Goal: Task Accomplishment & Management: Use online tool/utility

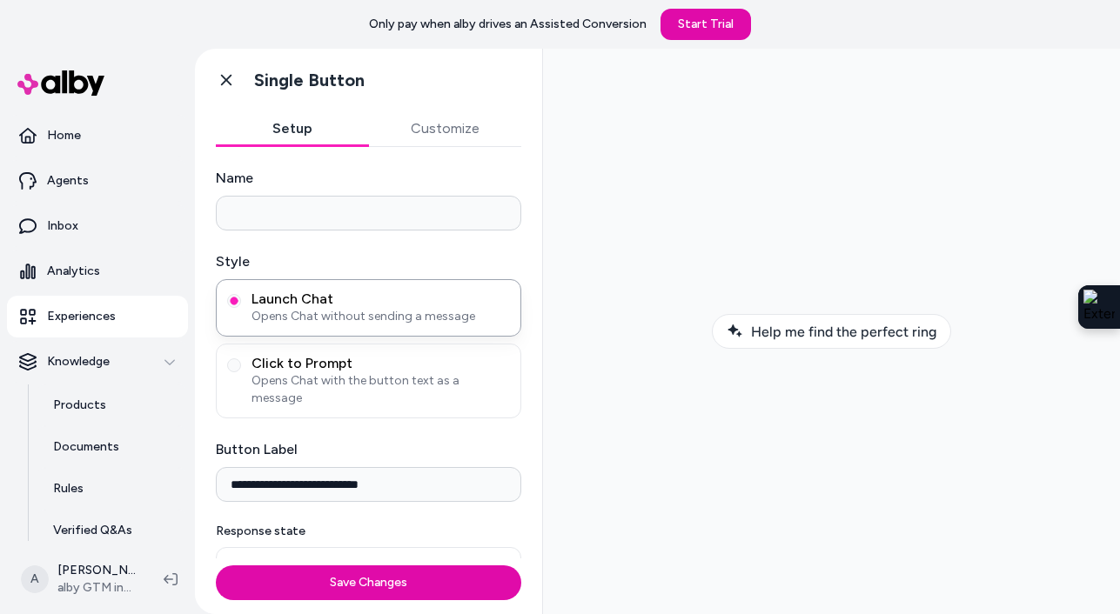
scroll to position [9, 0]
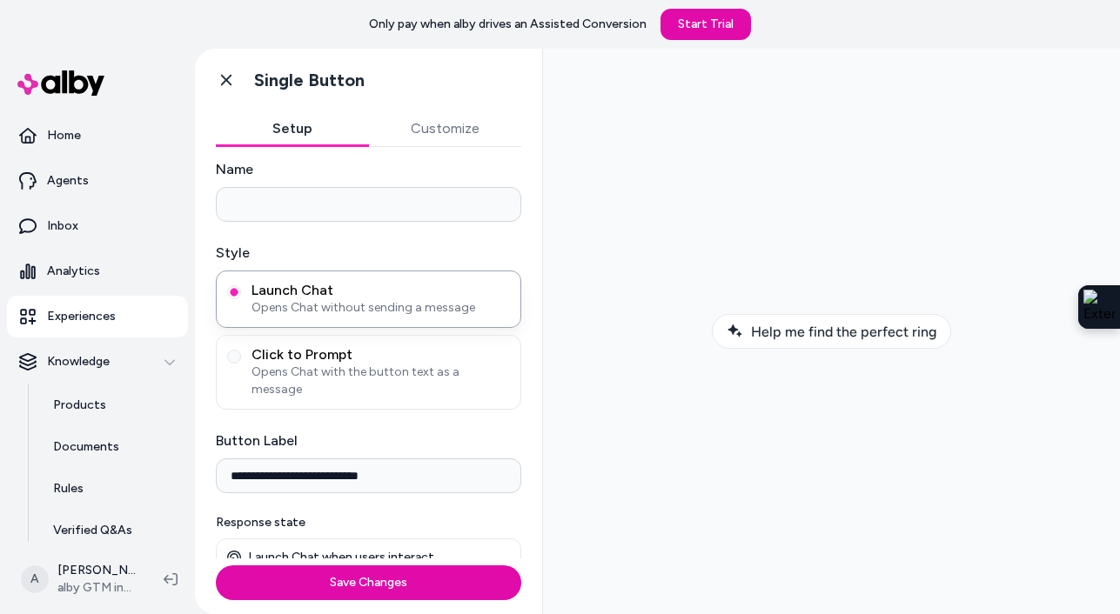
click at [451, 131] on button "Customize" at bounding box center [445, 128] width 153 height 35
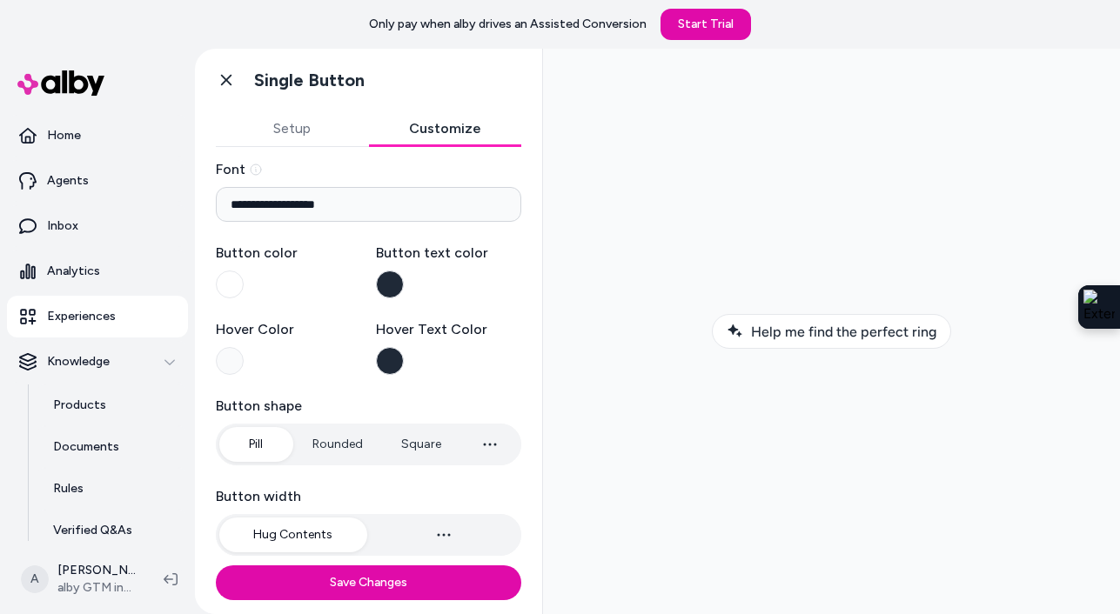
click at [390, 287] on button "Button text color" at bounding box center [390, 285] width 28 height 28
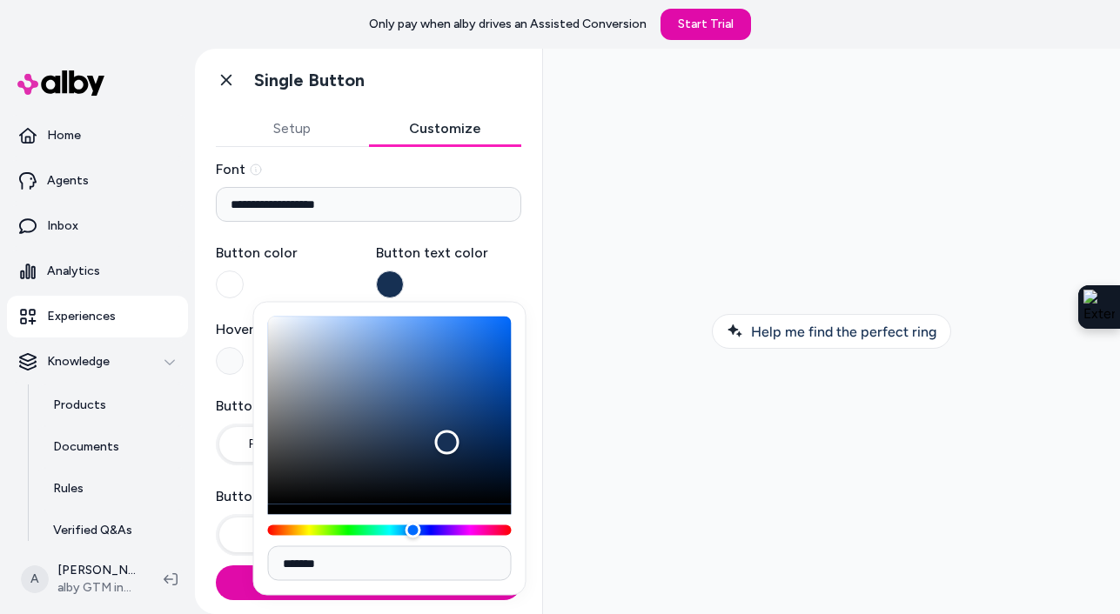
drag, startPoint x: 372, startPoint y: 469, endPoint x: 446, endPoint y: 442, distance: 77.9
click at [446, 442] on div "Color" at bounding box center [446, 443] width 24 height 24
click at [446, 442] on div "Color" at bounding box center [445, 442] width 24 height 24
type input "*******"
drag, startPoint x: 446, startPoint y: 442, endPoint x: 446, endPoint y: 394, distance: 47.9
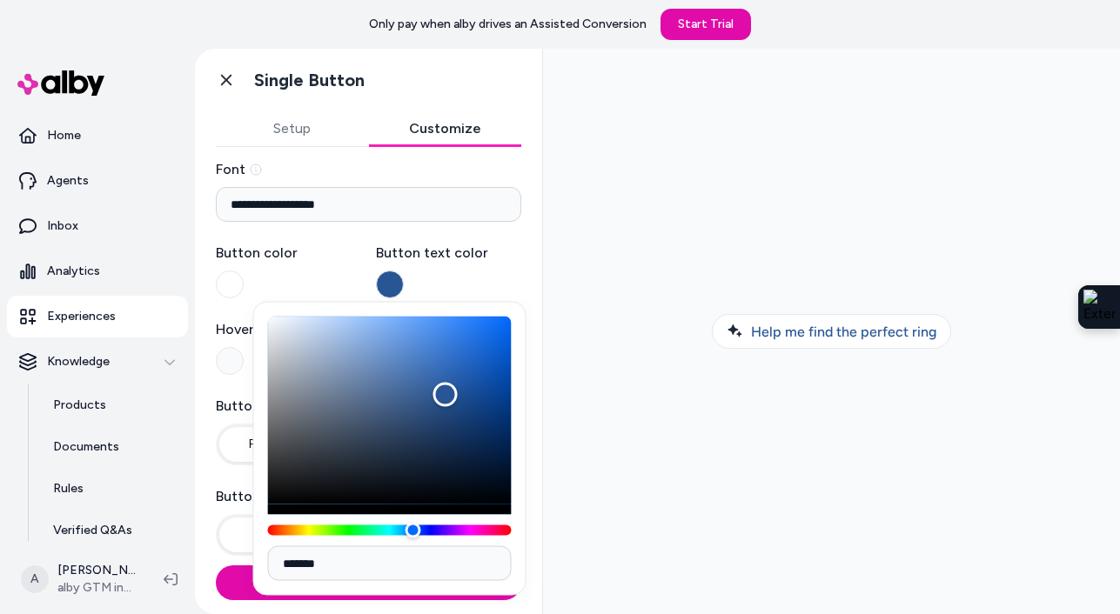
click at [446, 394] on div "Color" at bounding box center [445, 394] width 24 height 24
click at [466, 258] on label "Button text color" at bounding box center [449, 253] width 146 height 21
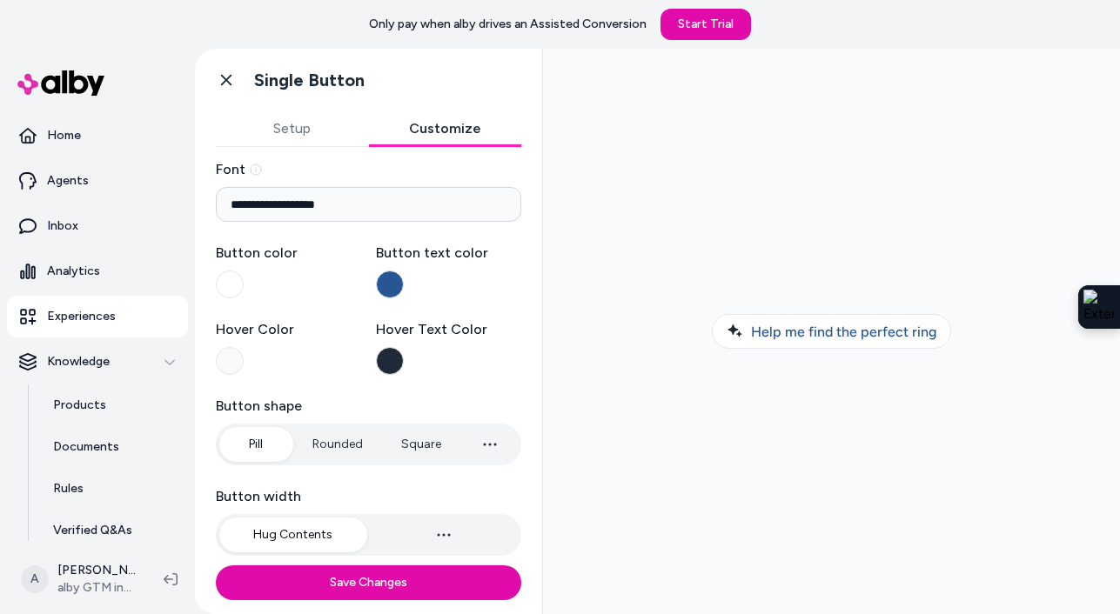
click at [381, 285] on button "Button text color" at bounding box center [390, 285] width 28 height 28
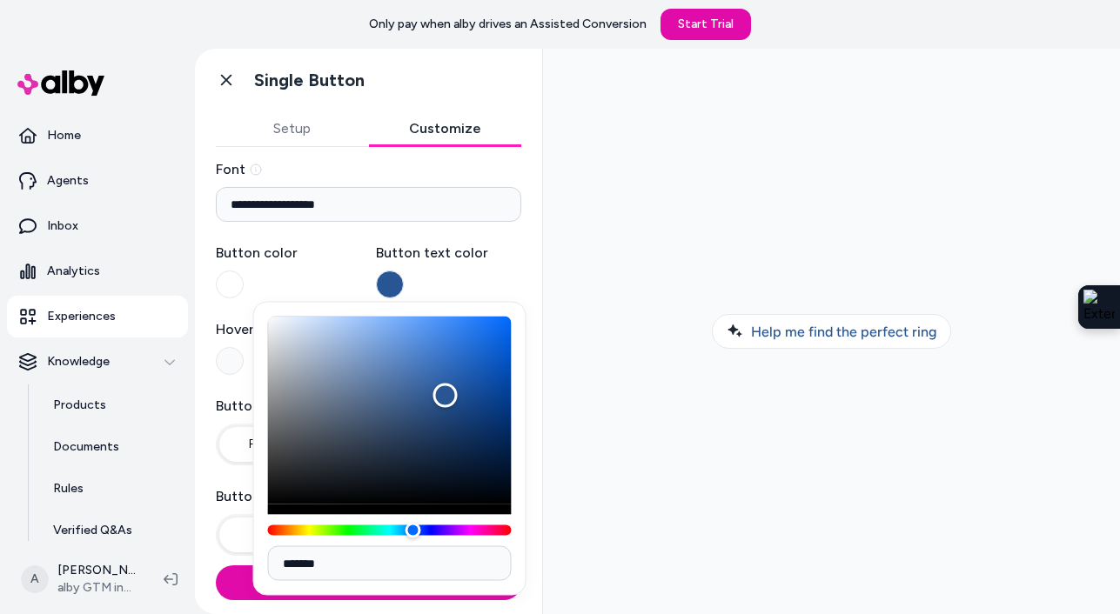
type input "*******"
click at [288, 485] on div "Color" at bounding box center [390, 411] width 244 height 188
click at [339, 267] on label "Button color" at bounding box center [289, 271] width 146 height 56
click at [244, 271] on button "Button color" at bounding box center [230, 285] width 28 height 28
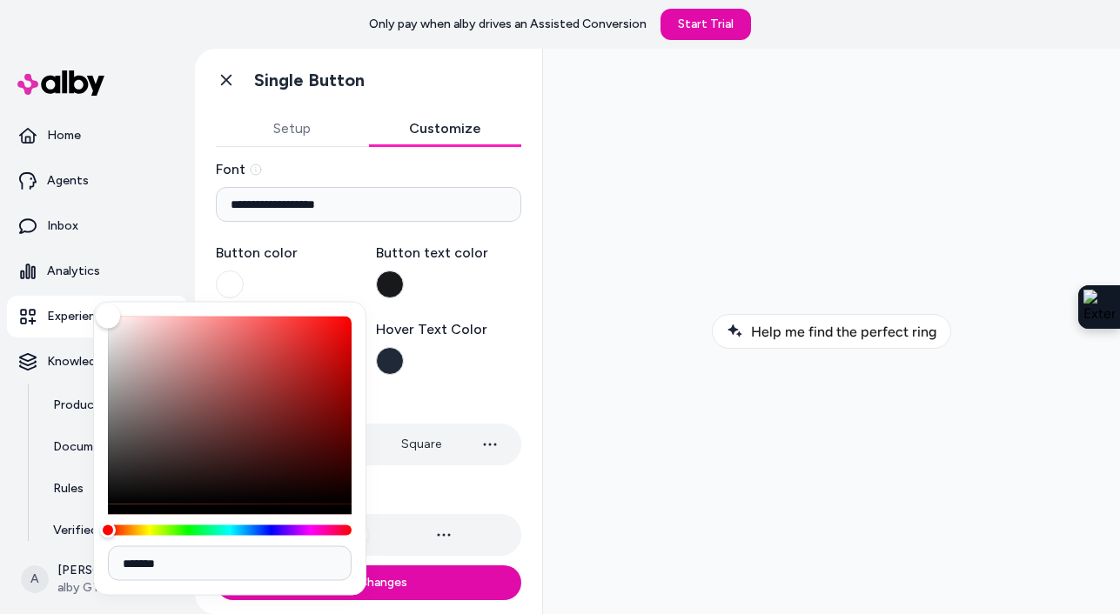
click at [341, 259] on label "Button color" at bounding box center [289, 253] width 146 height 21
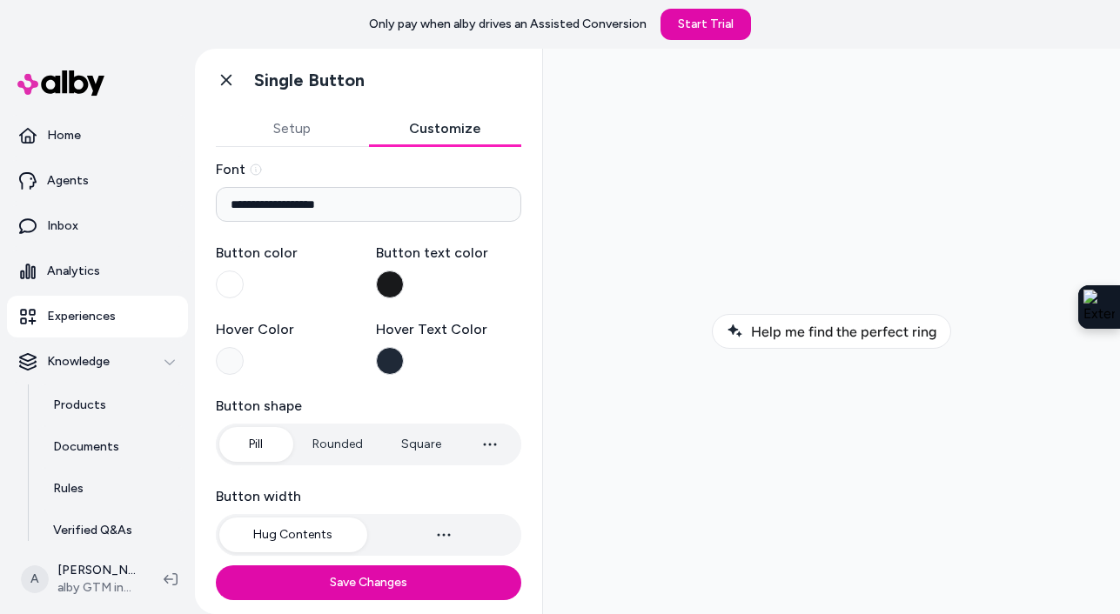
click at [229, 276] on button "Button color" at bounding box center [230, 285] width 28 height 28
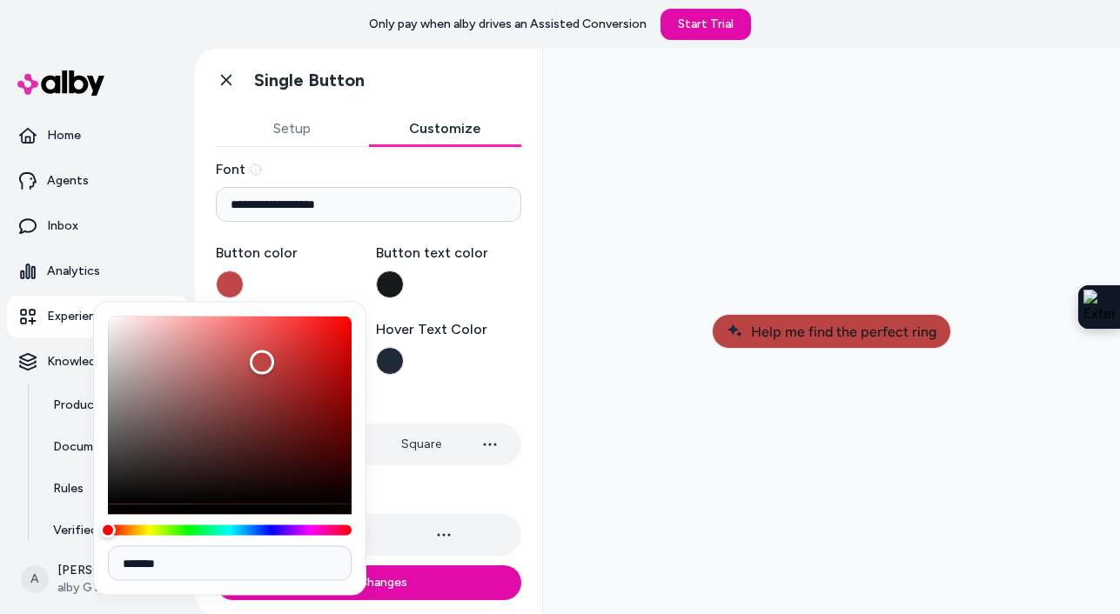
drag, startPoint x: 235, startPoint y: 353, endPoint x: 262, endPoint y: 372, distance: 32.6
click at [262, 372] on div "Color" at bounding box center [230, 411] width 244 height 188
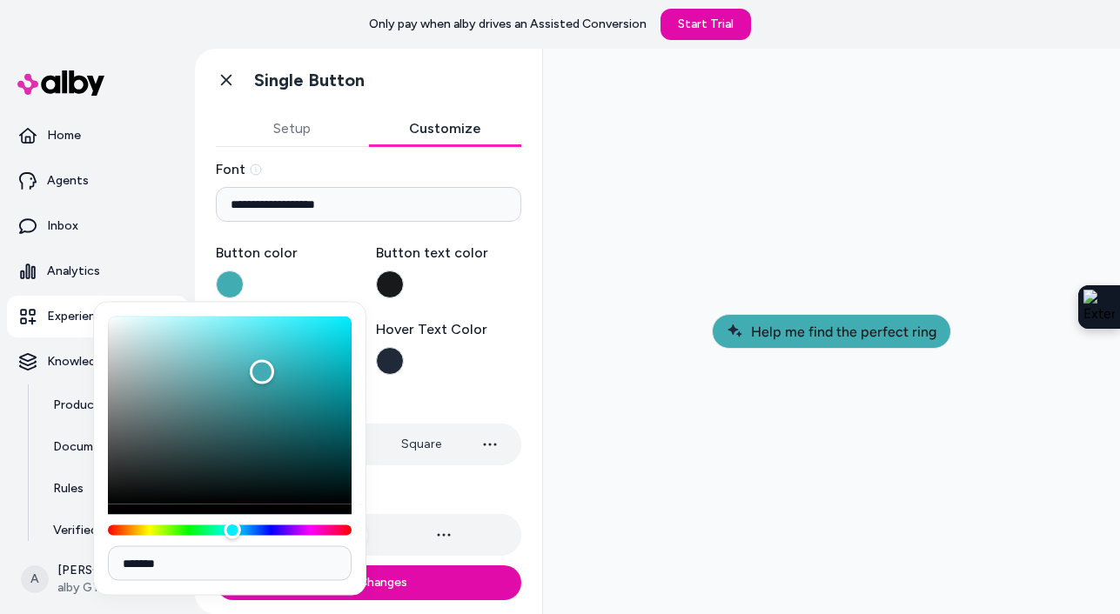
drag, startPoint x: 111, startPoint y: 527, endPoint x: 232, endPoint y: 516, distance: 122.3
click at [232, 517] on div at bounding box center [230, 426] width 244 height 219
type input "*******"
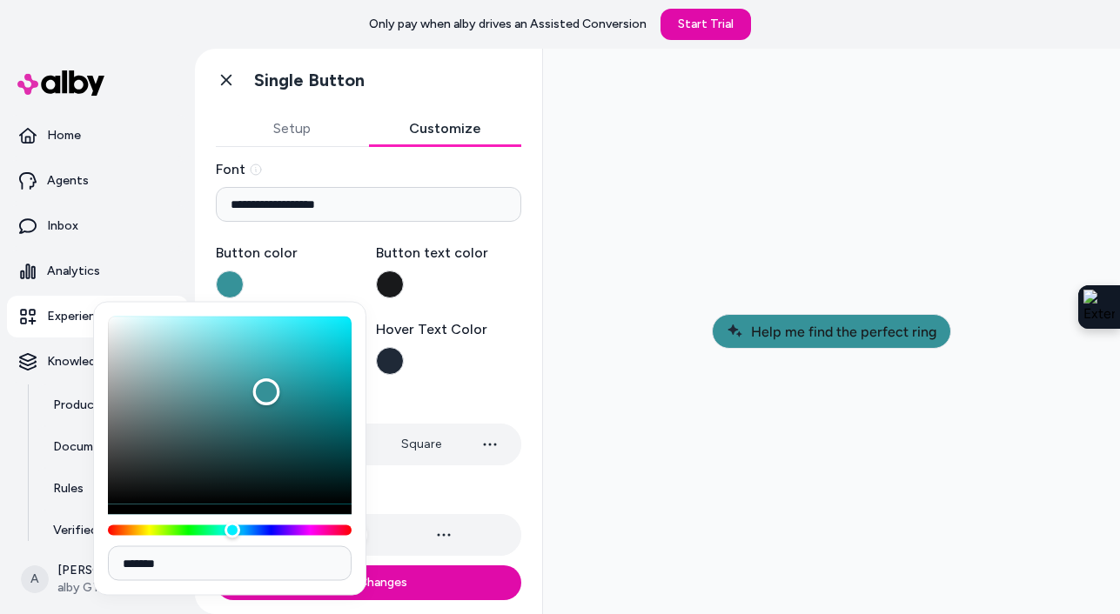
drag, startPoint x: 266, startPoint y: 370, endPoint x: 266, endPoint y: 392, distance: 21.8
click at [266, 392] on div "Color" at bounding box center [266, 392] width 27 height 27
click at [336, 270] on label "Button color" at bounding box center [289, 271] width 146 height 56
click at [244, 271] on button "Button color" at bounding box center [230, 285] width 28 height 28
click at [389, 278] on button "Button text color" at bounding box center [390, 285] width 28 height 28
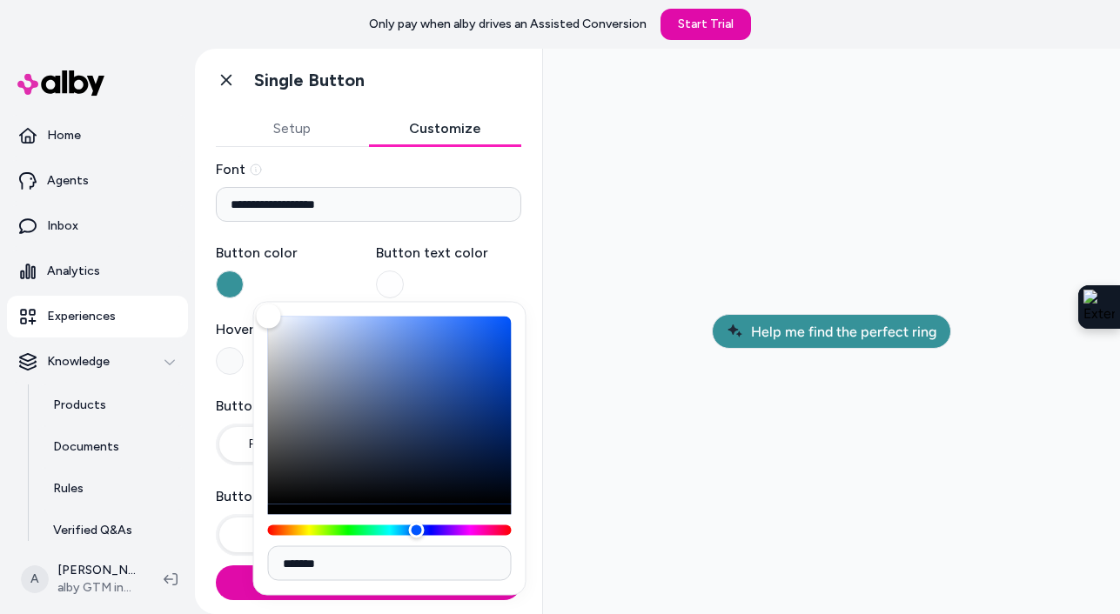
type input "*******"
drag, startPoint x: 291, startPoint y: 474, endPoint x: 268, endPoint y: 312, distance: 163.4
click at [268, 312] on div "Color" at bounding box center [268, 317] width 24 height 24
click at [315, 265] on label "Button color" at bounding box center [289, 271] width 146 height 56
click at [244, 271] on button "Button color" at bounding box center [230, 285] width 28 height 28
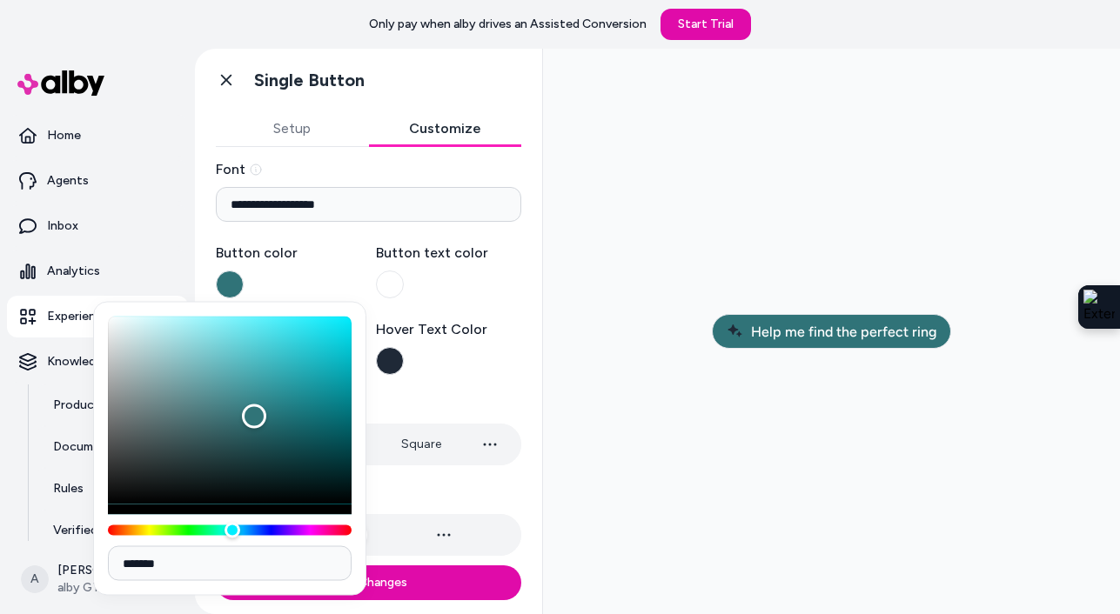
type input "*******"
drag, startPoint x: 264, startPoint y: 392, endPoint x: 254, endPoint y: 415, distance: 25.4
click at [254, 415] on div "Color" at bounding box center [254, 415] width 24 height 24
click at [469, 358] on label "Hover Text Color" at bounding box center [449, 347] width 146 height 56
click at [404, 358] on button "Hover Text Color" at bounding box center [390, 361] width 28 height 28
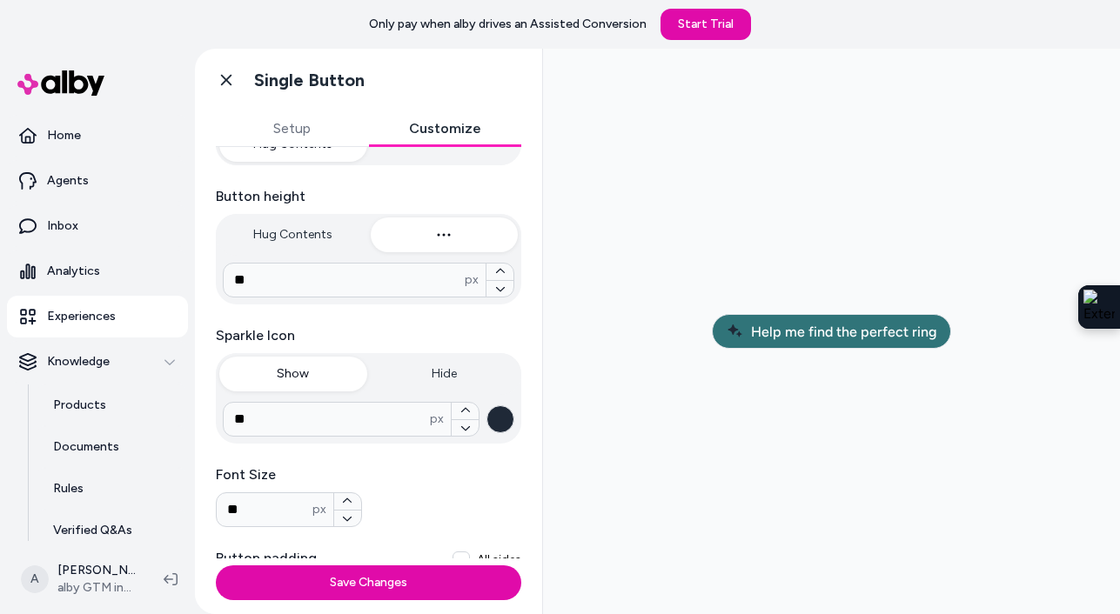
scroll to position [433, 0]
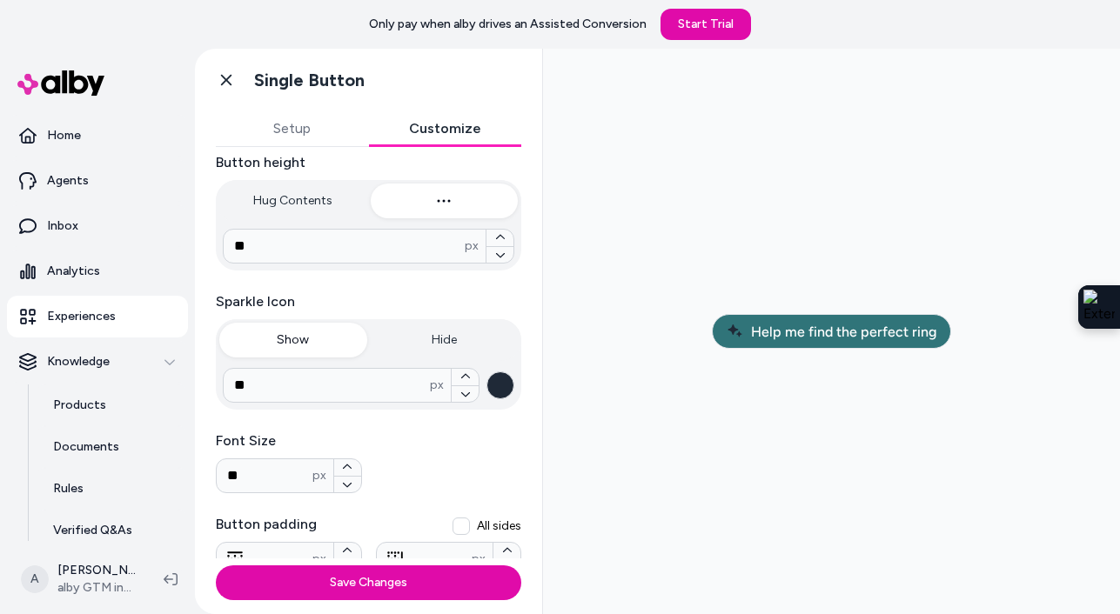
click at [502, 389] on button "button" at bounding box center [500, 386] width 28 height 28
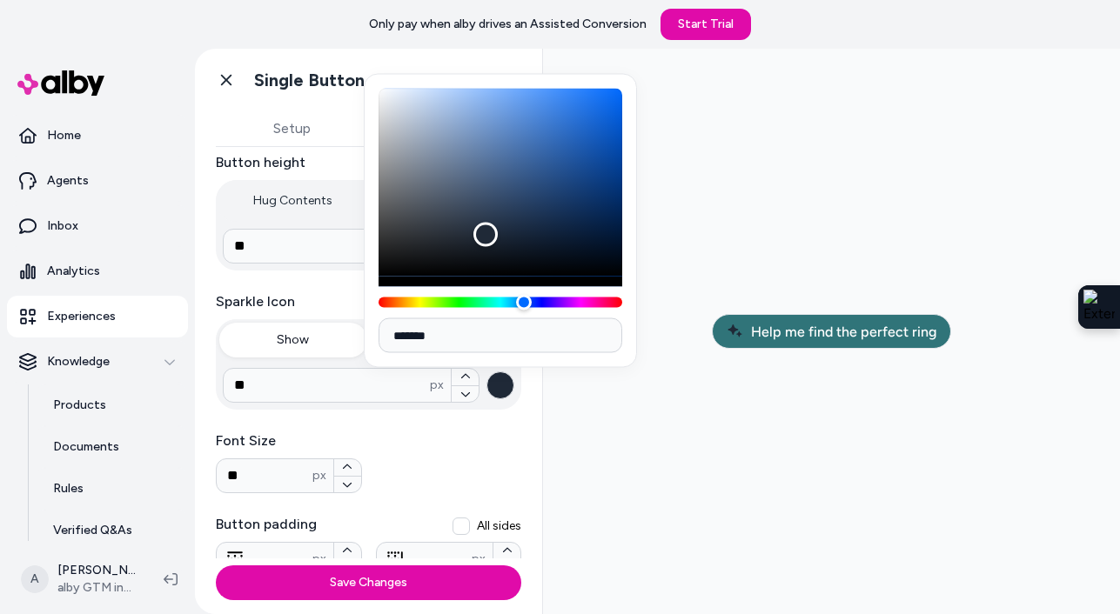
type input "*******"
click at [385, 96] on div "Color" at bounding box center [501, 183] width 244 height 188
click at [753, 184] on div at bounding box center [831, 332] width 549 height 538
click at [567, 438] on div at bounding box center [831, 332] width 549 height 538
click at [691, 210] on div at bounding box center [831, 332] width 549 height 538
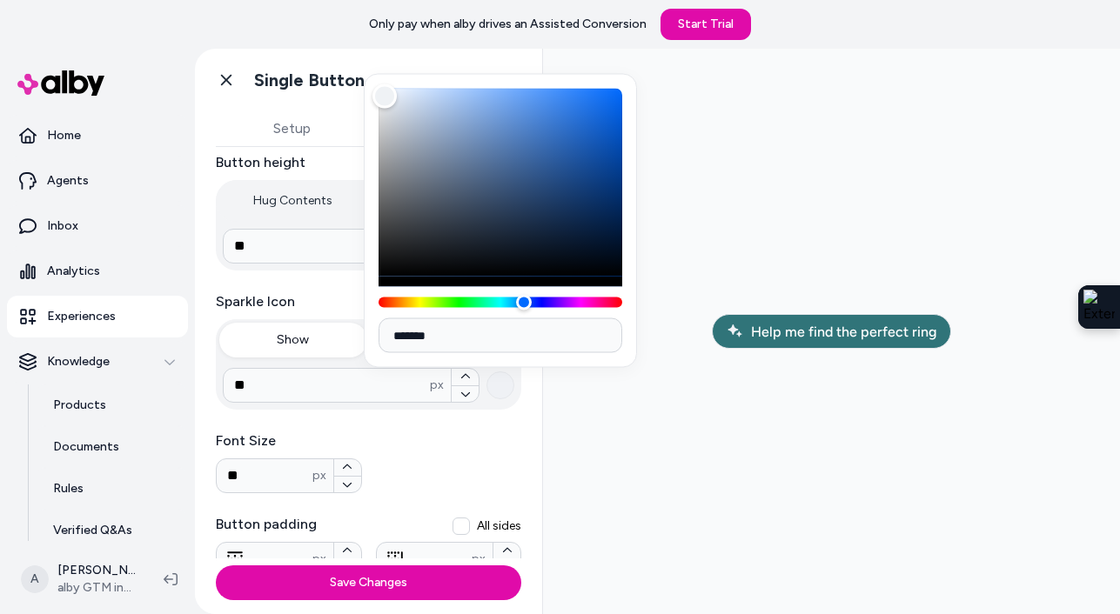
click at [473, 442] on div "Font Size ** px" at bounding box center [368, 462] width 305 height 63
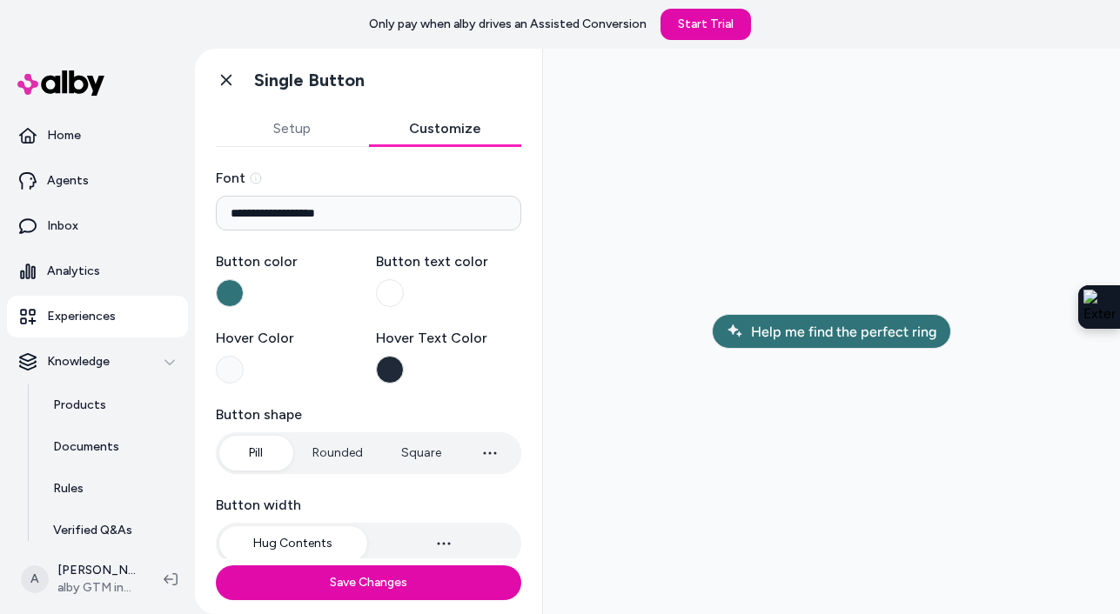
scroll to position [1, 0]
click at [286, 140] on button "Setup" at bounding box center [292, 128] width 153 height 35
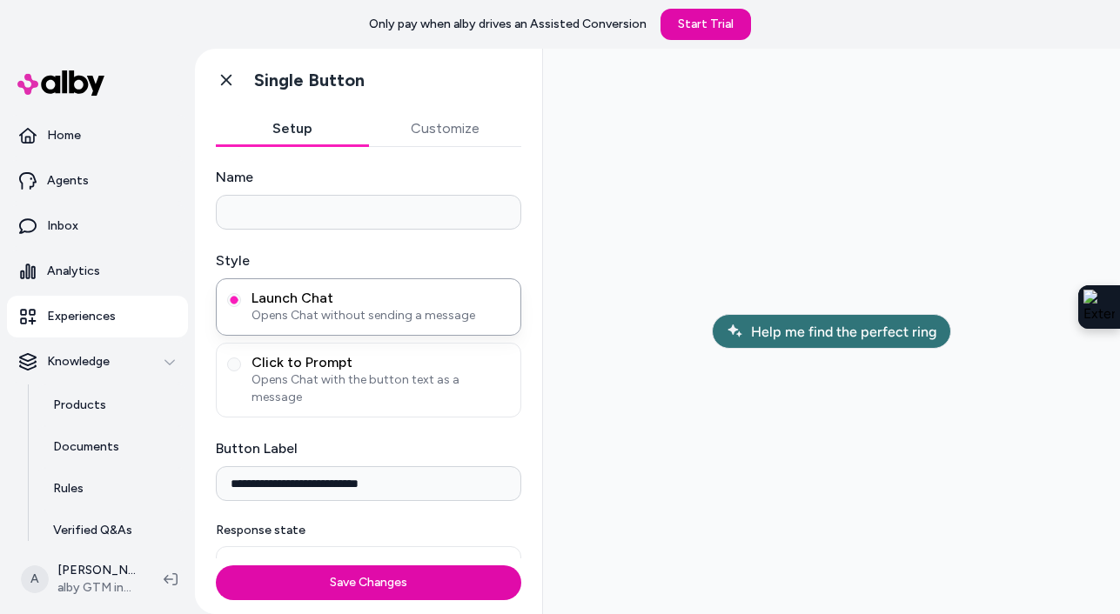
drag, startPoint x: 391, startPoint y: 474, endPoint x: 201, endPoint y: 463, distance: 190.1
click at [201, 463] on div "**********" at bounding box center [368, 352] width 347 height 412
click at [258, 470] on input "**********" at bounding box center [368, 483] width 305 height 35
click at [356, 472] on input "**********" at bounding box center [368, 483] width 305 height 35
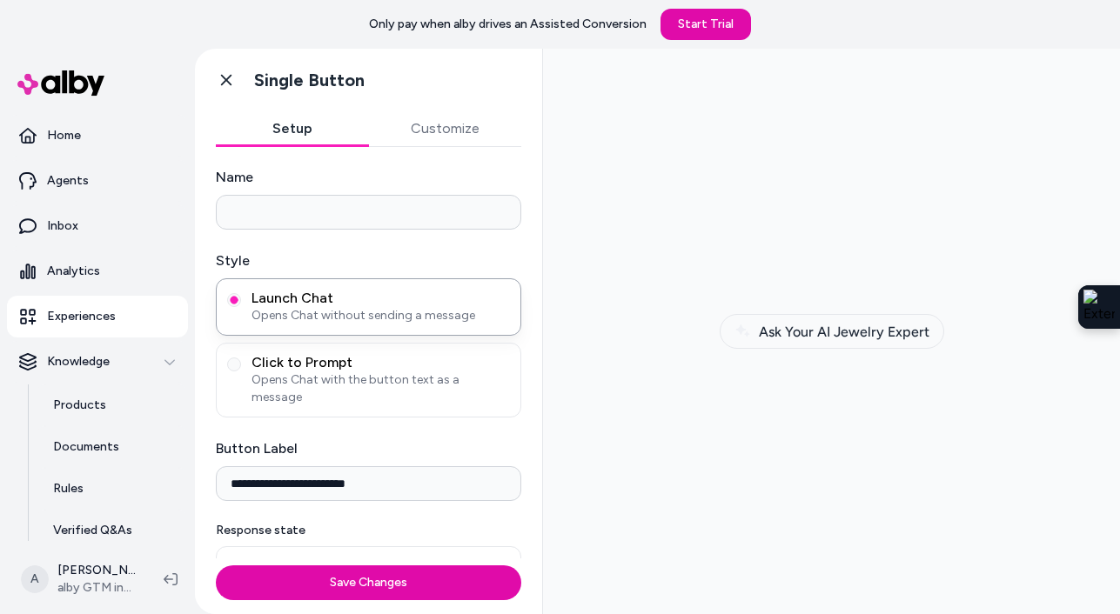
click at [861, 325] on span "Ask Your AI Jewelry Expert" at bounding box center [844, 332] width 171 height 17
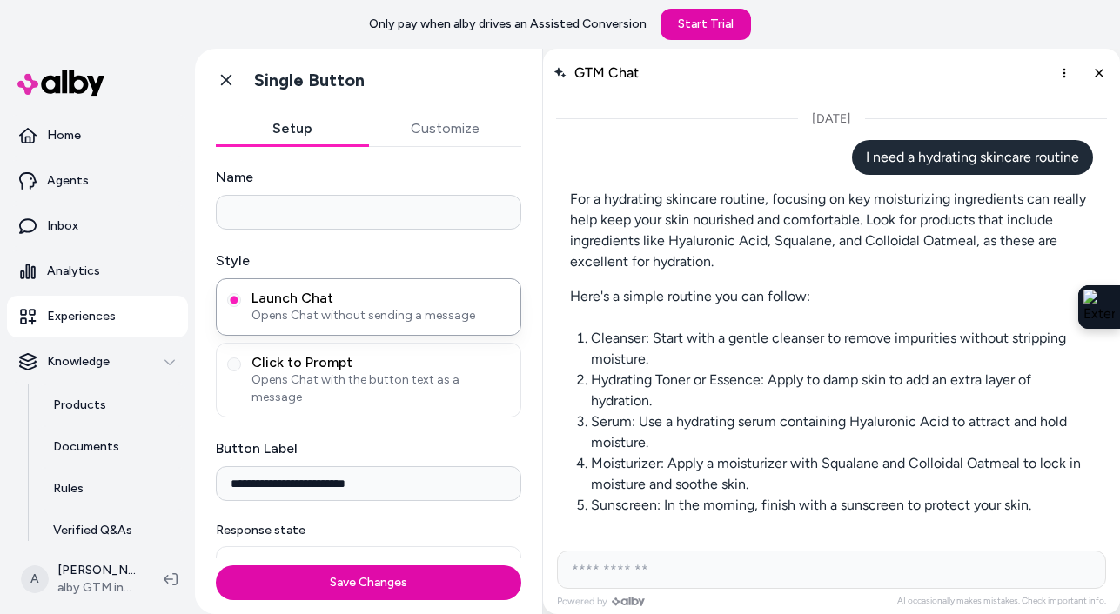
scroll to position [1241, 0]
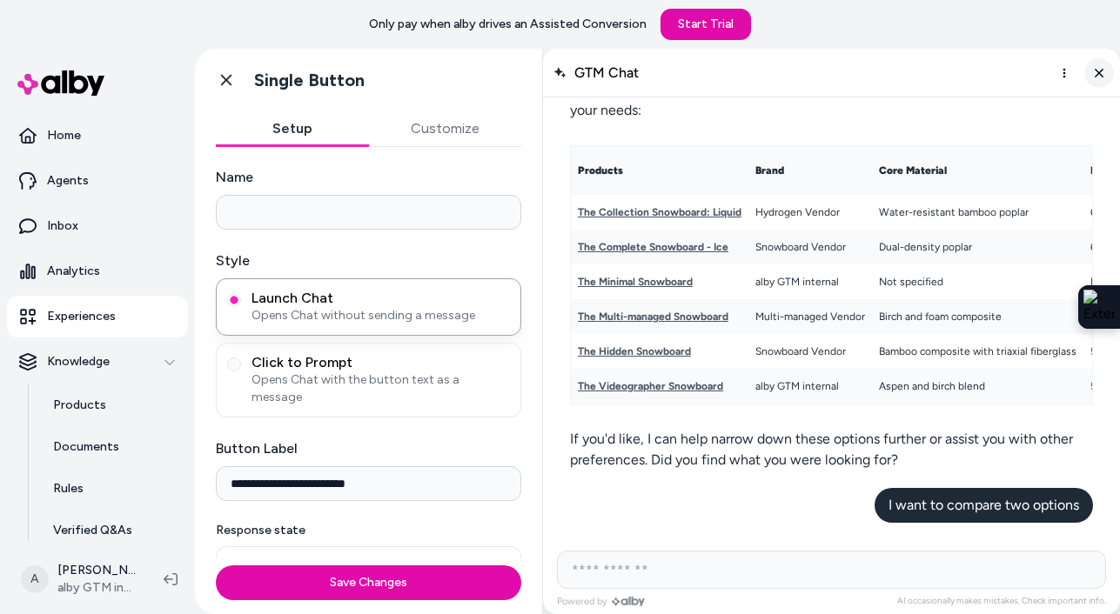
click at [1092, 66] on icon "Close chat" at bounding box center [1099, 72] width 15 height 15
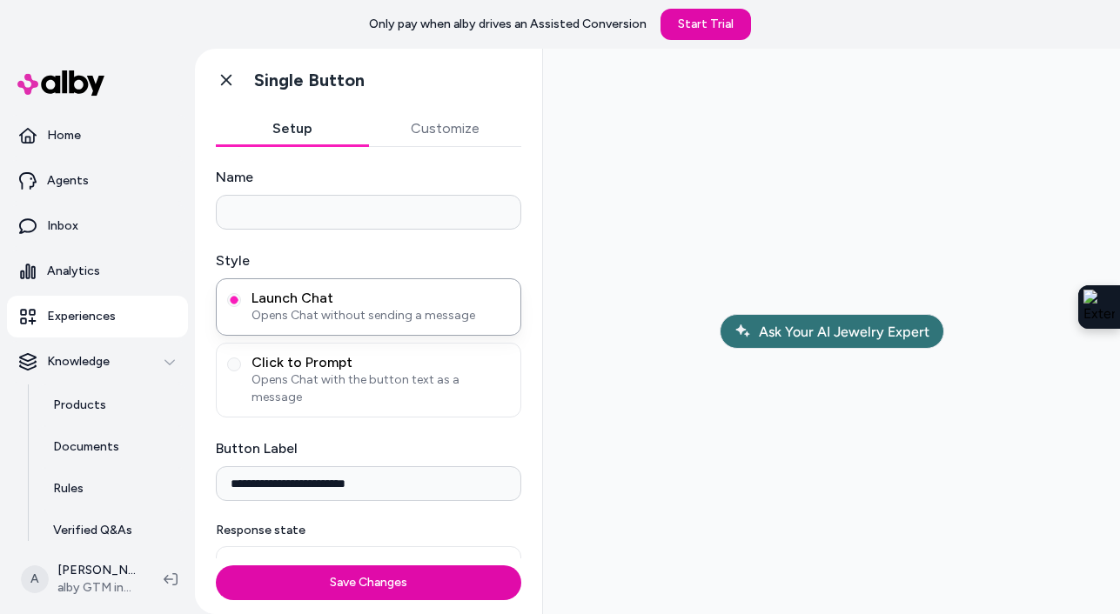
drag, startPoint x: 395, startPoint y: 460, endPoint x: 195, endPoint y: 451, distance: 200.4
click at [195, 451] on div "**********" at bounding box center [368, 352] width 347 height 412
type input "**********"
click at [218, 80] on icon at bounding box center [226, 79] width 17 height 17
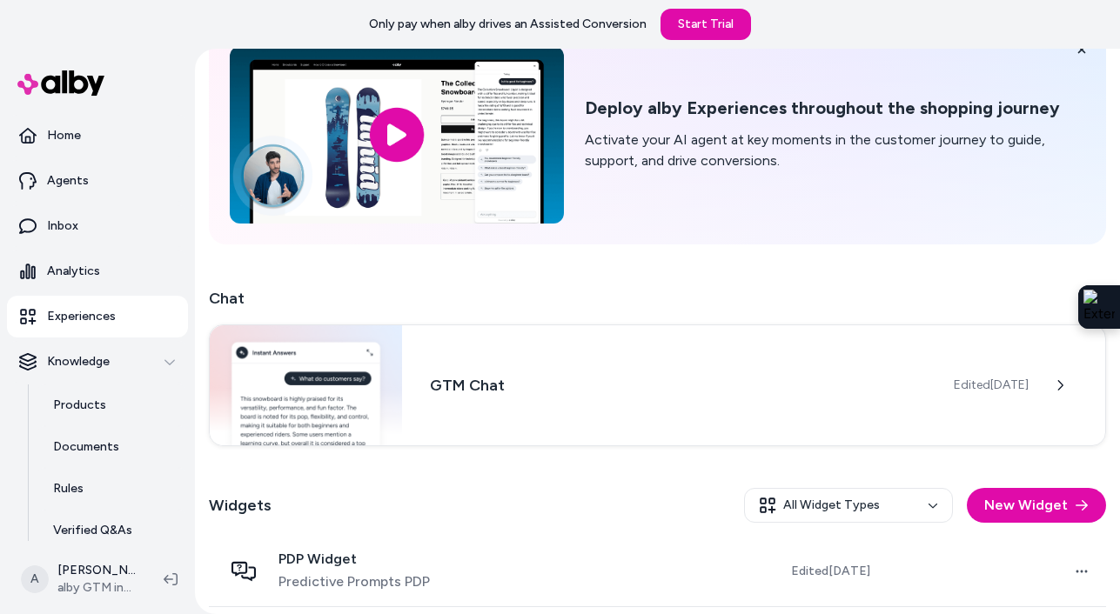
scroll to position [121, 0]
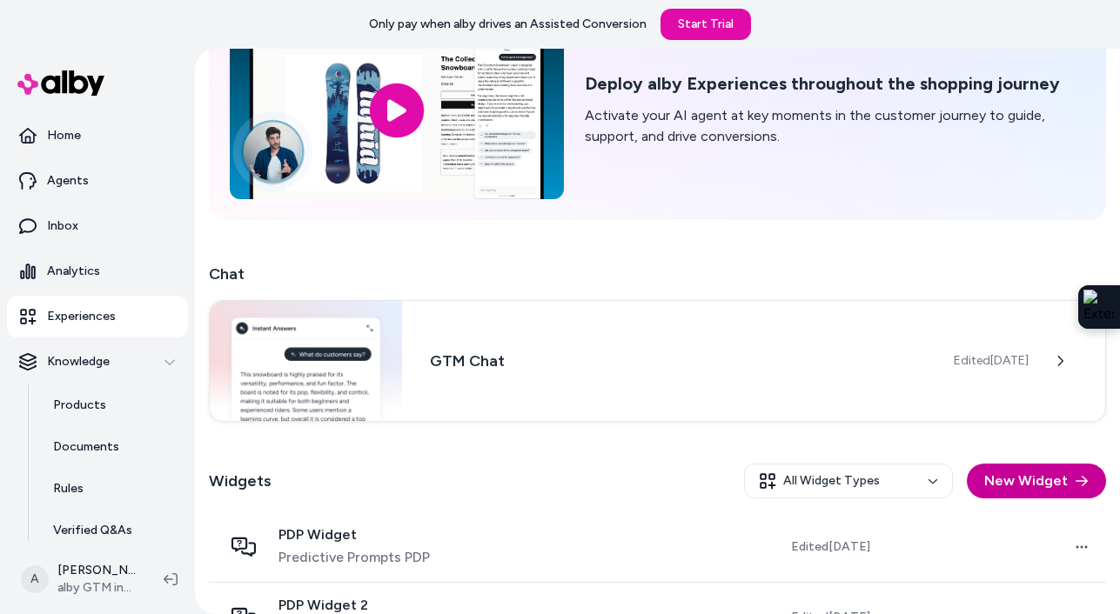
click at [1042, 474] on button "New Widget" at bounding box center [1036, 481] width 139 height 35
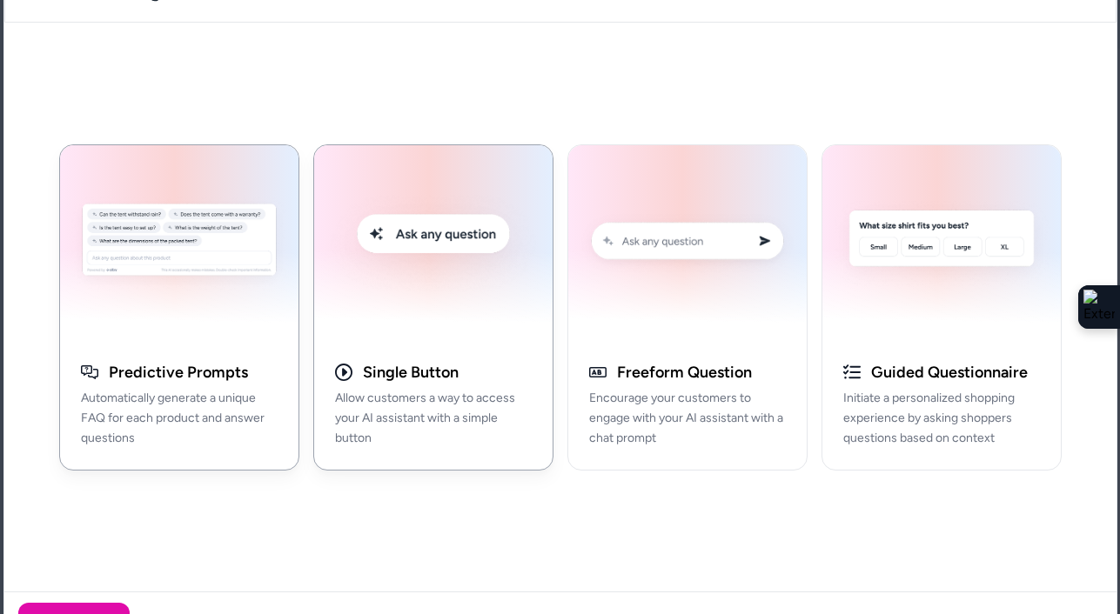
click at [479, 242] on img "button" at bounding box center [434, 244] width 218 height 176
click at [90, 601] on div "Next" at bounding box center [560, 623] width 1112 height 63
click at [95, 608] on button "Next" at bounding box center [73, 624] width 111 height 42
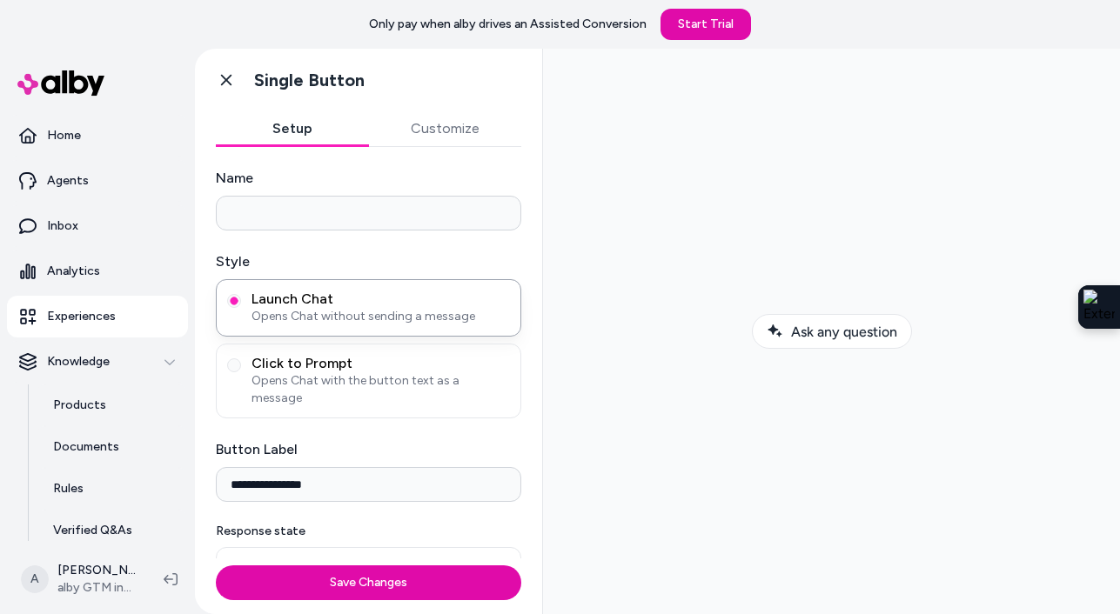
scroll to position [9, 0]
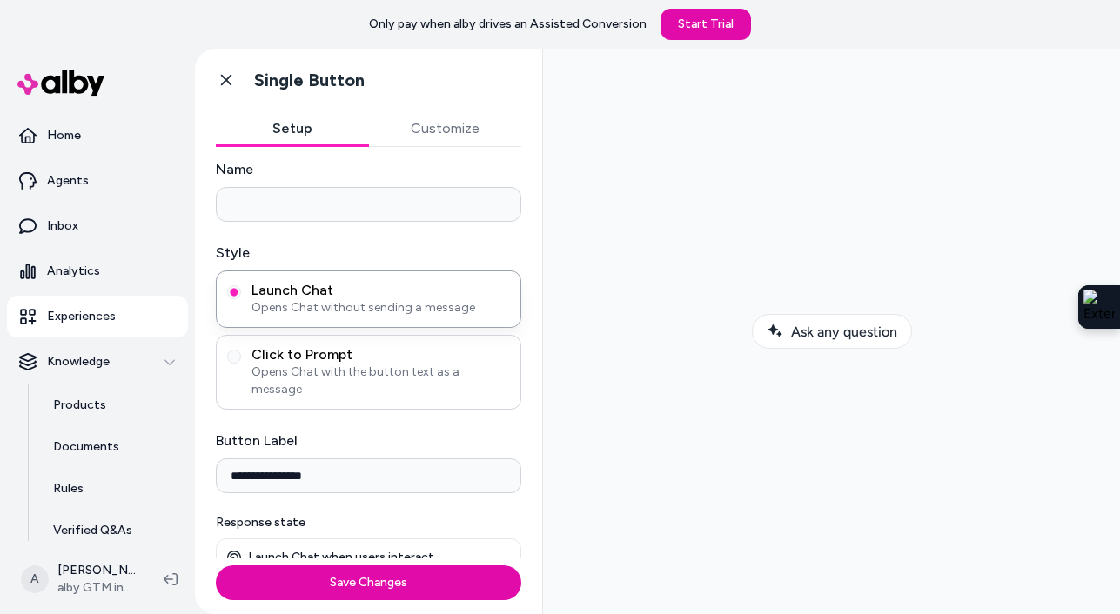
click at [352, 359] on span "Click to Prompt" at bounding box center [381, 354] width 258 height 17
click at [241, 359] on button "Click to Prompt Opens Chat with the button text as a message" at bounding box center [234, 357] width 14 height 14
click at [375, 288] on span "Launch Chat" at bounding box center [381, 290] width 258 height 17
click at [241, 288] on button "Launch Chat Opens Chat without sending a message" at bounding box center [234, 292] width 14 height 14
drag, startPoint x: 331, startPoint y: 462, endPoint x: 201, endPoint y: 461, distance: 129.7
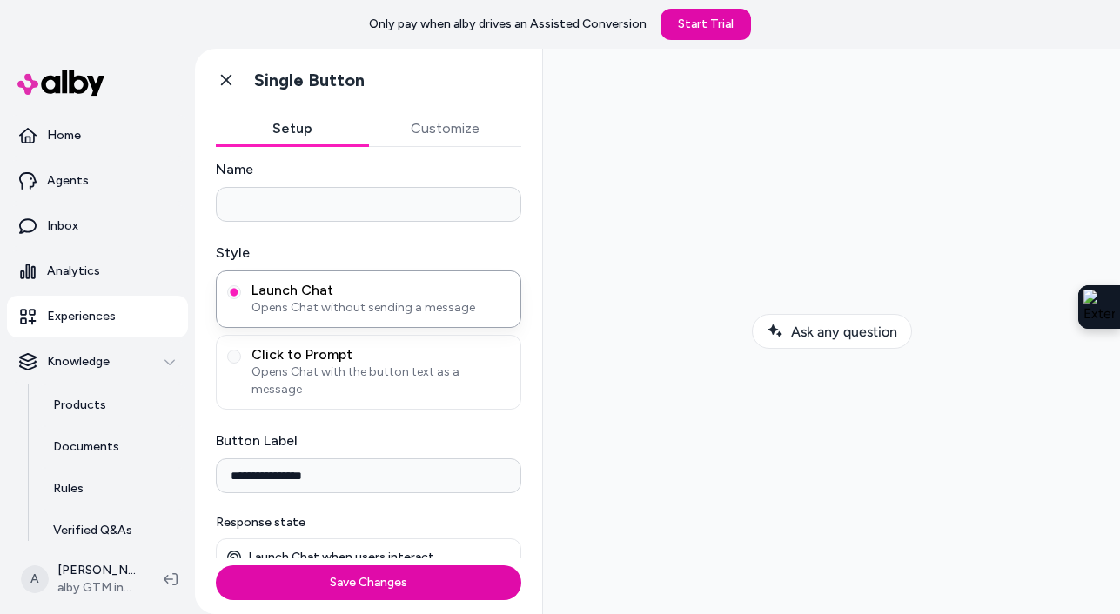
click at [201, 462] on div "**********" at bounding box center [368, 344] width 347 height 412
click at [235, 459] on input "**********" at bounding box center [368, 476] width 305 height 35
type input "**********"
click at [457, 128] on button "Customize" at bounding box center [445, 128] width 153 height 35
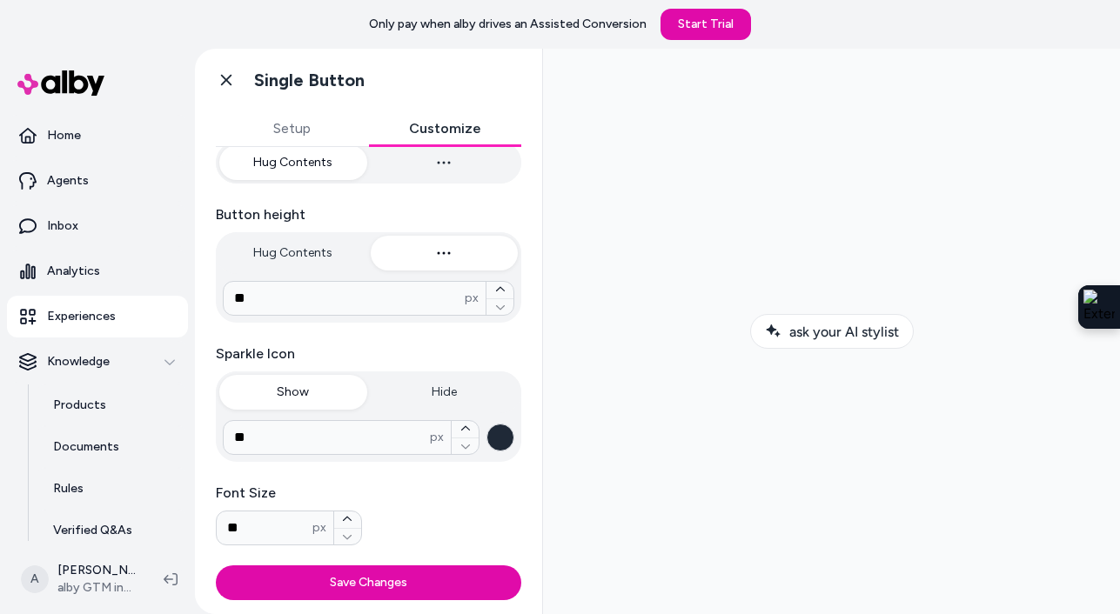
scroll to position [390, 0]
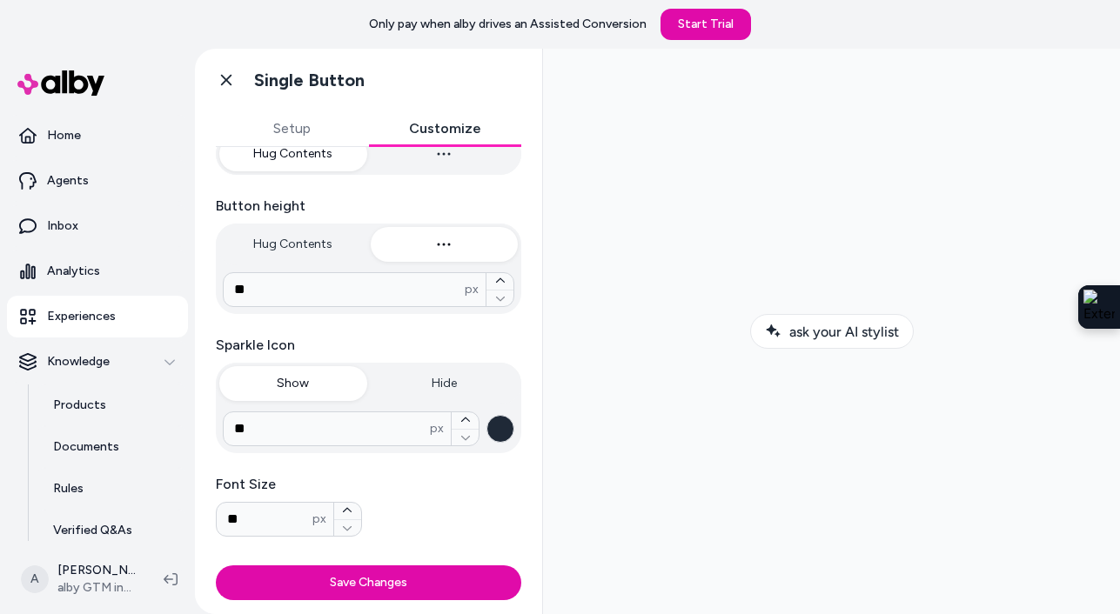
click at [453, 388] on button "Hide" at bounding box center [445, 383] width 148 height 35
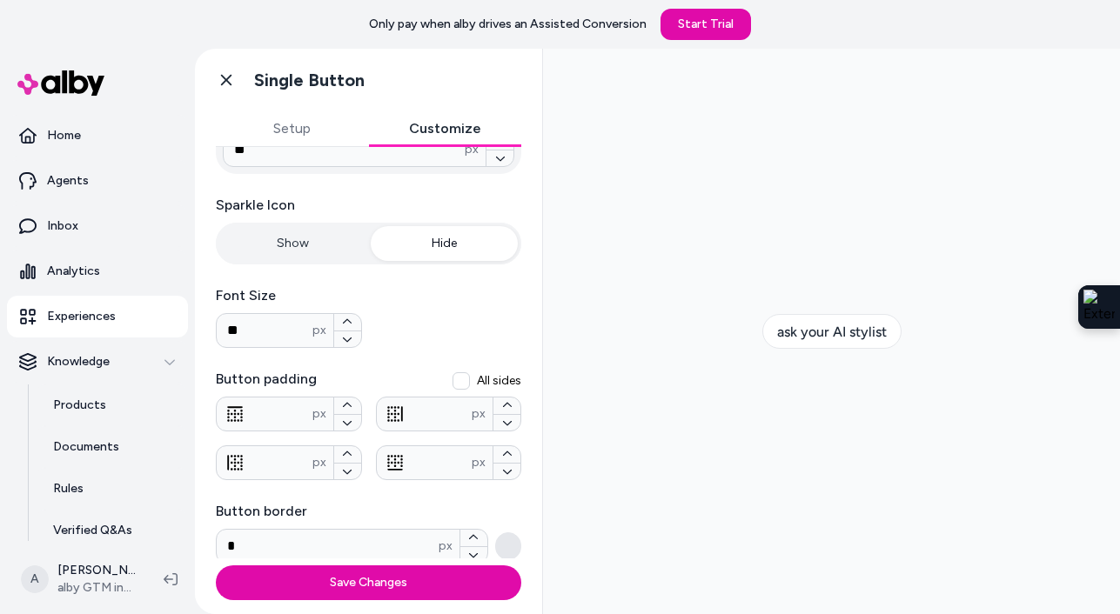
scroll to position [535, 0]
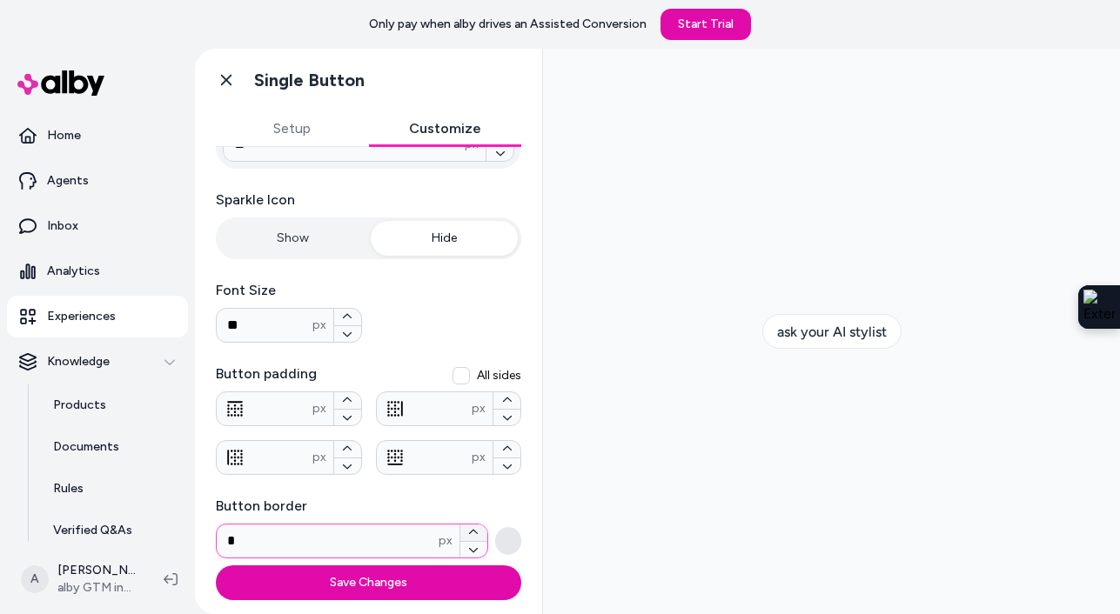
click at [468, 531] on icon "button" at bounding box center [473, 532] width 10 height 10
click at [469, 549] on icon "button" at bounding box center [473, 550] width 9 height 4
type input "*"
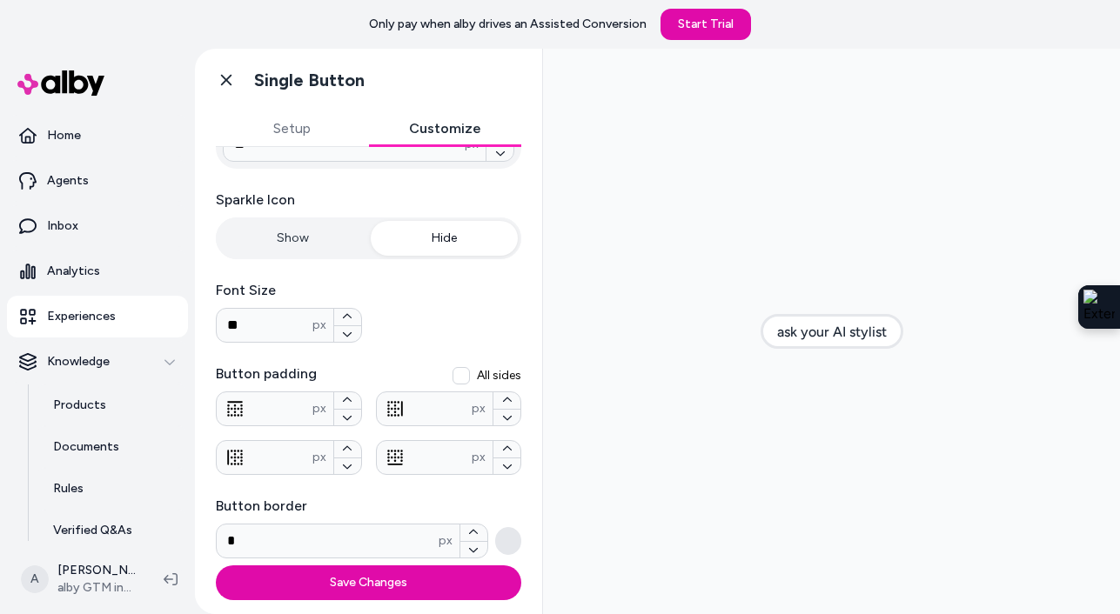
click at [507, 540] on button "button" at bounding box center [508, 541] width 26 height 28
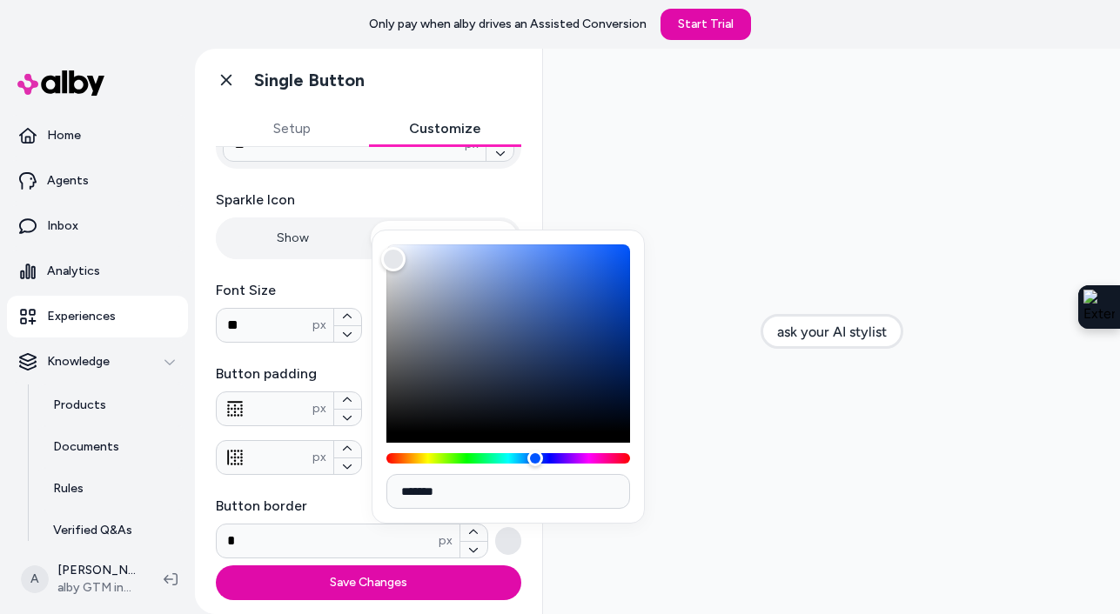
type input "*******"
click at [400, 424] on div "Color" at bounding box center [508, 339] width 244 height 188
click at [475, 548] on icon "button" at bounding box center [473, 550] width 10 height 10
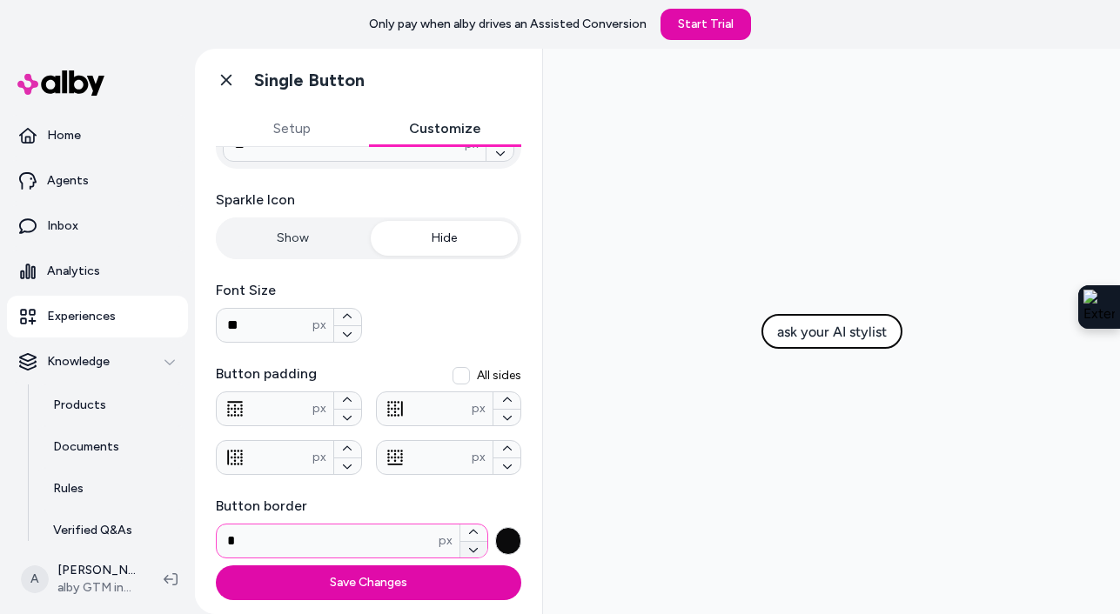
click at [475, 548] on icon "button" at bounding box center [473, 550] width 10 height 10
type input "*"
click at [503, 541] on button "button" at bounding box center [508, 541] width 26 height 28
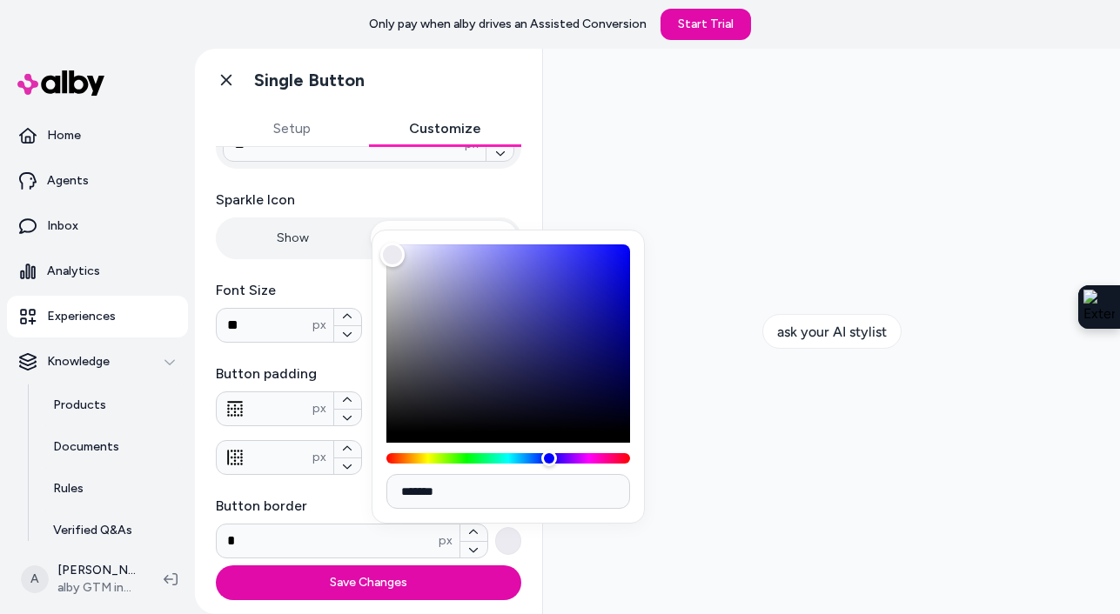
type input "*******"
drag, startPoint x: 407, startPoint y: 415, endPoint x: 391, endPoint y: 256, distance: 160.1
click at [391, 256] on div "Color" at bounding box center [391, 256] width 24 height 24
click at [668, 292] on div at bounding box center [831, 332] width 549 height 538
click at [709, 323] on div at bounding box center [831, 332] width 549 height 538
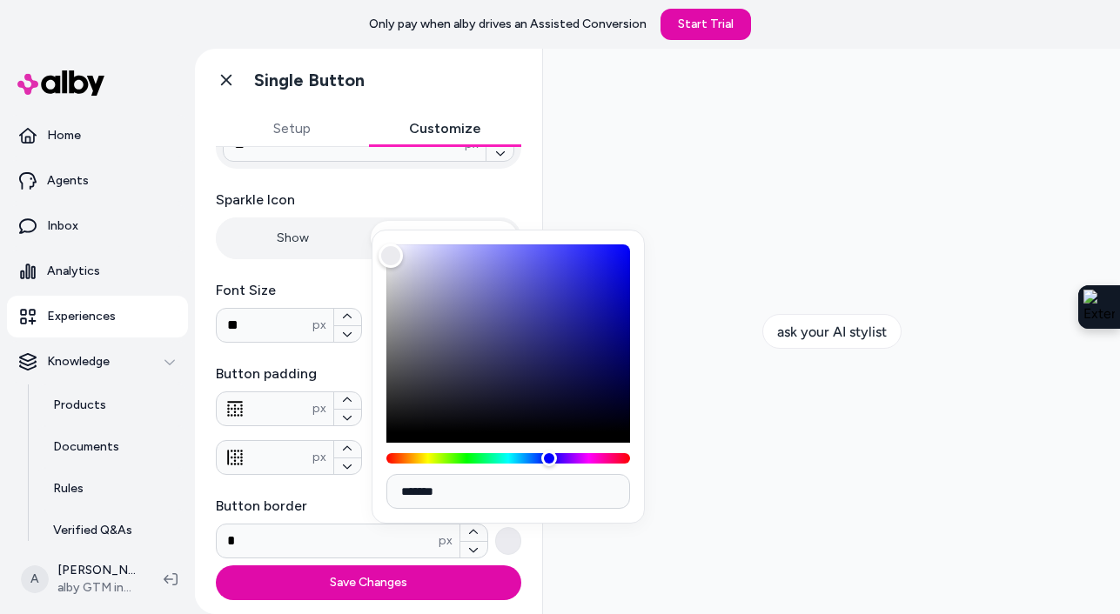
click at [596, 574] on div at bounding box center [831, 332] width 549 height 538
click at [321, 362] on div "**********" at bounding box center [368, 96] width 305 height 926
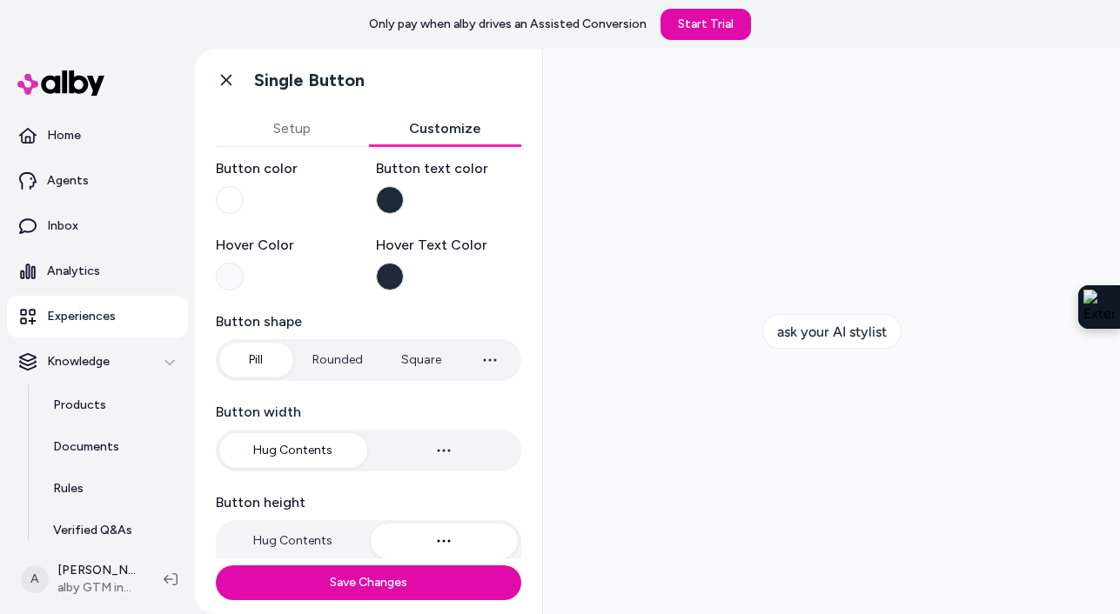
scroll to position [0, 0]
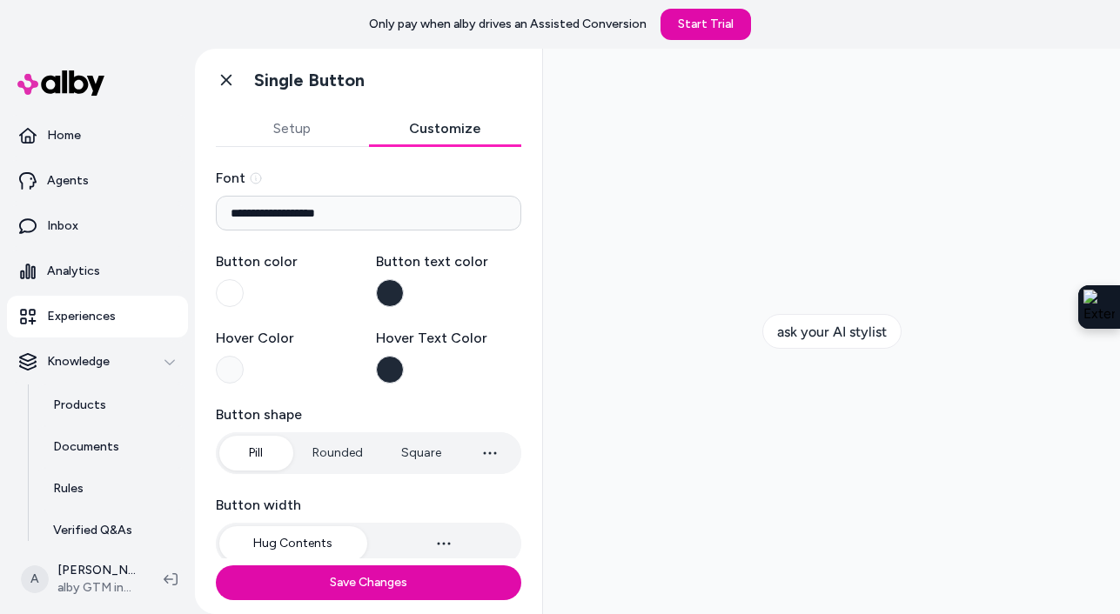
click at [299, 119] on button "Setup" at bounding box center [292, 128] width 153 height 35
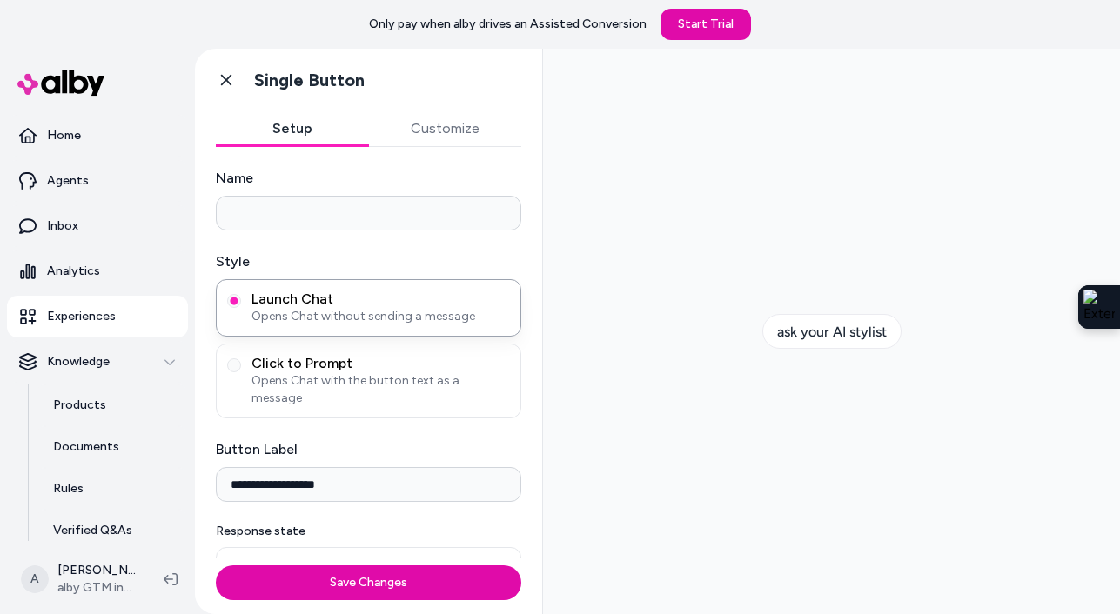
scroll to position [9, 0]
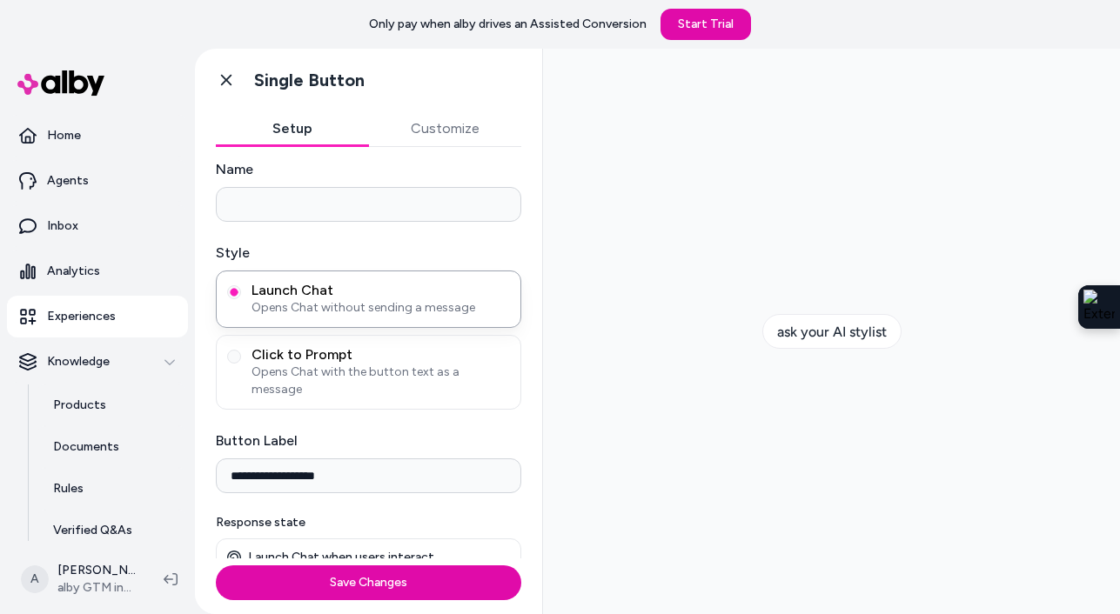
drag, startPoint x: 342, startPoint y: 455, endPoint x: 198, endPoint y: 454, distance: 144.5
click at [198, 454] on div "**********" at bounding box center [368, 344] width 347 height 412
type input "**********"
click at [356, 411] on div "**********" at bounding box center [368, 368] width 305 height 418
click at [339, 431] on label "Button Label" at bounding box center [368, 441] width 305 height 21
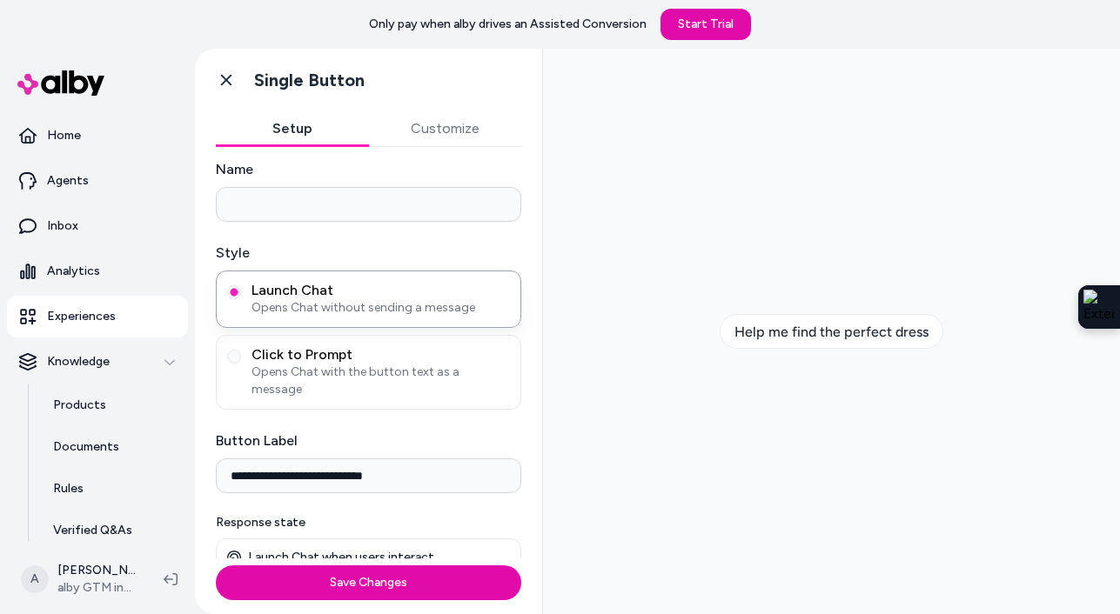
click at [339, 459] on input "**********" at bounding box center [368, 476] width 305 height 35
click at [435, 141] on button "Customize" at bounding box center [445, 128] width 153 height 35
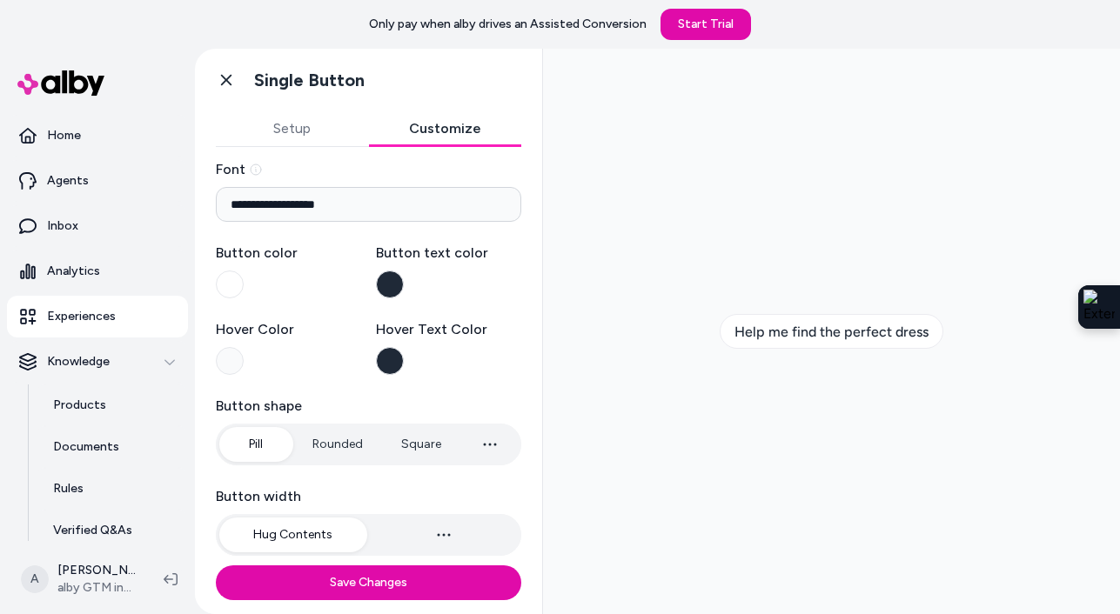
scroll to position [52, 0]
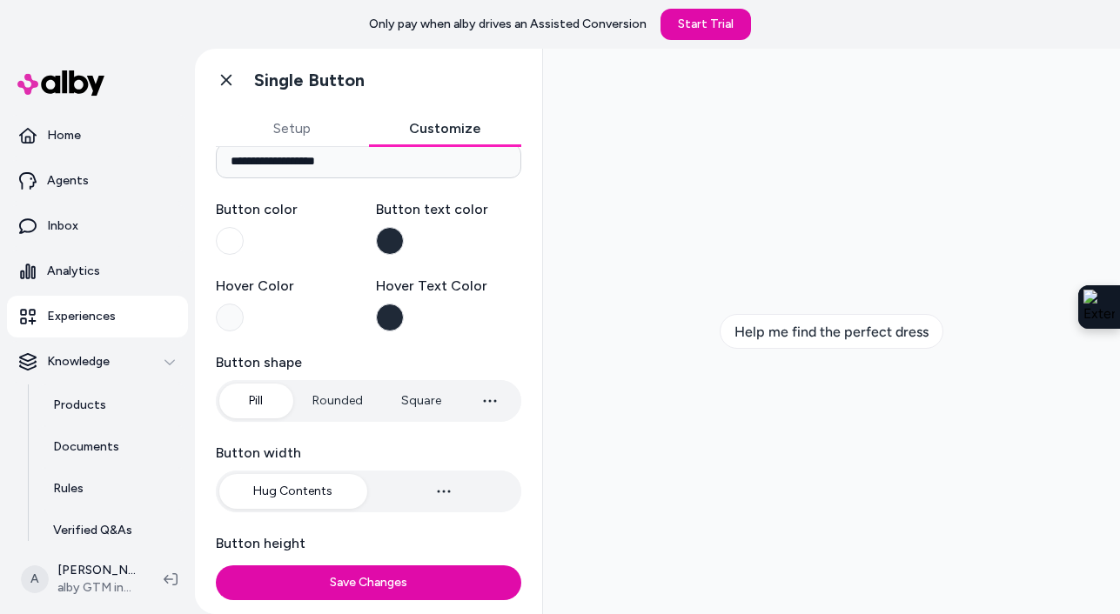
click at [383, 238] on button "Button text color" at bounding box center [390, 241] width 28 height 28
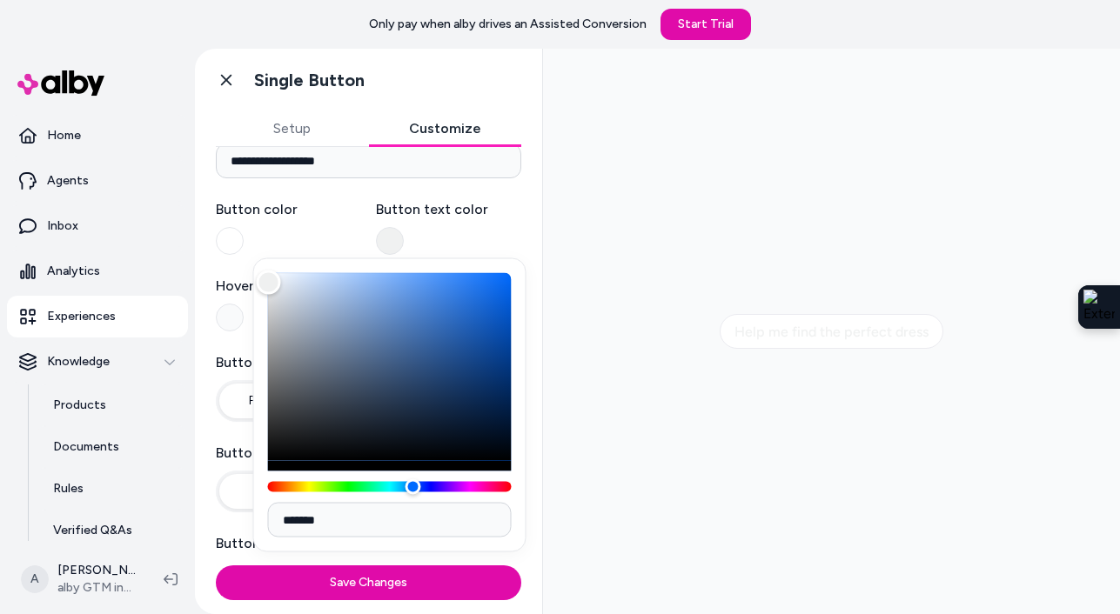
type input "*******"
drag, startPoint x: 370, startPoint y: 413, endPoint x: 270, endPoint y: 282, distance: 165.2
click at [270, 282] on div "Color" at bounding box center [270, 282] width 24 height 24
click at [231, 240] on button "Button color" at bounding box center [230, 241] width 28 height 28
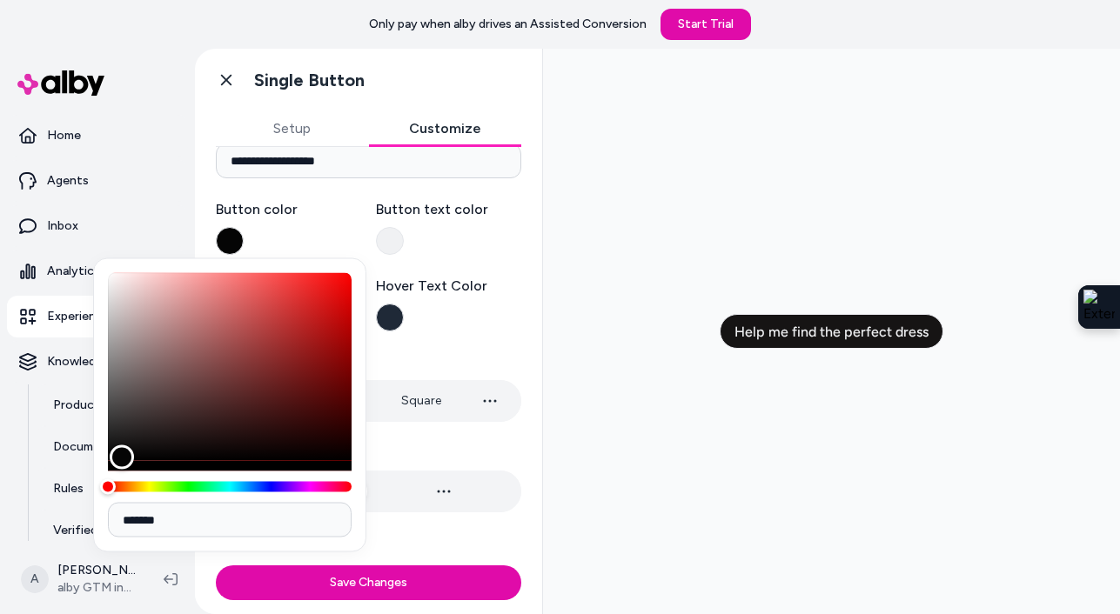
type input "*******"
drag, startPoint x: 107, startPoint y: 278, endPoint x: 118, endPoint y: 465, distance: 186.6
click at [118, 466] on div "Color" at bounding box center [118, 461] width 24 height 24
click at [476, 346] on div "**********" at bounding box center [368, 579] width 305 height 926
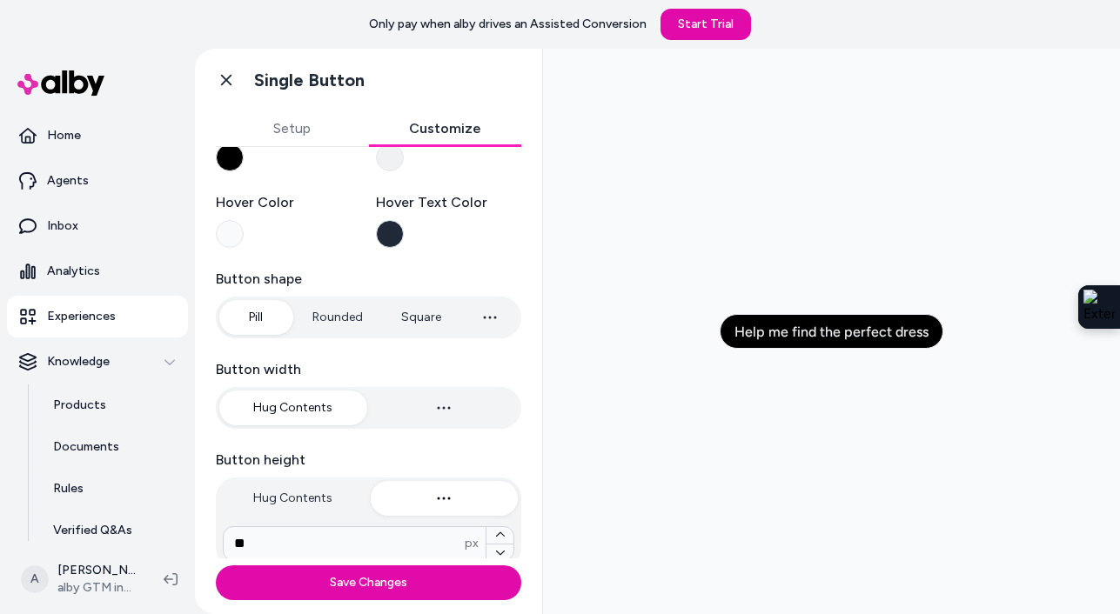
scroll to position [161, 0]
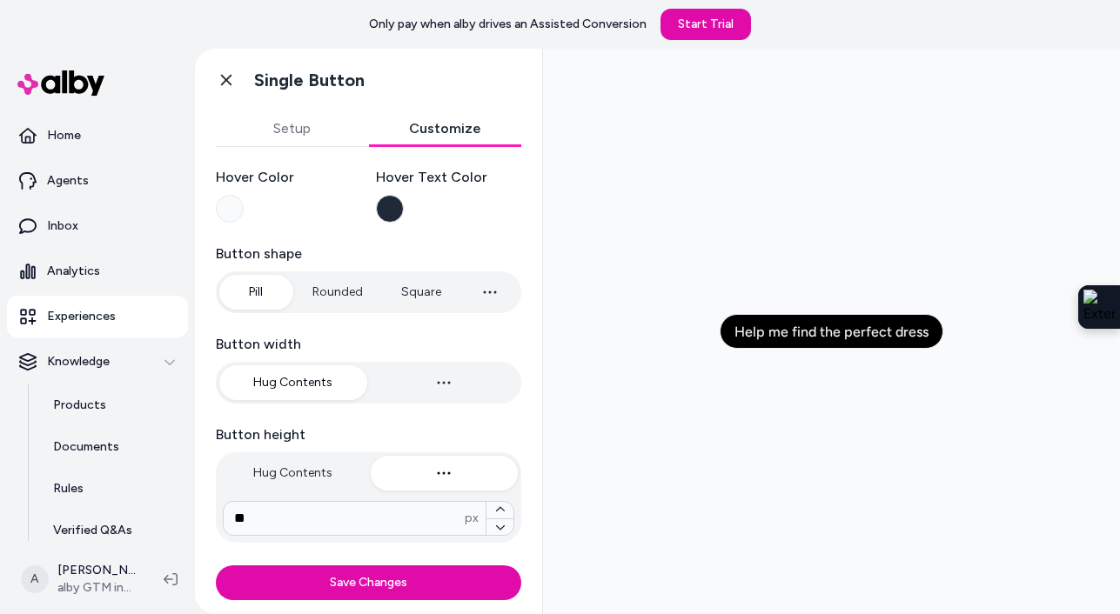
type input "*"
click at [425, 295] on button "Square" at bounding box center [421, 292] width 75 height 35
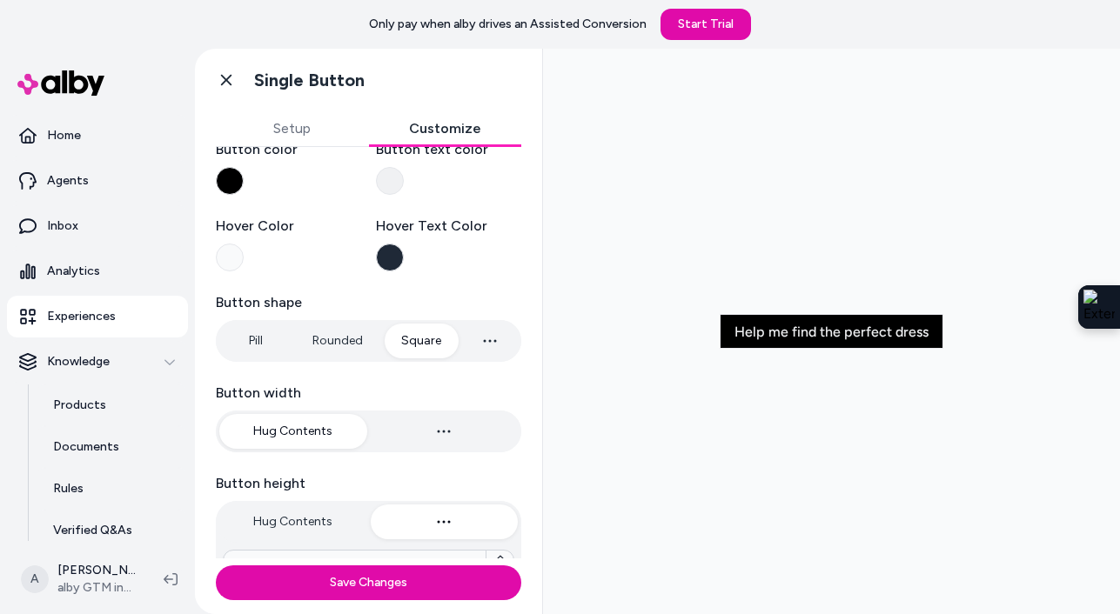
scroll to position [0, 0]
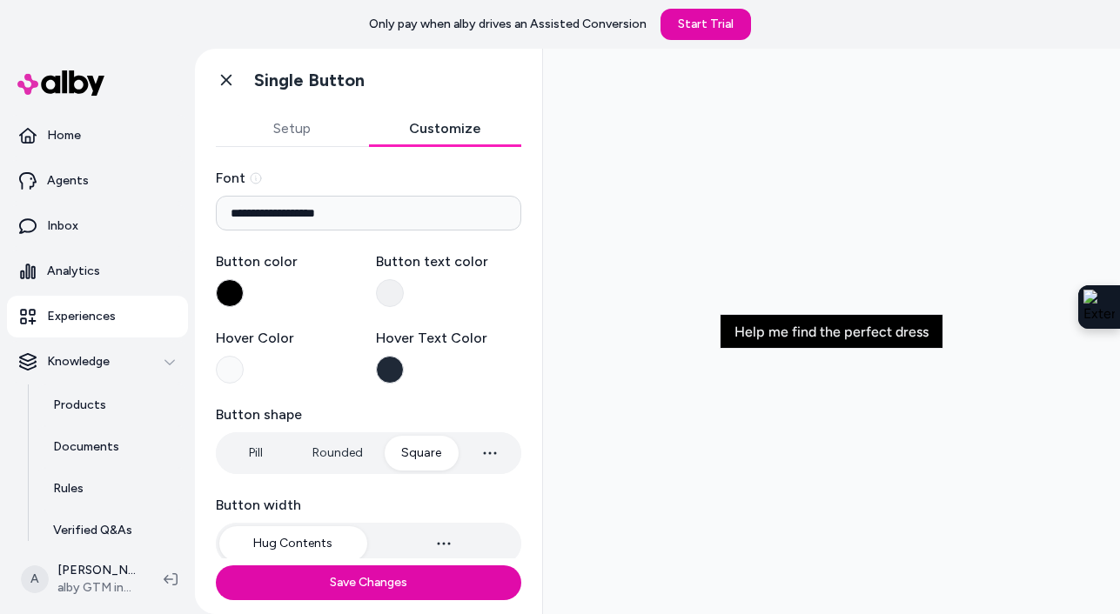
click at [225, 299] on button "Button color" at bounding box center [230, 293] width 28 height 28
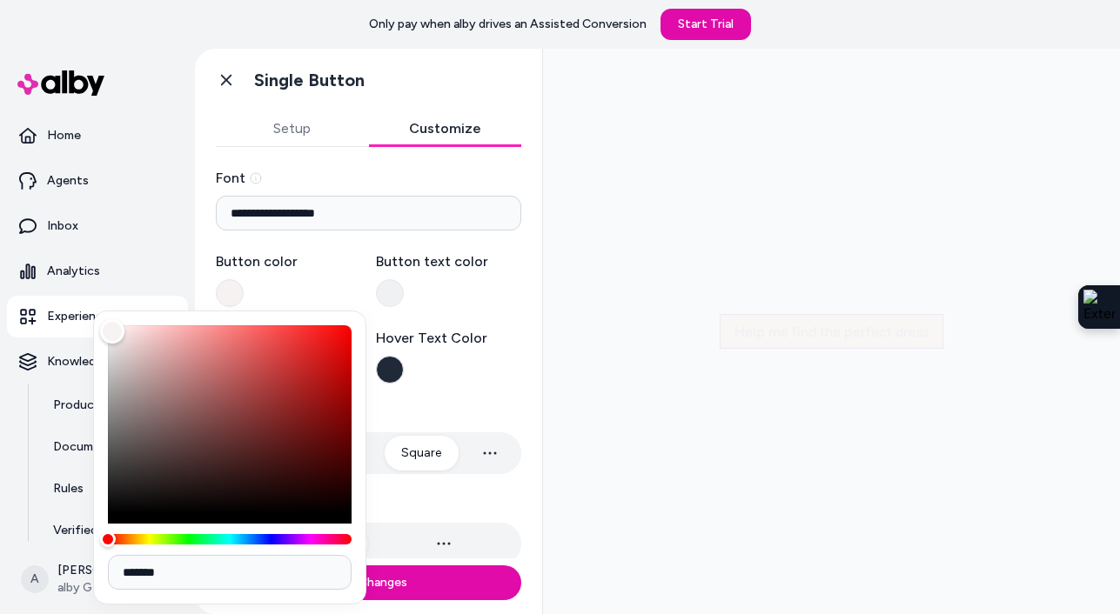
drag, startPoint x: 111, startPoint y: 509, endPoint x: 112, endPoint y: 332, distance: 176.7
click at [112, 332] on div "Color" at bounding box center [112, 331] width 24 height 24
type input "*******"
click at [393, 292] on button "Button text color" at bounding box center [390, 293] width 28 height 28
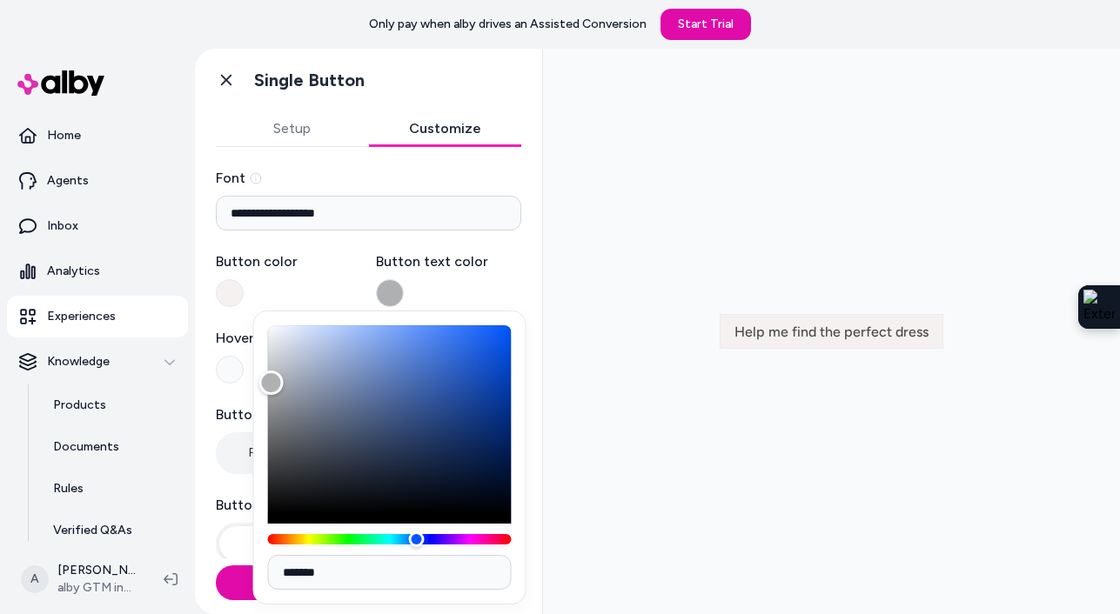
type input "*******"
drag, startPoint x: 271, startPoint y: 337, endPoint x: 271, endPoint y: 524, distance: 187.1
click at [271, 524] on div "Color" at bounding box center [270, 513] width 24 height 24
click at [225, 291] on button "Button color" at bounding box center [230, 293] width 28 height 28
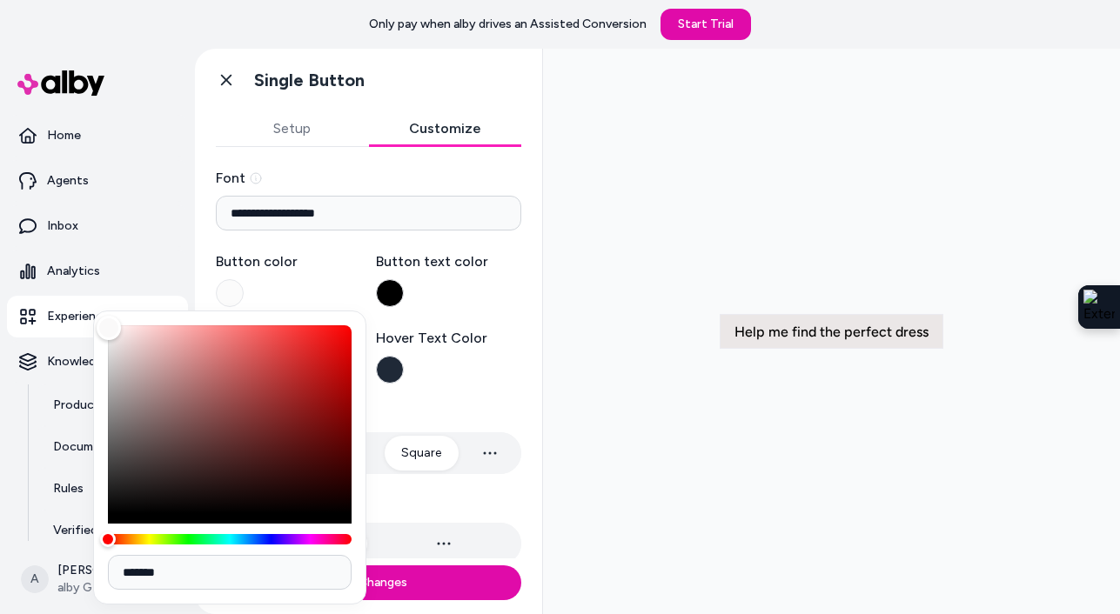
type input "*******"
drag, startPoint x: 111, startPoint y: 333, endPoint x: 107, endPoint y: 322, distance: 11.8
click at [107, 322] on div "Color" at bounding box center [108, 325] width 24 height 24
click at [338, 267] on label "Button color" at bounding box center [289, 262] width 146 height 21
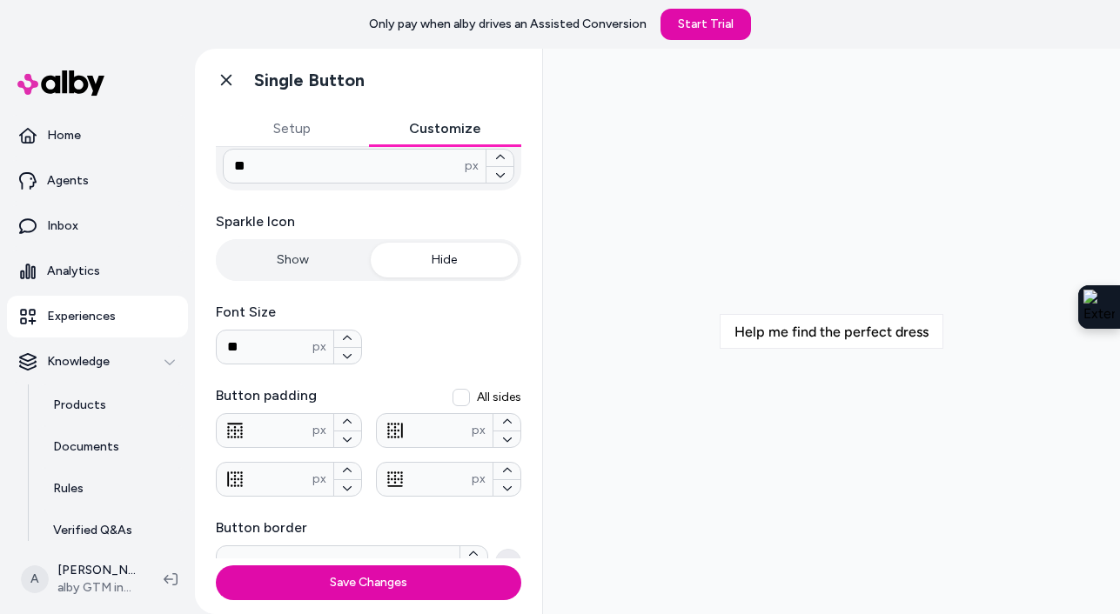
scroll to position [535, 0]
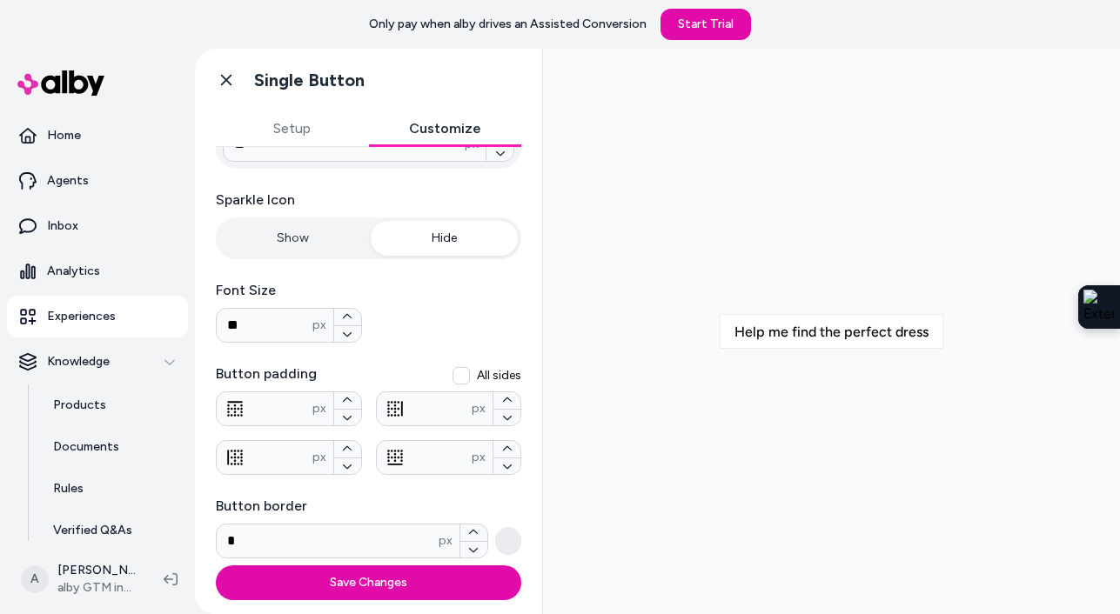
click at [513, 547] on button "button" at bounding box center [508, 541] width 26 height 28
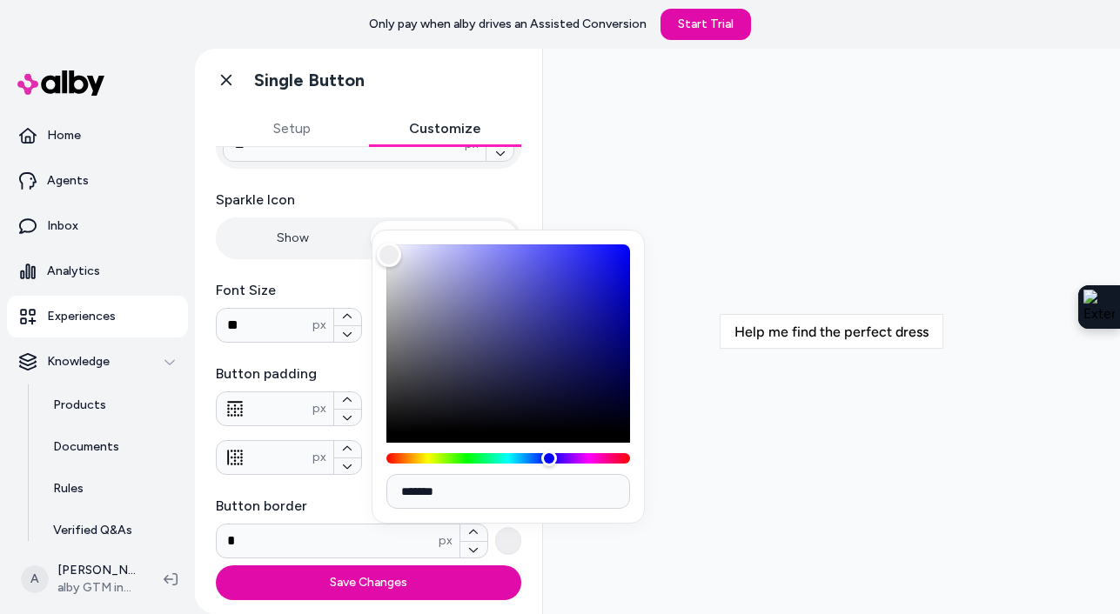
type input "*******"
drag, startPoint x: 389, startPoint y: 255, endPoint x: 389, endPoint y: 461, distance: 206.3
click at [389, 462] on div at bounding box center [508, 354] width 244 height 219
click at [337, 519] on div "Button border * px" at bounding box center [368, 527] width 305 height 63
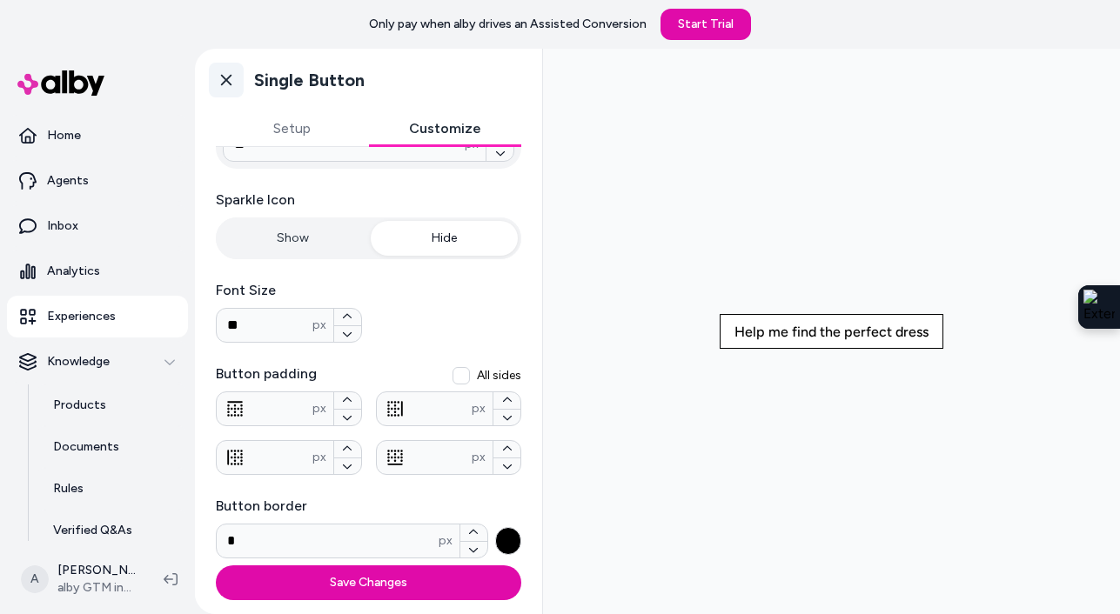
click at [222, 77] on icon at bounding box center [226, 79] width 17 height 17
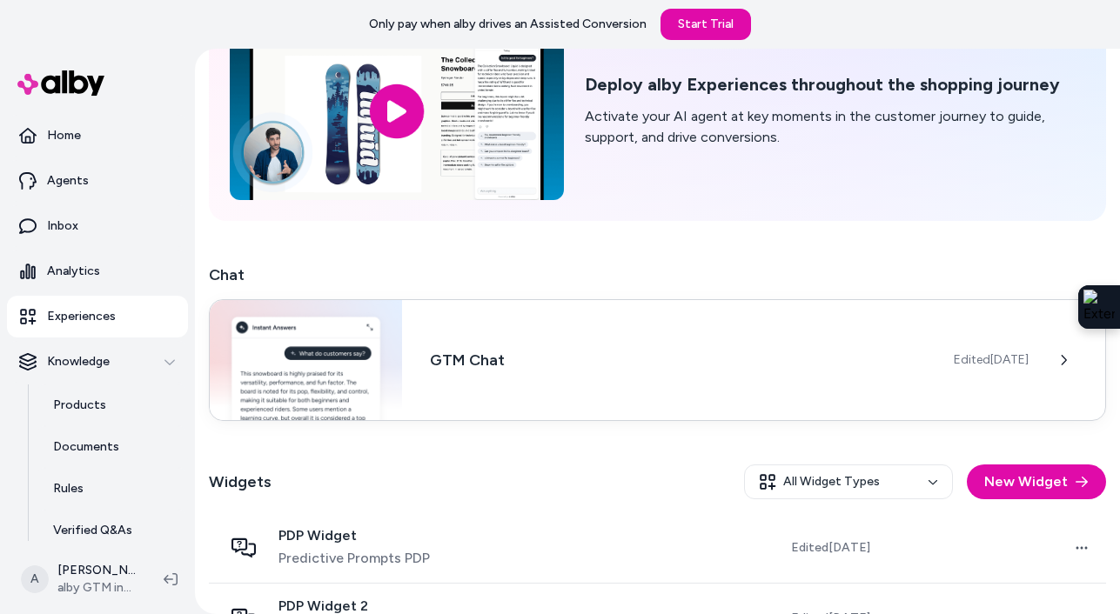
scroll to position [121, 0]
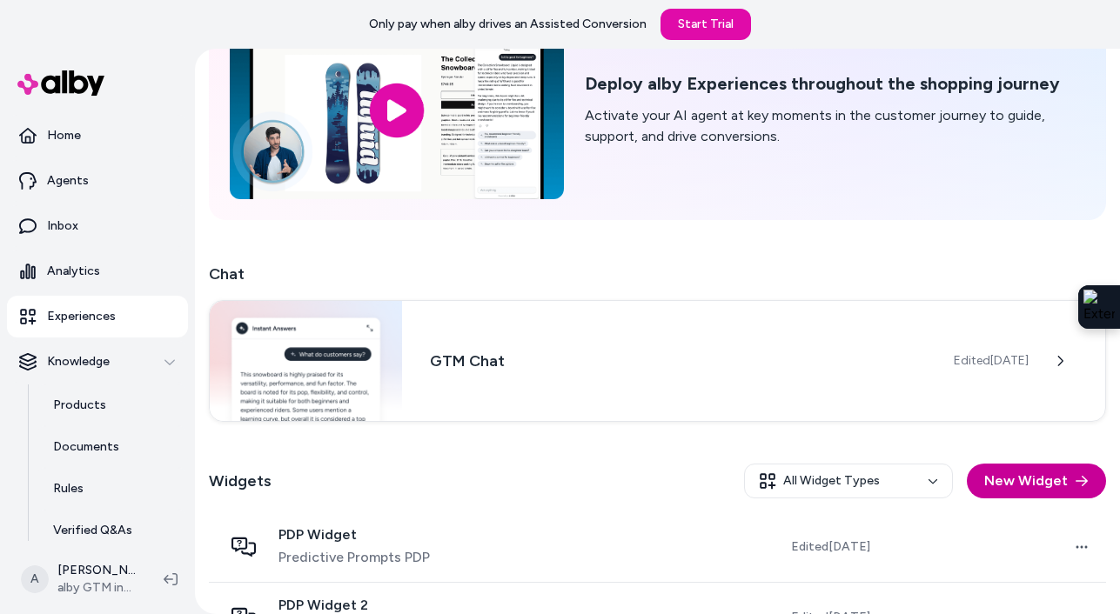
click at [1028, 478] on button "New Widget" at bounding box center [1036, 481] width 139 height 35
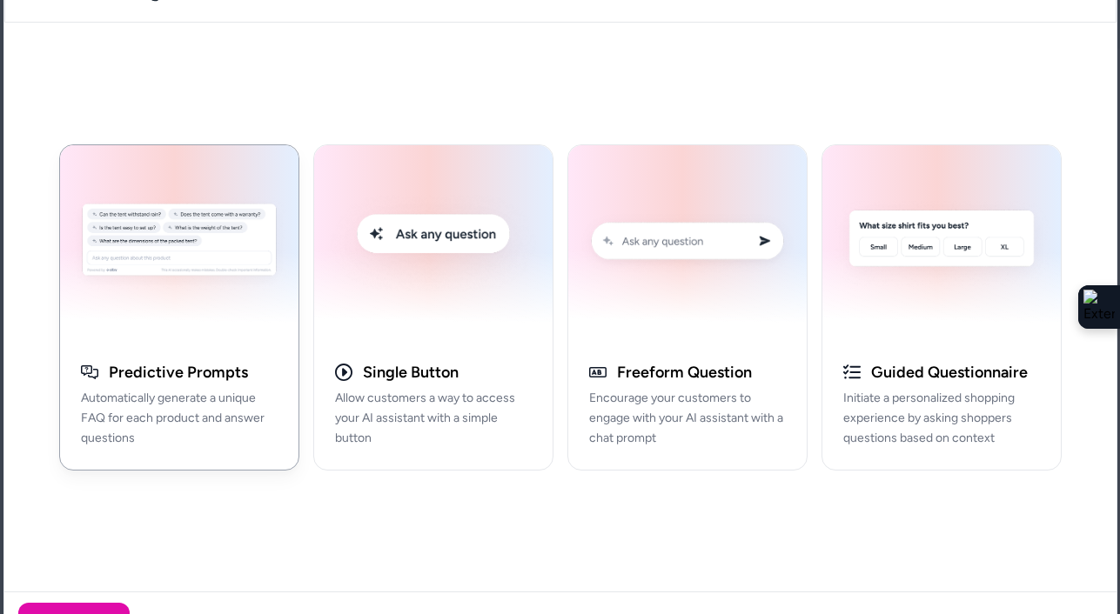
click at [131, 325] on img "button" at bounding box center [179, 244] width 218 height 176
click at [94, 607] on button "Next" at bounding box center [73, 624] width 111 height 42
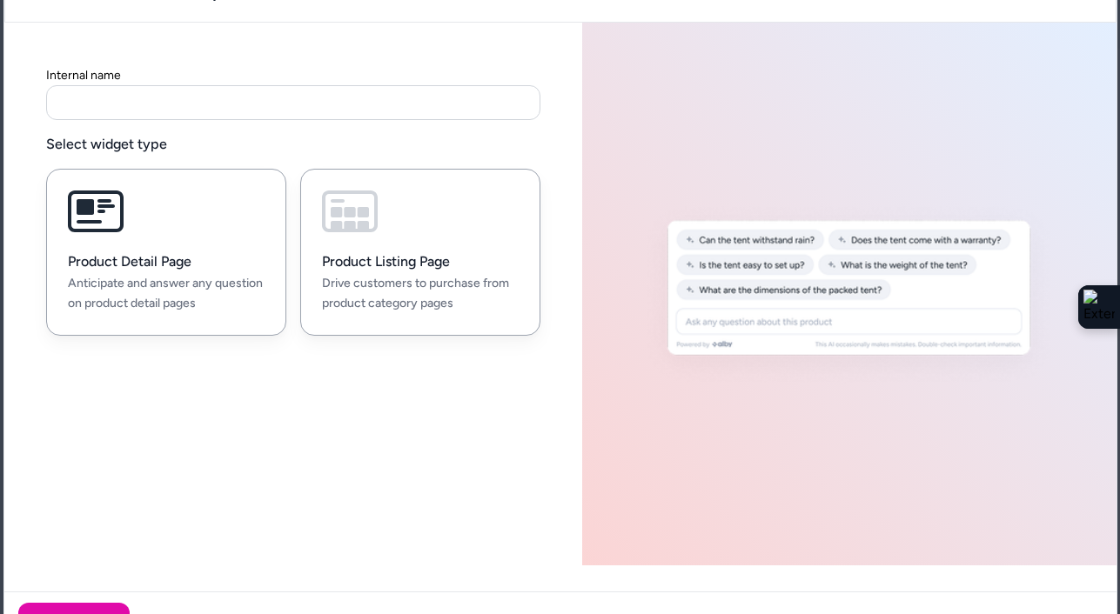
click at [453, 253] on h3 "Product Listing Page" at bounding box center [420, 261] width 197 height 17
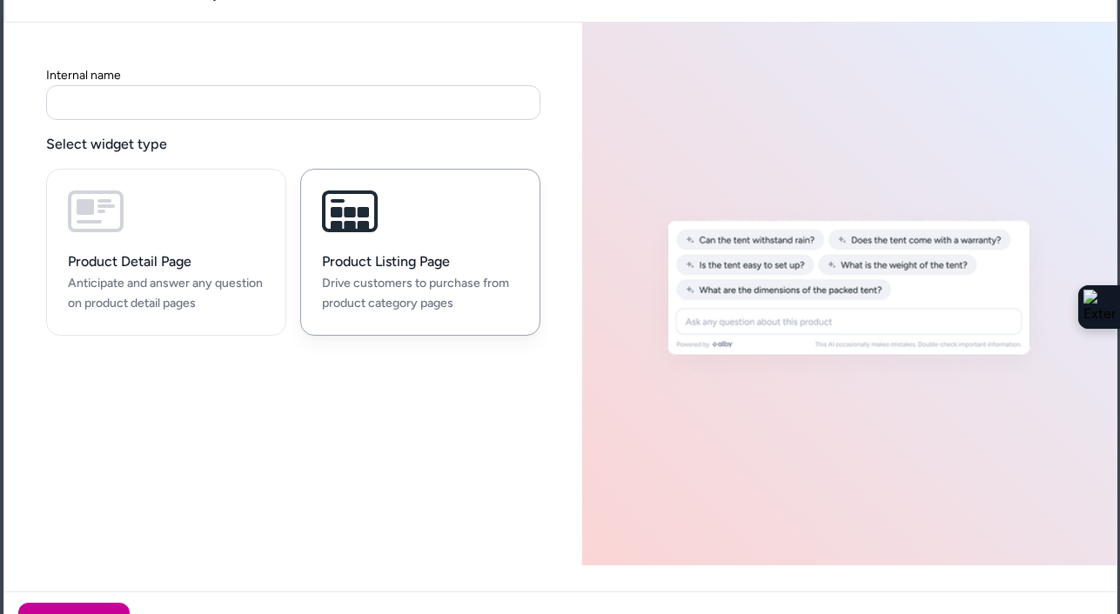
click at [58, 608] on button "Next" at bounding box center [73, 624] width 111 height 42
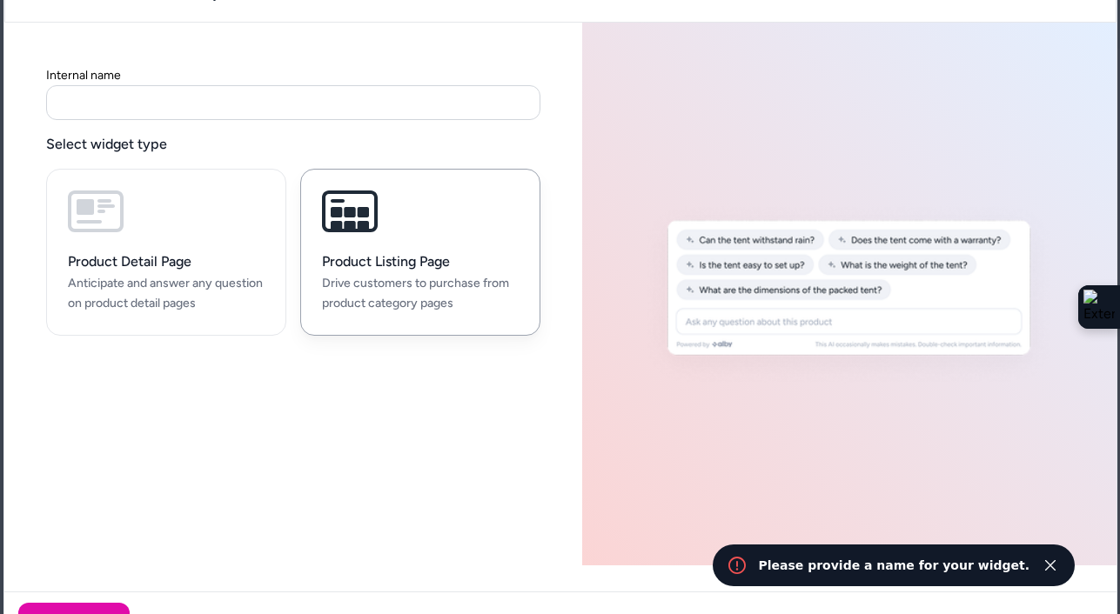
click at [337, 87] on input at bounding box center [293, 102] width 494 height 35
type input "***"
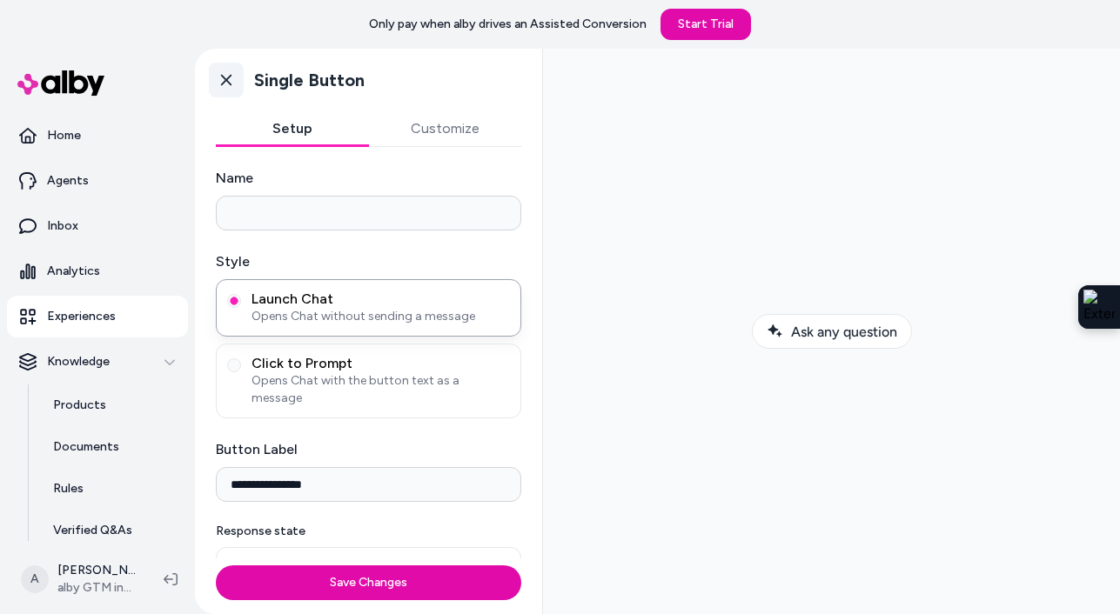
click at [225, 75] on icon at bounding box center [226, 79] width 17 height 17
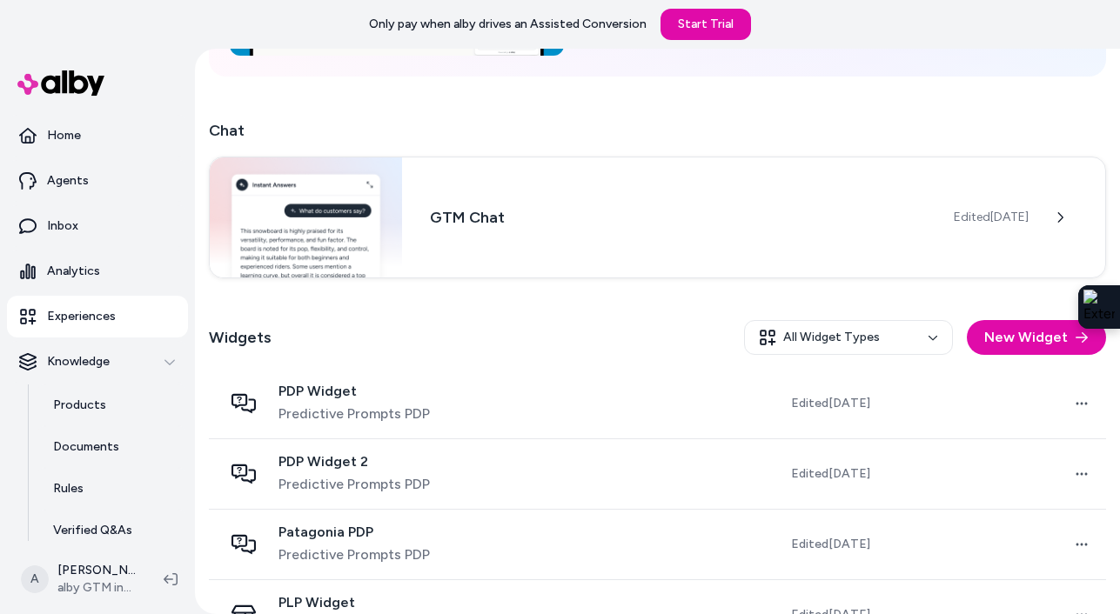
scroll to position [280, 0]
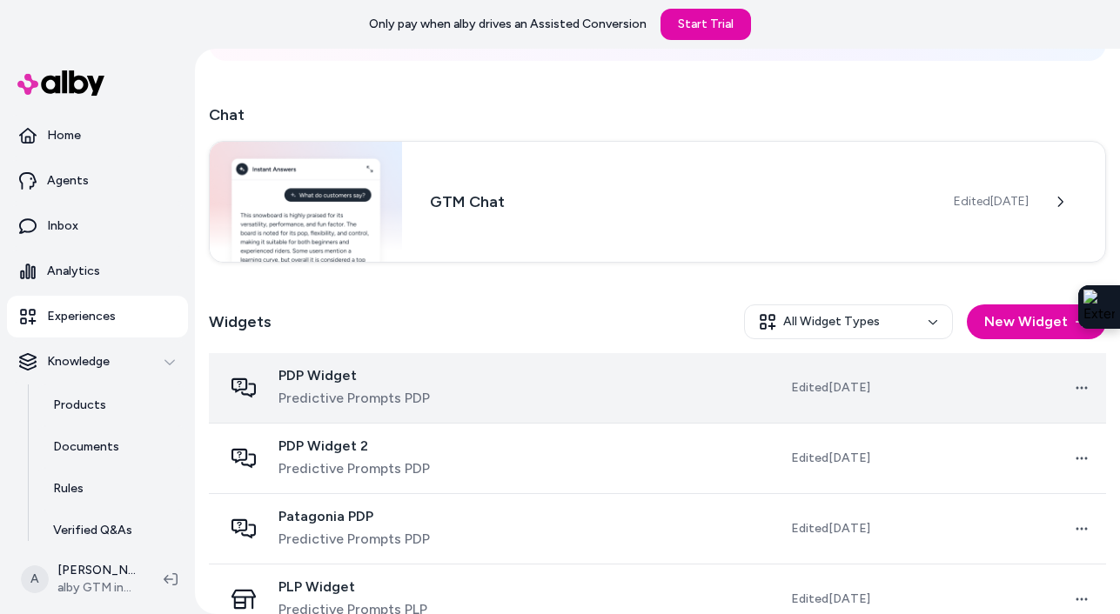
click at [457, 394] on div "PDP Widget Predictive Prompts PDP" at bounding box center [344, 388] width 243 height 42
click at [376, 393] on span "Predictive Prompts PDP" at bounding box center [353, 398] width 151 height 21
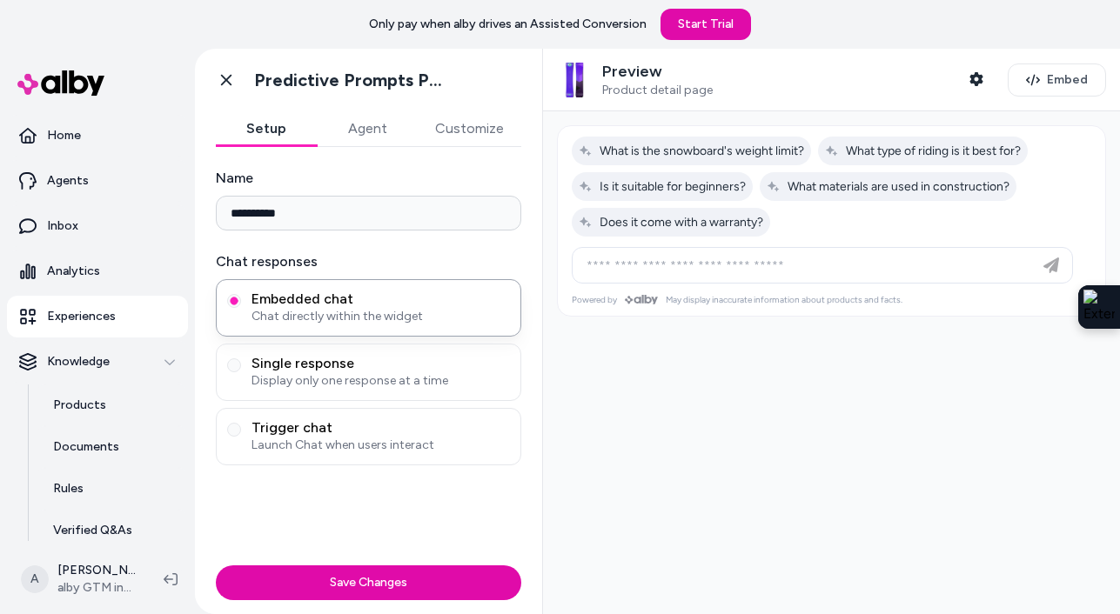
click at [480, 123] on button "Customize" at bounding box center [470, 128] width 104 height 35
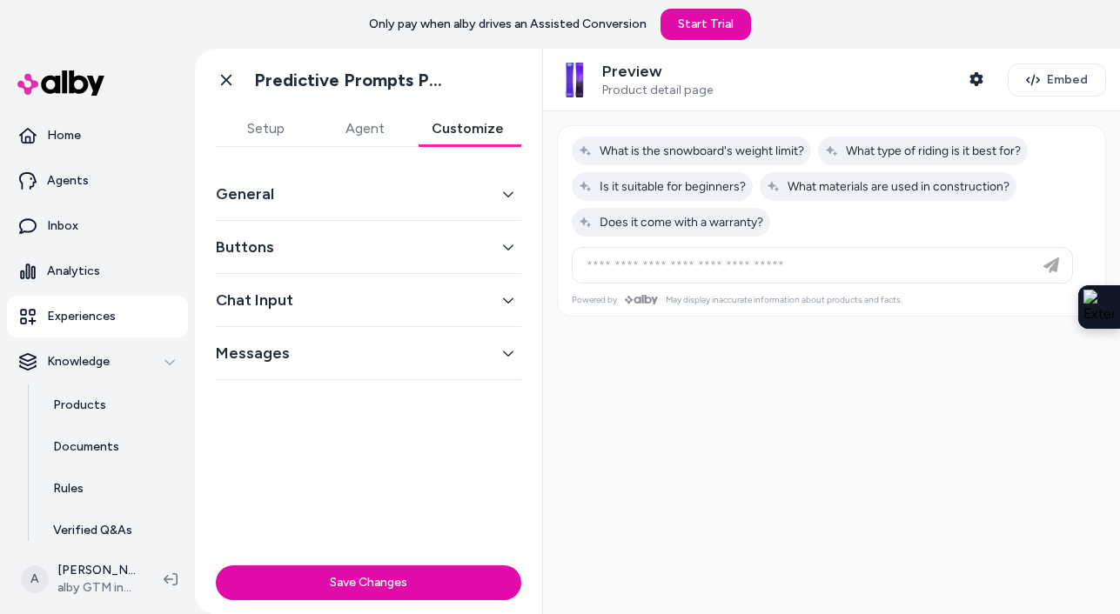
click at [359, 124] on button "Agent" at bounding box center [364, 128] width 99 height 35
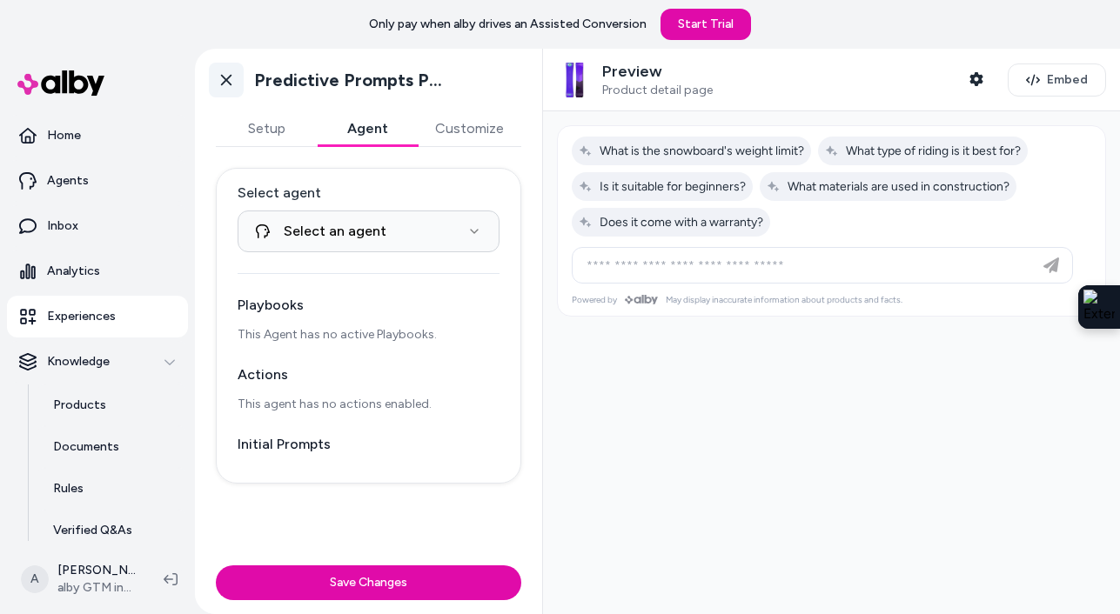
click at [231, 84] on icon at bounding box center [226, 80] width 10 height 11
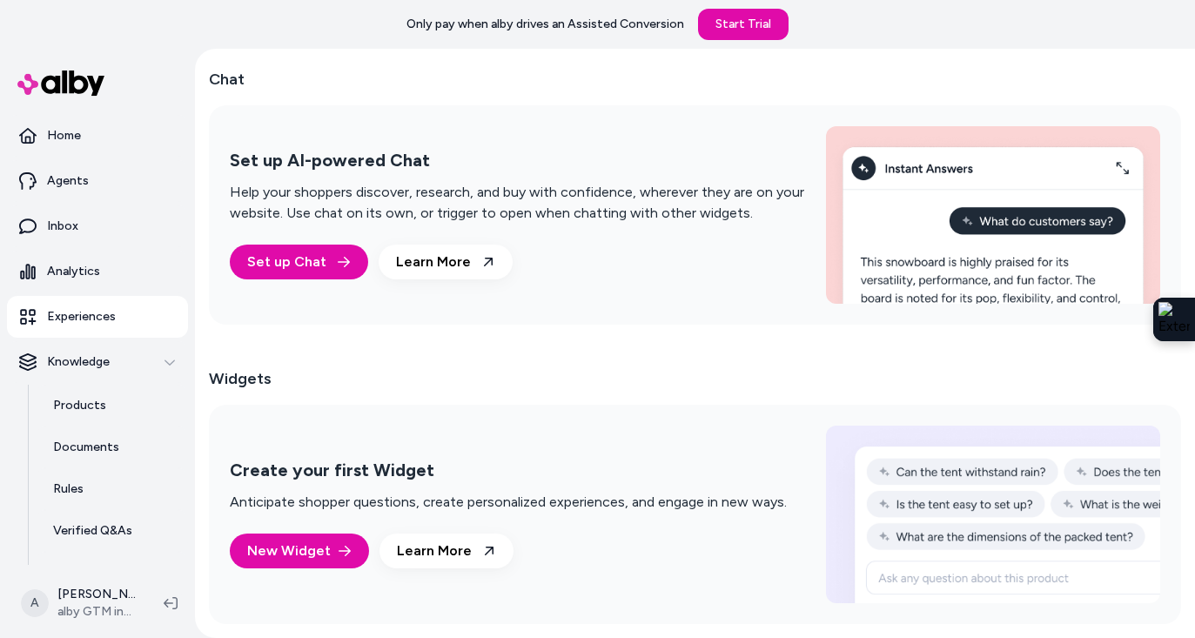
scroll to position [315, 0]
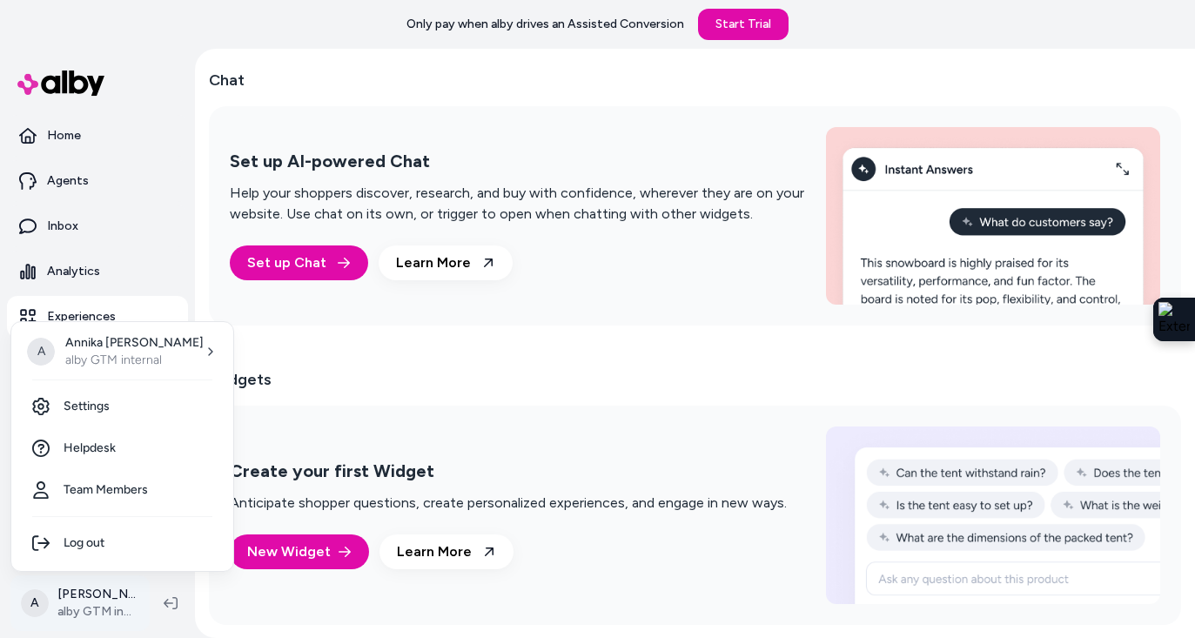
click at [114, 594] on html "Only pay when [PERSON_NAME] drives an Assisted Conversion Start Trial Home Agen…" at bounding box center [597, 319] width 1195 height 638
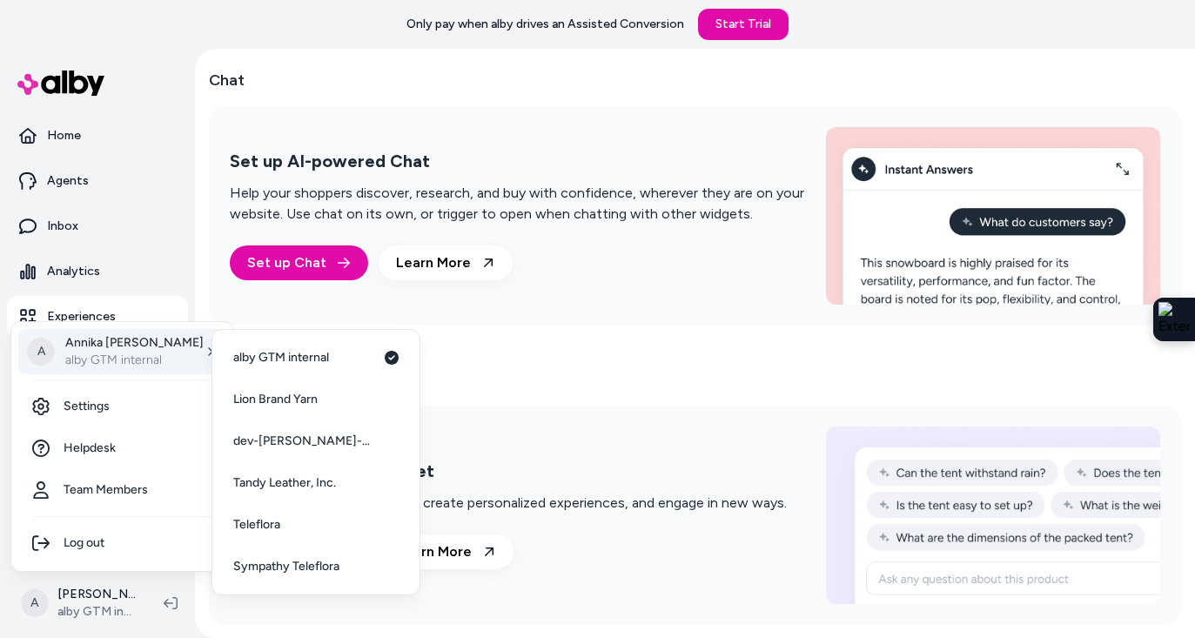
click at [488, 379] on html "Only pay when [PERSON_NAME] drives an Assisted Conversion Start Trial Home Agen…" at bounding box center [597, 319] width 1195 height 638
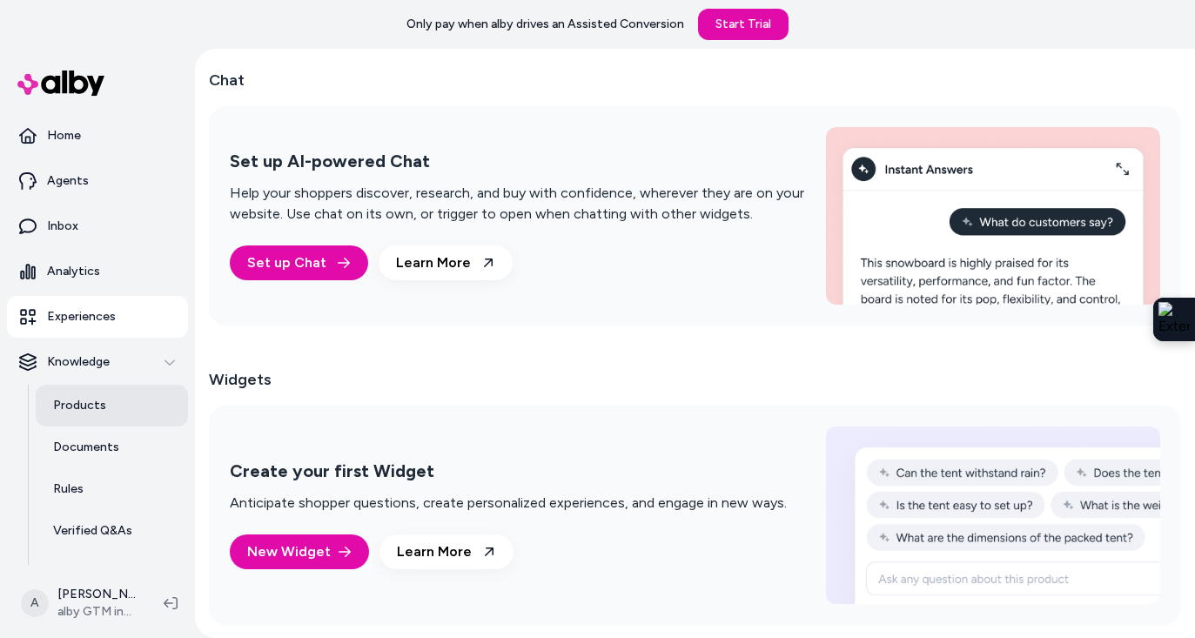
click at [94, 416] on link "Products" at bounding box center [112, 406] width 152 height 42
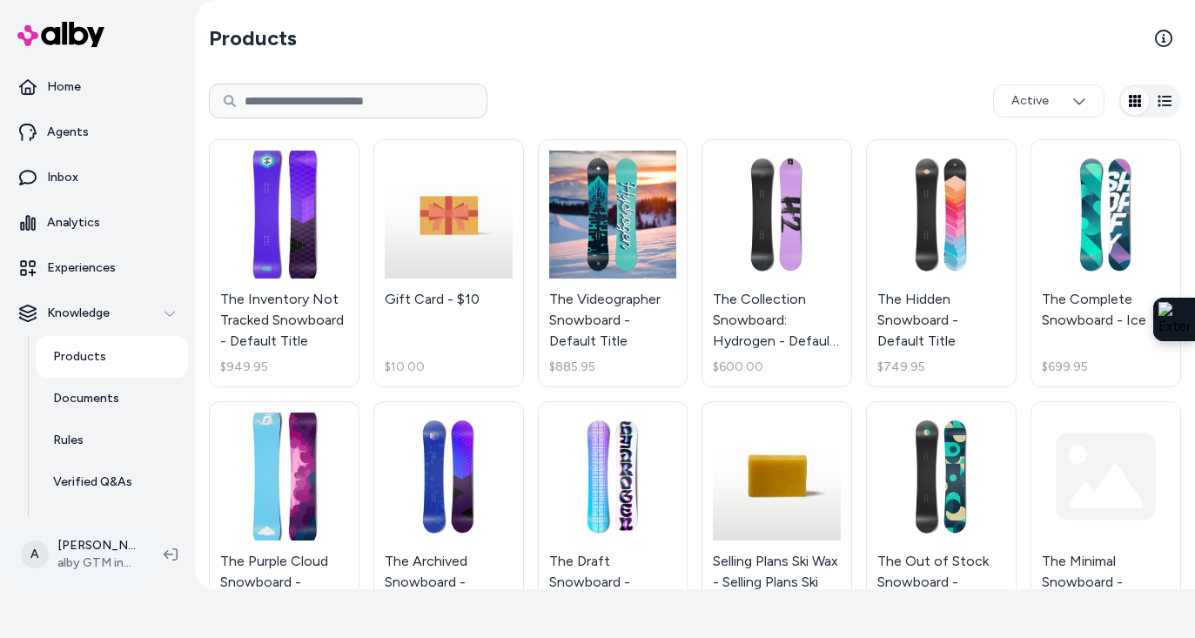
click at [102, 563] on html "Only pay when alby drives an Assisted Conversion Start Trial Home Agents Inbox …" at bounding box center [597, 270] width 1195 height 638
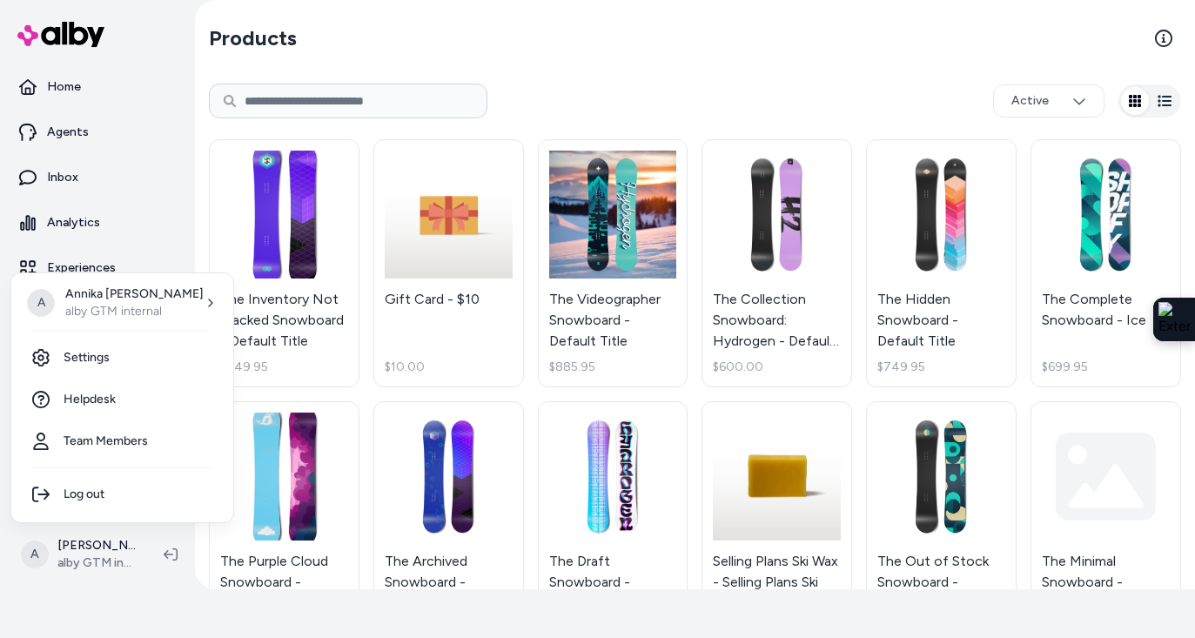
click at [102, 561] on html "Only pay when alby drives an Assisted Conversion Start Trial Home Agents Inbox …" at bounding box center [597, 270] width 1195 height 638
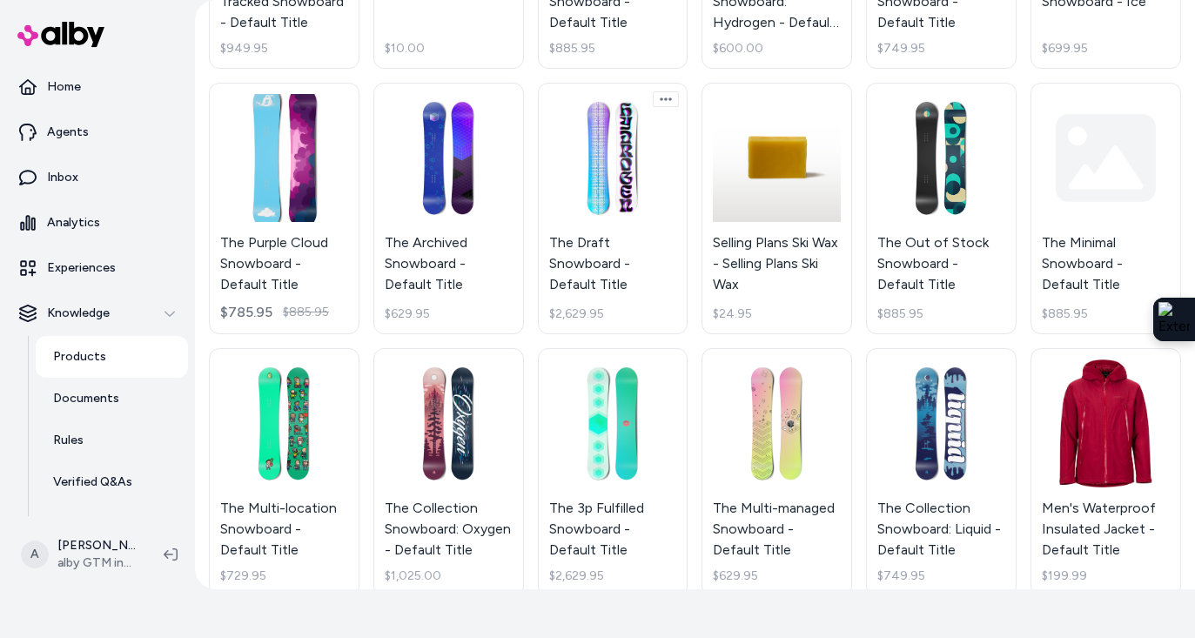
scroll to position [611, 0]
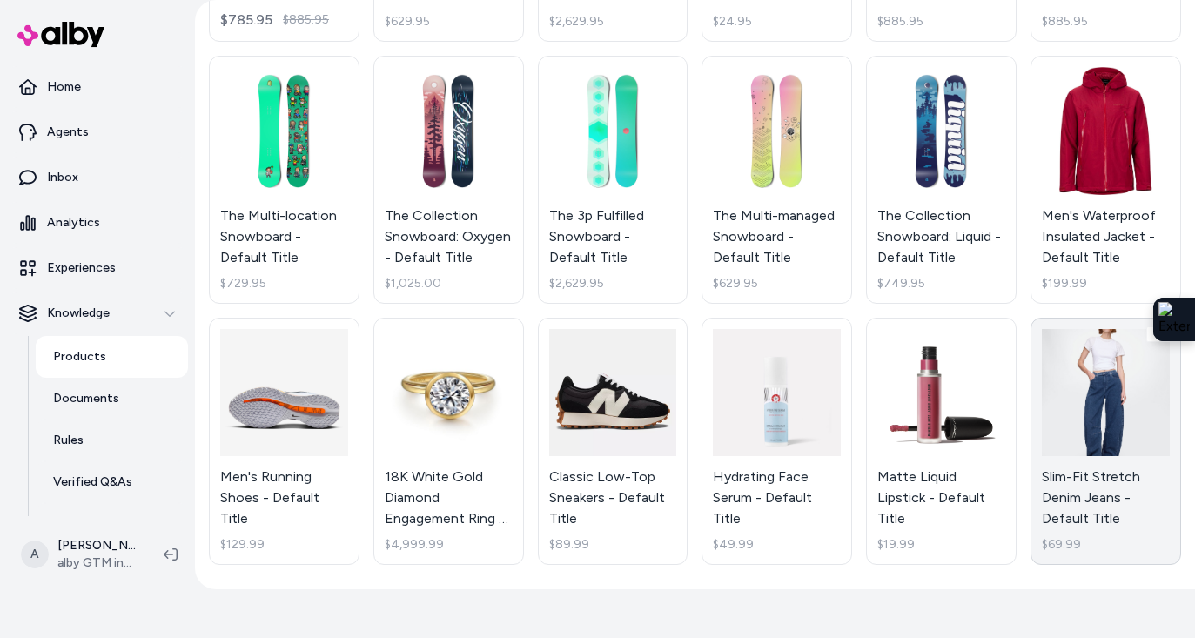
click at [1074, 393] on link "Slim-Fit Stretch Denim Jeans - Default Title $69.99" at bounding box center [1105, 442] width 151 height 248
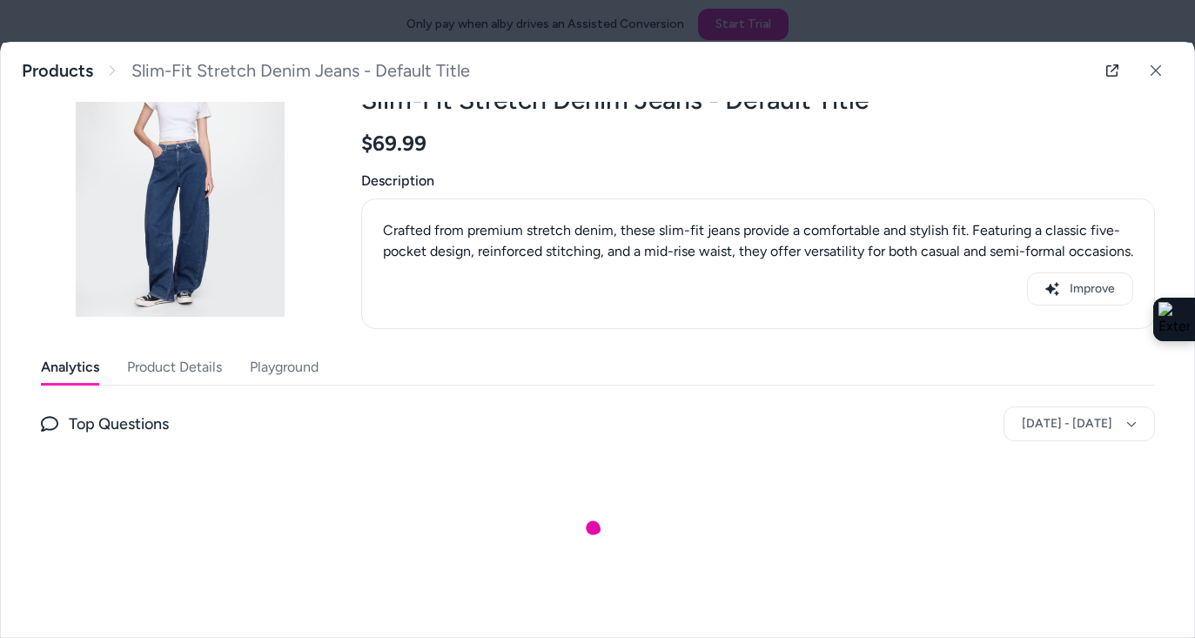
scroll to position [128, 0]
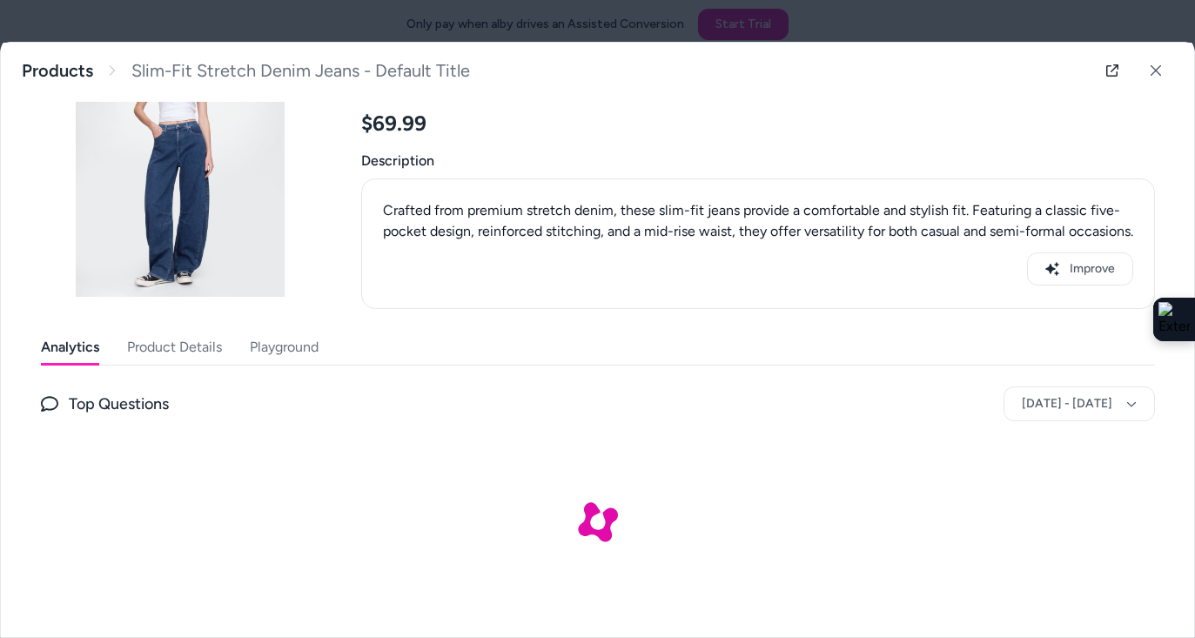
click at [302, 351] on button "Playground" at bounding box center [284, 347] width 69 height 35
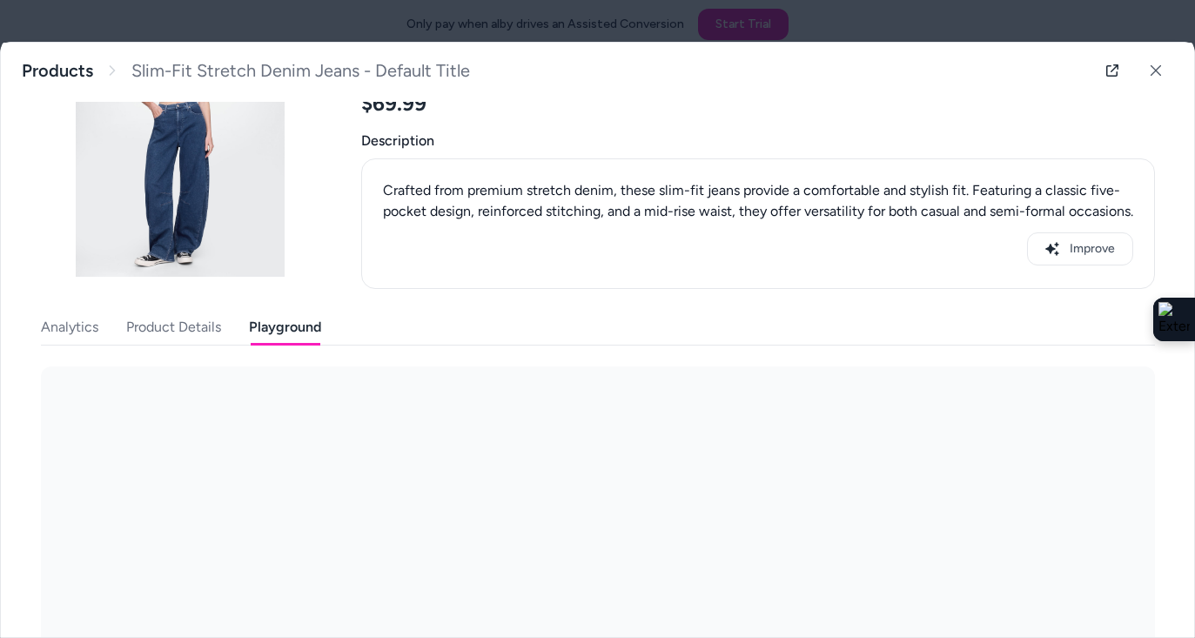
scroll to position [253, 0]
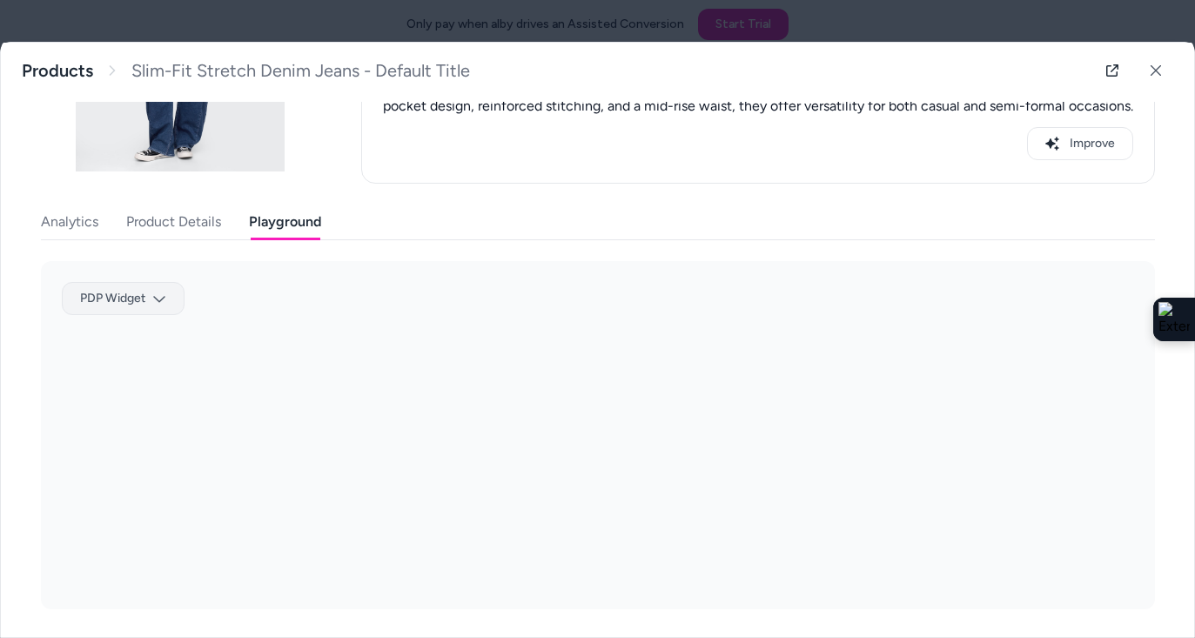
click at [169, 299] on body "Only pay when alby drives an Assisted Conversion Start Trial Home Agents Inbox …" at bounding box center [597, 319] width 1195 height 638
click at [136, 386] on div "Patagonia PDP" at bounding box center [124, 393] width 110 height 28
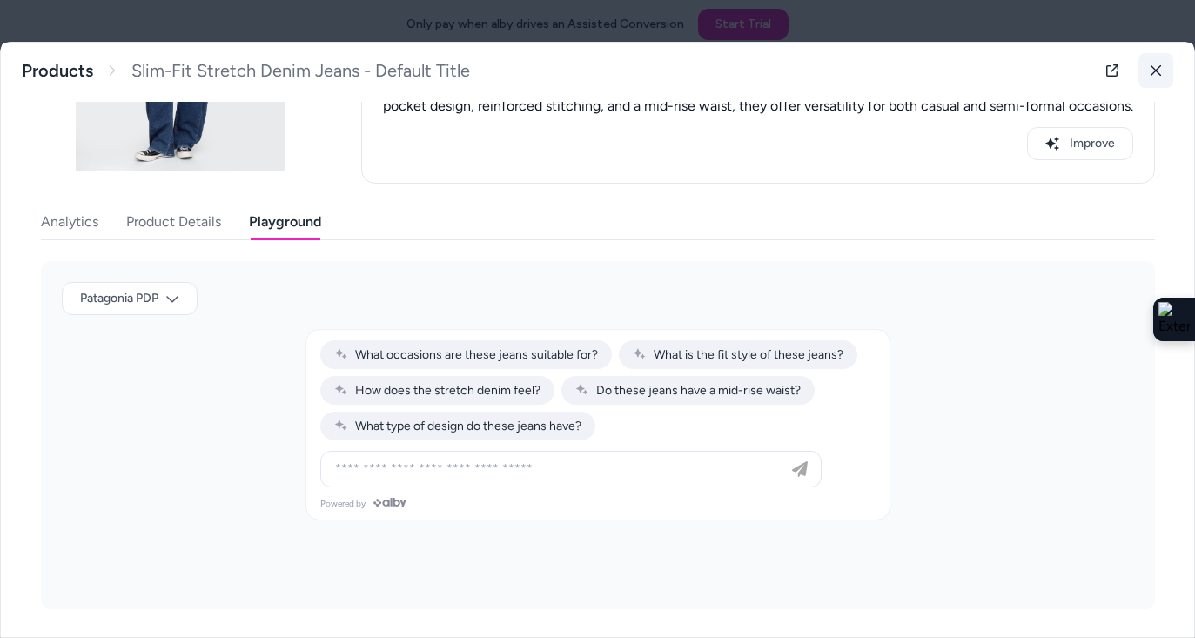
click at [1119, 65] on icon at bounding box center [1156, 70] width 12 height 12
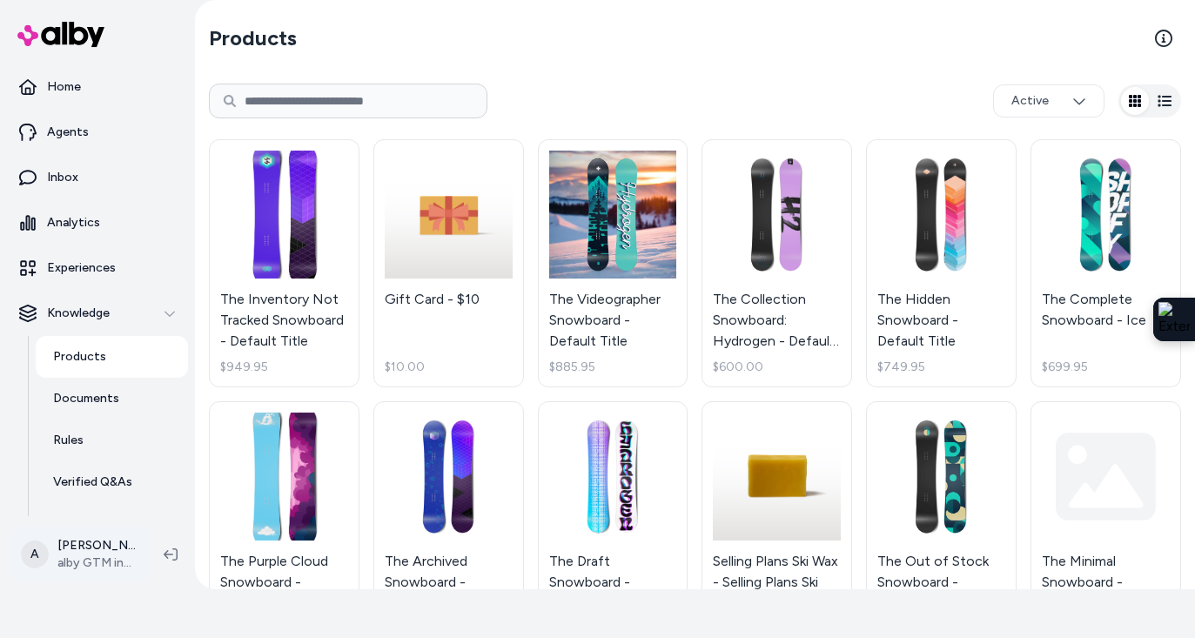
click at [84, 545] on html "Only pay when alby drives an Assisted Conversion Start Trial Home Agents Inbox …" at bounding box center [597, 270] width 1195 height 638
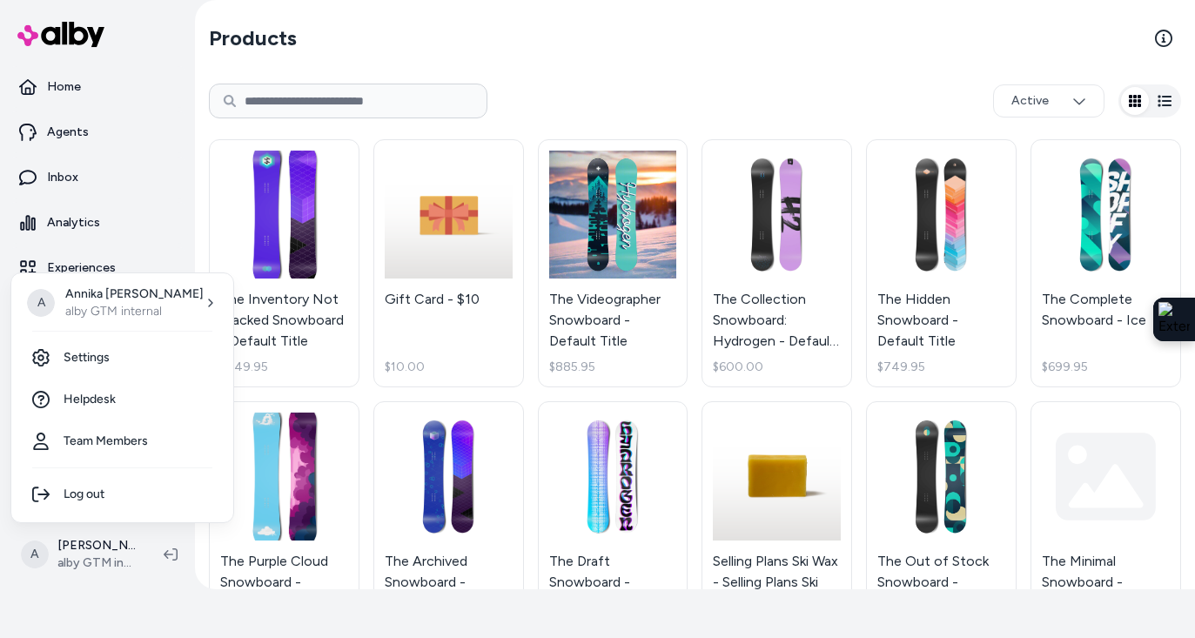
click at [352, 392] on html "Only pay when alby drives an Assisted Conversion Start Trial Home Agents Inbox …" at bounding box center [597, 270] width 1195 height 638
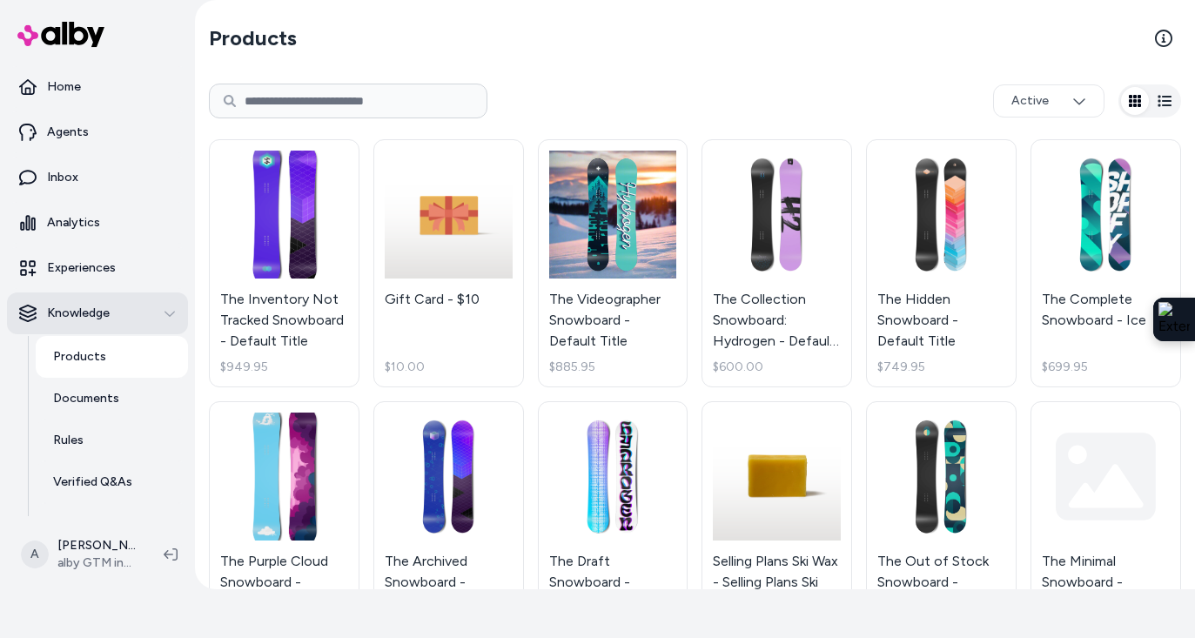
click at [92, 308] on p "Knowledge" at bounding box center [78, 313] width 63 height 17
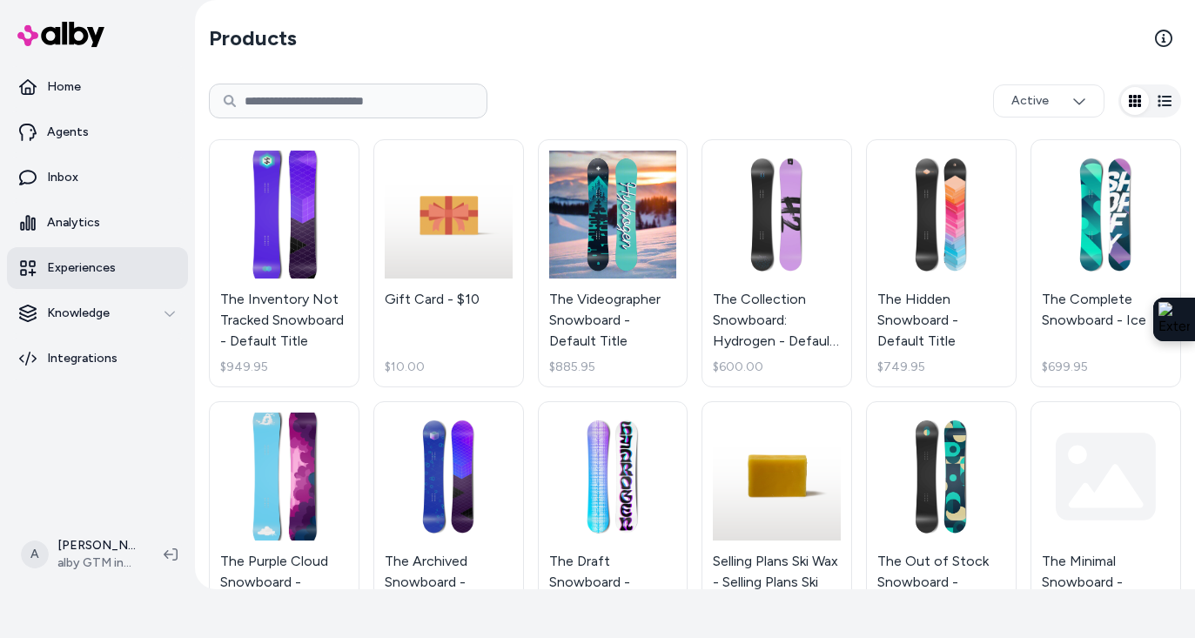
click at [92, 268] on p "Experiences" at bounding box center [81, 267] width 69 height 17
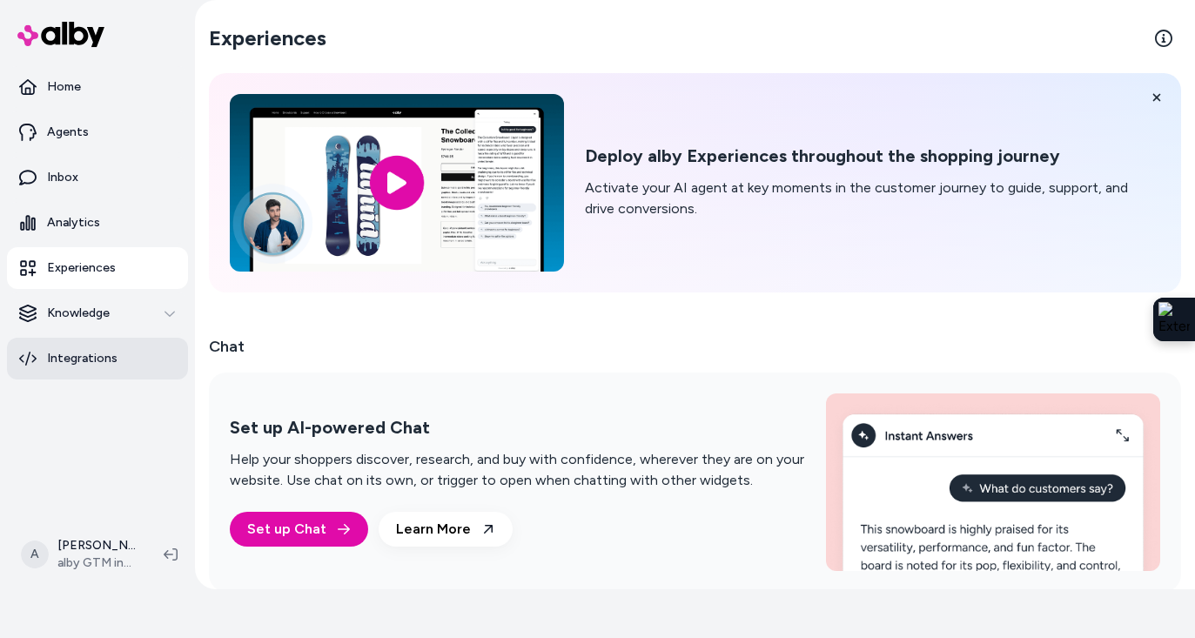
click at [76, 359] on p "Integrations" at bounding box center [82, 358] width 70 height 17
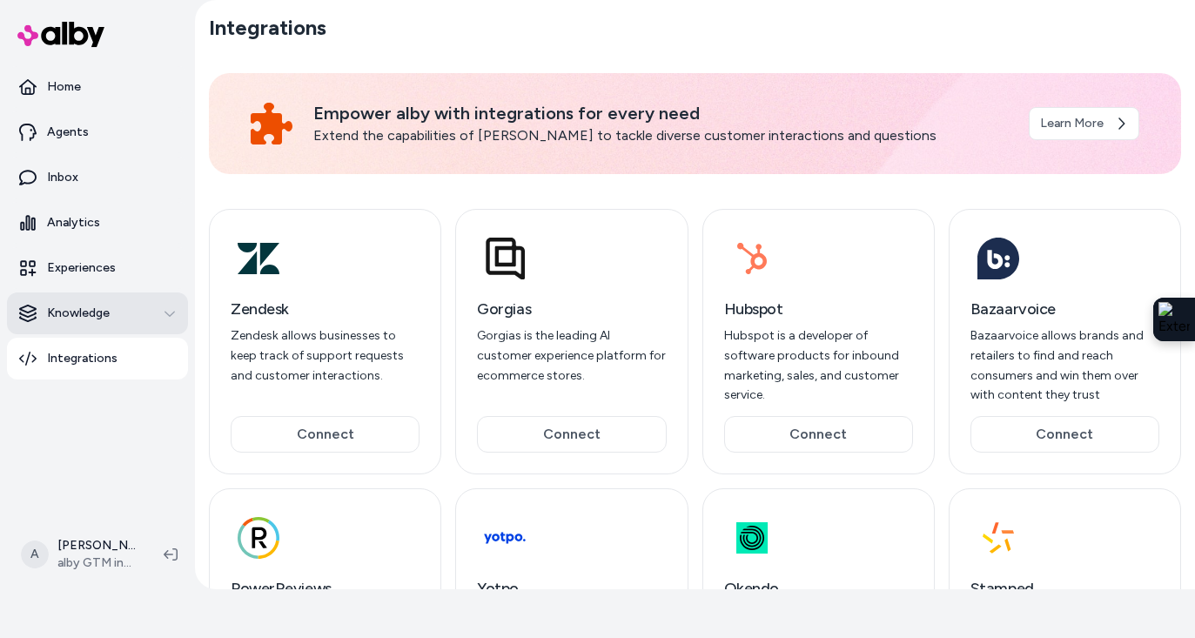
click at [124, 317] on div "Knowledge" at bounding box center [97, 313] width 157 height 17
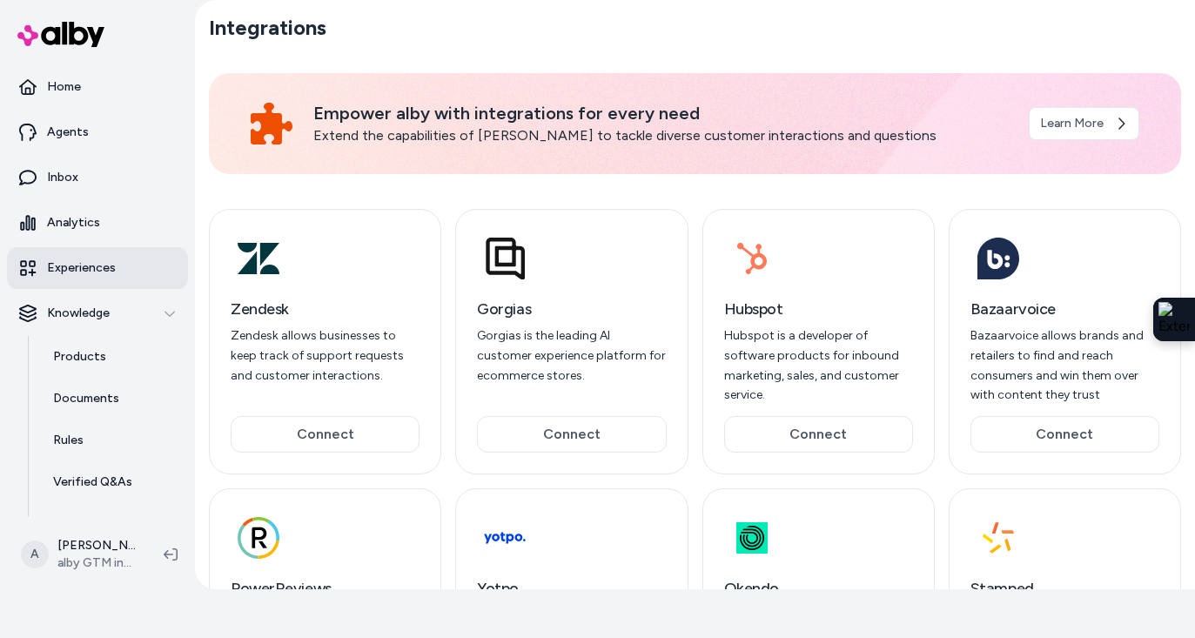
click at [118, 266] on link "Experiences" at bounding box center [97, 268] width 181 height 42
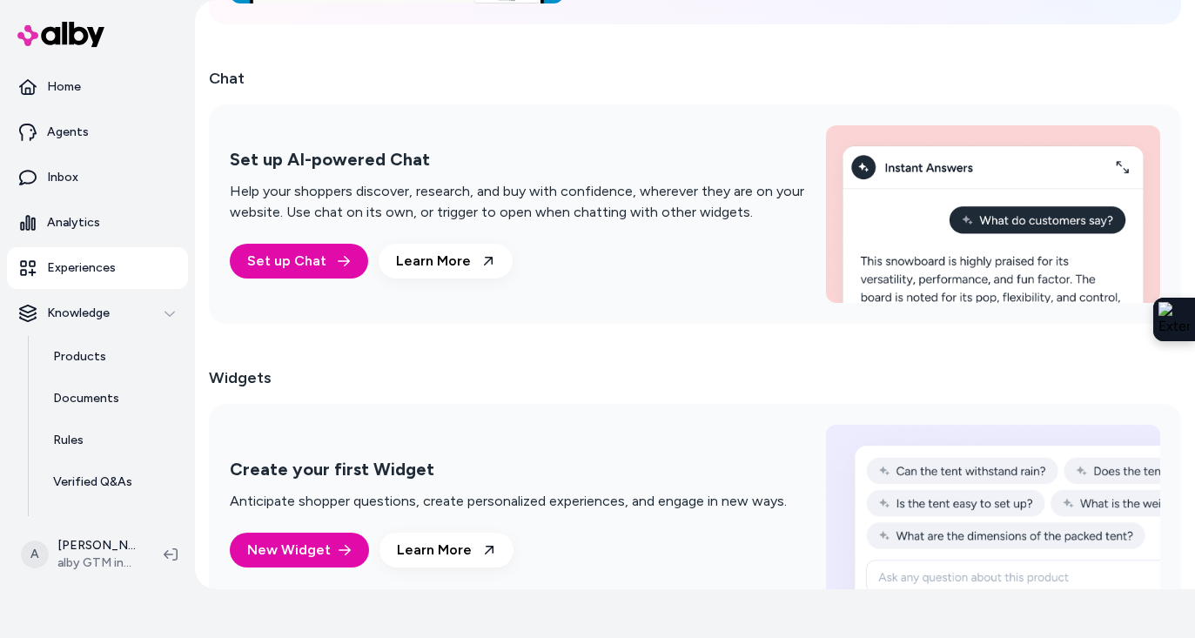
scroll to position [315, 0]
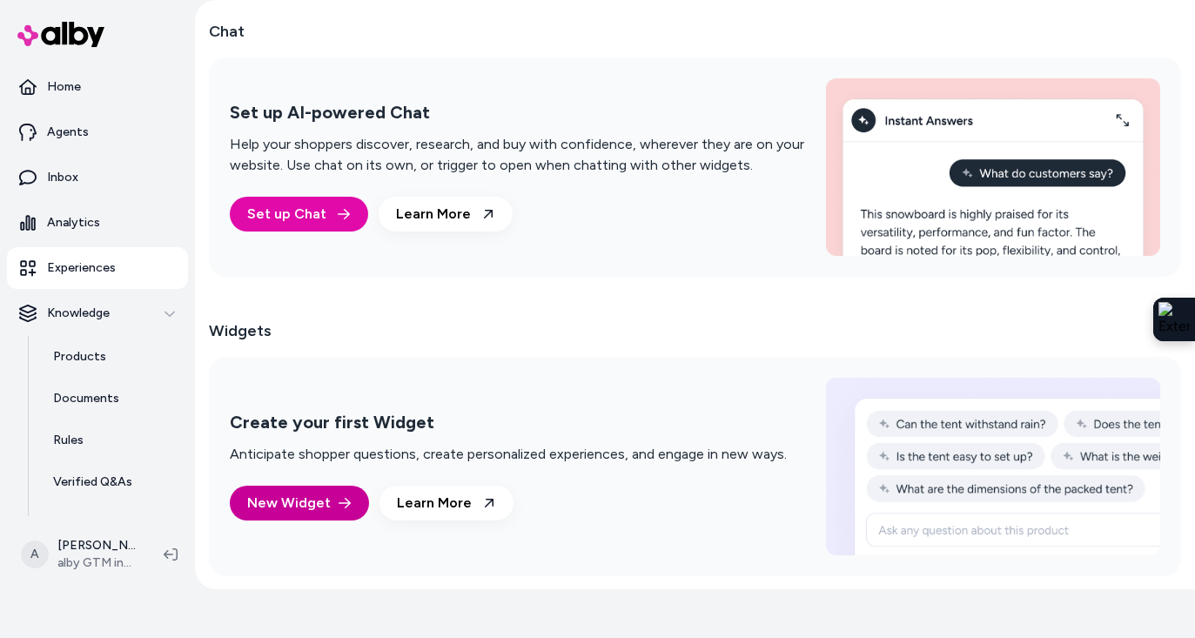
click at [324, 507] on button "New Widget" at bounding box center [299, 503] width 139 height 35
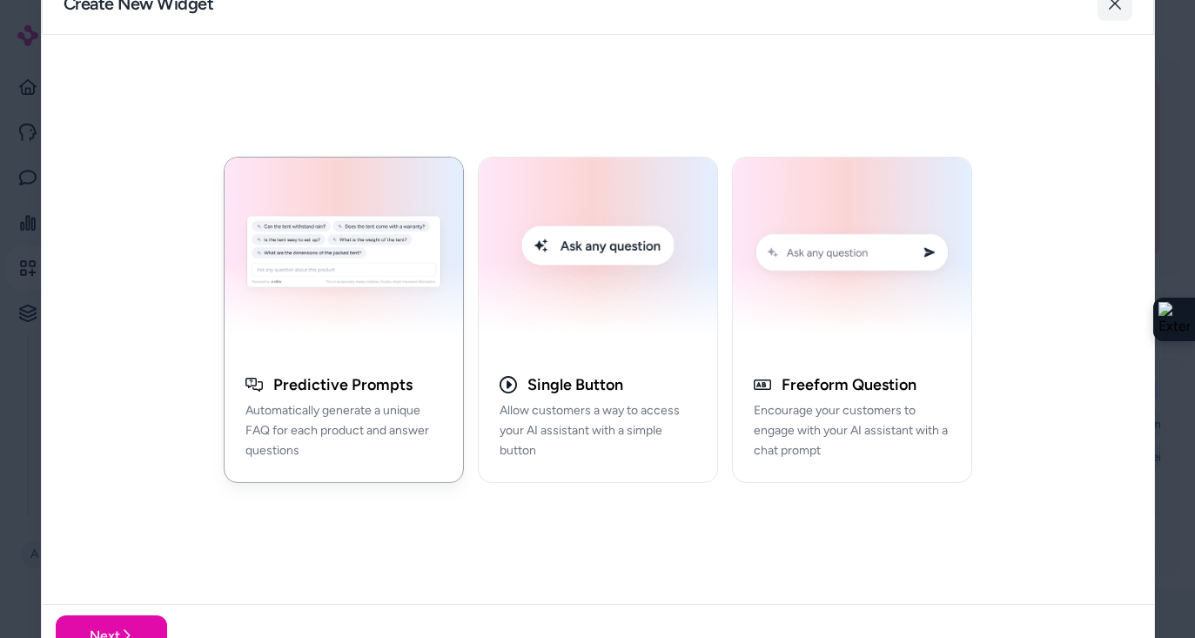
click at [1116, 5] on icon "button" at bounding box center [1115, 4] width 14 height 14
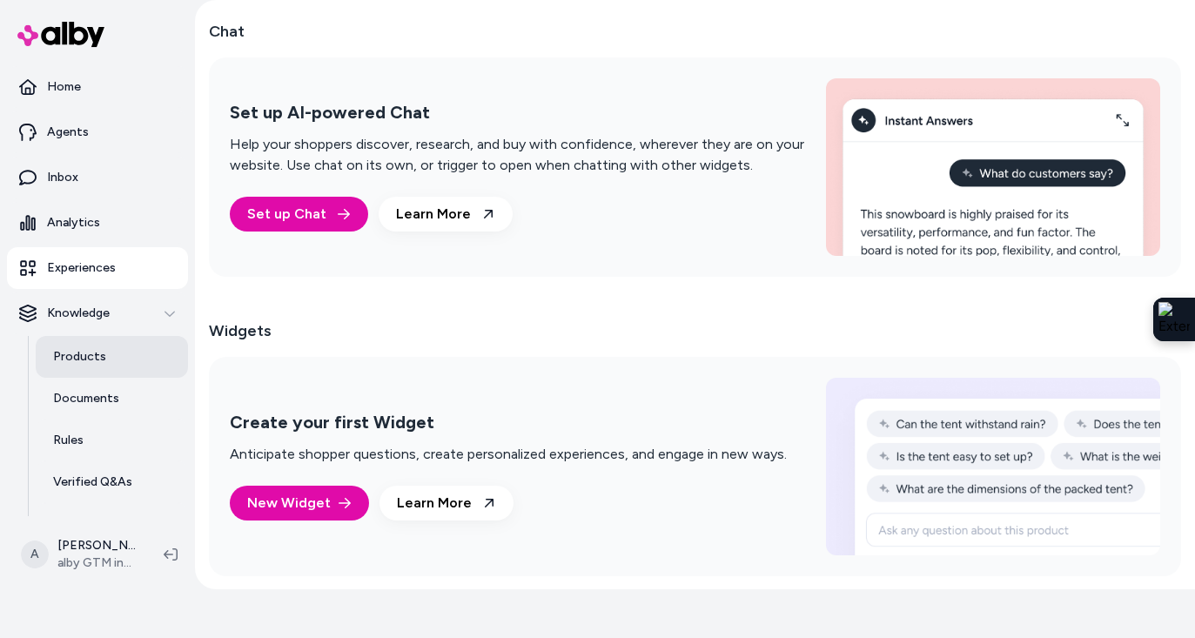
click at [111, 361] on link "Products" at bounding box center [112, 357] width 152 height 42
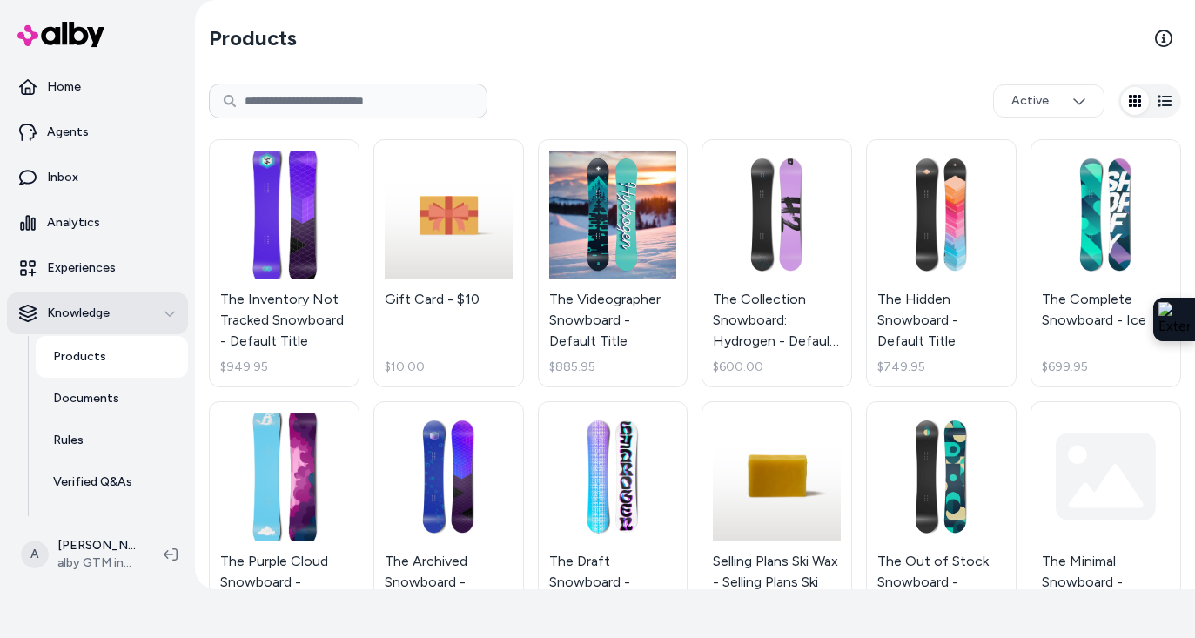
click at [86, 313] on p "Knowledge" at bounding box center [78, 313] width 63 height 17
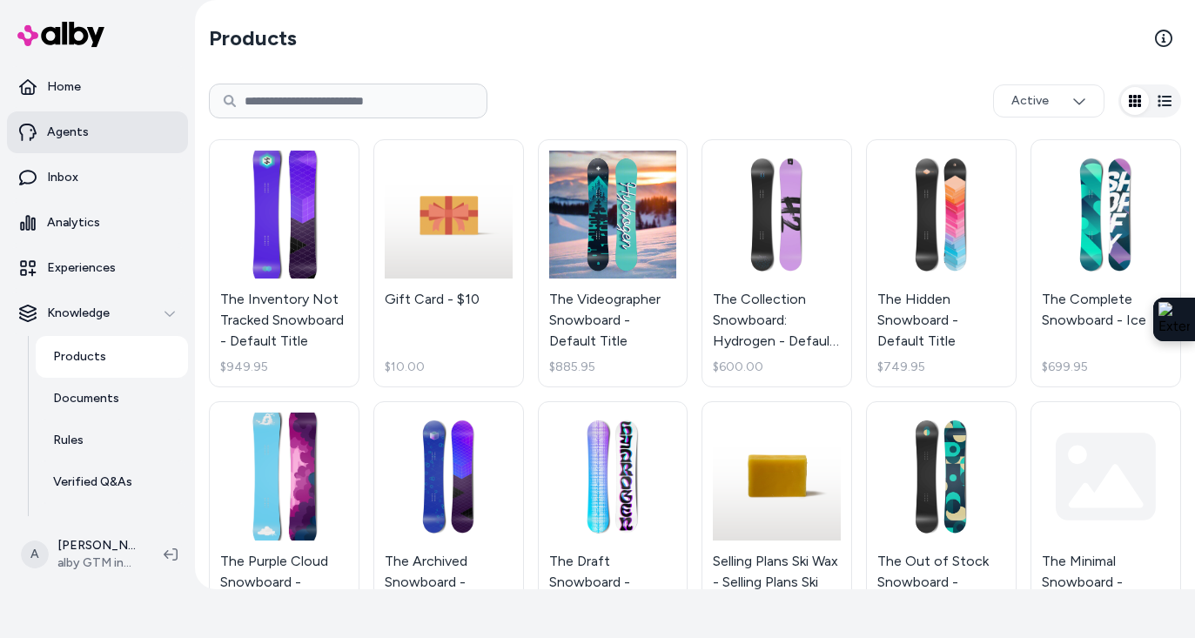
click at [95, 127] on link "Agents" at bounding box center [97, 132] width 181 height 42
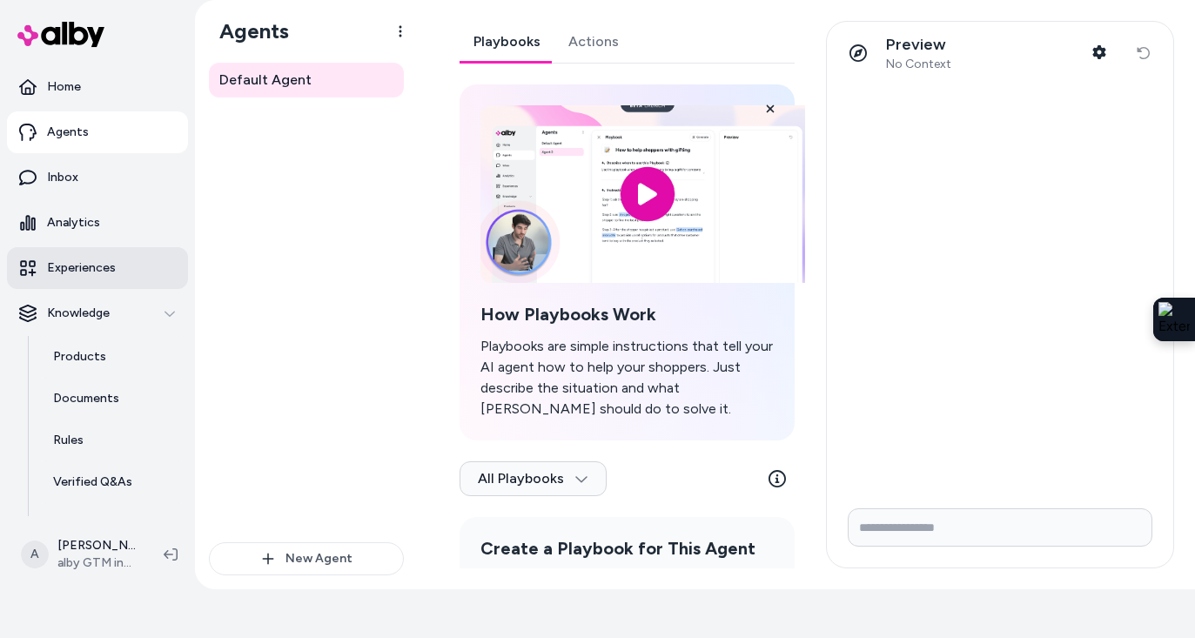
click at [69, 273] on p "Experiences" at bounding box center [81, 267] width 69 height 17
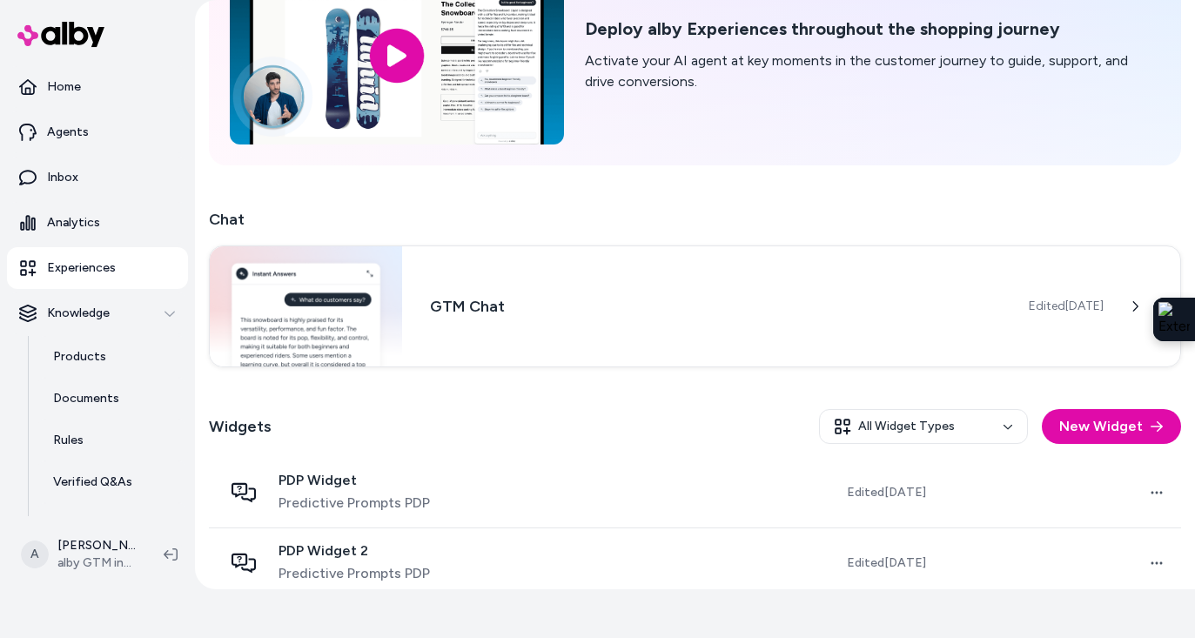
scroll to position [364, 0]
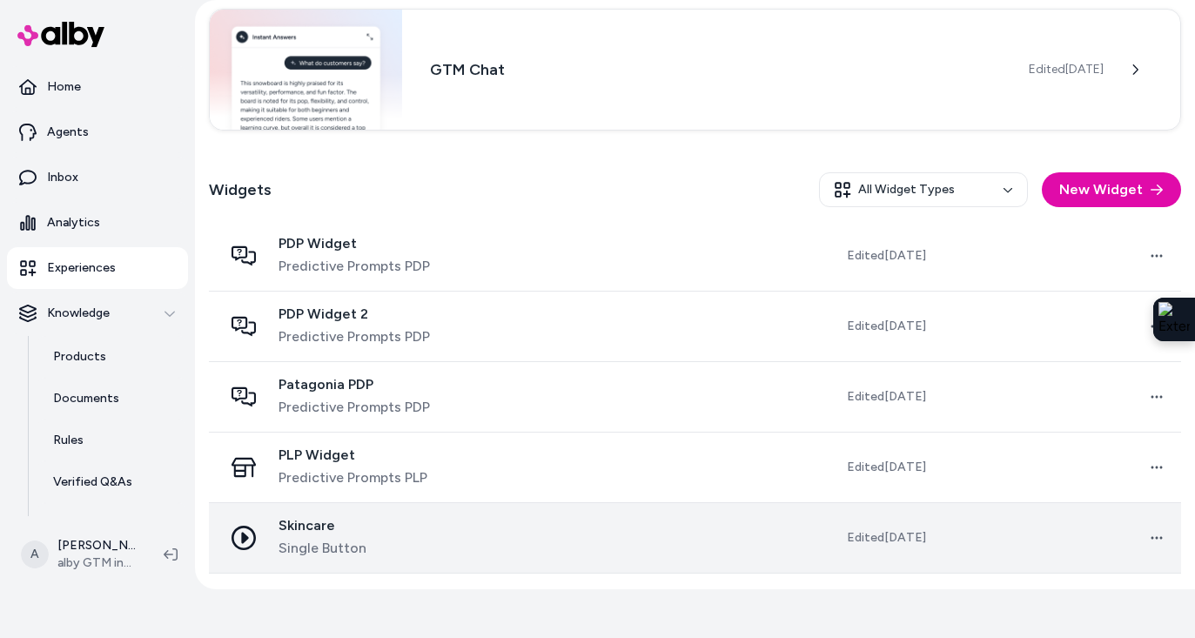
click at [248, 539] on icon at bounding box center [243, 538] width 24 height 24
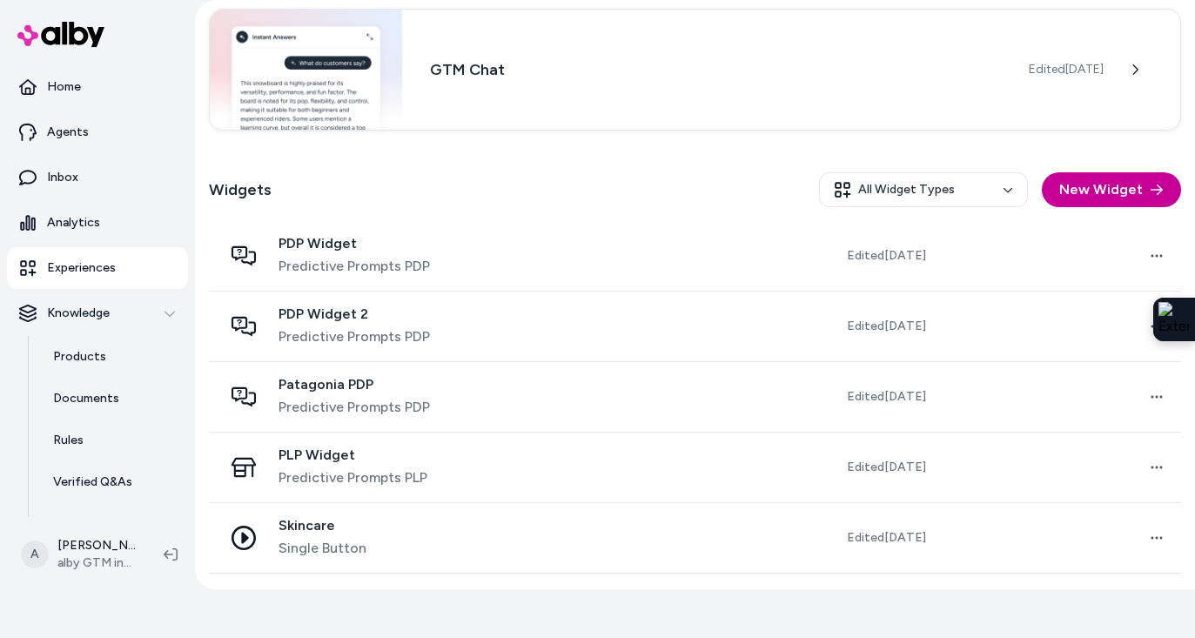
click at [1117, 186] on button "New Widget" at bounding box center [1111, 189] width 139 height 35
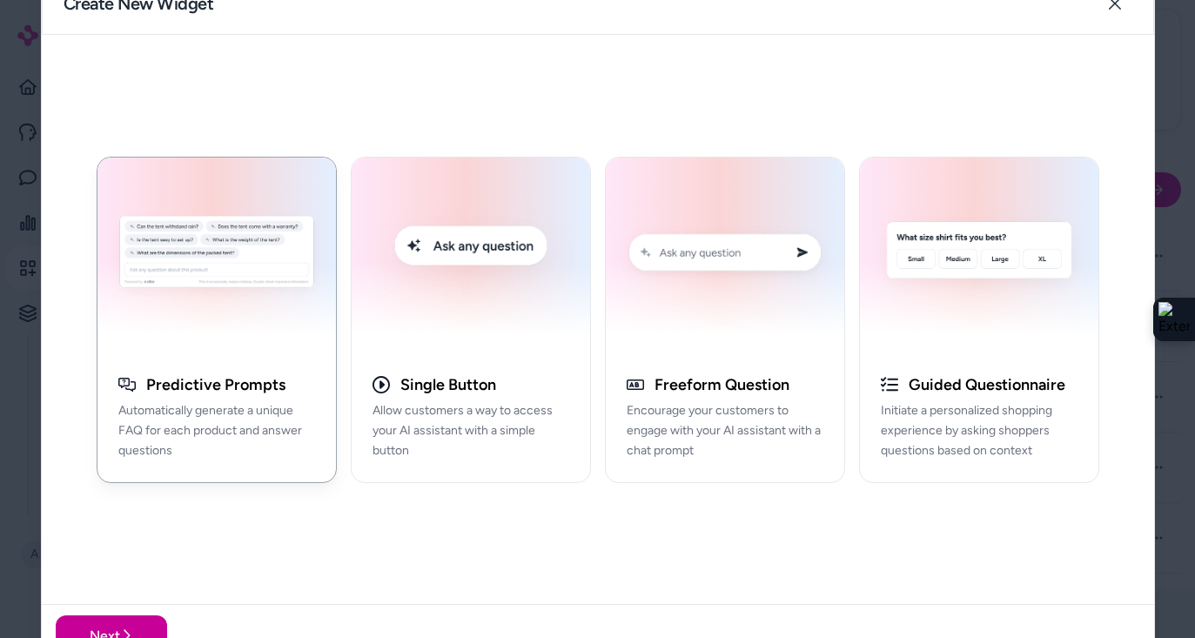
click at [113, 614] on button "Next" at bounding box center [111, 635] width 111 height 42
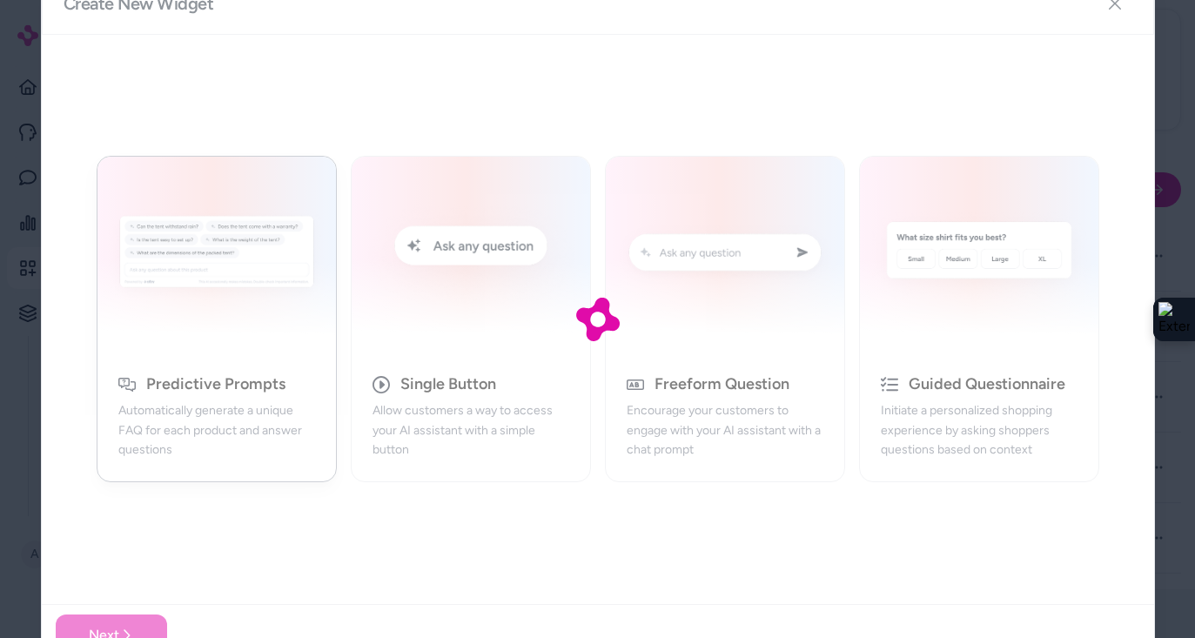
click at [1115, 6] on div at bounding box center [598, 319] width 1112 height 694
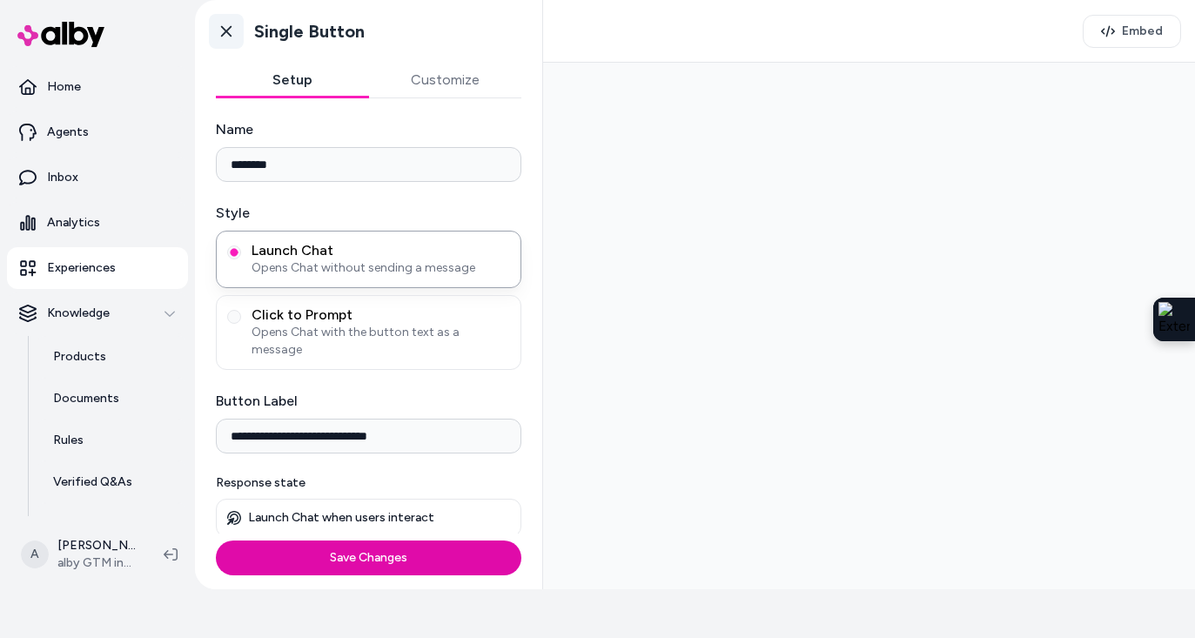
click at [231, 37] on icon at bounding box center [226, 31] width 17 height 17
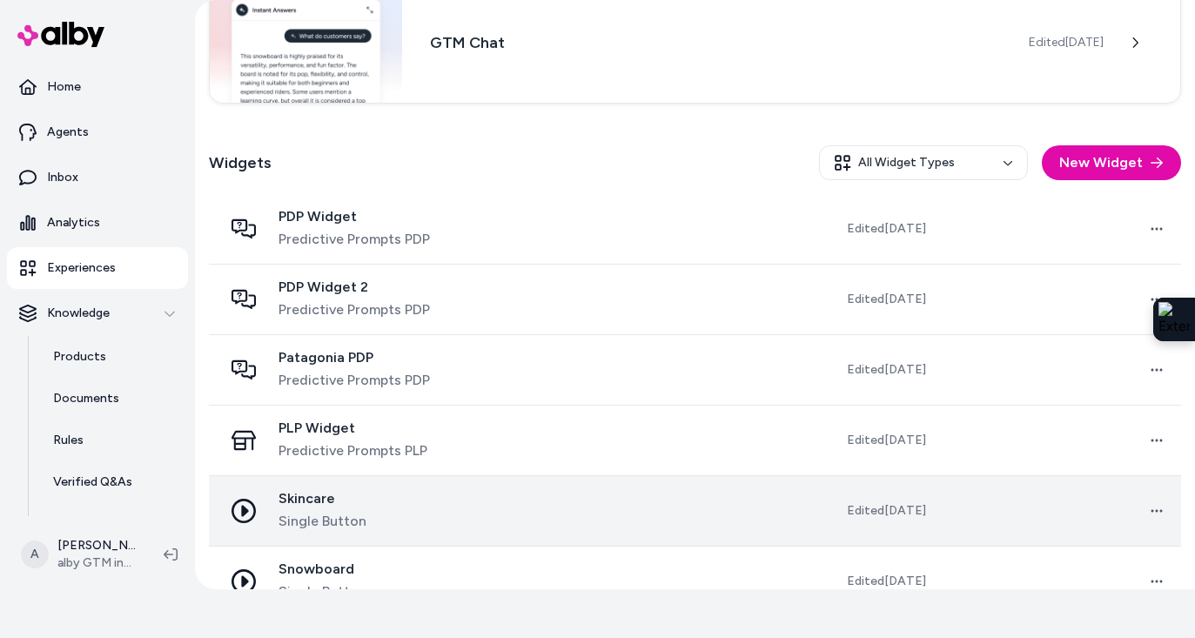
scroll to position [392, 0]
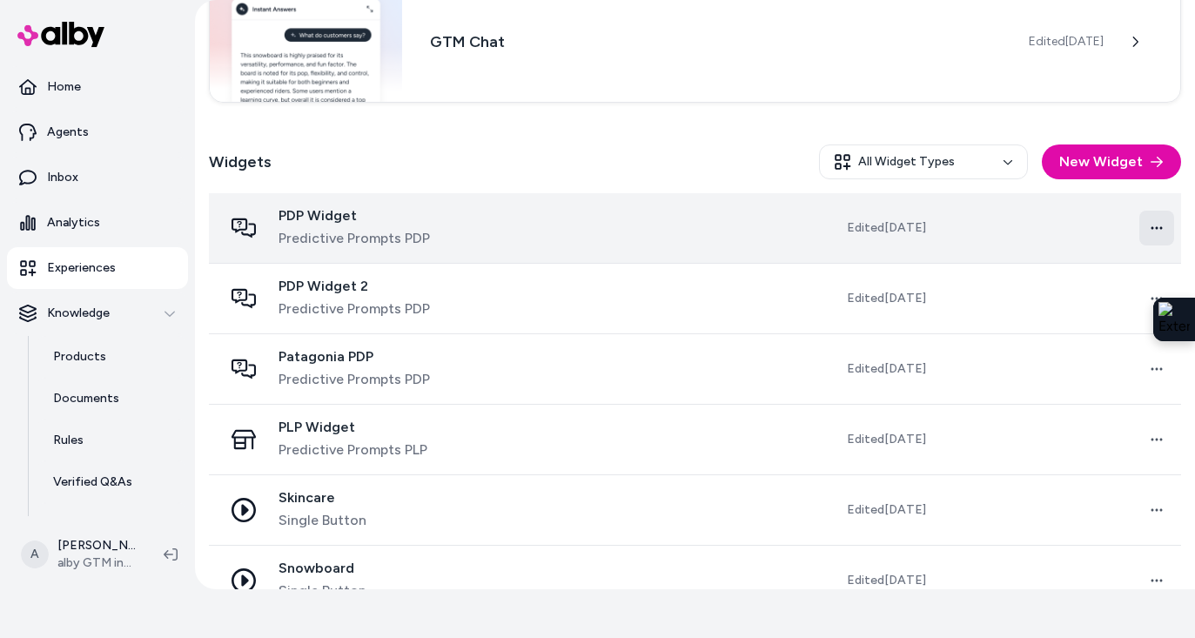
click at [1119, 224] on html "Only pay when [PERSON_NAME] drives an Assisted Conversion Start Trial Home Agen…" at bounding box center [597, 270] width 1195 height 638
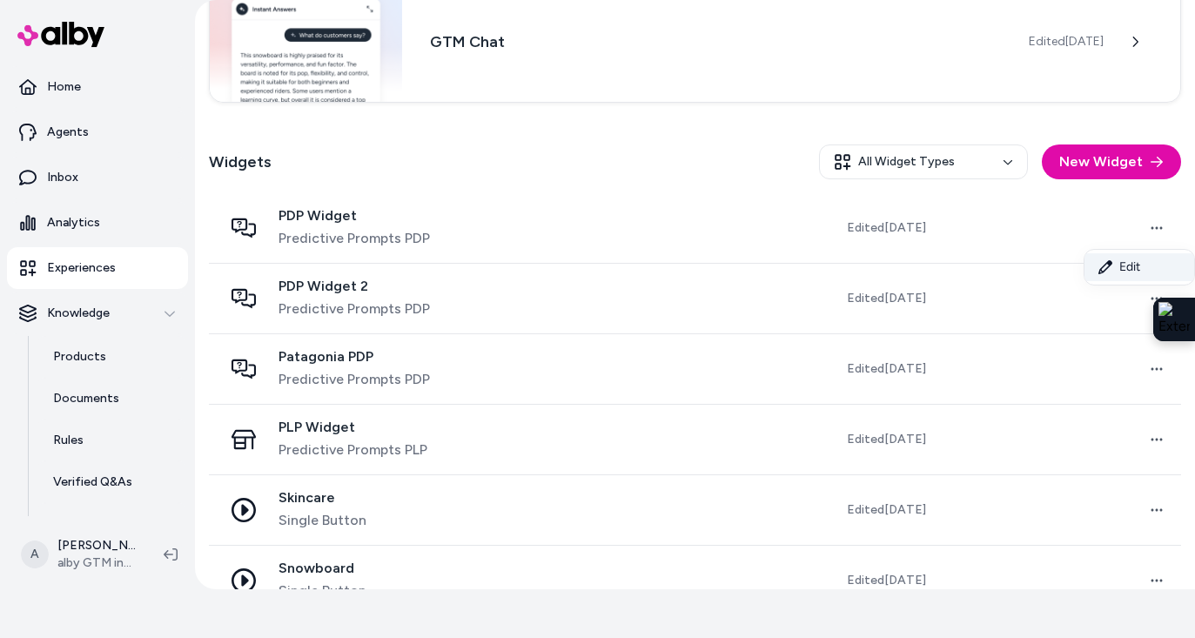
click at [1119, 265] on link "Edit" at bounding box center [1139, 267] width 110 height 28
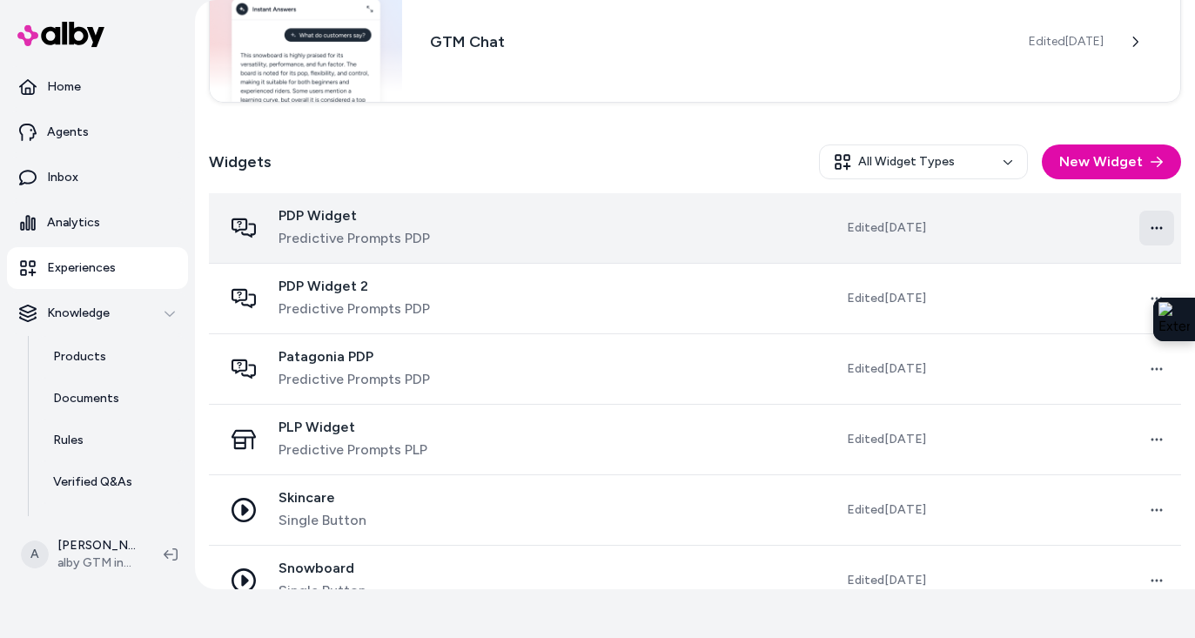
click at [1119, 226] on html "Only pay when [PERSON_NAME] drives an Assisted Conversion Start Trial Home Agen…" at bounding box center [597, 270] width 1195 height 638
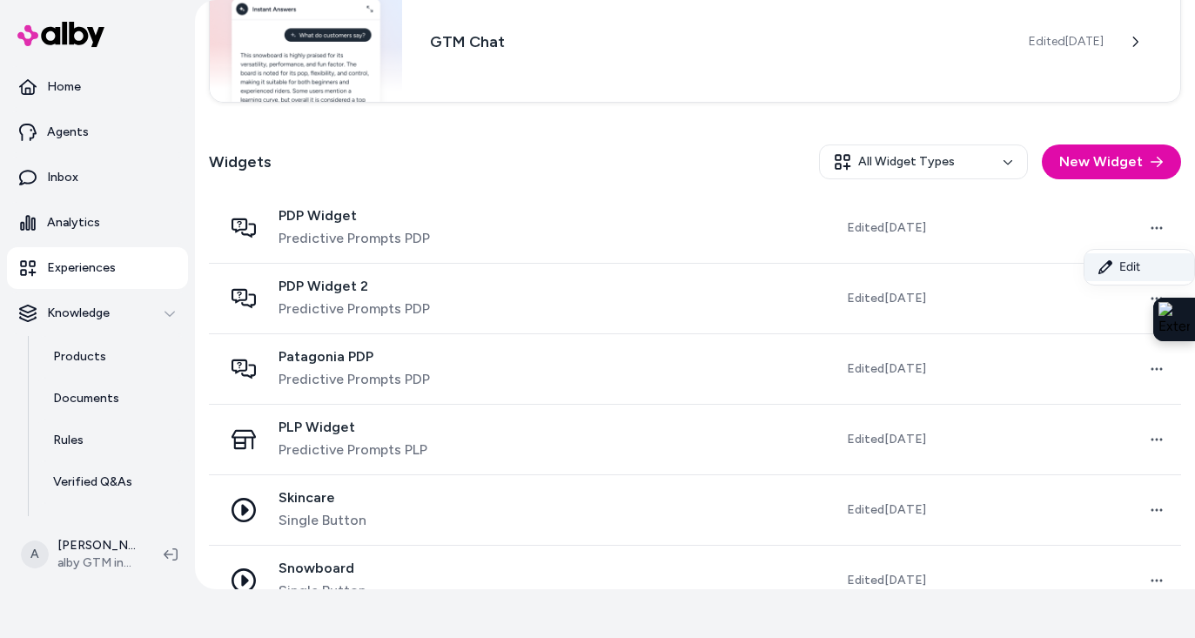
click at [1118, 265] on link "Edit" at bounding box center [1139, 267] width 110 height 28
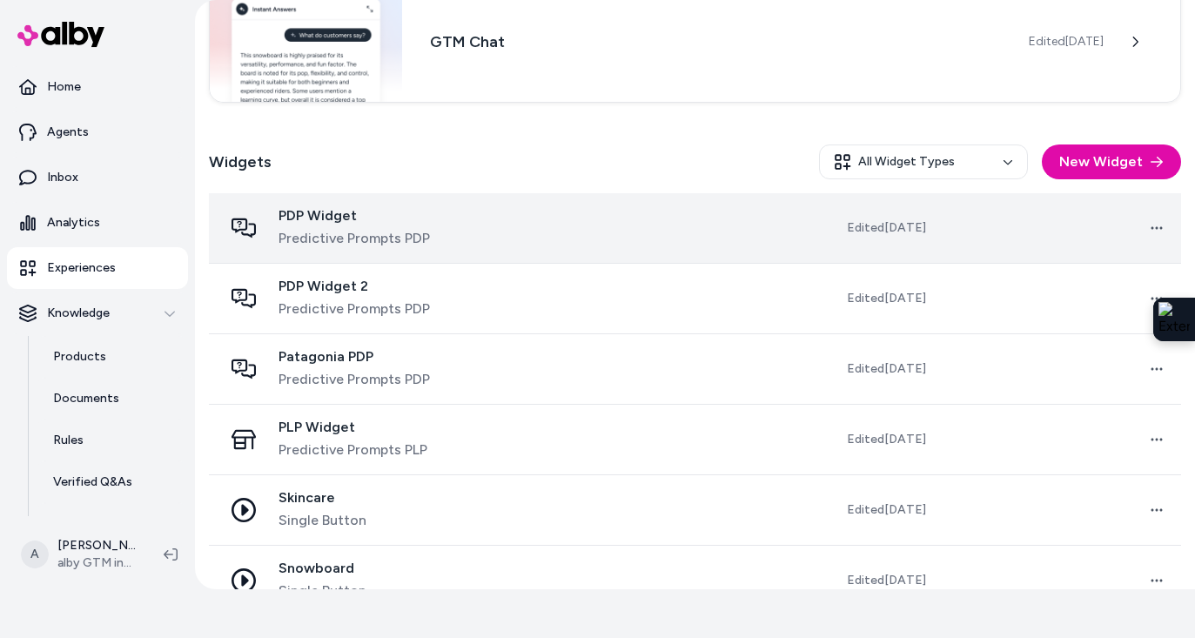
click at [681, 242] on td at bounding box center [622, 228] width 240 height 70
click at [244, 229] on icon at bounding box center [243, 227] width 24 height 19
click at [366, 244] on span "Predictive Prompts PDP" at bounding box center [353, 238] width 151 height 21
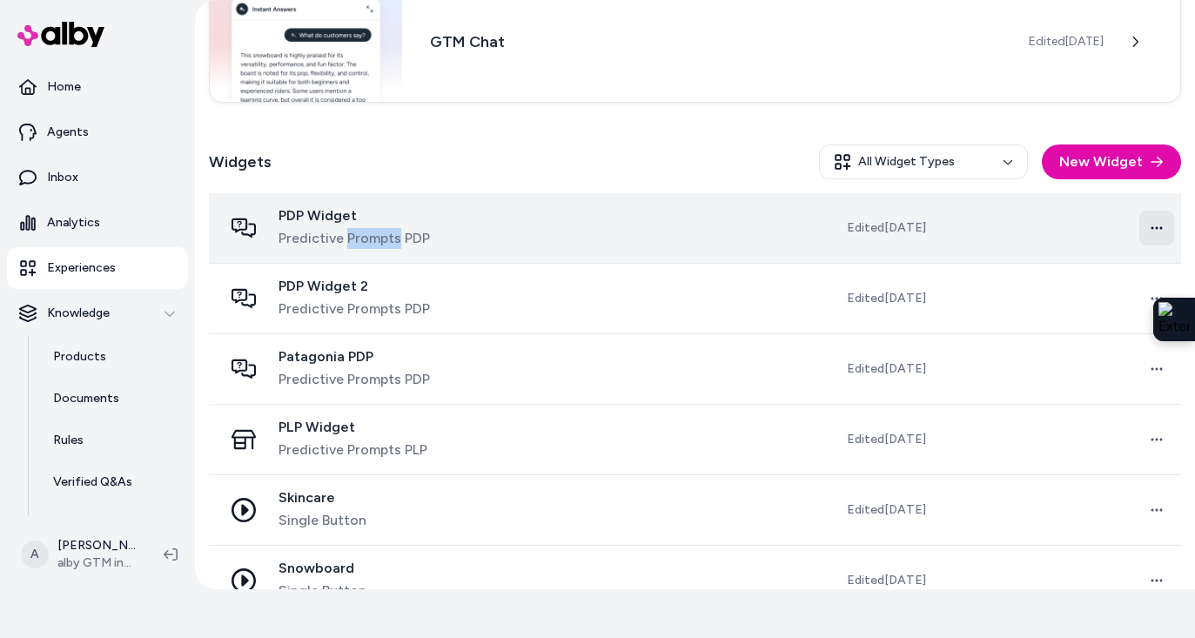
click at [1119, 225] on html "Only pay when [PERSON_NAME] drives an Assisted Conversion Start Trial Home Agen…" at bounding box center [597, 270] width 1195 height 638
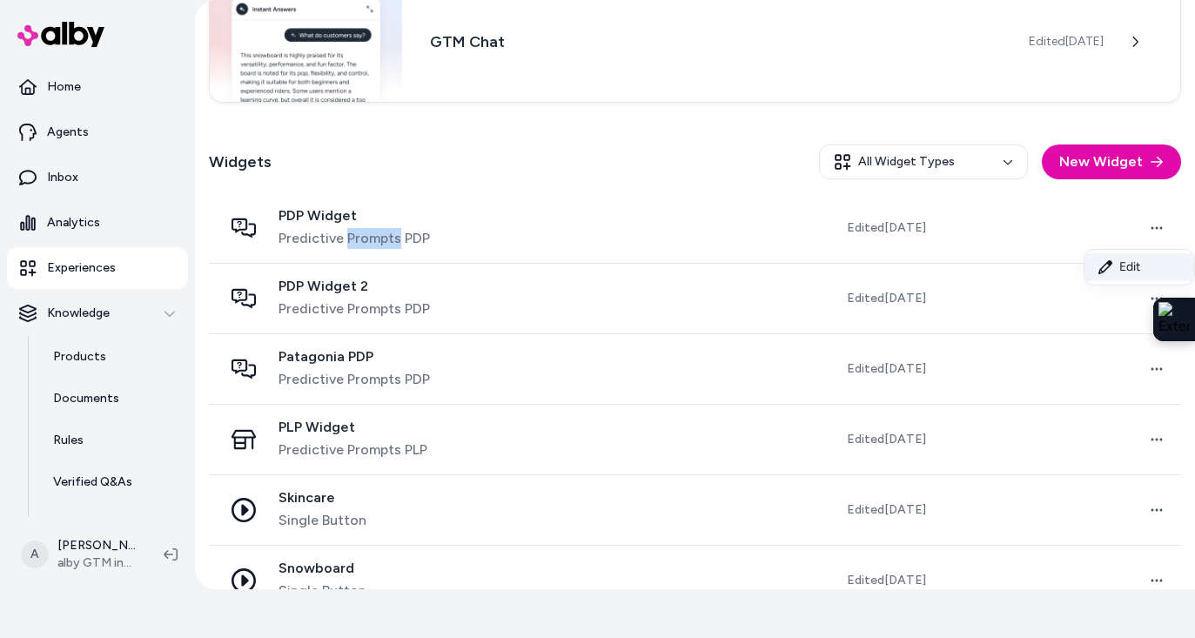
click at [1119, 266] on link "Edit" at bounding box center [1139, 267] width 110 height 28
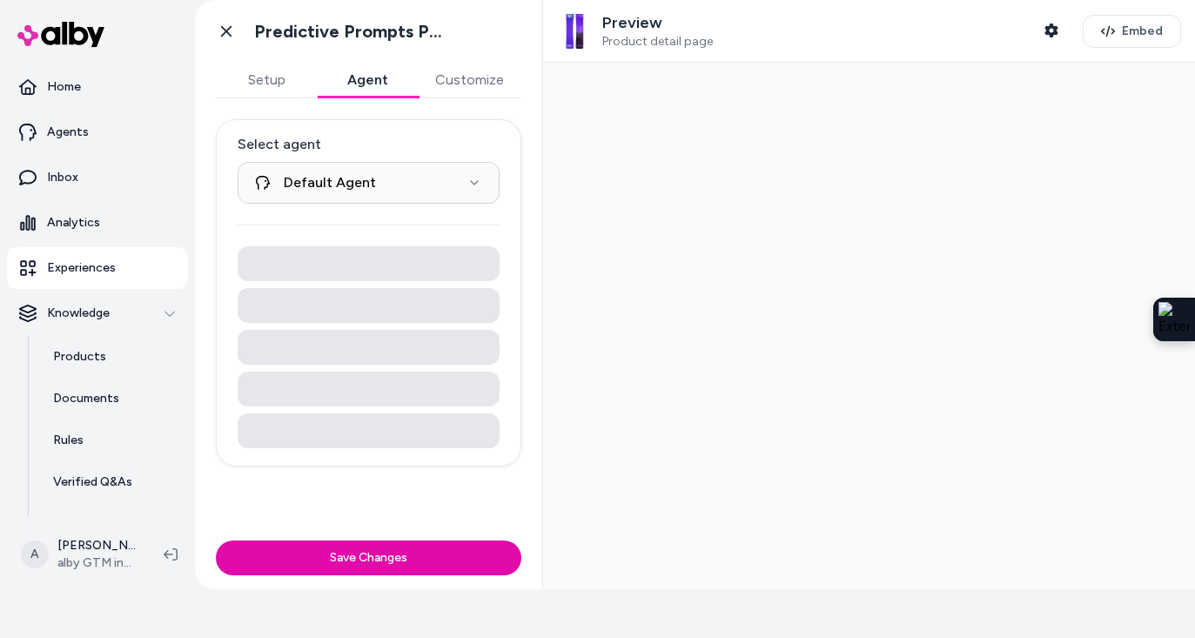
click at [377, 87] on button "Agent" at bounding box center [367, 80] width 101 height 35
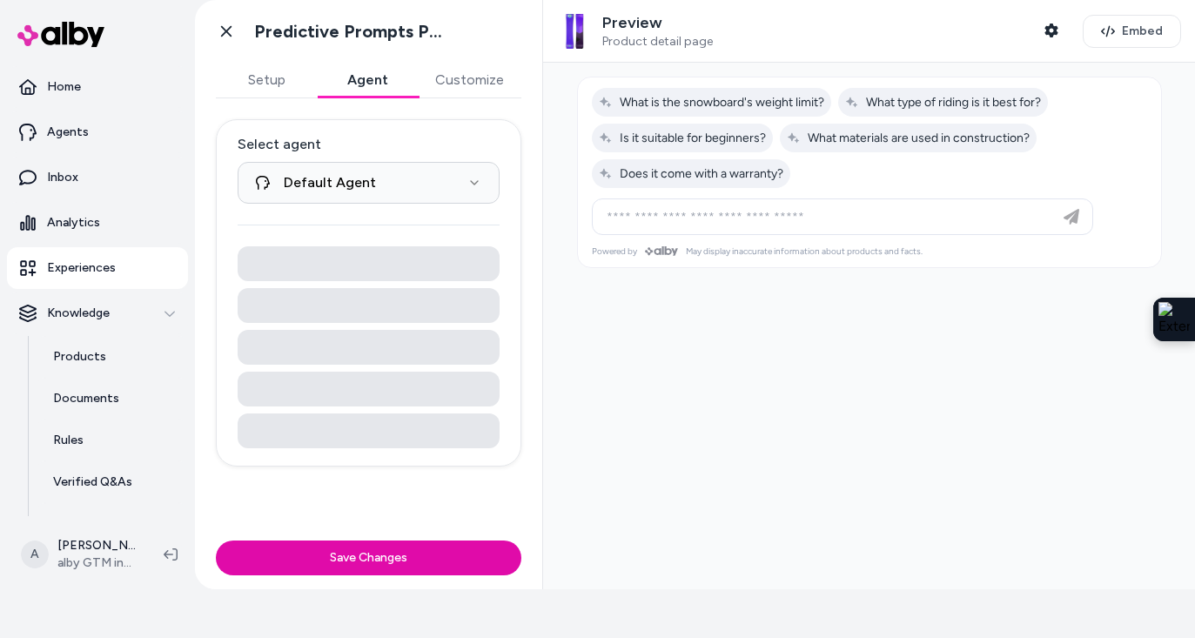
click at [476, 74] on button "Customize" at bounding box center [470, 80] width 104 height 35
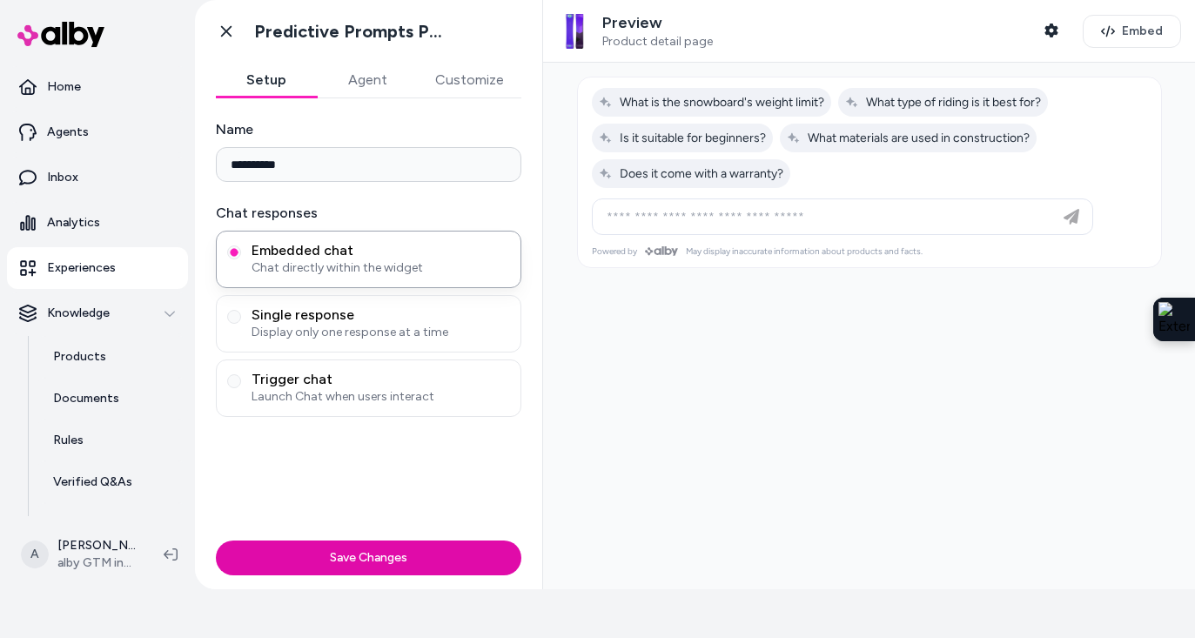
click at [253, 81] on button "Setup" at bounding box center [266, 80] width 101 height 35
click at [226, 30] on icon at bounding box center [226, 31] width 10 height 11
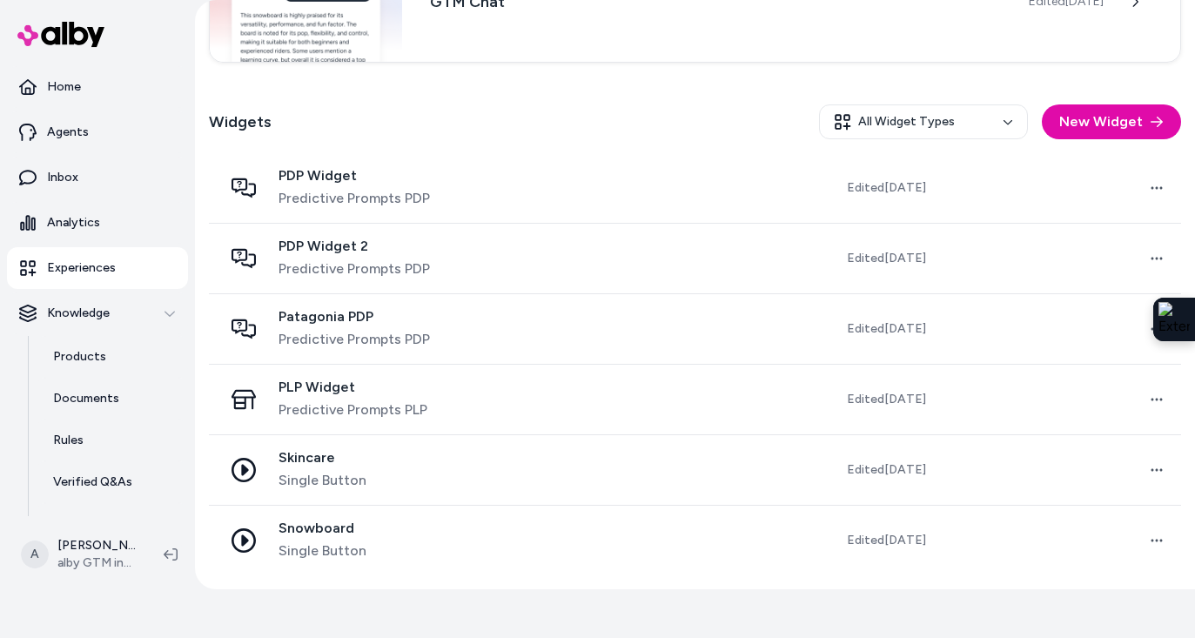
scroll to position [432, 0]
click at [1084, 132] on button "New Widget" at bounding box center [1111, 121] width 139 height 35
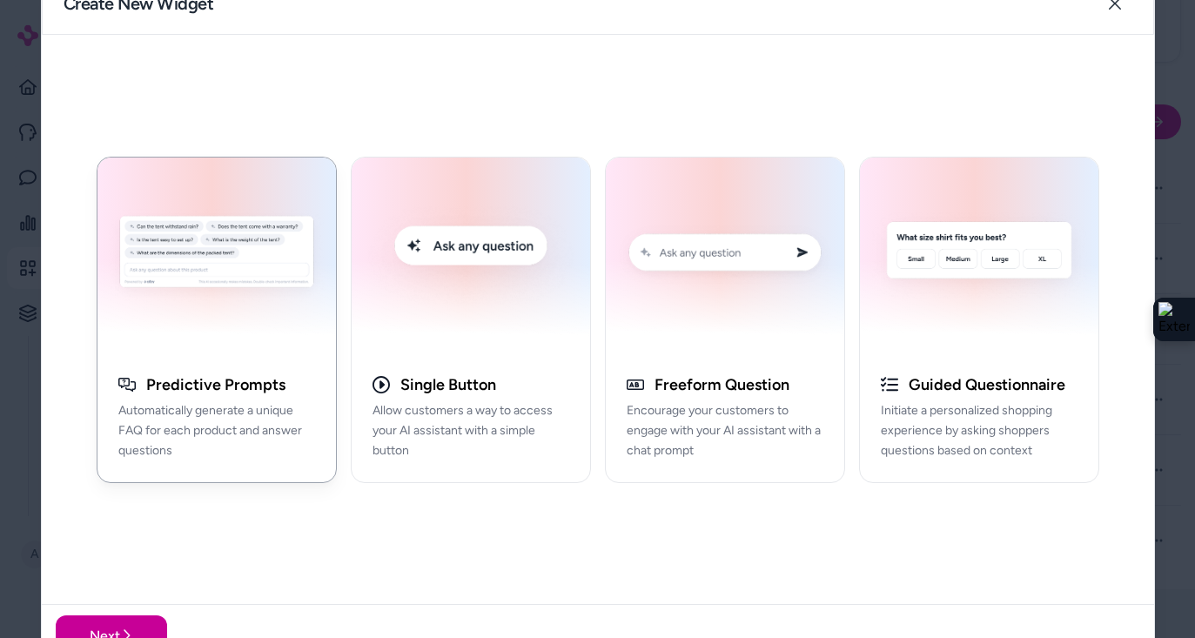
click at [106, 614] on button "Next" at bounding box center [111, 635] width 111 height 42
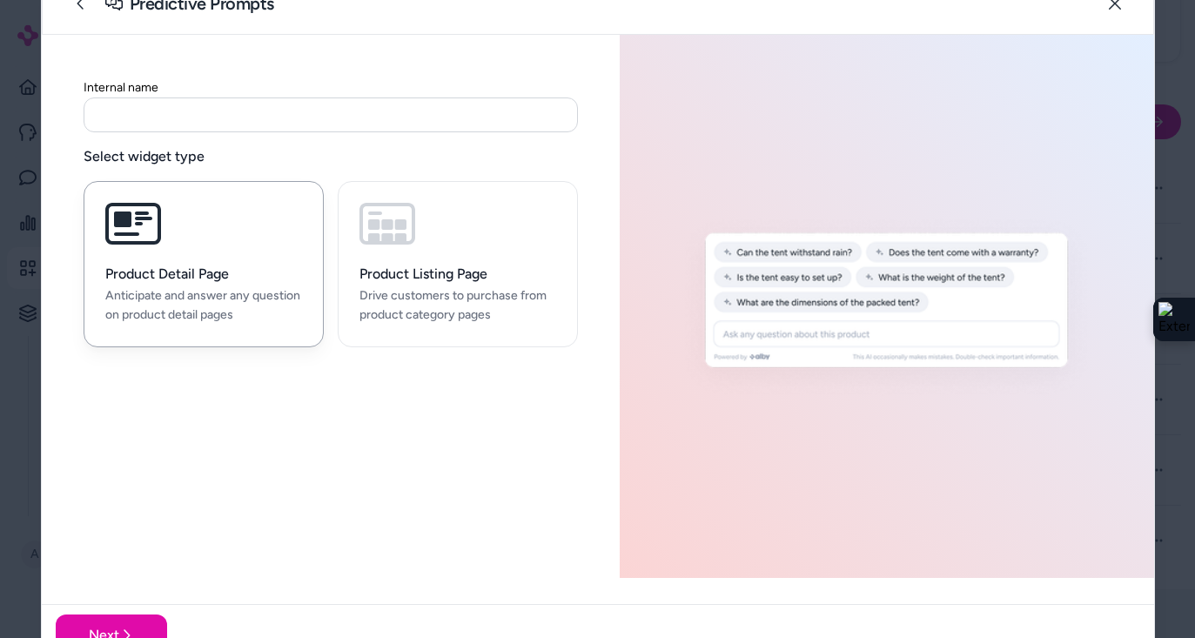
click at [317, 125] on input at bounding box center [331, 114] width 494 height 35
type input "****"
click at [111, 614] on button "Next" at bounding box center [111, 635] width 111 height 42
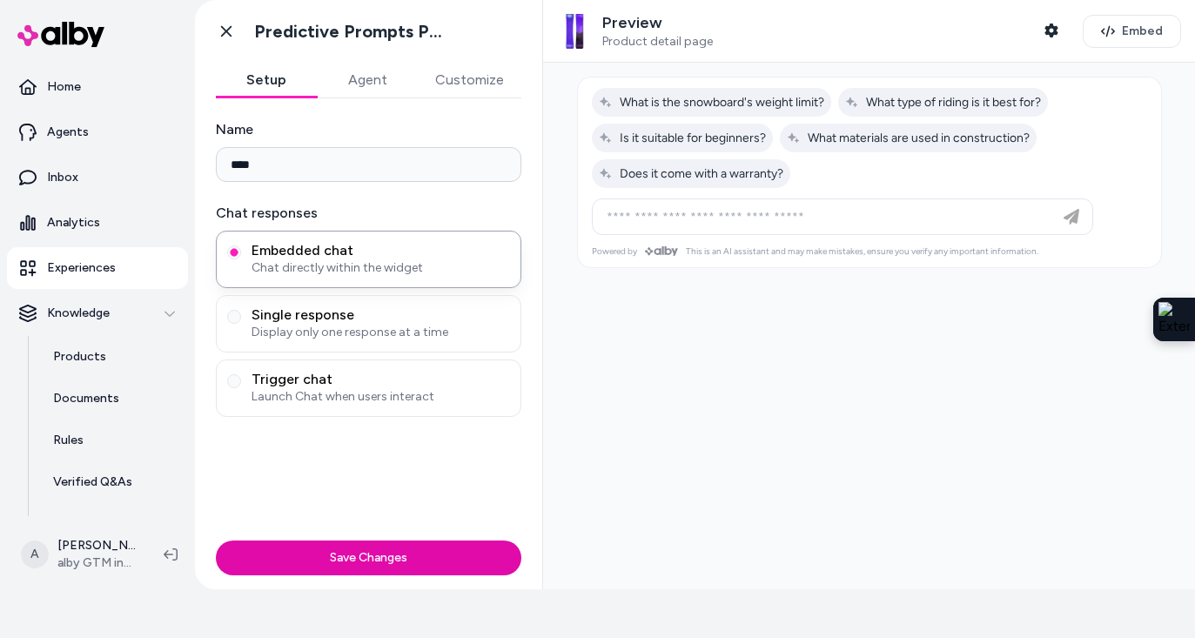
click at [669, 38] on span "Product detail page" at bounding box center [657, 42] width 111 height 16
click at [1057, 23] on icon "button" at bounding box center [1051, 30] width 14 height 14
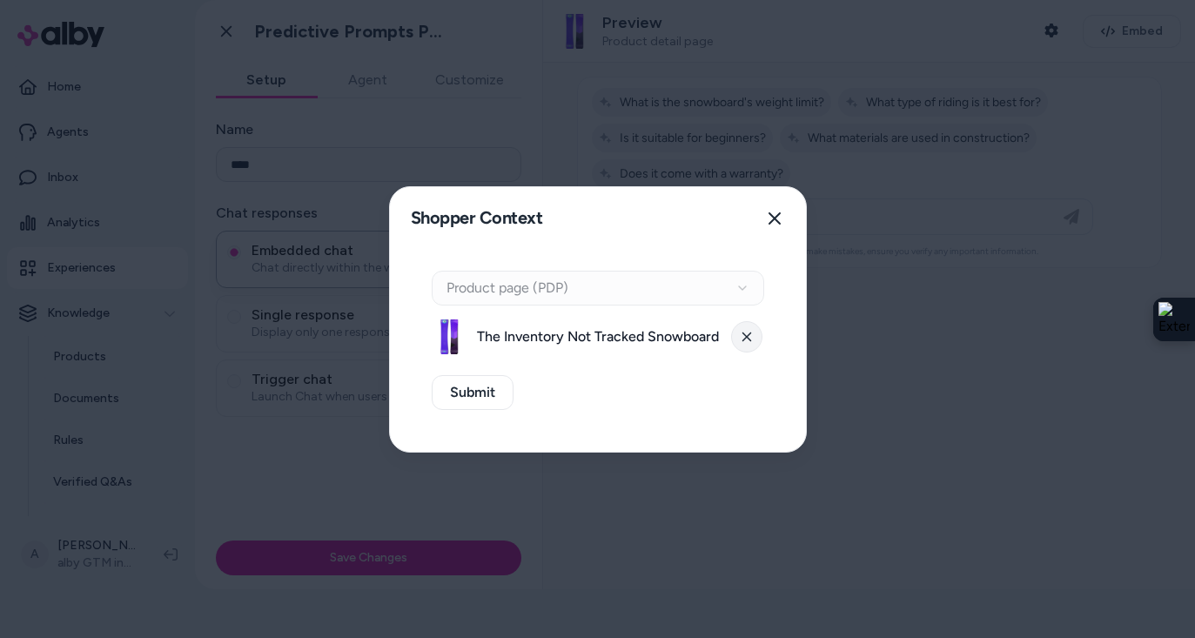
click at [752, 333] on button at bounding box center [746, 336] width 31 height 31
click at [649, 341] on button "Select a product" at bounding box center [598, 336] width 332 height 35
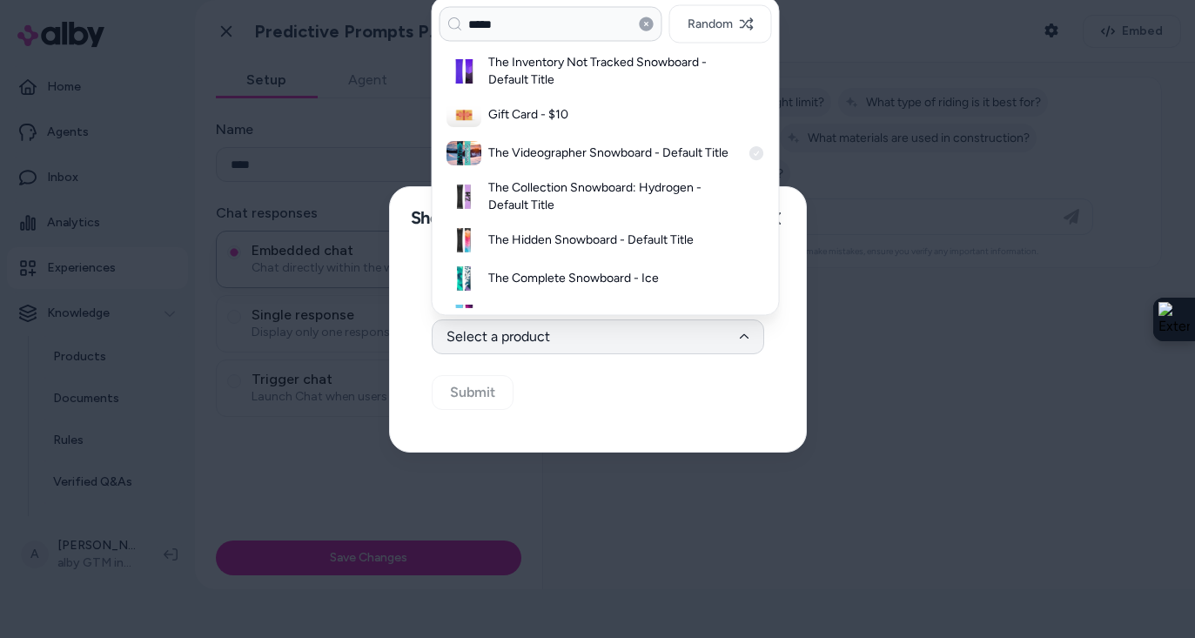
type input "*****"
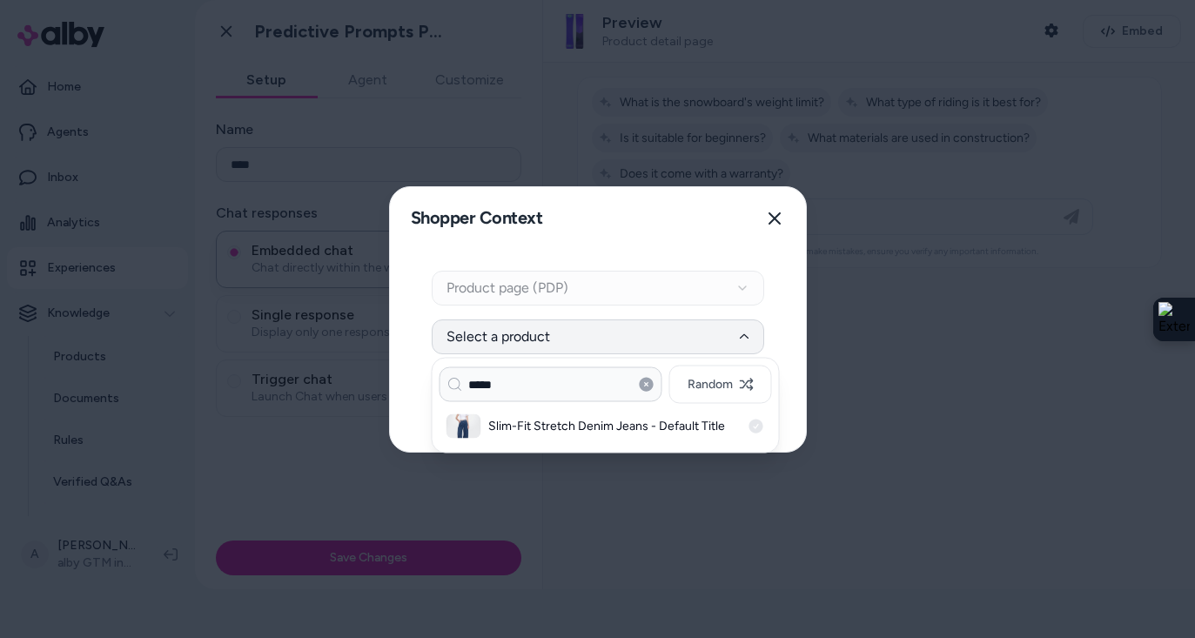
click at [547, 430] on h3 "Slim-Fit Stretch Denim Jeans - Default Title" at bounding box center [614, 426] width 252 height 17
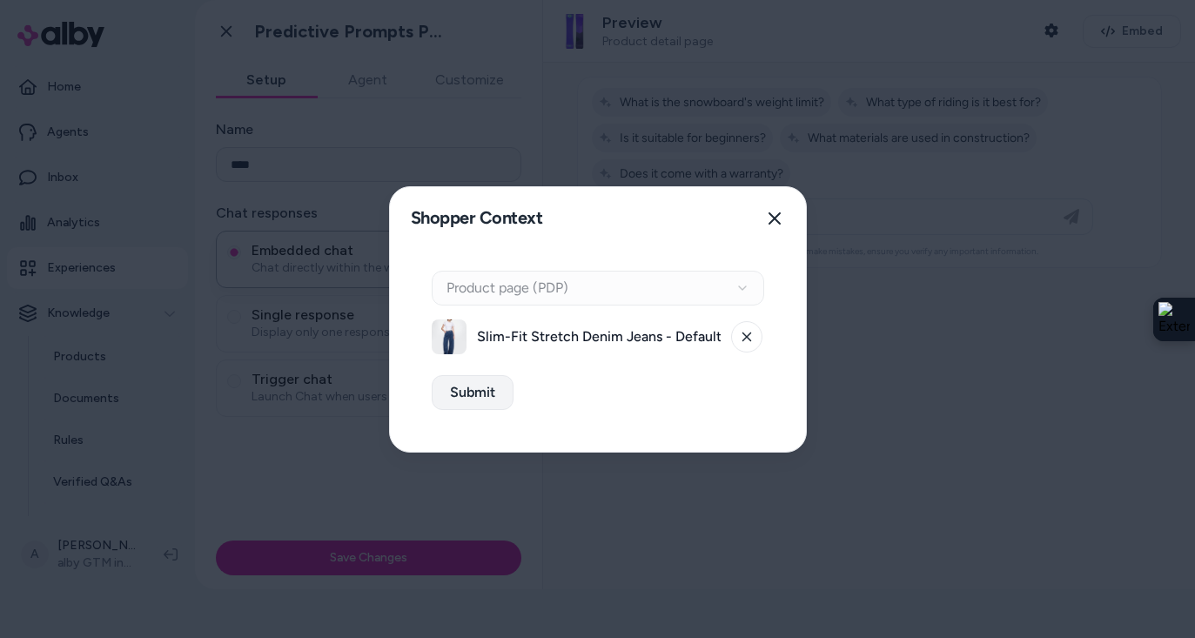
click at [491, 399] on button "Submit" at bounding box center [473, 392] width 82 height 35
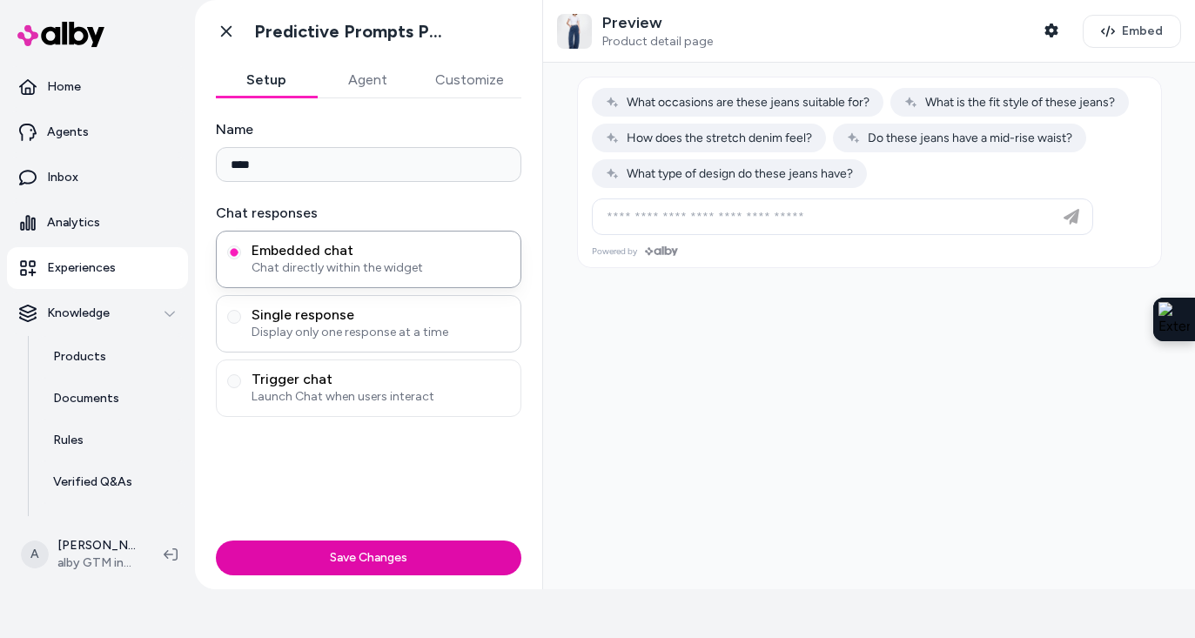
click at [387, 331] on span "Display only one response at a time" at bounding box center [381, 332] width 258 height 17
click at [241, 324] on button "Single response Display only one response at a time" at bounding box center [234, 317] width 14 height 14
click at [402, 265] on span "Chat directly within the widget" at bounding box center [381, 267] width 258 height 17
click at [241, 259] on button "Embedded chat Chat directly within the widget" at bounding box center [234, 252] width 14 height 14
click at [479, 84] on button "Customize" at bounding box center [470, 80] width 104 height 35
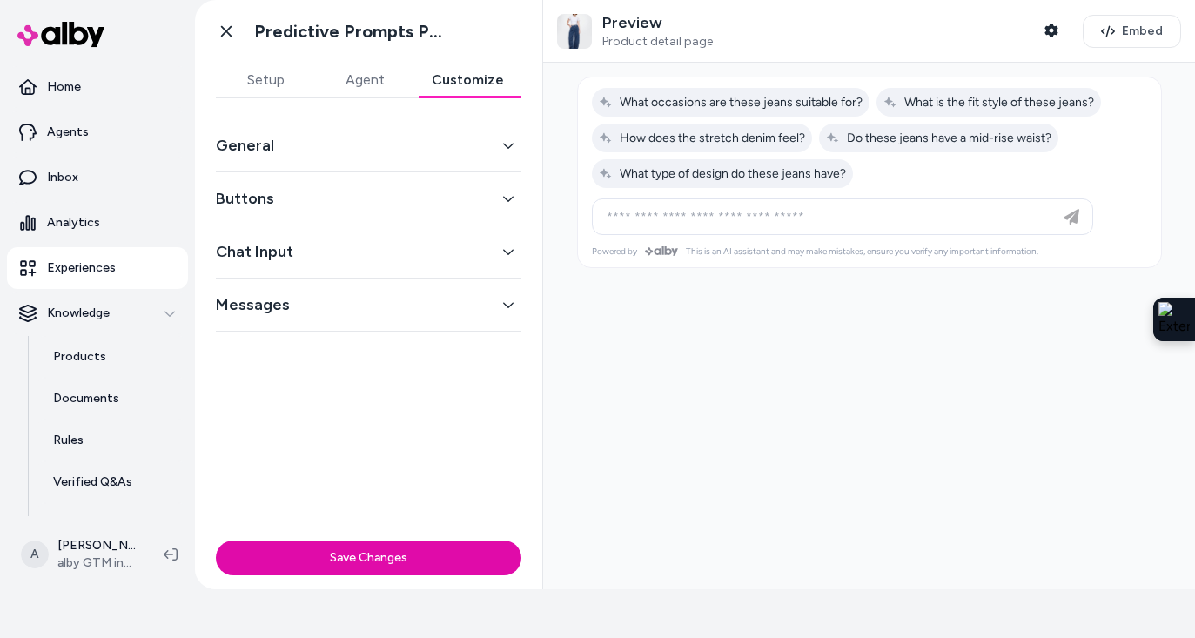
click at [464, 152] on button "General" at bounding box center [368, 145] width 305 height 24
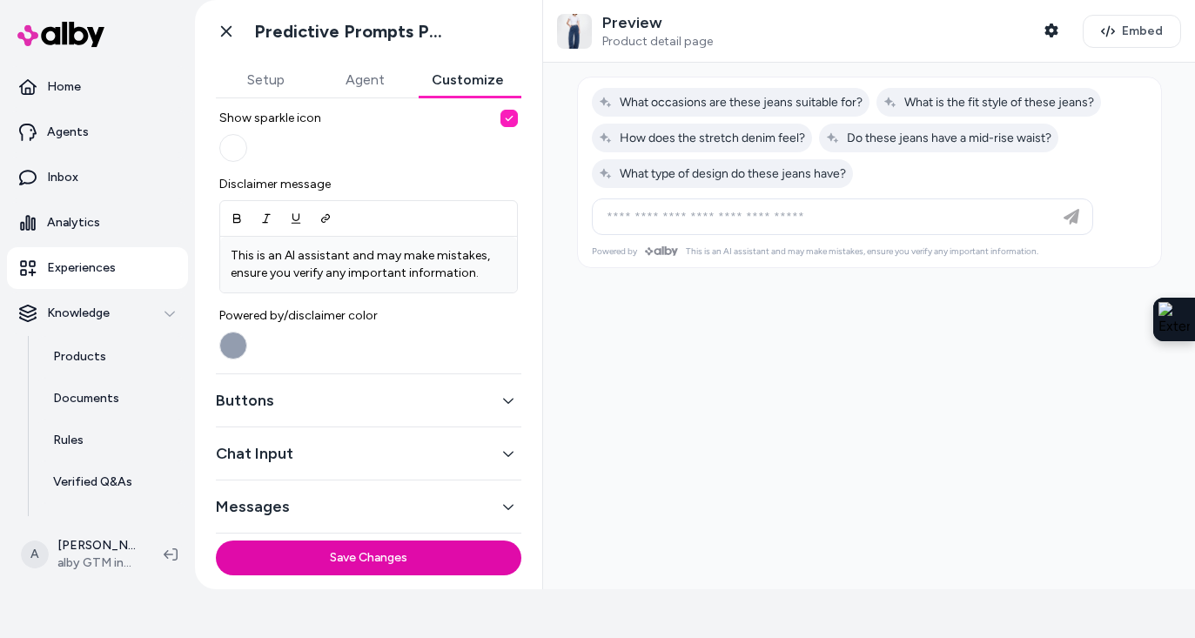
scroll to position [10, 0]
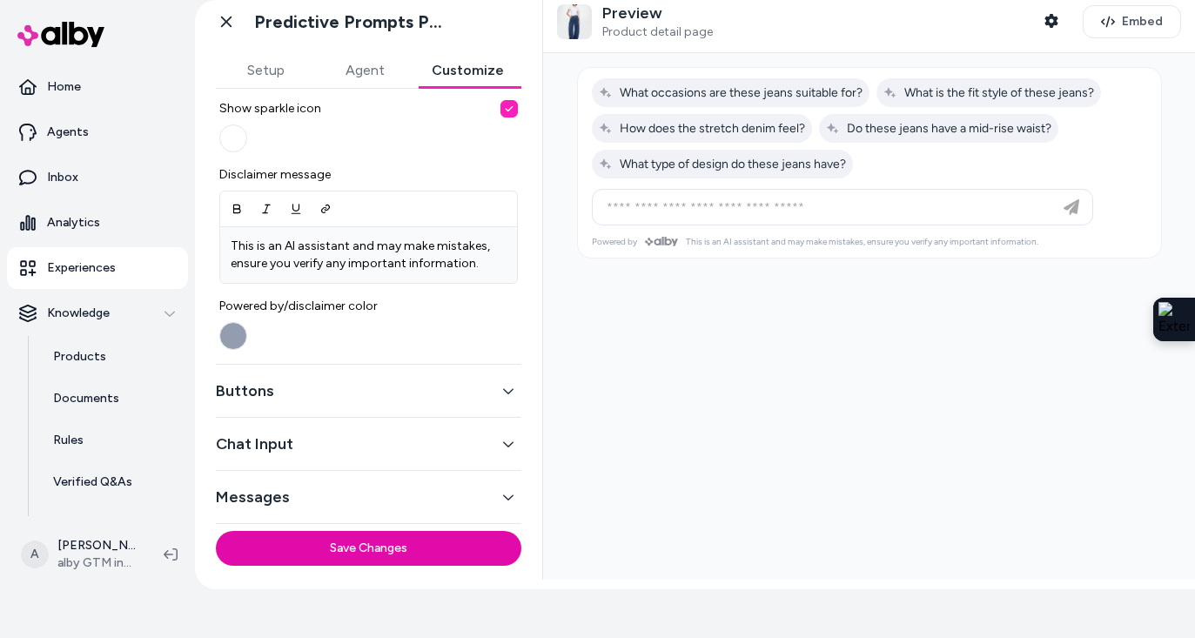
click at [339, 395] on button "Buttons" at bounding box center [368, 391] width 305 height 24
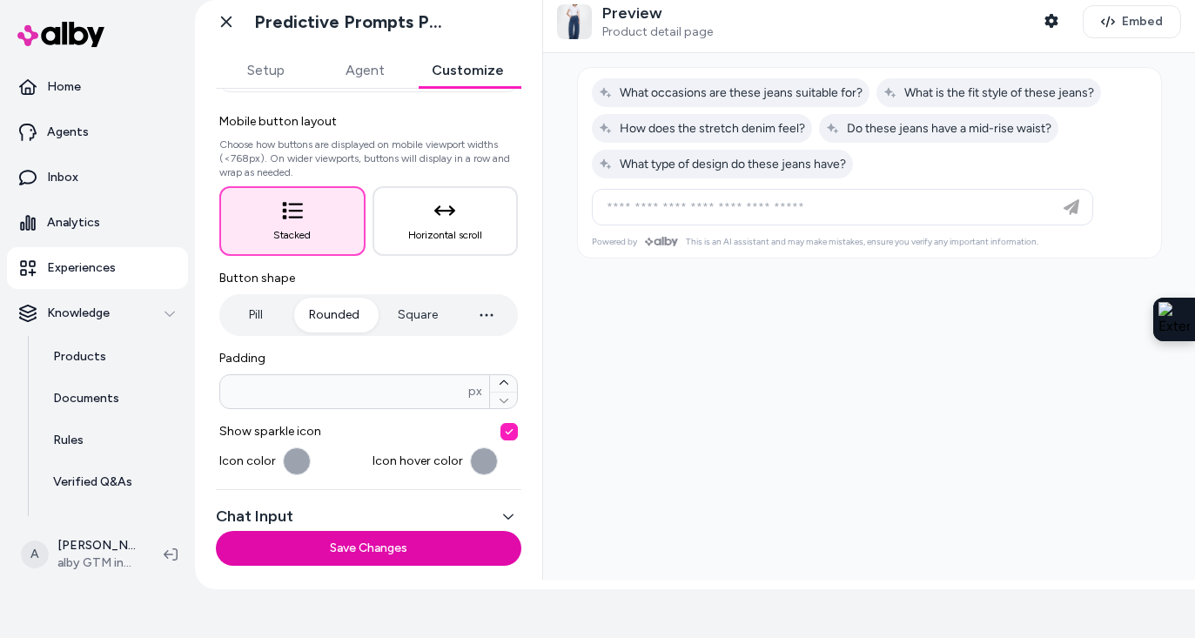
scroll to position [152, 0]
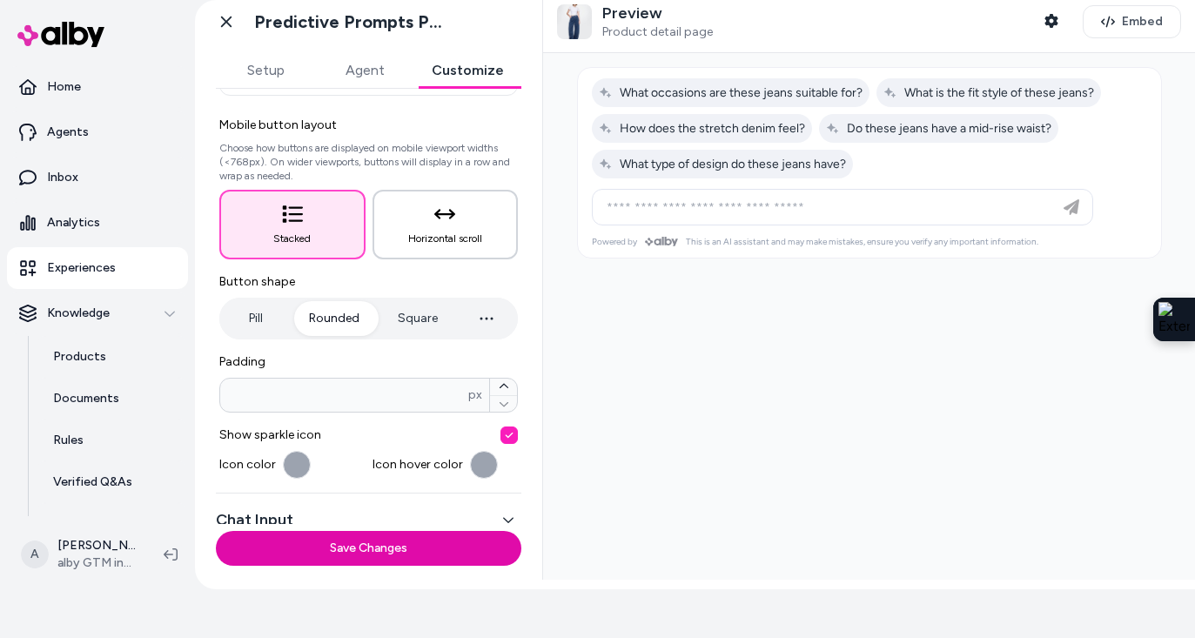
click at [451, 217] on icon "button" at bounding box center [444, 214] width 21 height 10
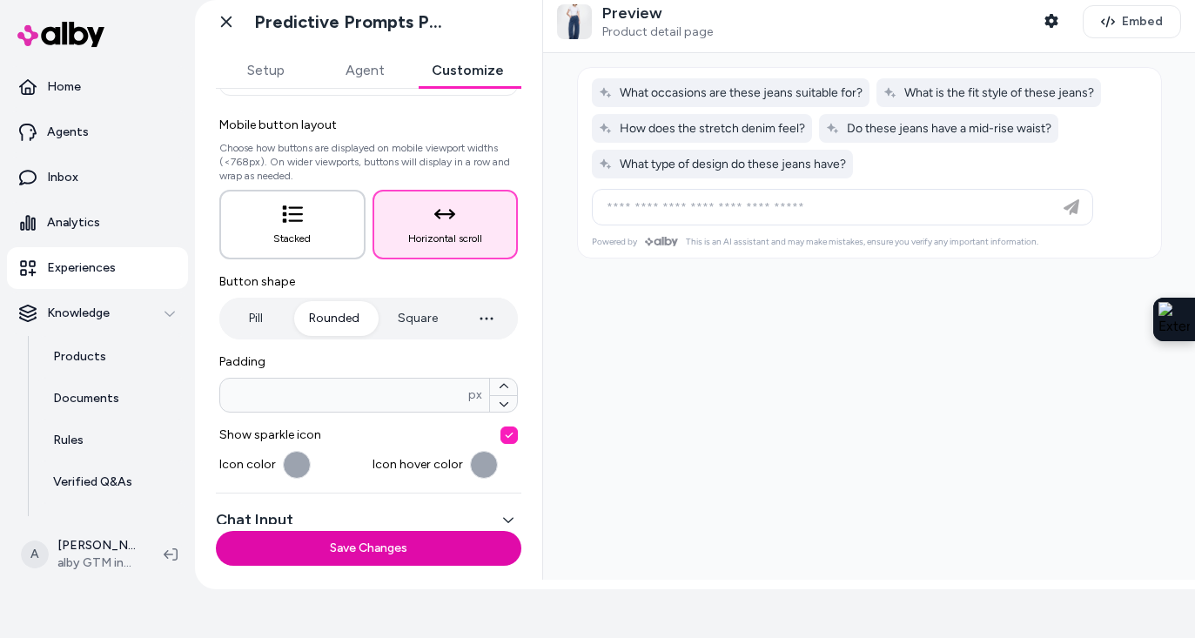
click at [323, 238] on button "Stacked" at bounding box center [292, 225] width 146 height 70
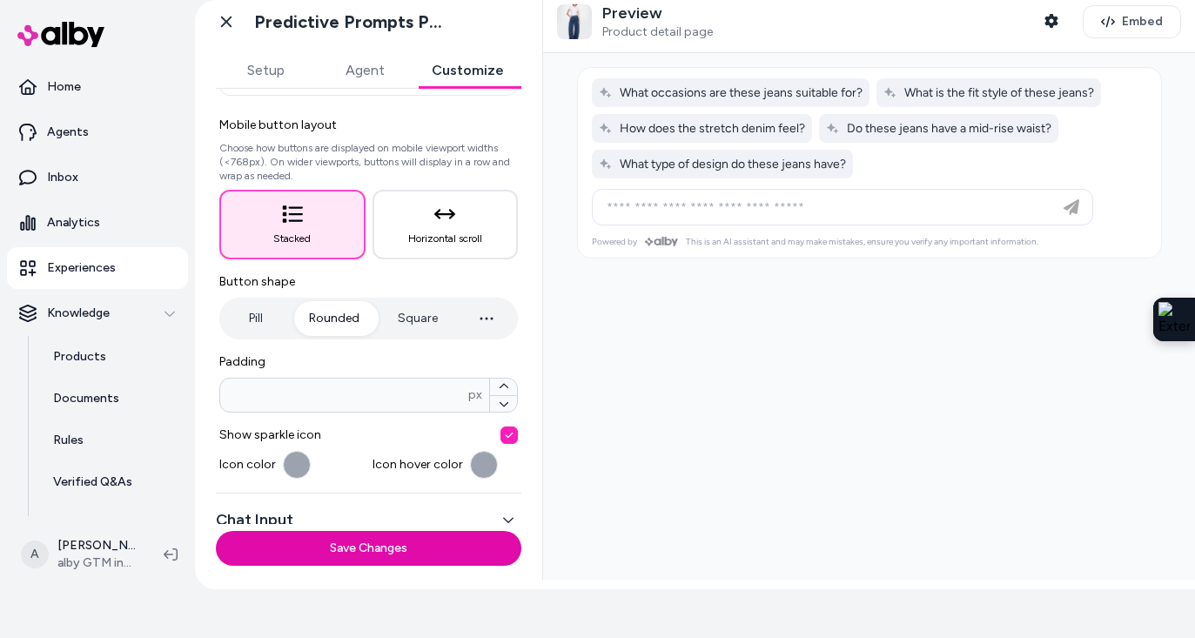
click at [265, 313] on button "Pill" at bounding box center [255, 318] width 65 height 35
click at [332, 319] on button "Rounded" at bounding box center [334, 318] width 85 height 35
click at [419, 312] on button "Square" at bounding box center [417, 318] width 75 height 35
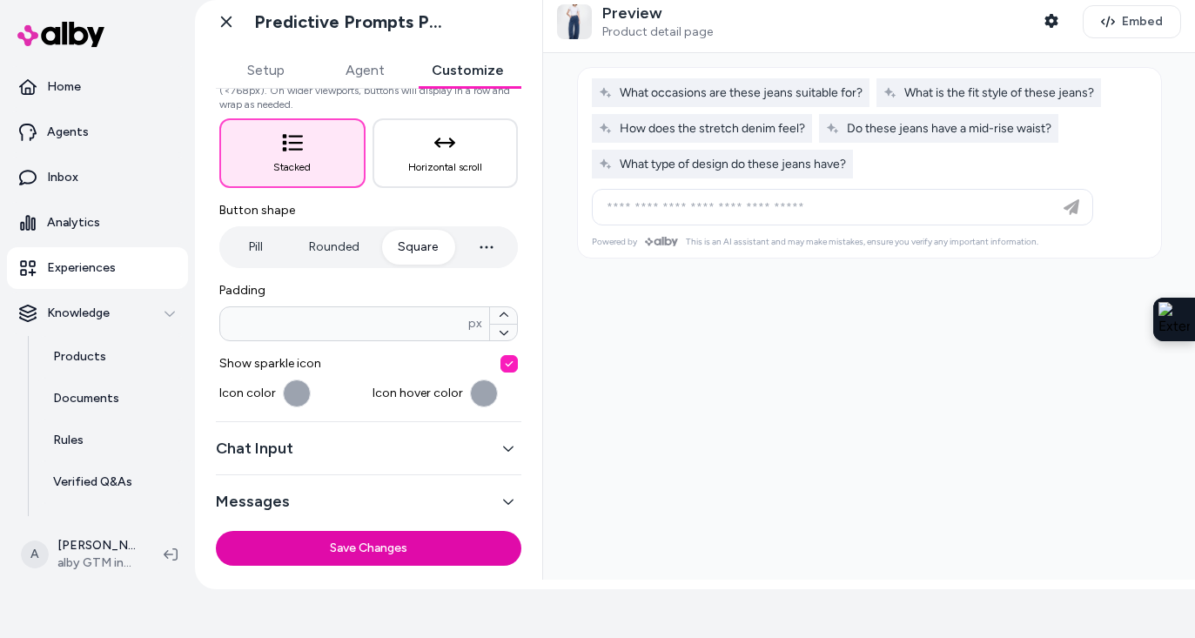
scroll to position [228, 0]
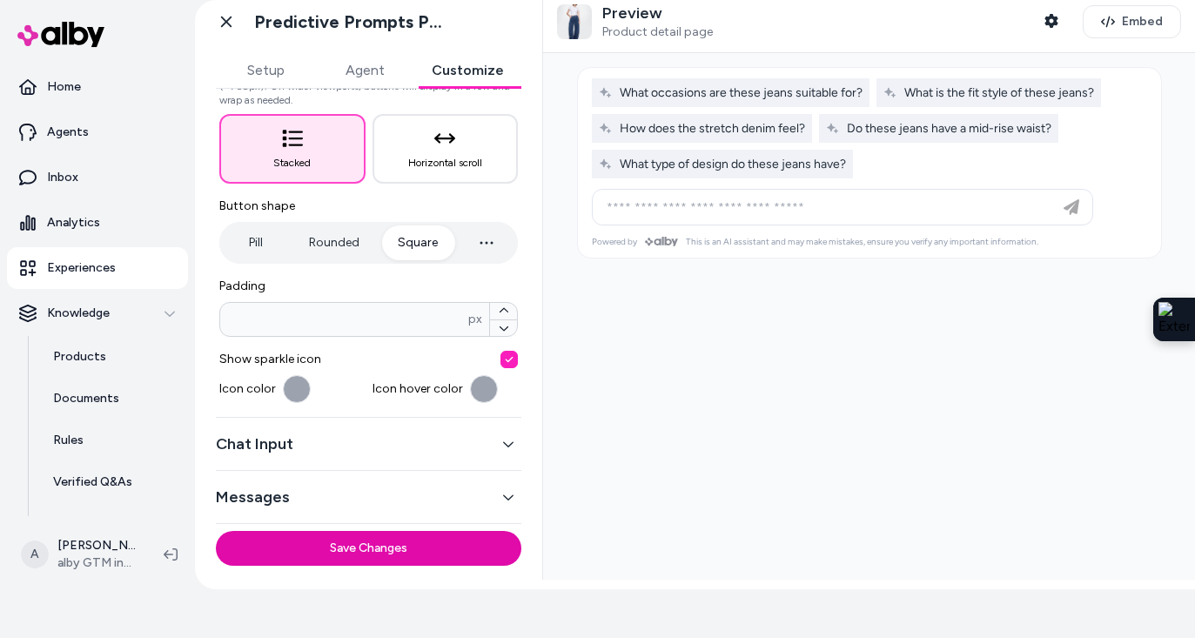
click at [508, 360] on button "button" at bounding box center [508, 359] width 17 height 17
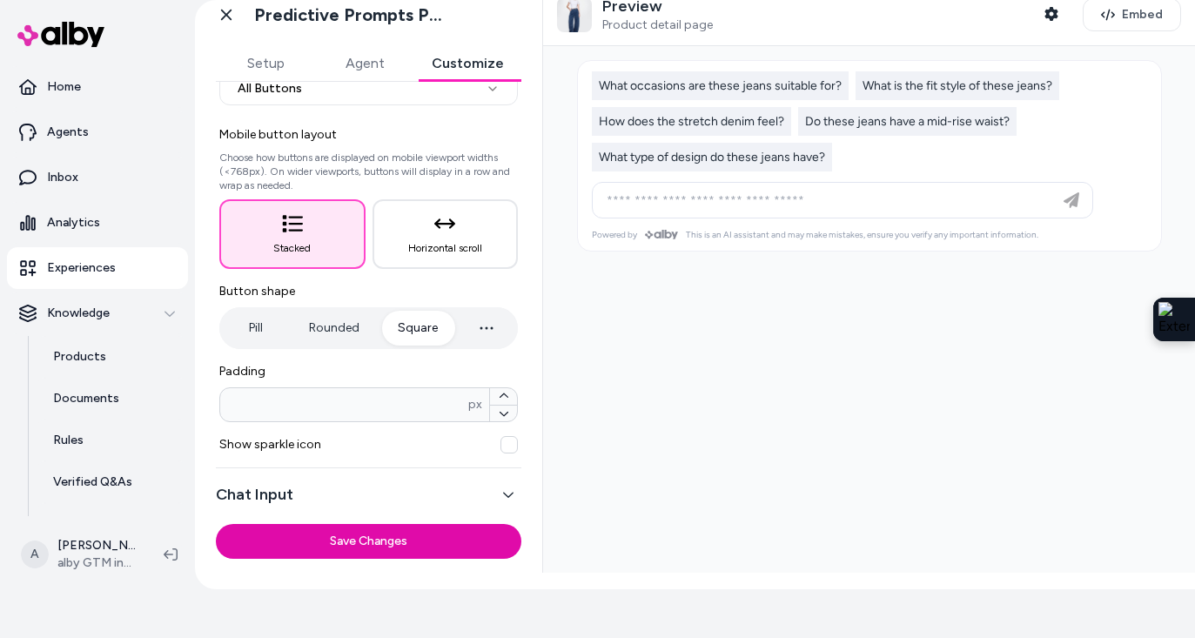
scroll to position [138, 0]
click at [507, 394] on icon "button" at bounding box center [504, 394] width 10 height 10
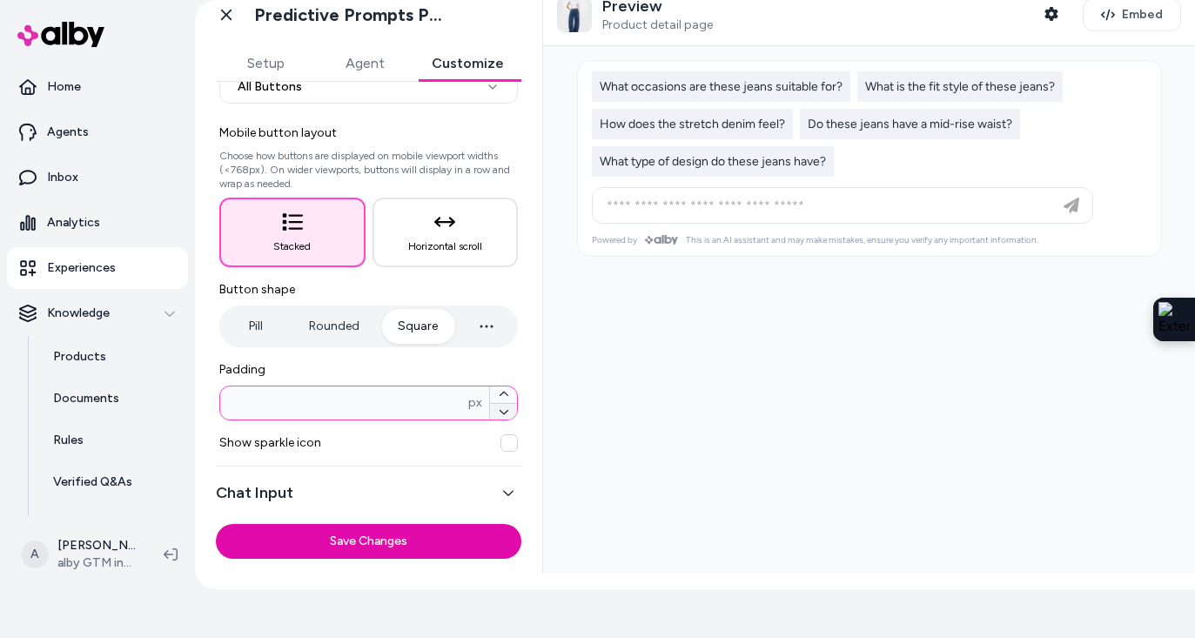
click at [504, 410] on icon "button" at bounding box center [504, 411] width 10 height 10
type input "*"
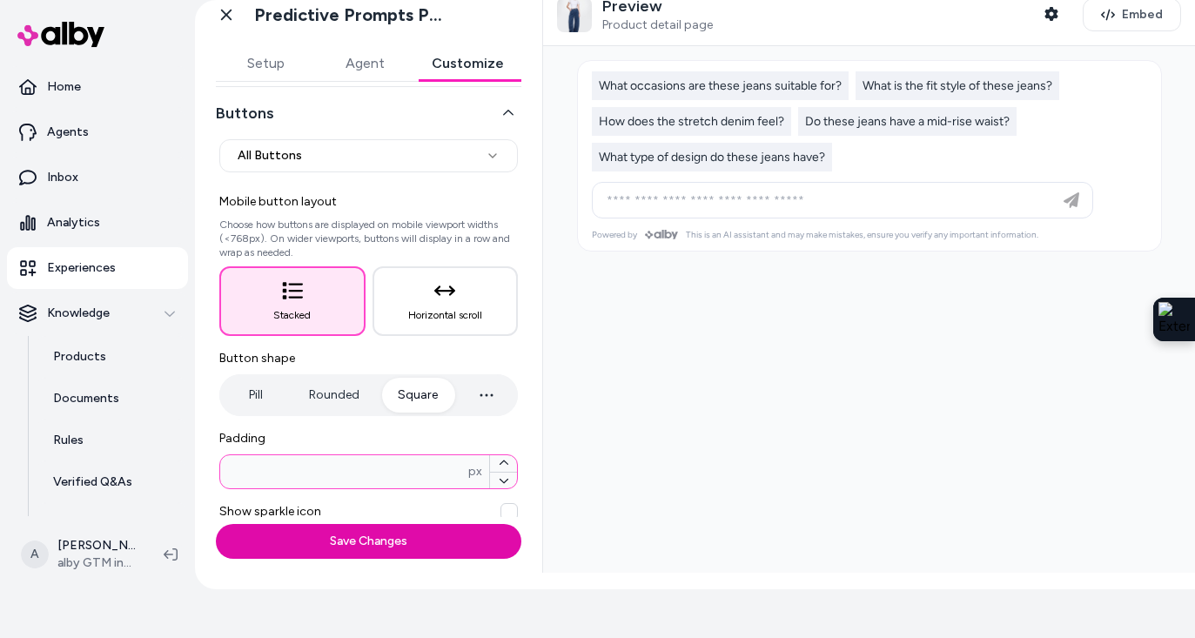
scroll to position [0, 0]
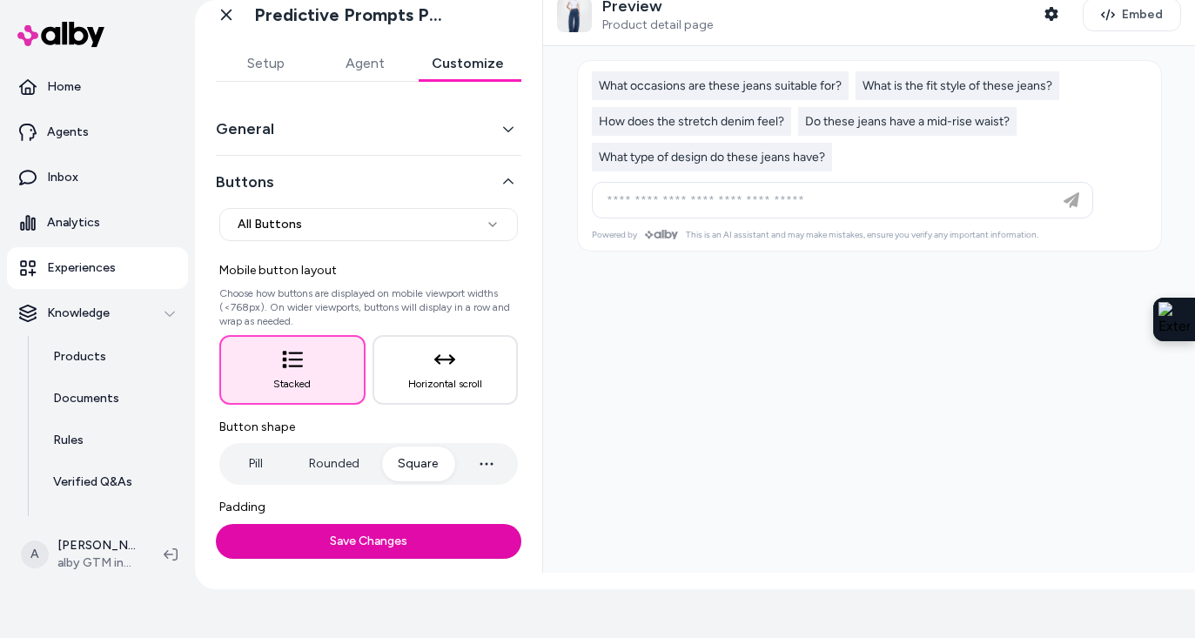
click at [453, 172] on button "Buttons" at bounding box center [368, 182] width 305 height 24
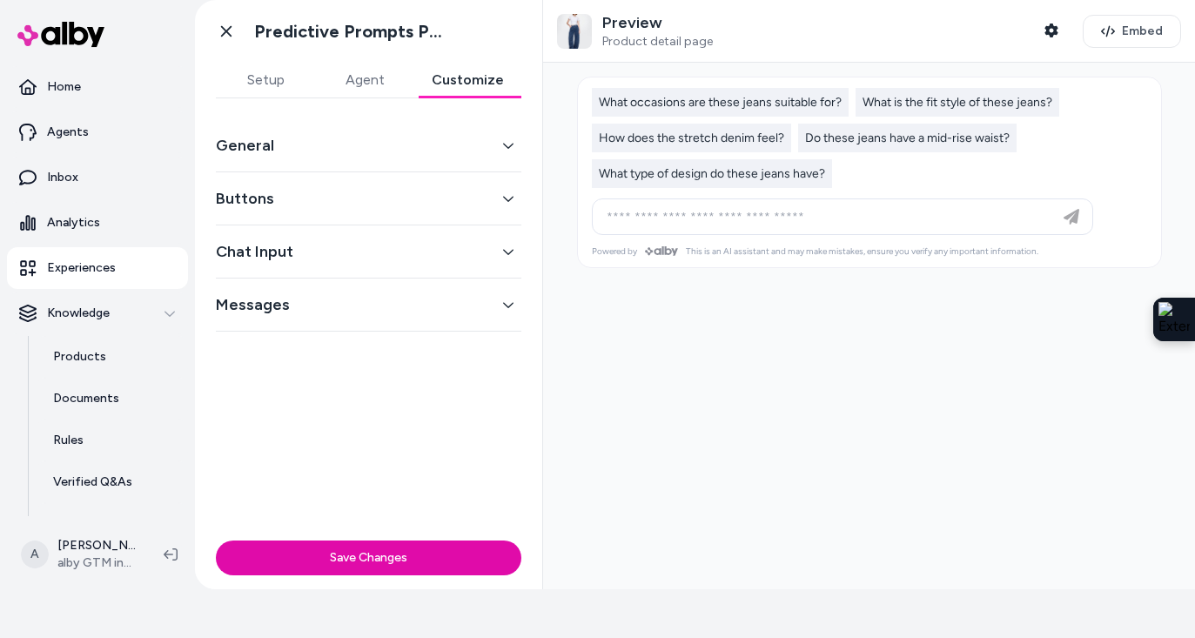
click at [493, 198] on button "Buttons" at bounding box center [368, 198] width 305 height 24
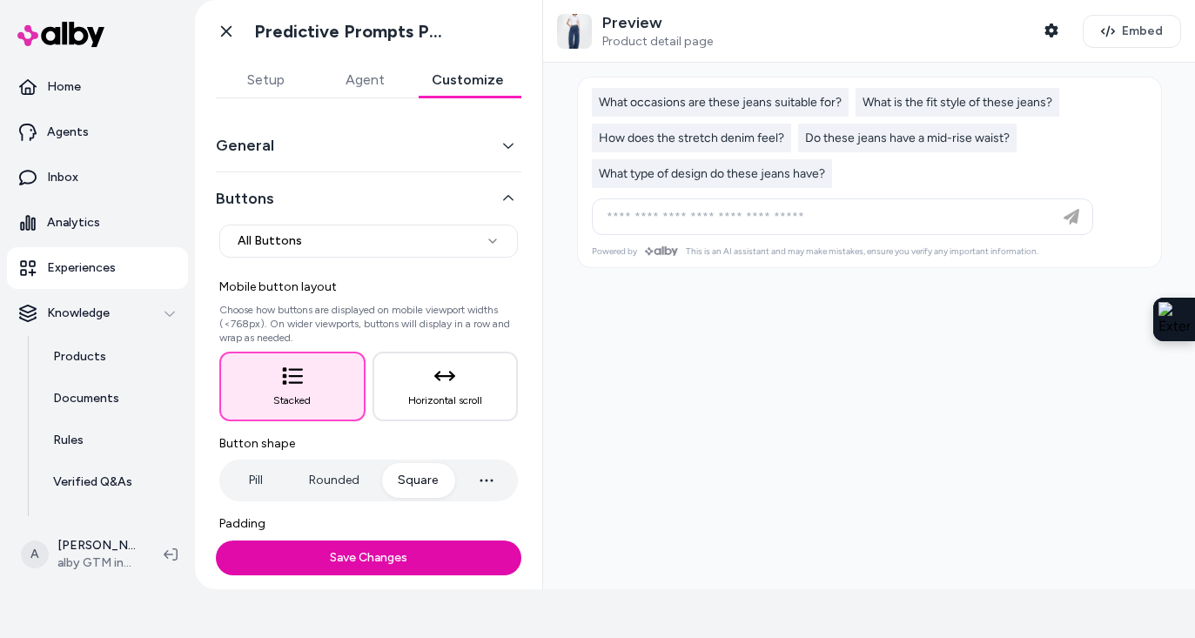
click at [442, 150] on button "General" at bounding box center [368, 145] width 305 height 24
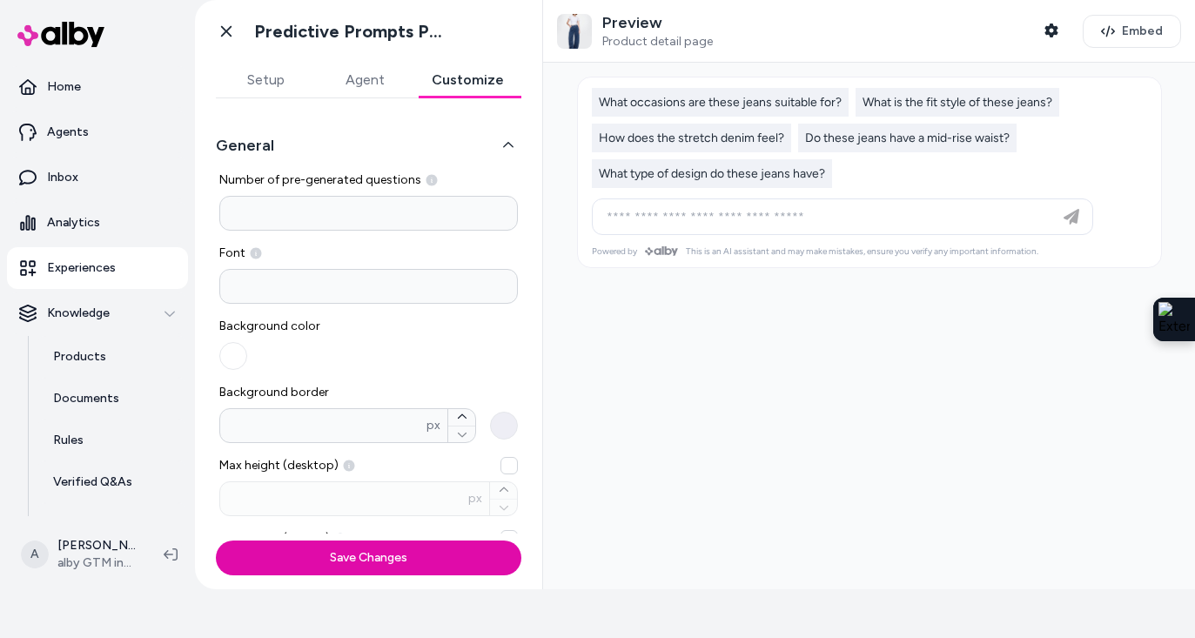
scroll to position [29, 0]
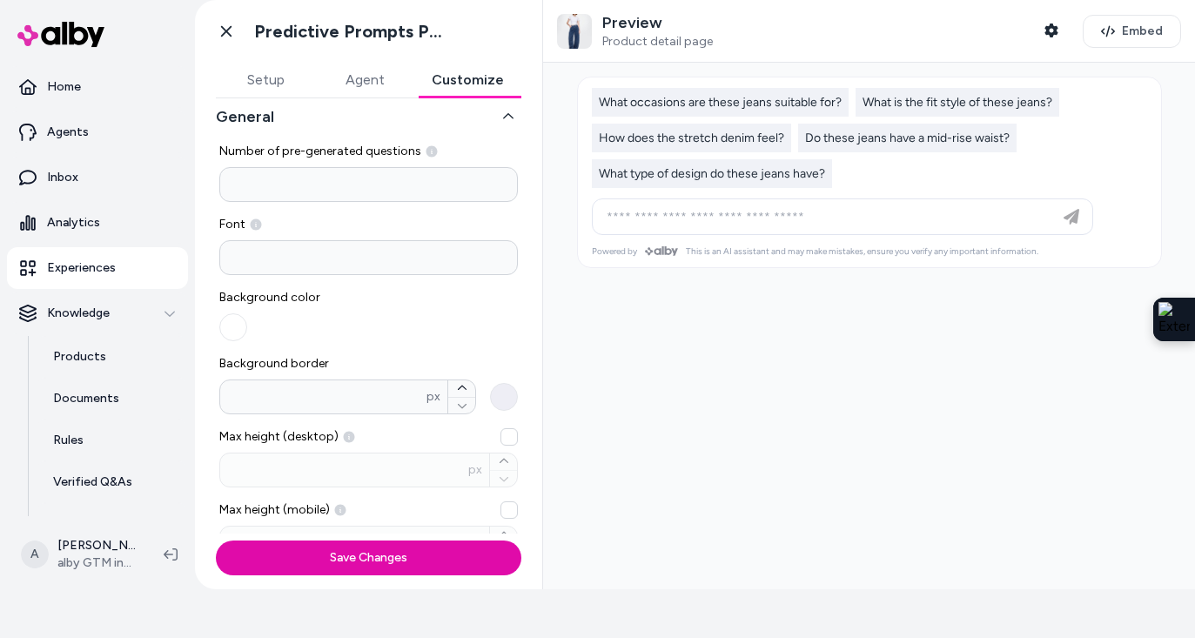
click at [233, 325] on button "button" at bounding box center [233, 327] width 28 height 28
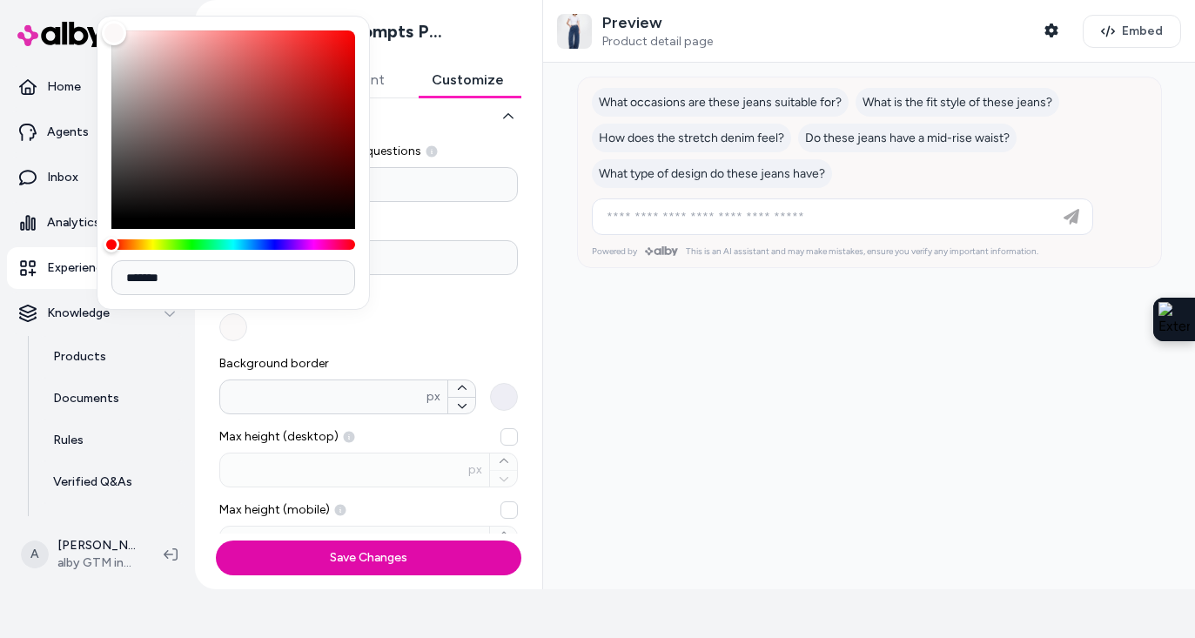
type input "*******"
drag, startPoint x: 106, startPoint y: 27, endPoint x: 112, endPoint y: 19, distance: 9.9
click at [112, 19] on div "Color" at bounding box center [112, 30] width 24 height 24
click at [464, 368] on span "Background border" at bounding box center [368, 363] width 299 height 17
click at [426, 388] on input "*" at bounding box center [323, 396] width 206 height 17
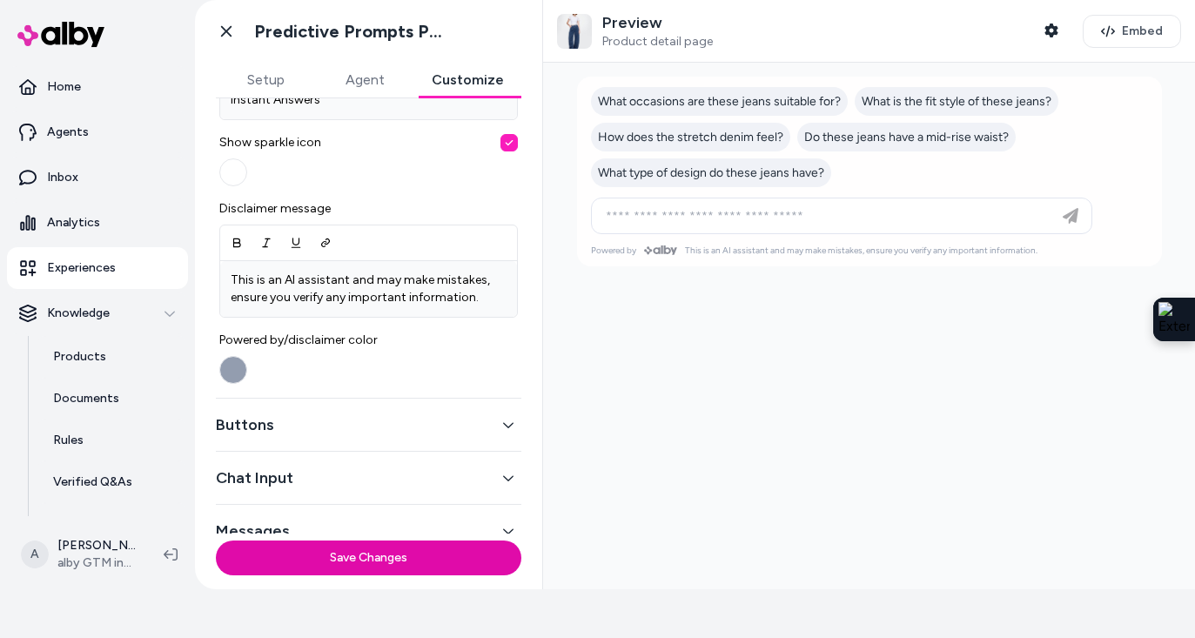
scroll to position [681, 0]
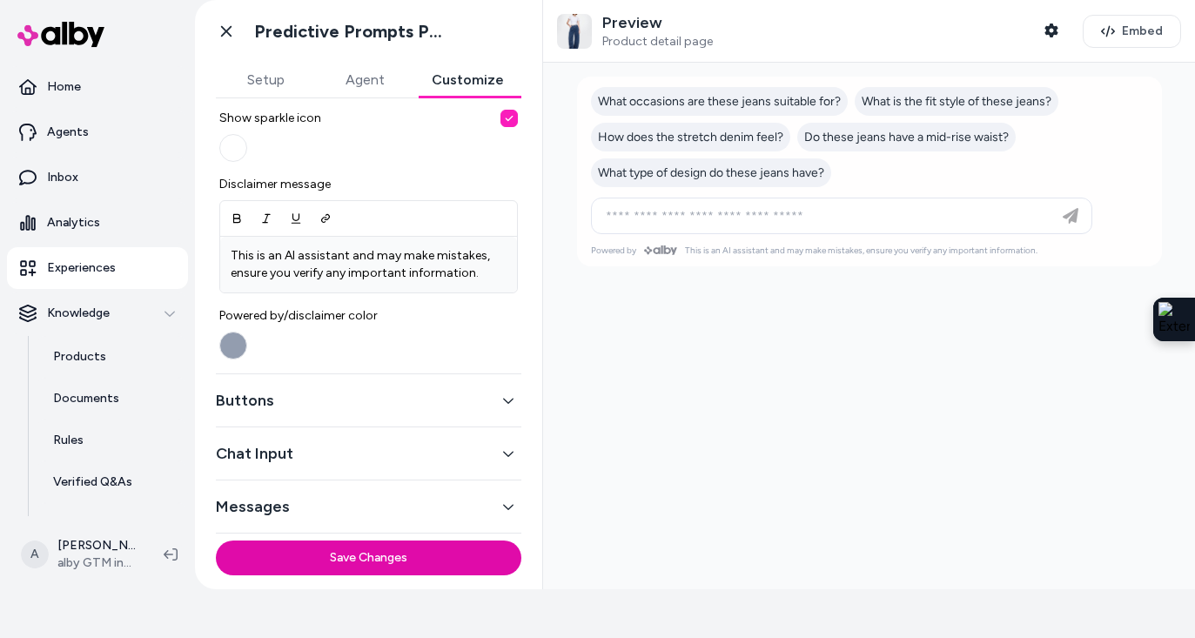
type input "*"
click at [361, 399] on button "Buttons" at bounding box center [368, 400] width 305 height 24
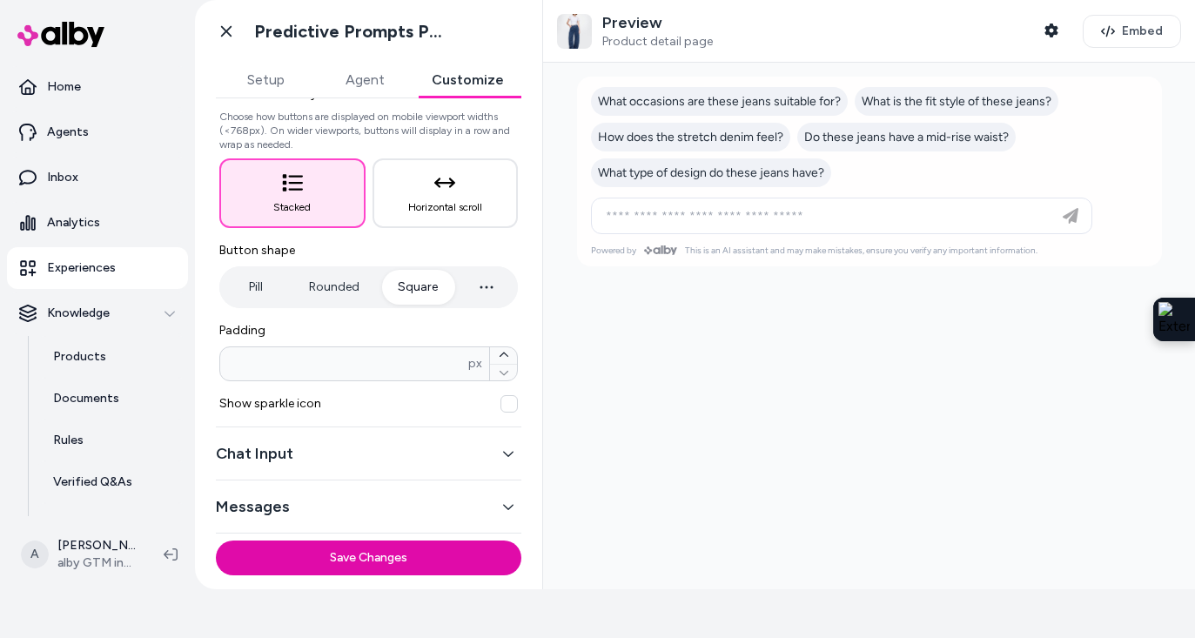
scroll to position [17, 0]
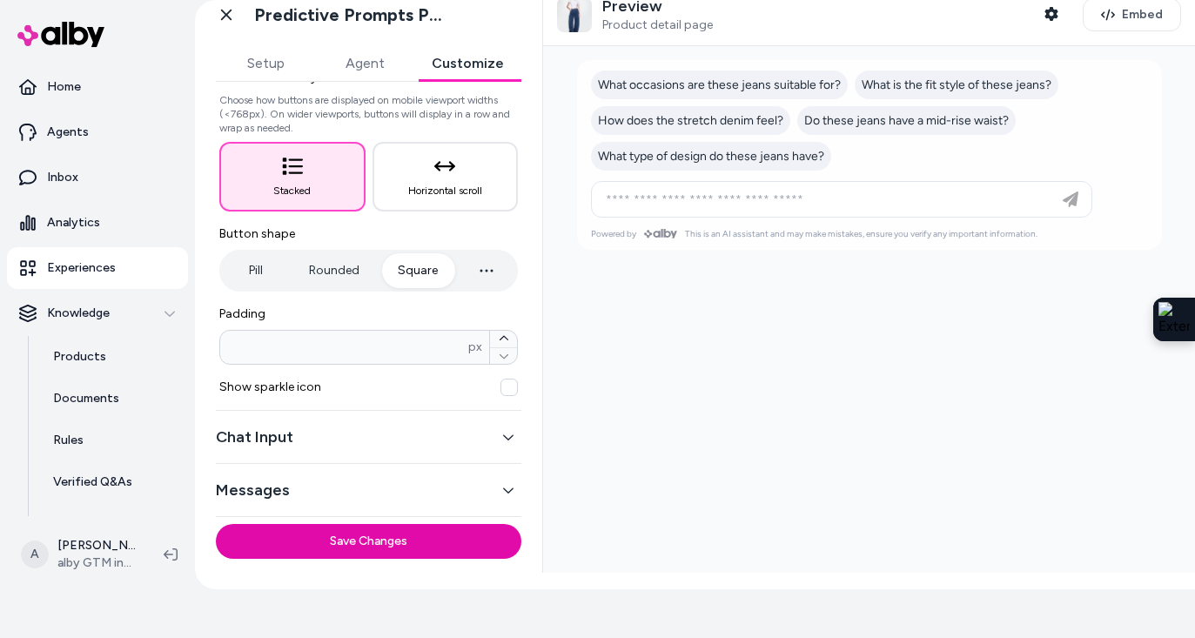
click at [357, 447] on button "Chat Input" at bounding box center [368, 437] width 305 height 24
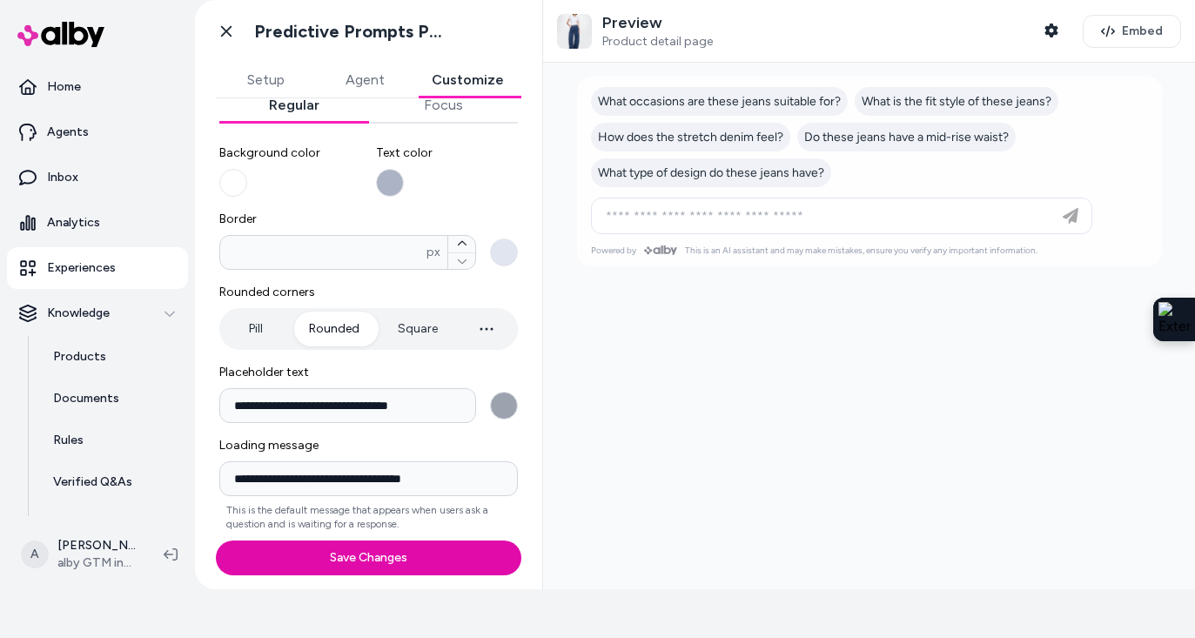
scroll to position [0, 0]
click at [390, 181] on button "Text color" at bounding box center [390, 183] width 28 height 28
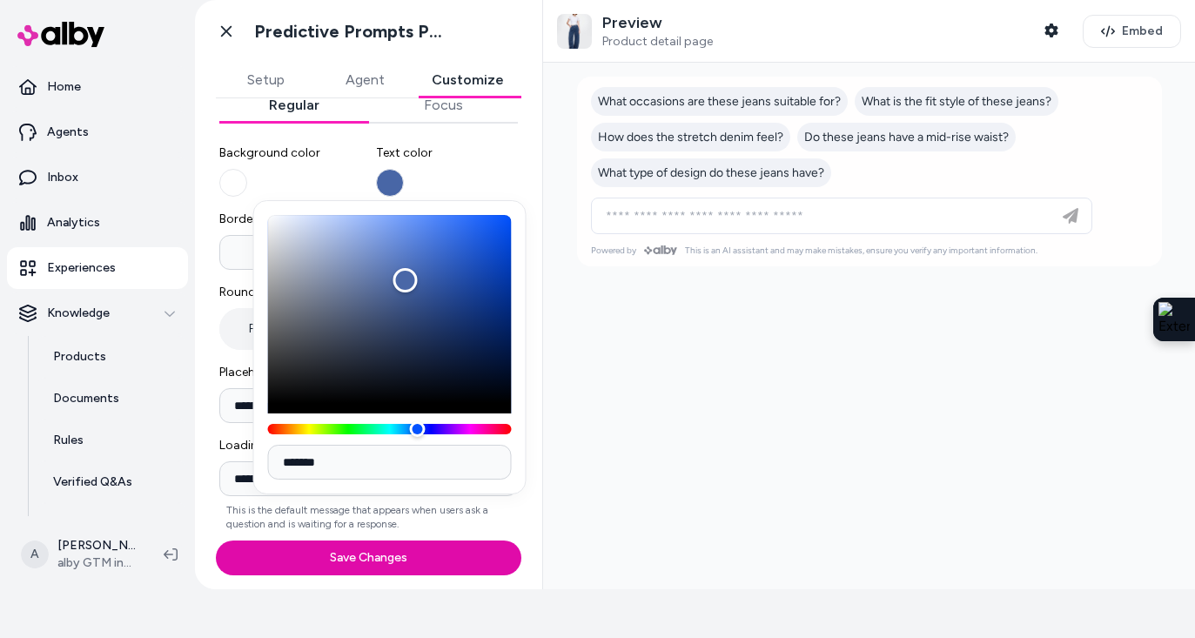
drag, startPoint x: 296, startPoint y: 258, endPoint x: 406, endPoint y: 278, distance: 111.6
click at [406, 279] on div "Color" at bounding box center [405, 280] width 24 height 24
type input "*******"
drag, startPoint x: 406, startPoint y: 278, endPoint x: 275, endPoint y: 224, distance: 141.6
click at [275, 224] on div "Color" at bounding box center [275, 223] width 24 height 24
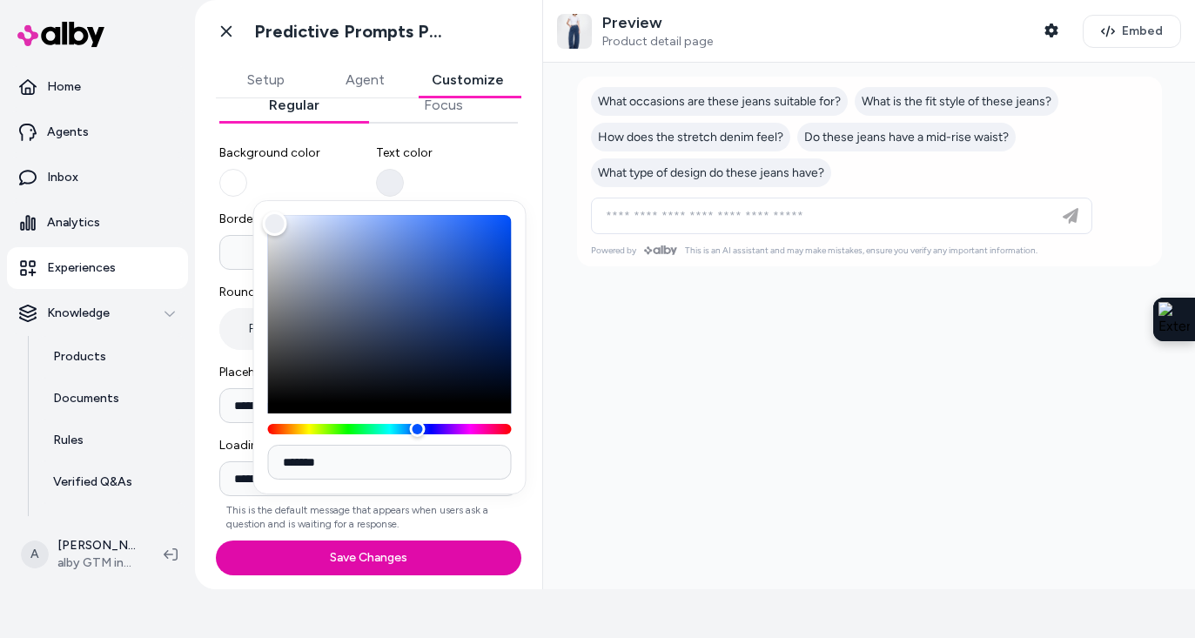
click at [308, 178] on label "Background color" at bounding box center [290, 170] width 143 height 52
click at [247, 178] on button "Background color" at bounding box center [233, 183] width 28 height 28
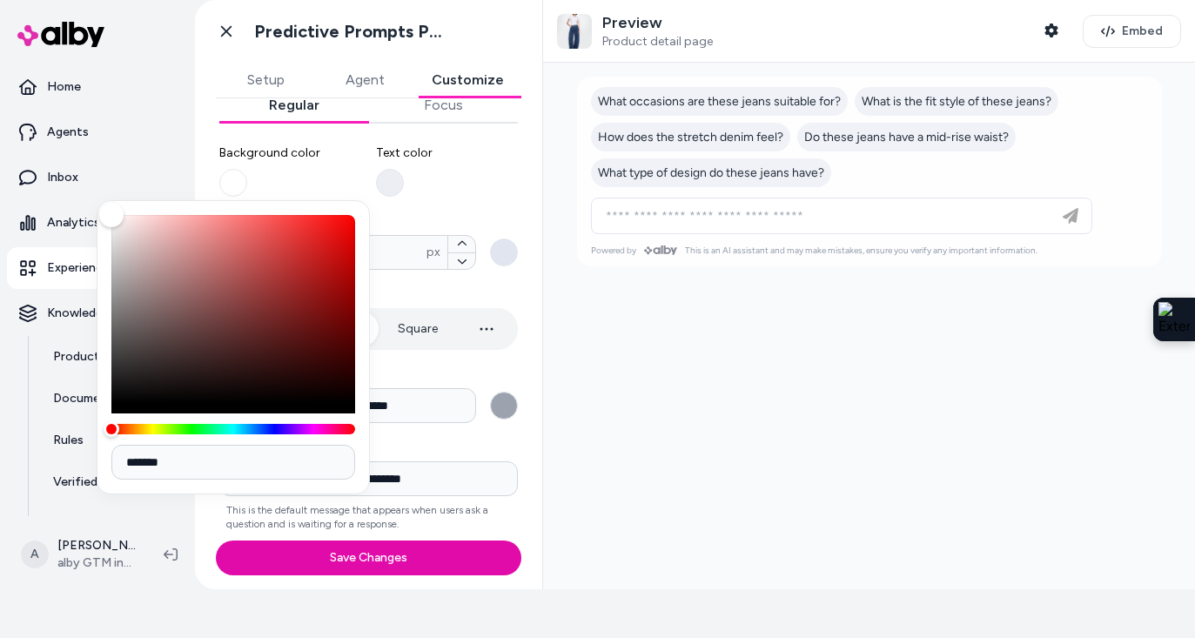
click at [112, 213] on div "Color" at bounding box center [111, 215] width 24 height 24
type input "*******"
click at [345, 173] on label "Background color" at bounding box center [290, 170] width 143 height 52
click at [247, 173] on button "Background color" at bounding box center [233, 183] width 28 height 28
click at [345, 173] on label "Background color" at bounding box center [290, 170] width 143 height 52
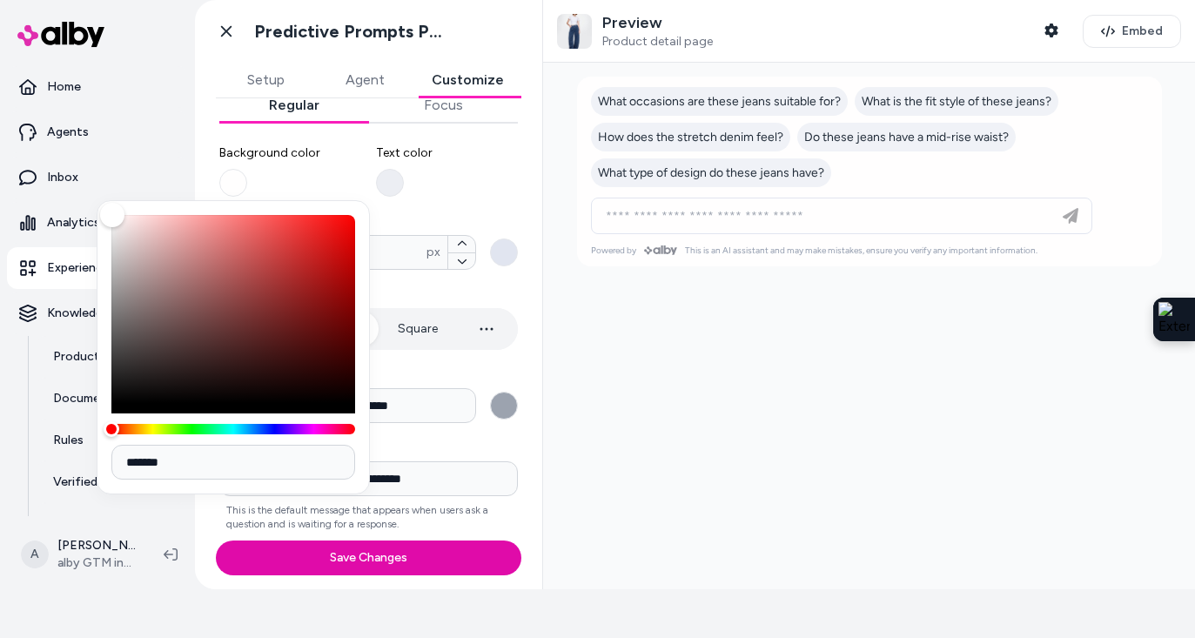
click at [247, 173] on button "Background color" at bounding box center [233, 183] width 28 height 28
click at [513, 224] on span "Border" at bounding box center [368, 219] width 299 height 17
click at [426, 244] on input "*" at bounding box center [323, 252] width 206 height 17
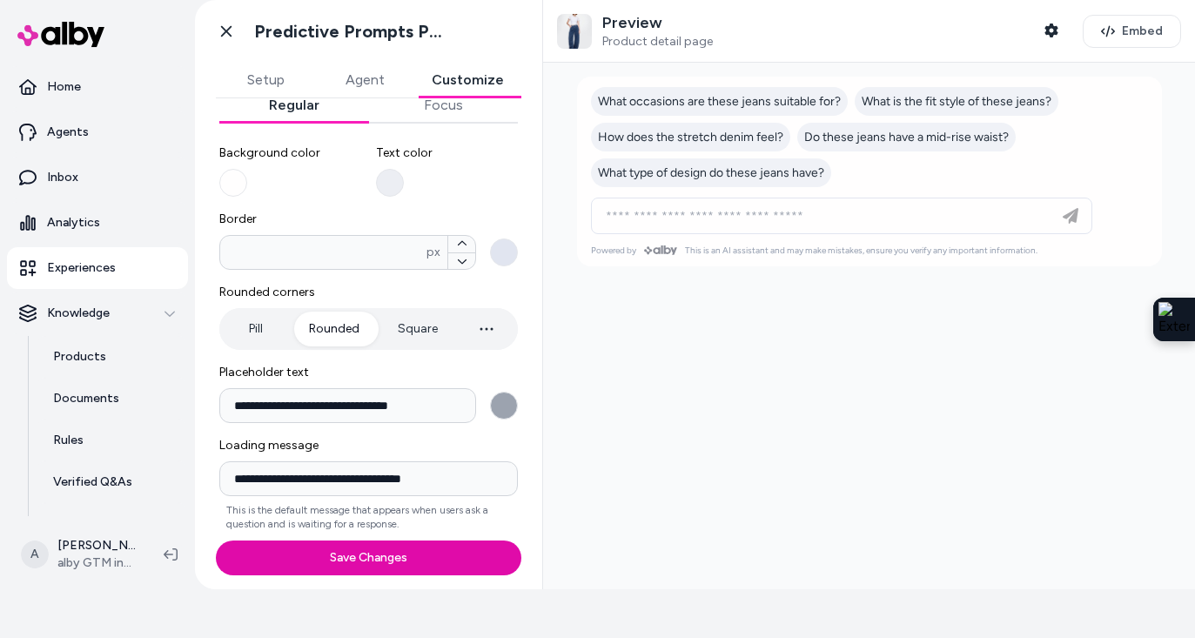
click at [503, 245] on button "Border * px" at bounding box center [504, 252] width 28 height 28
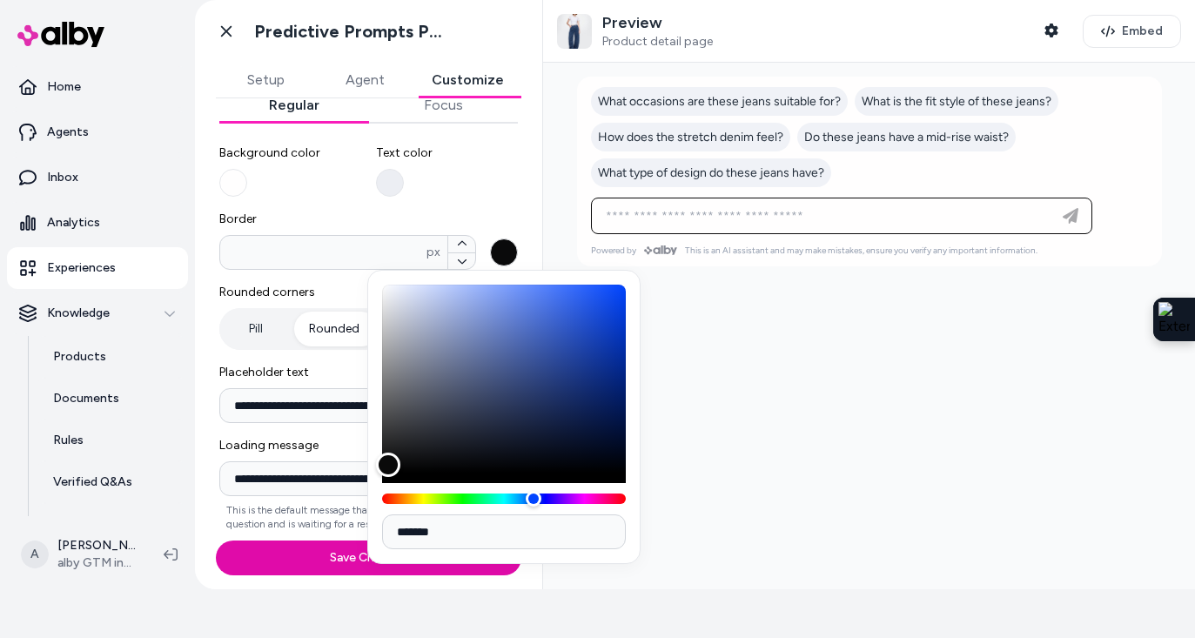
type input "*******"
drag, startPoint x: 397, startPoint y: 292, endPoint x: 388, endPoint y: 470, distance: 177.7
click at [388, 470] on div "Color" at bounding box center [388, 470] width 24 height 24
click at [448, 206] on div "**********" at bounding box center [368, 331] width 299 height 400
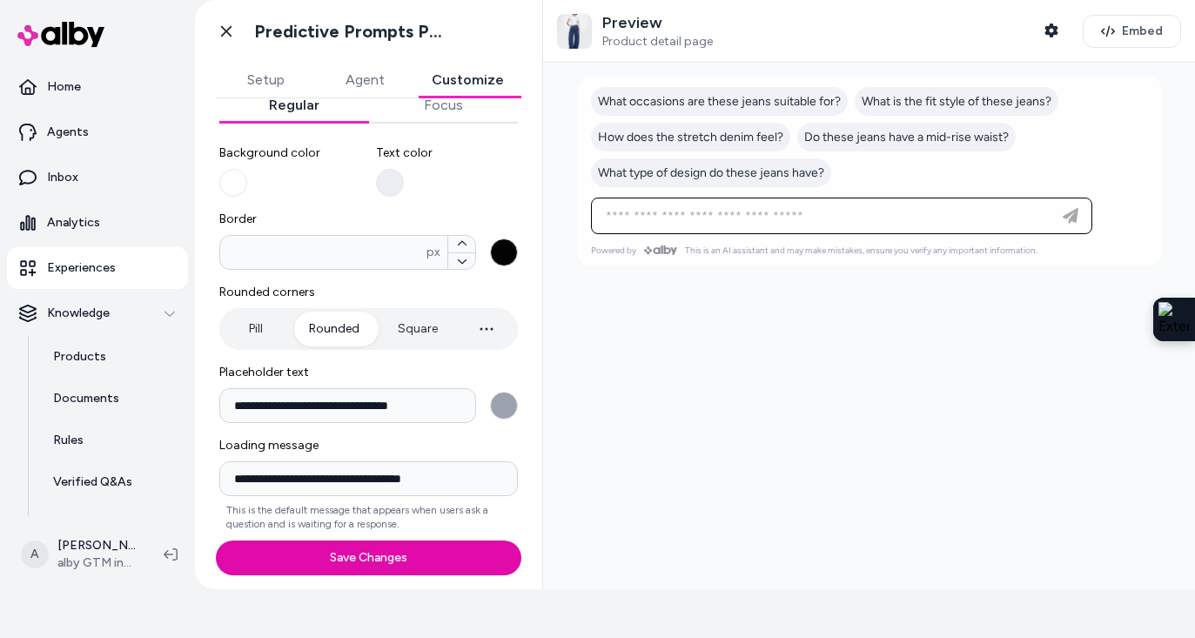
scroll to position [169, 0]
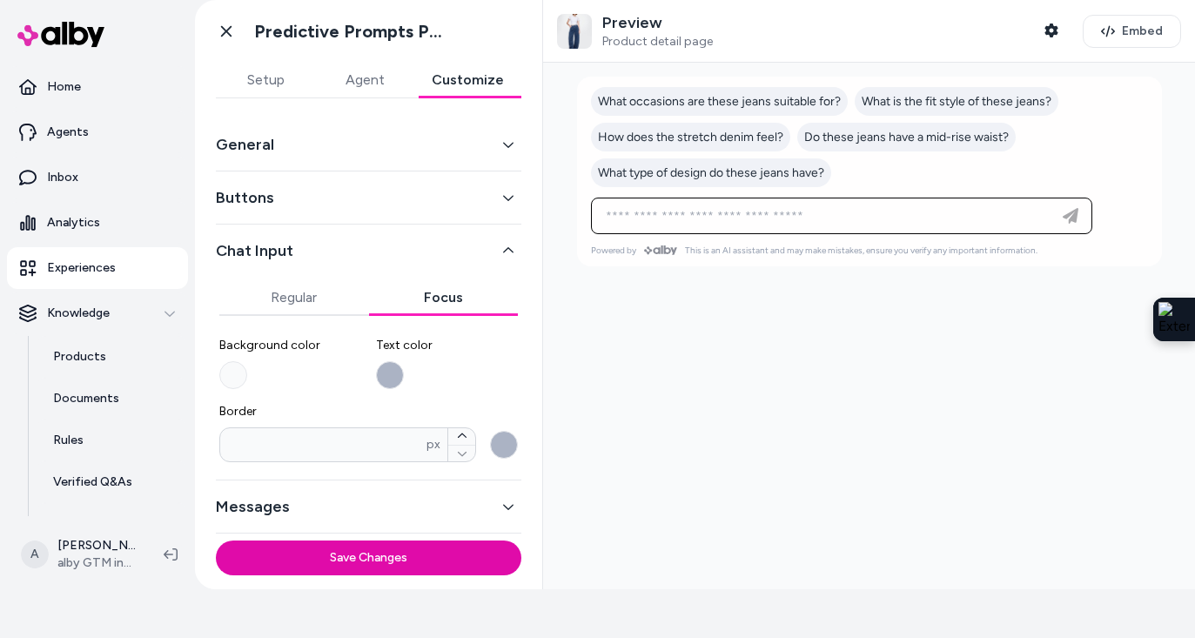
click at [439, 127] on div "General Buttons Chat Input Regular Focus Background color Text color Border * p…" at bounding box center [368, 325] width 305 height 415
click at [234, 370] on button "Background color" at bounding box center [233, 375] width 28 height 28
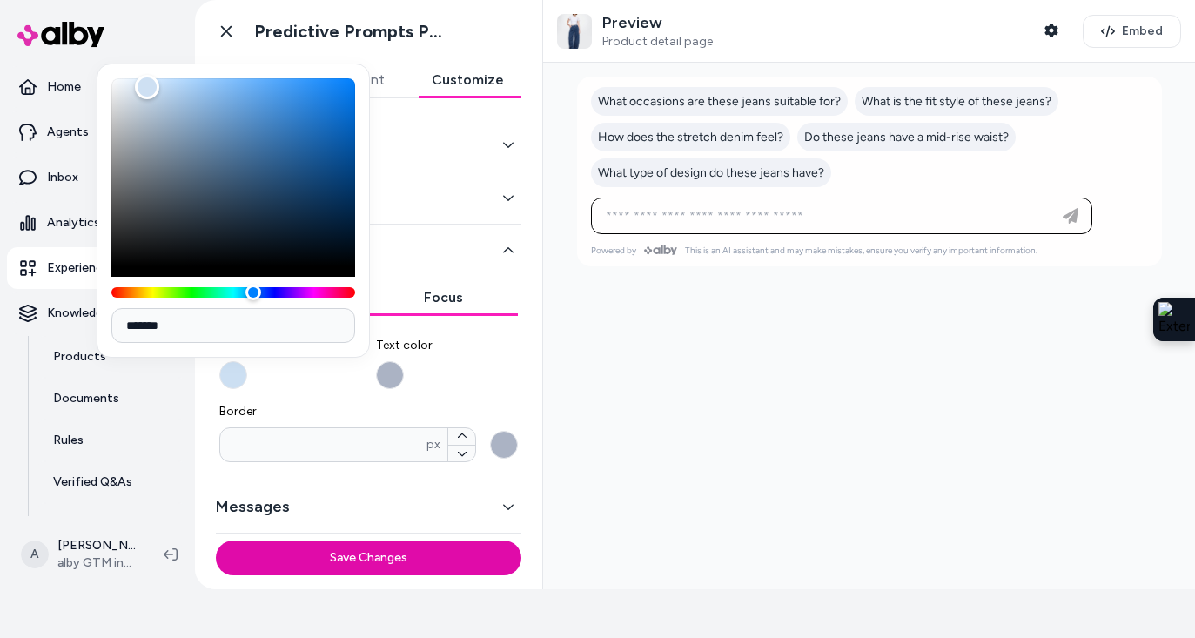
type input "*******"
click at [104, 77] on div "Color" at bounding box center [111, 78] width 24 height 24
click at [390, 381] on button "Text color" at bounding box center [390, 375] width 28 height 28
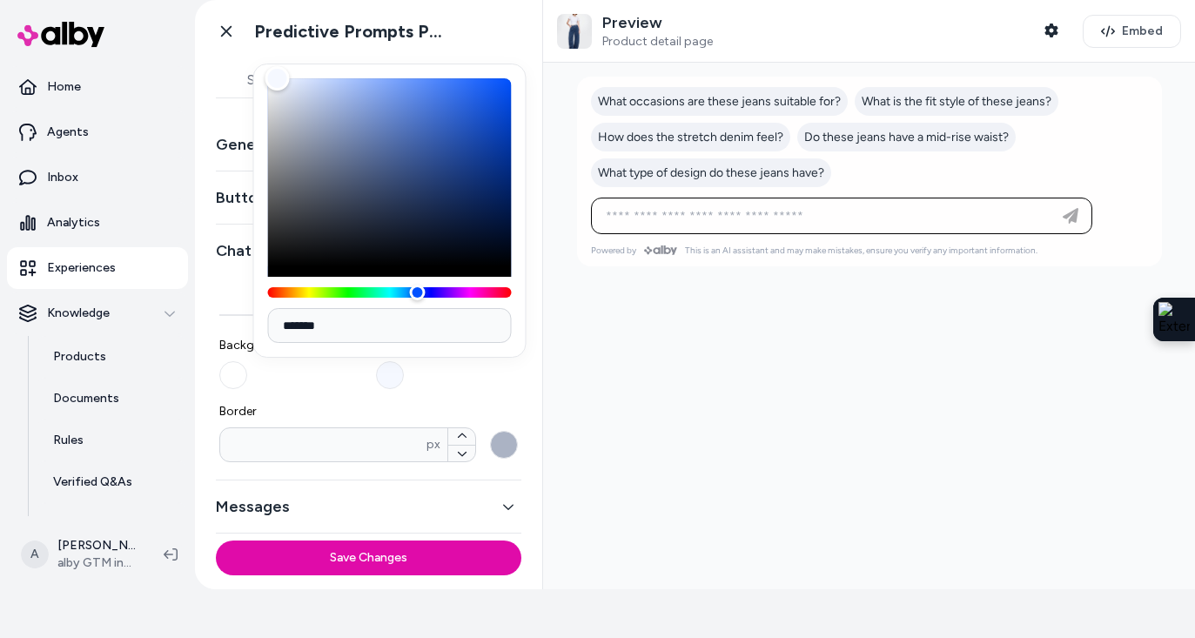
type input "*******"
drag, startPoint x: 305, startPoint y: 118, endPoint x: 273, endPoint y: 73, distance: 55.0
click at [273, 73] on div "Color" at bounding box center [277, 78] width 24 height 24
click at [288, 406] on span "Border" at bounding box center [368, 411] width 299 height 17
click at [288, 436] on input "*" at bounding box center [323, 444] width 206 height 17
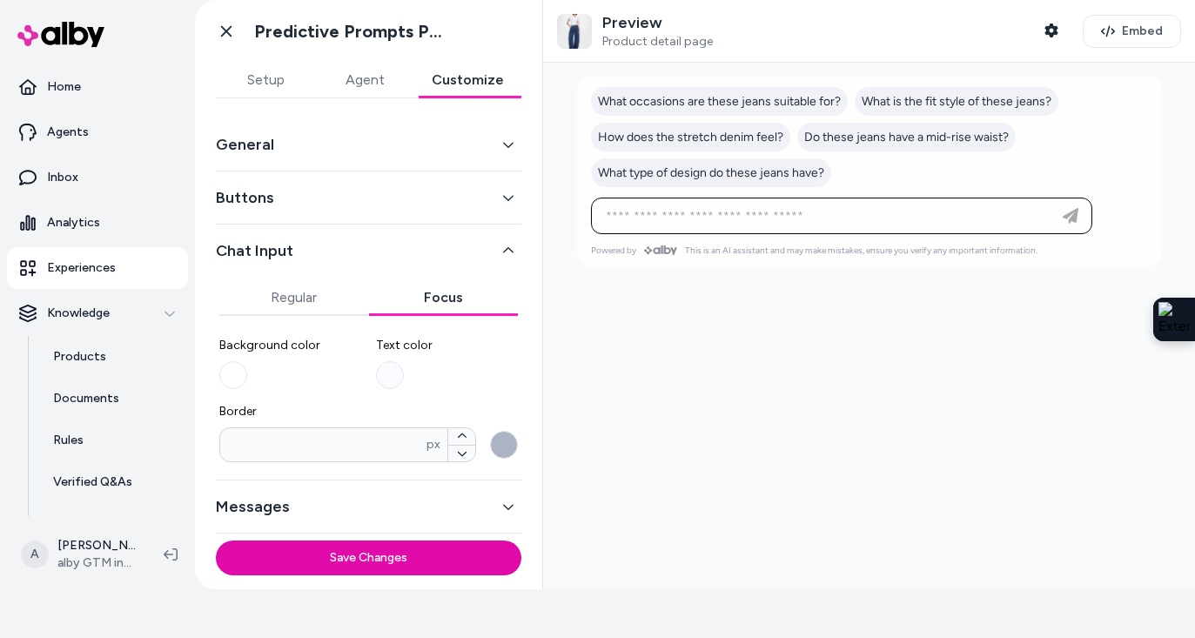
click at [488, 447] on div "* px" at bounding box center [368, 444] width 299 height 35
click at [426, 447] on input "*" at bounding box center [323, 444] width 206 height 17
click at [499, 446] on button "Border * px" at bounding box center [504, 445] width 28 height 28
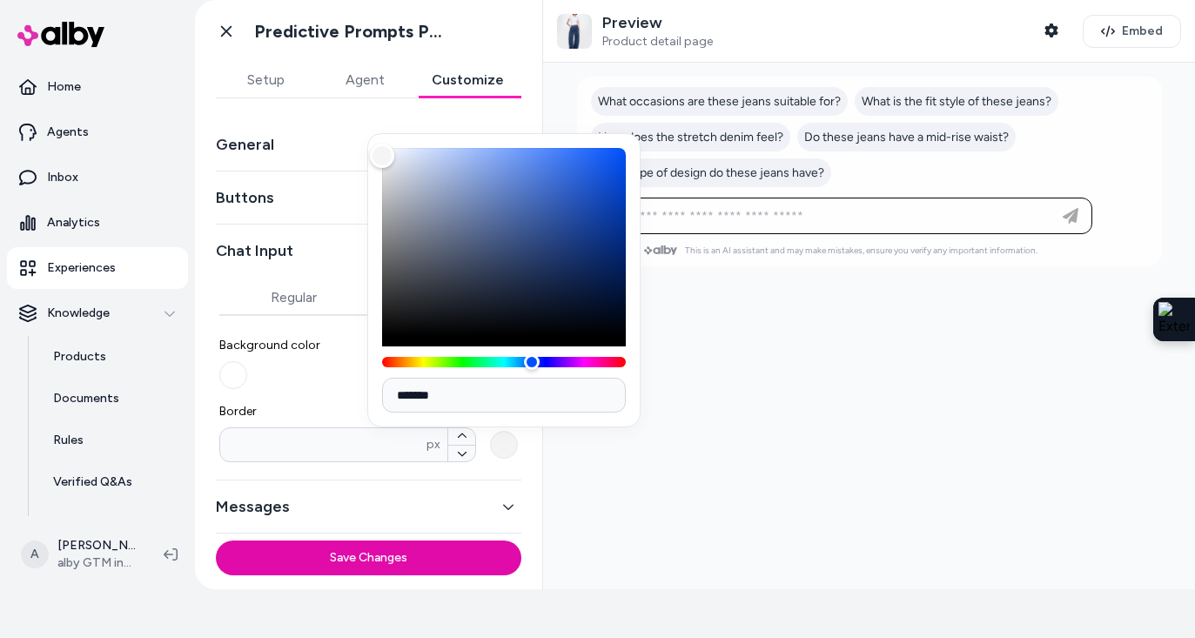
type input "*******"
drag, startPoint x: 405, startPoint y: 195, endPoint x: 379, endPoint y: 140, distance: 60.7
click at [379, 140] on div "Color" at bounding box center [382, 148] width 24 height 24
click at [320, 258] on button "Chat Input" at bounding box center [368, 250] width 305 height 24
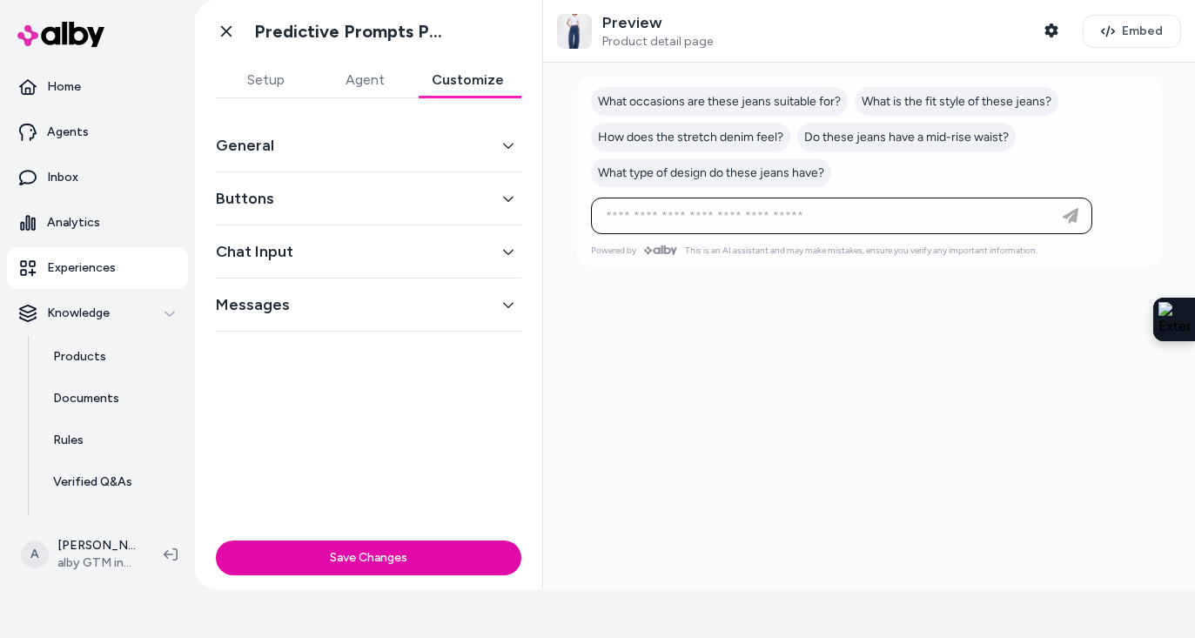
click at [338, 307] on button "Messages" at bounding box center [368, 304] width 305 height 24
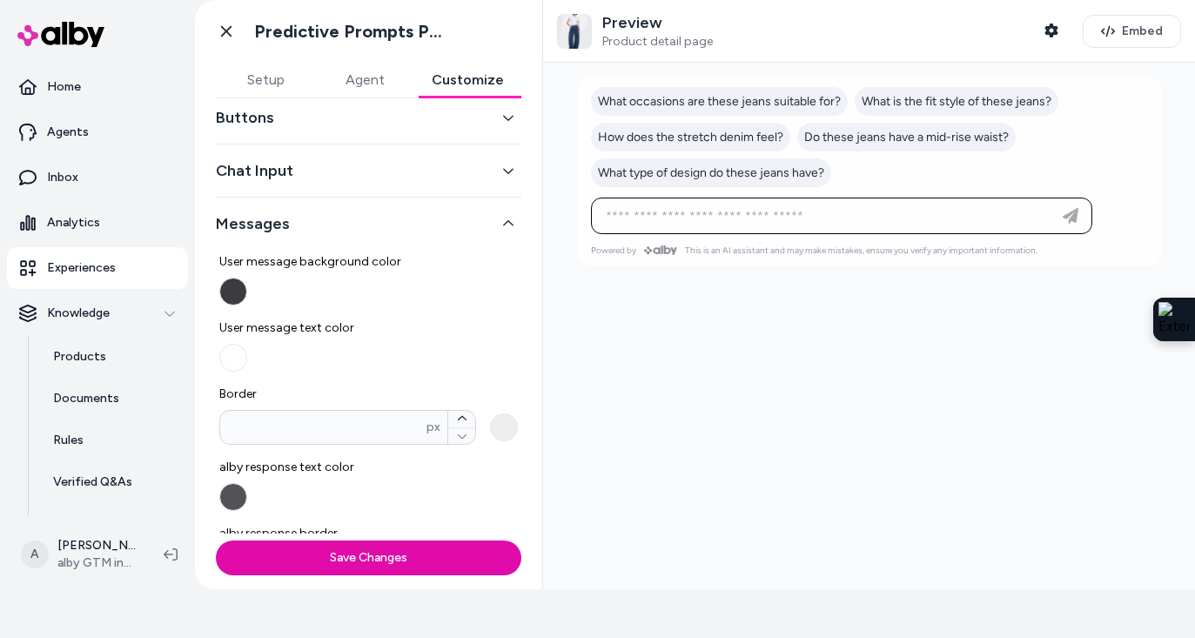
scroll to position [152, 0]
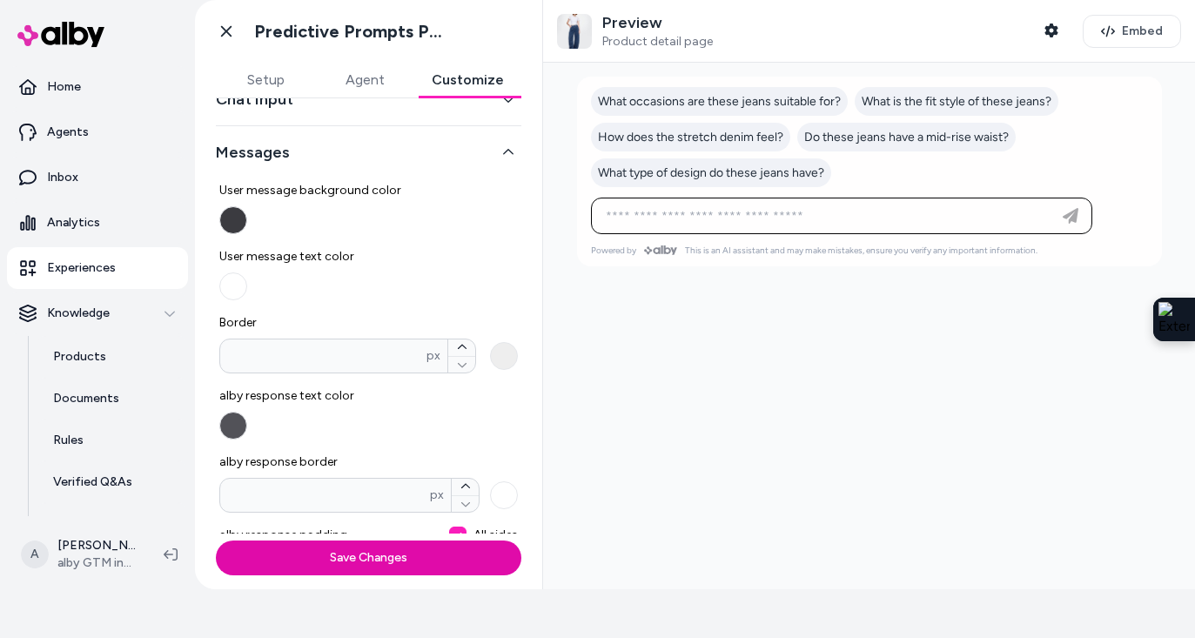
click at [230, 288] on button "User message text color" at bounding box center [233, 286] width 28 height 28
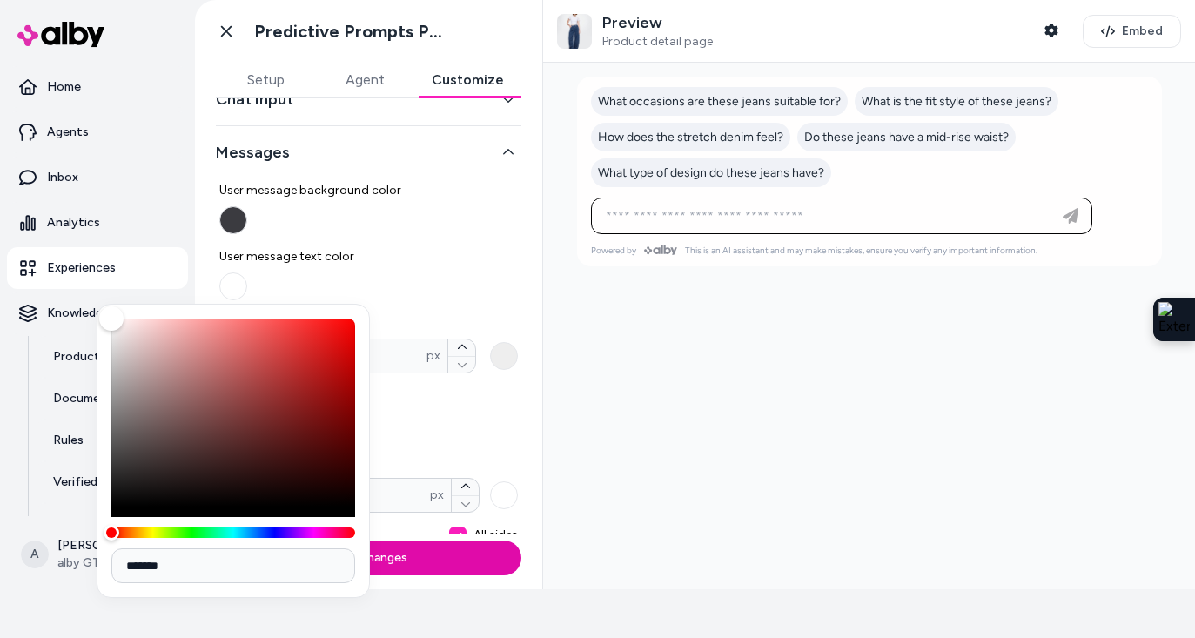
type input "*******"
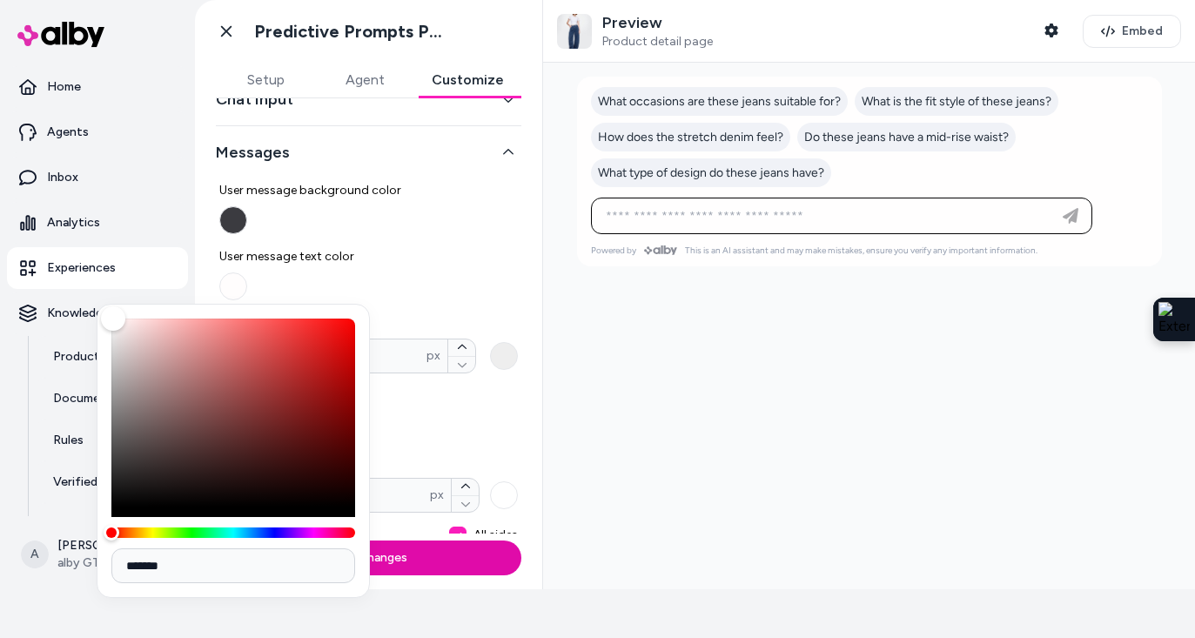
type input "*******"
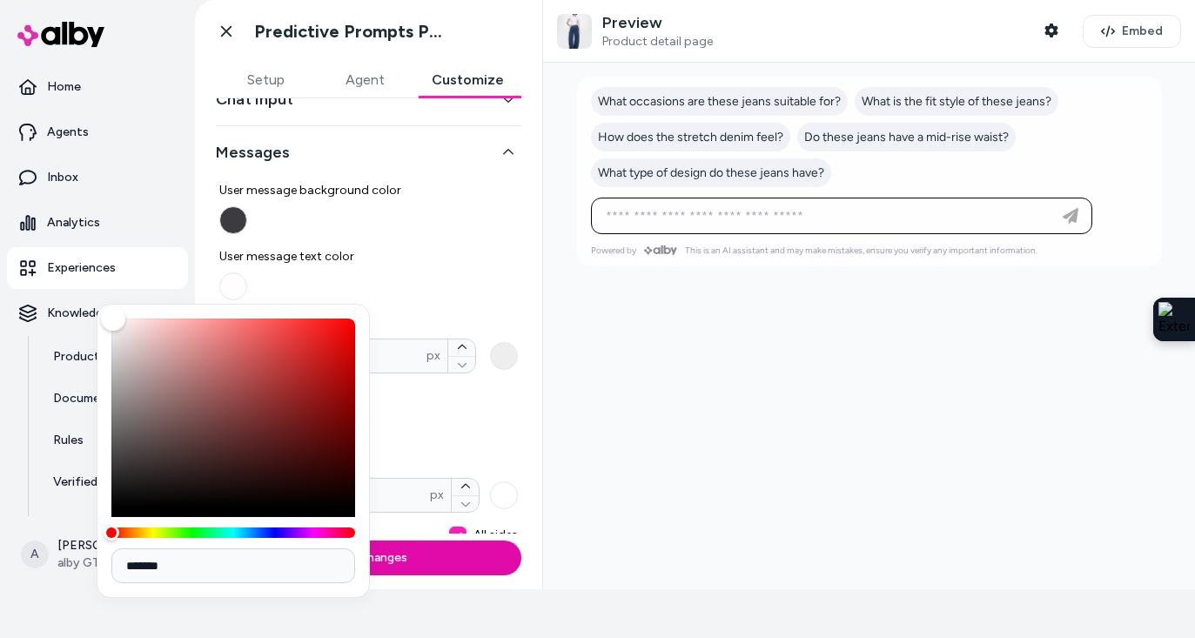
type input "*******"
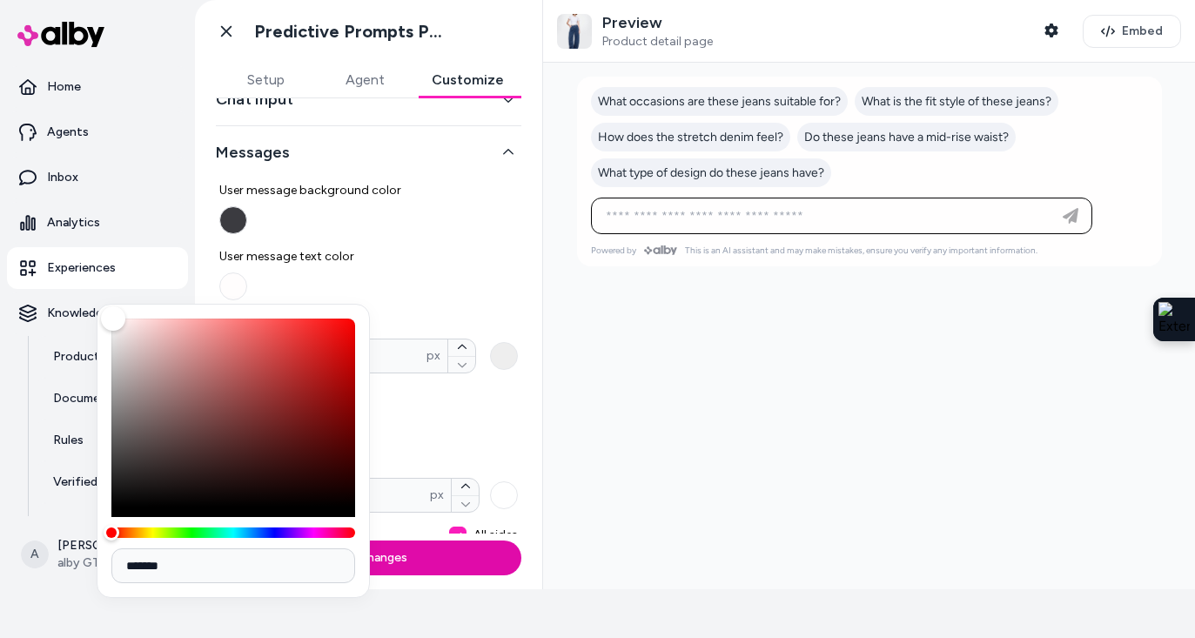
type input "*******"
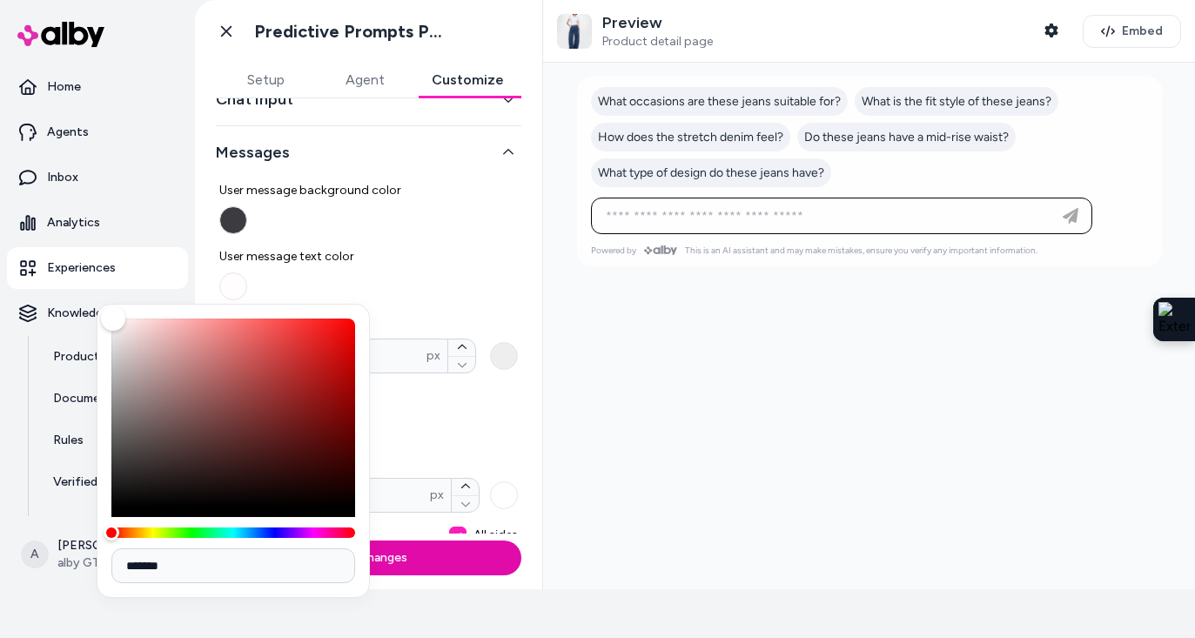
type input "*******"
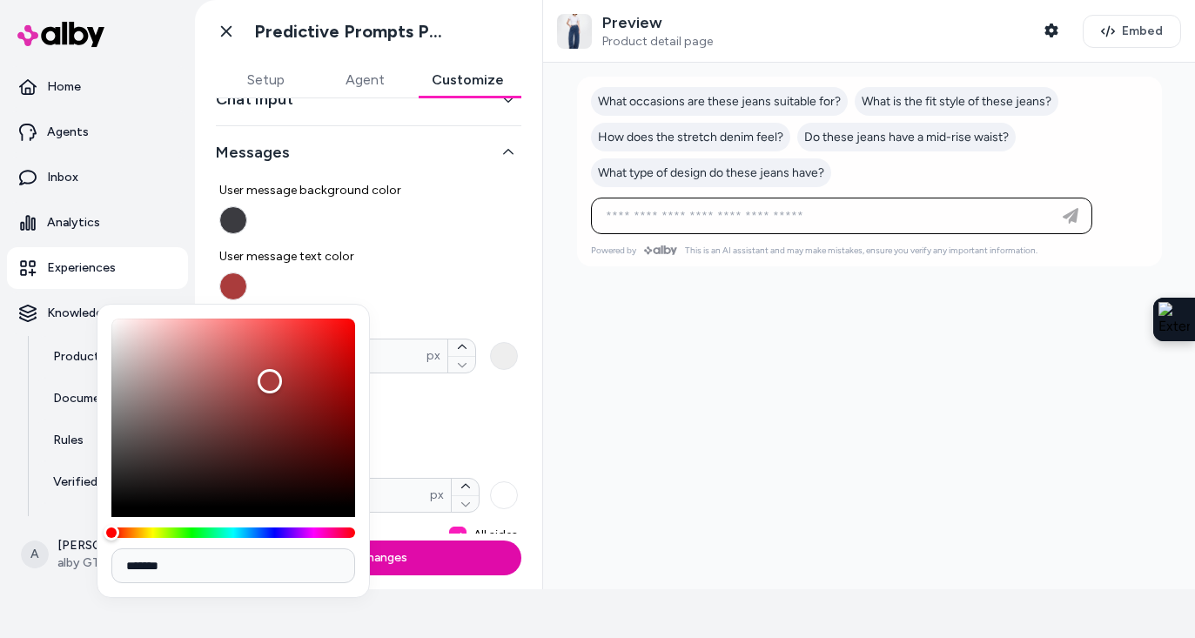
type input "*******"
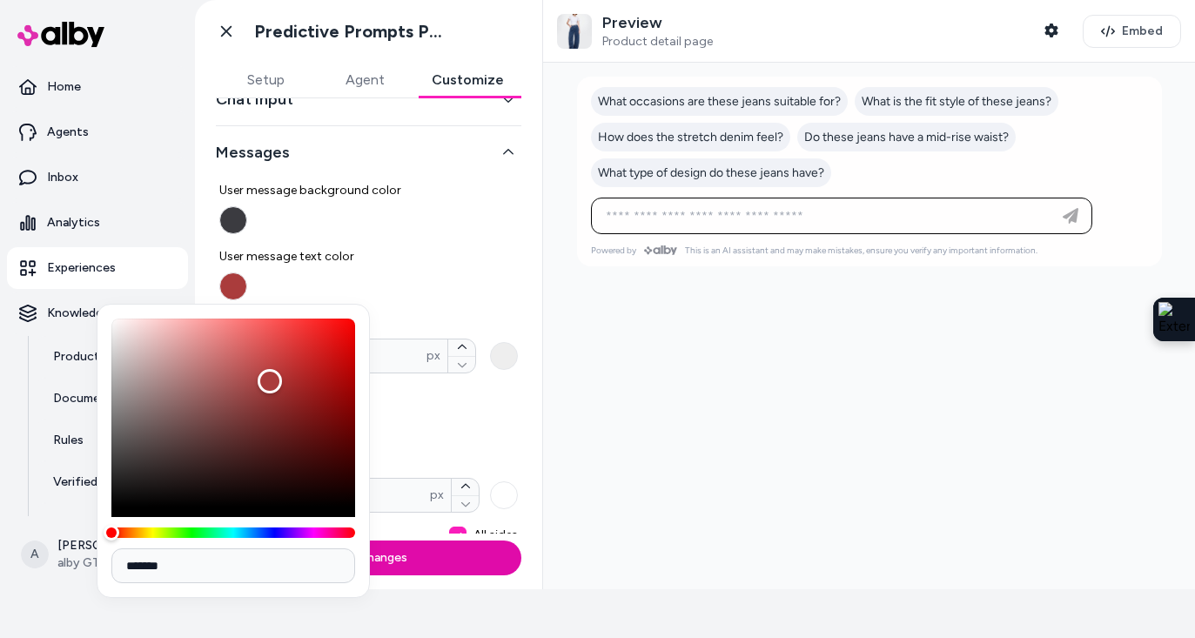
type input "*******"
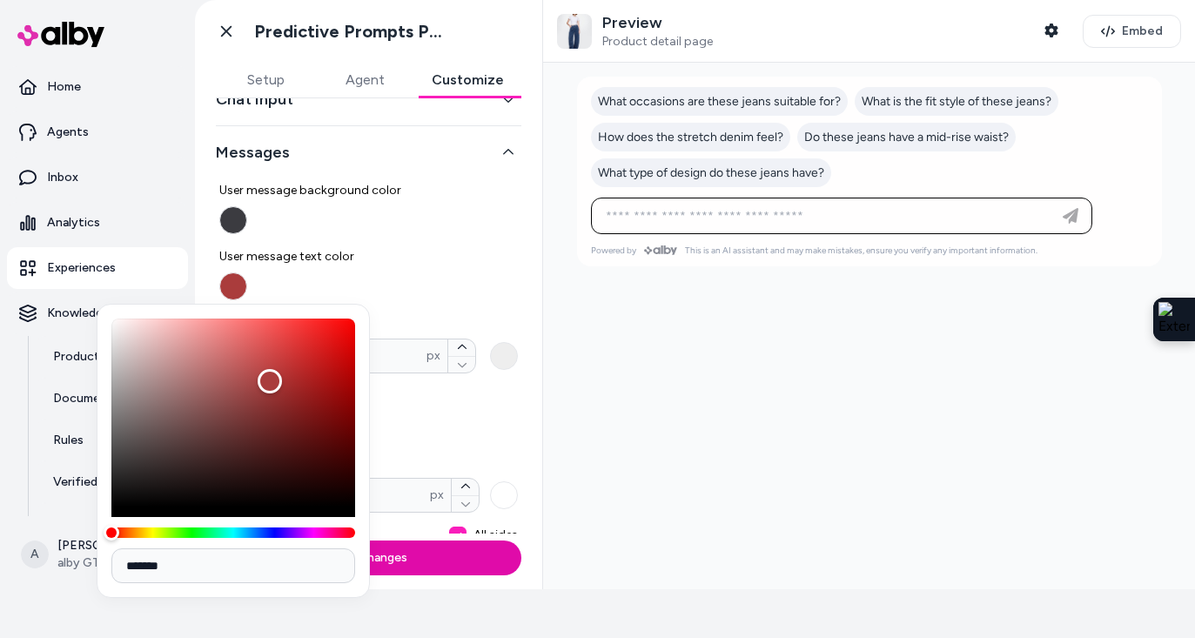
type input "*******"
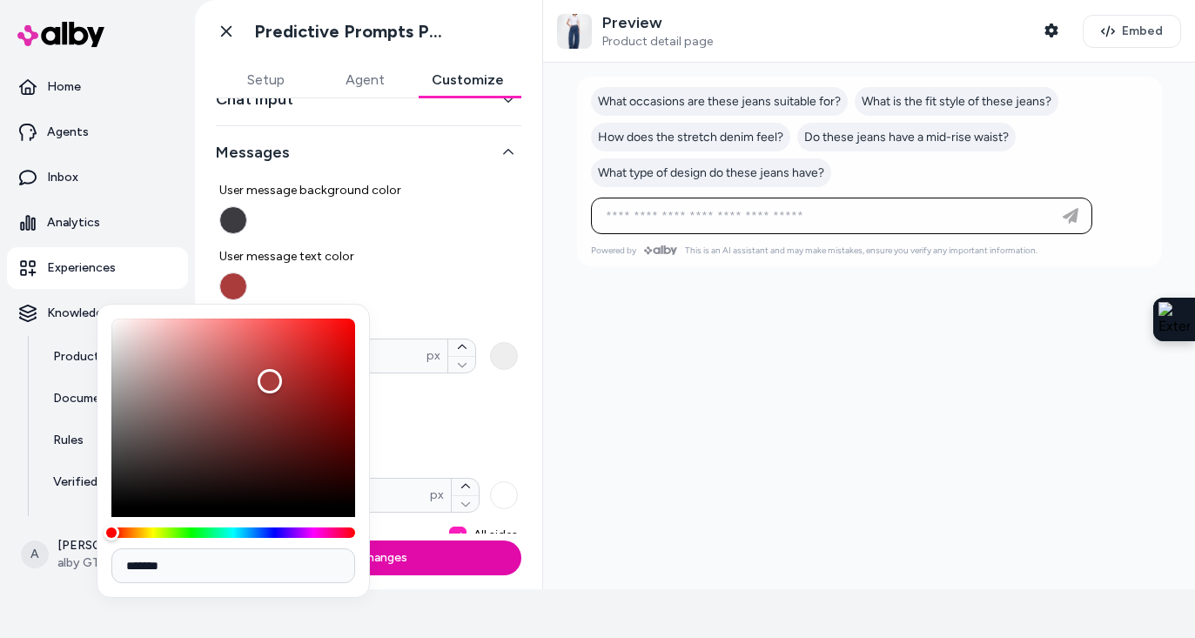
type input "*******"
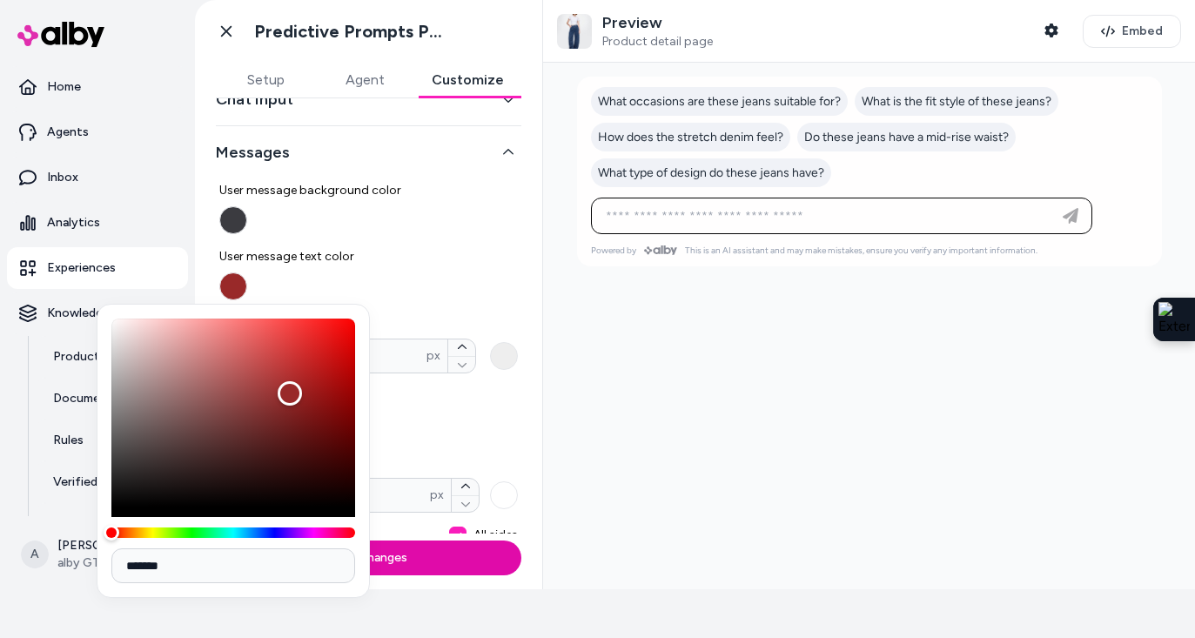
type input "*******"
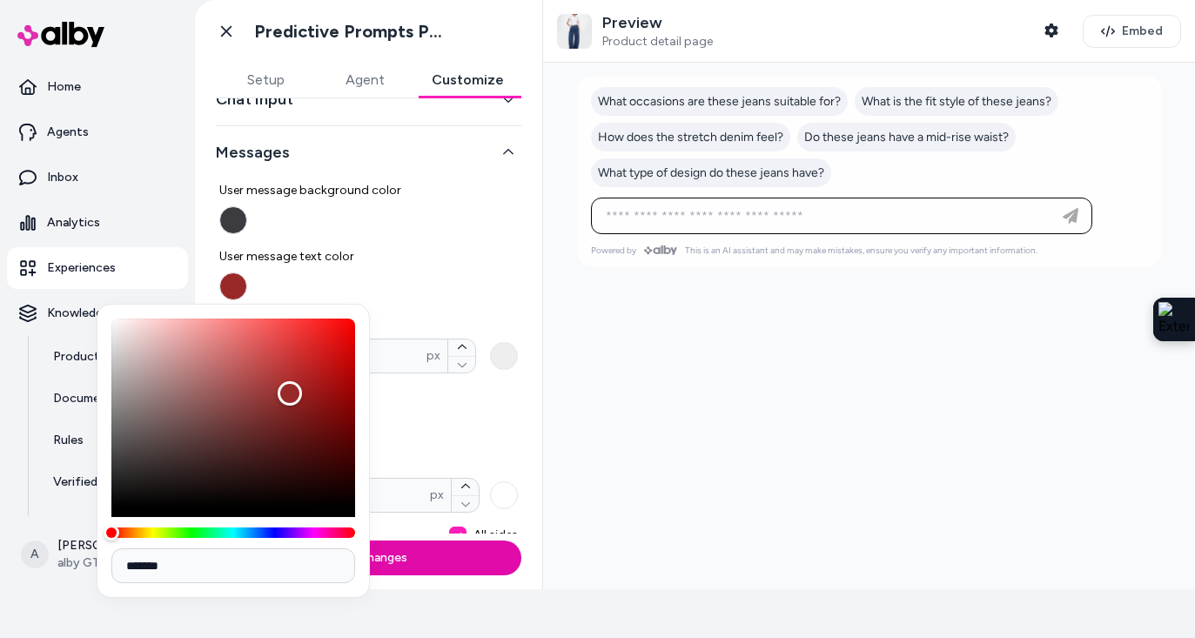
type input "*******"
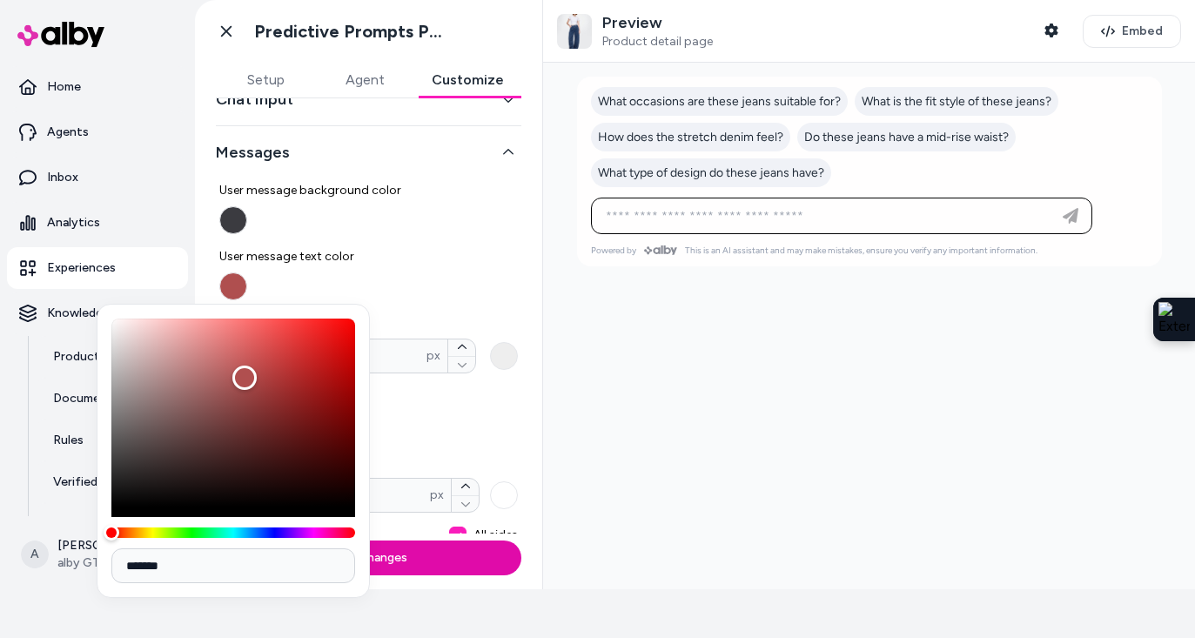
type input "*******"
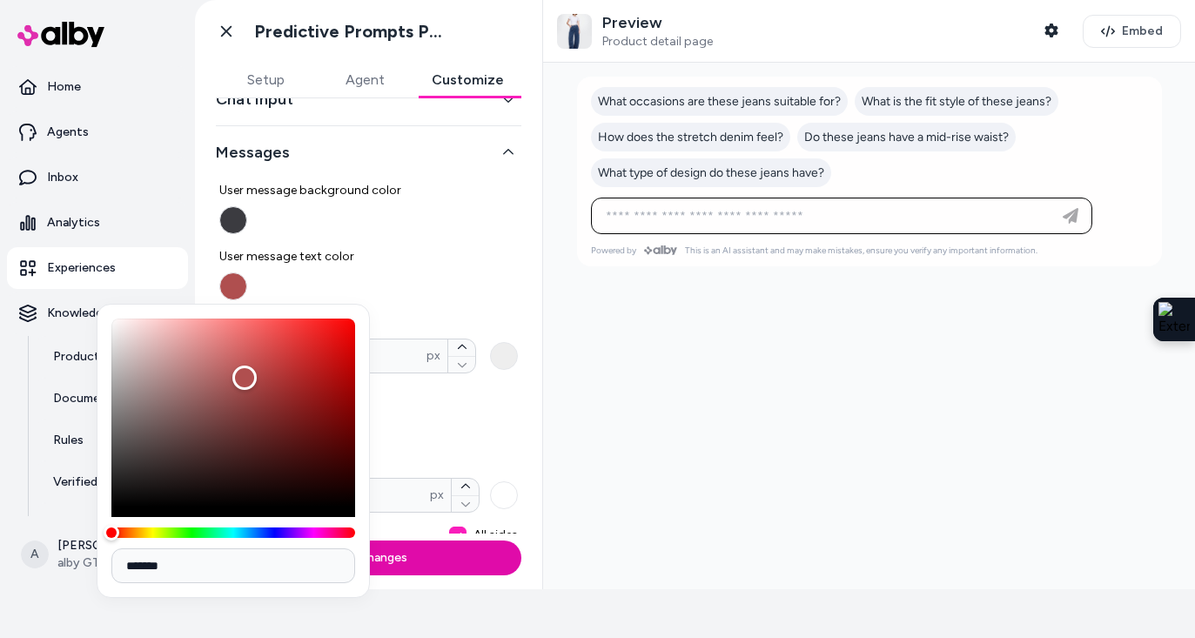
type input "*******"
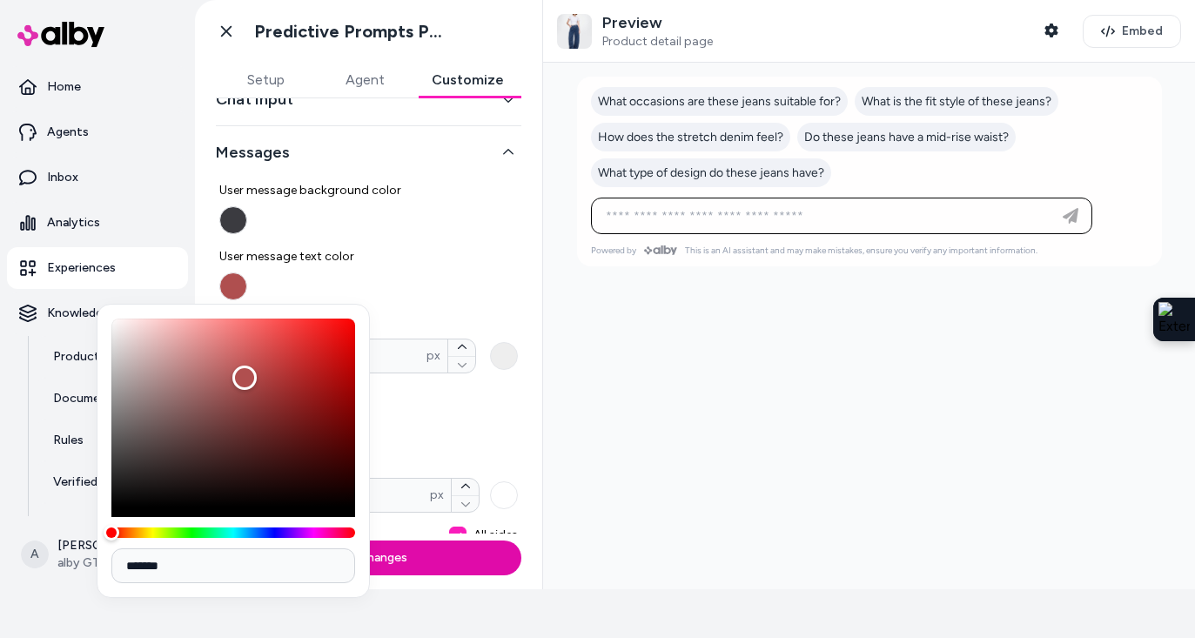
type input "*******"
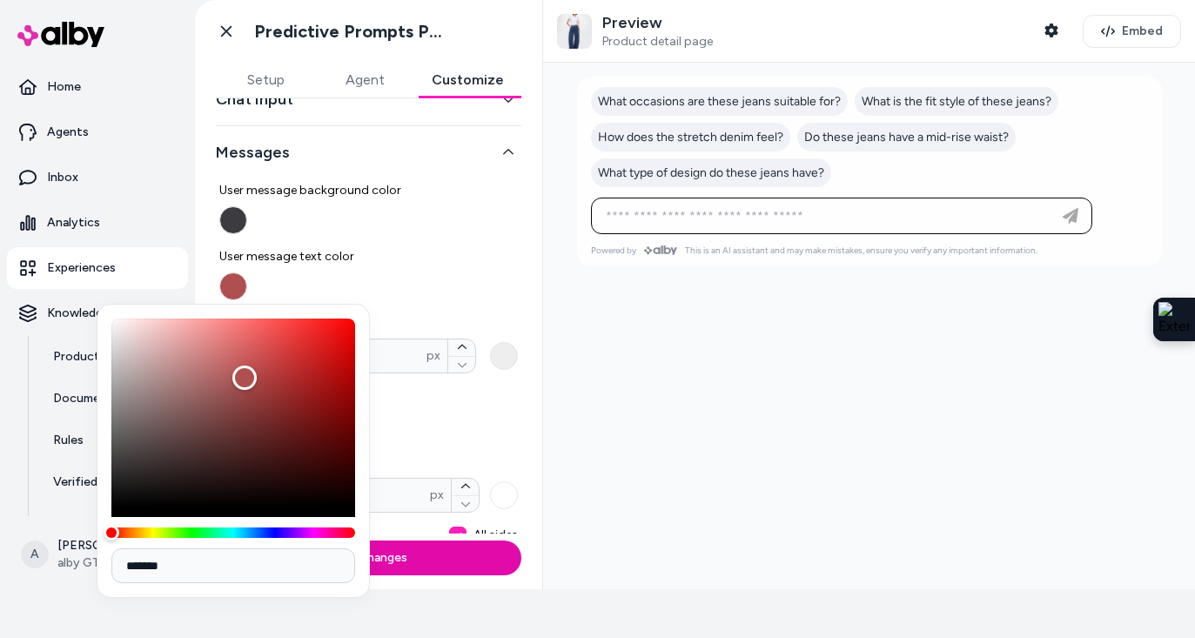
type input "*******"
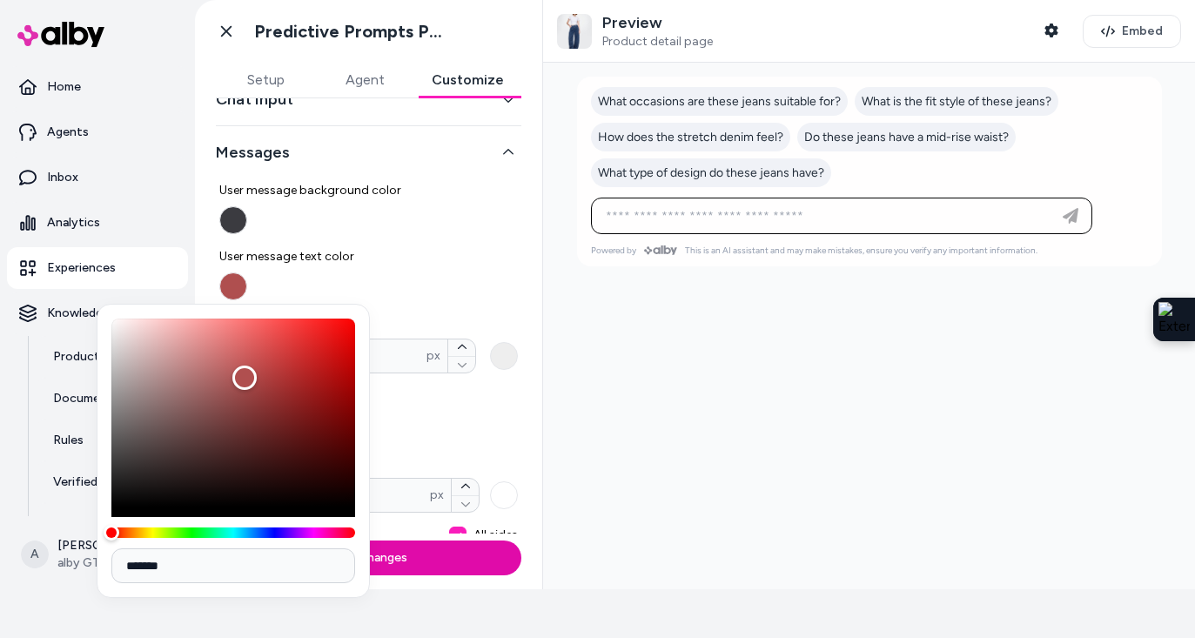
type input "*******"
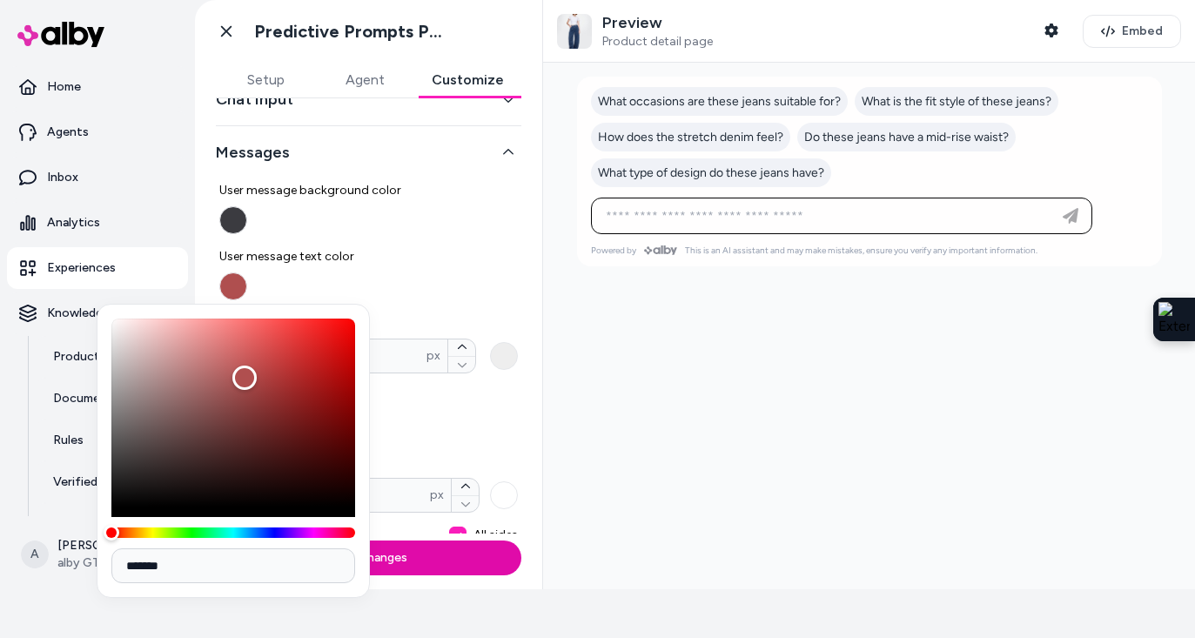
type input "*******"
drag, startPoint x: 113, startPoint y: 315, endPoint x: 100, endPoint y: 324, distance: 15.7
click at [104, 324] on div "Color" at bounding box center [116, 331] width 24 height 24
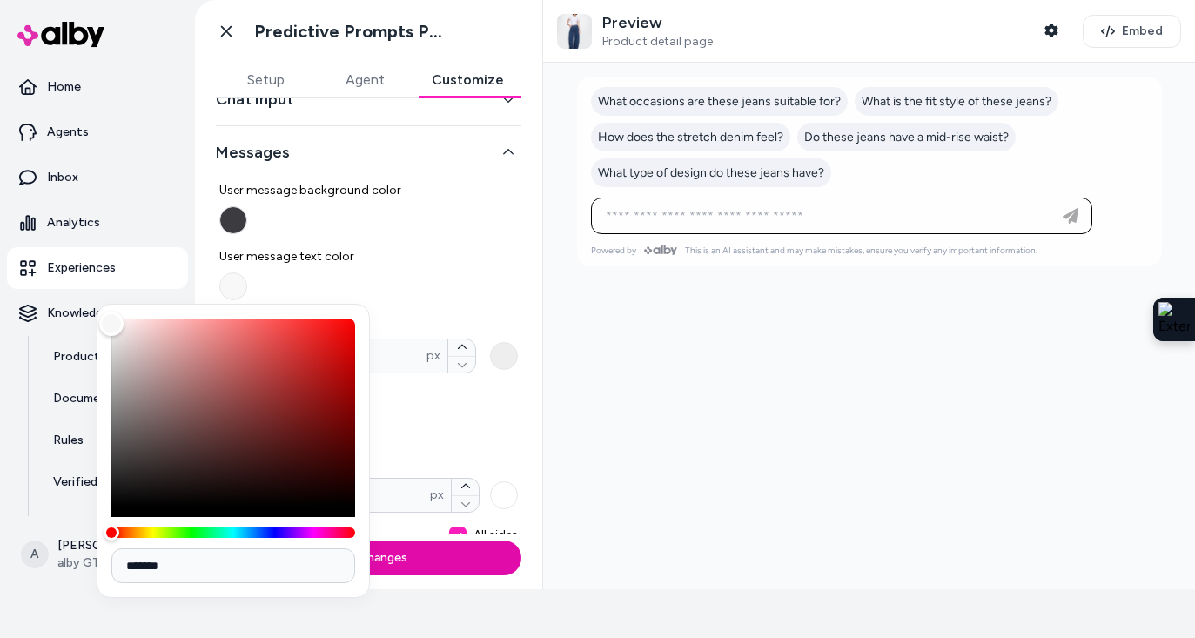
click at [235, 222] on button "User message background color" at bounding box center [233, 220] width 28 height 28
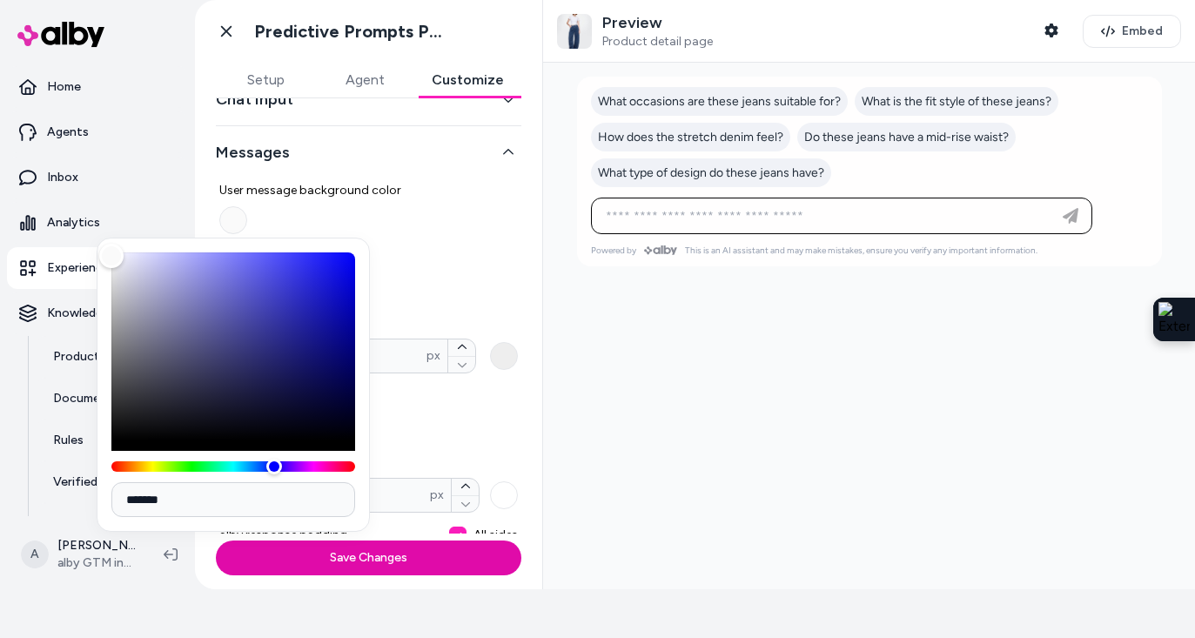
drag, startPoint x: 128, startPoint y: 395, endPoint x: 107, endPoint y: 256, distance: 140.8
click at [107, 256] on div "Color" at bounding box center [111, 256] width 24 height 24
click at [478, 215] on label "User message background color" at bounding box center [368, 208] width 299 height 52
click at [247, 215] on button "User message background color" at bounding box center [233, 220] width 28 height 28
click at [444, 305] on div "User message background color User message text color Border * px alby response…" at bounding box center [368, 377] width 299 height 418
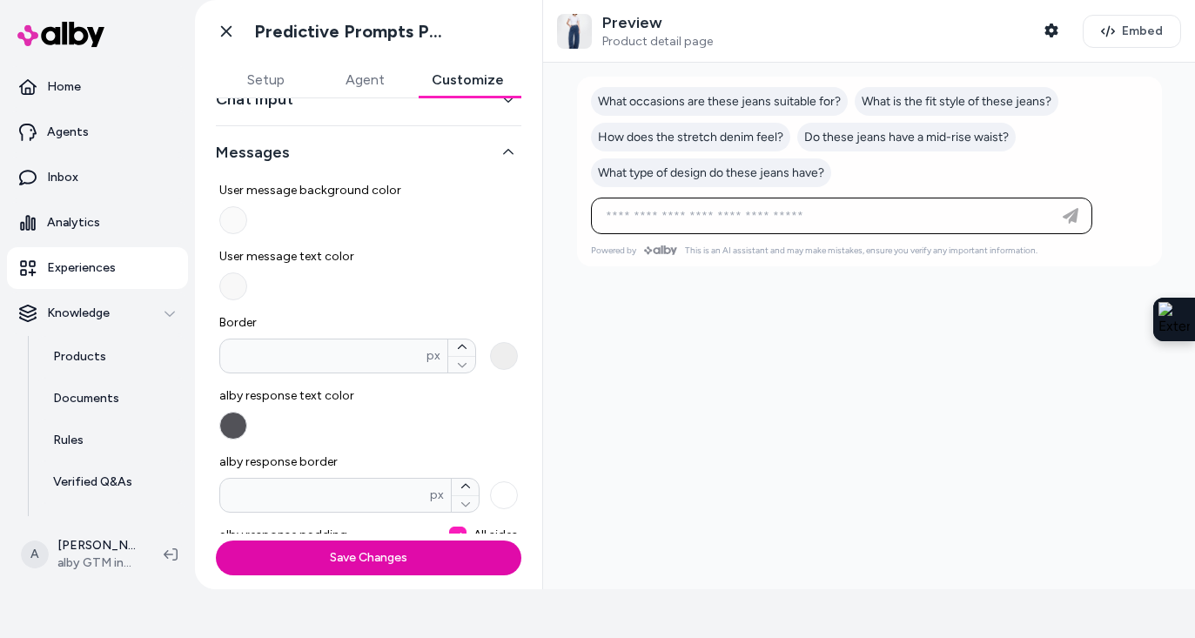
scroll to position [223, 0]
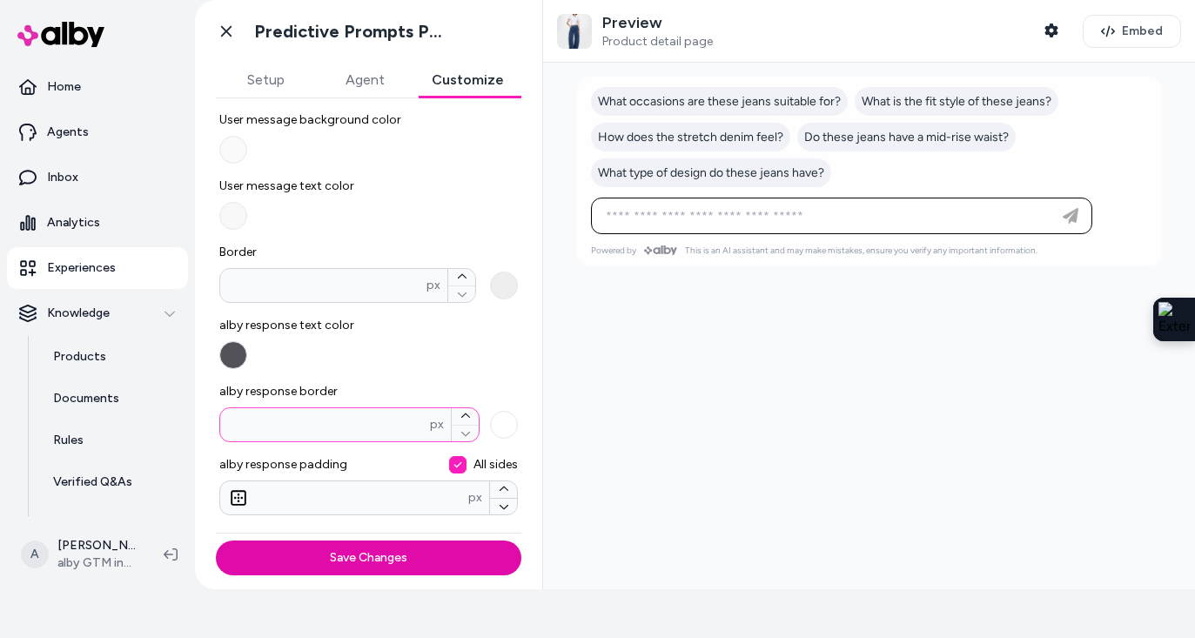
click at [387, 425] on input "alby response border px" at bounding box center [325, 424] width 210 height 17
click at [232, 349] on button "alby response text color" at bounding box center [233, 355] width 28 height 28
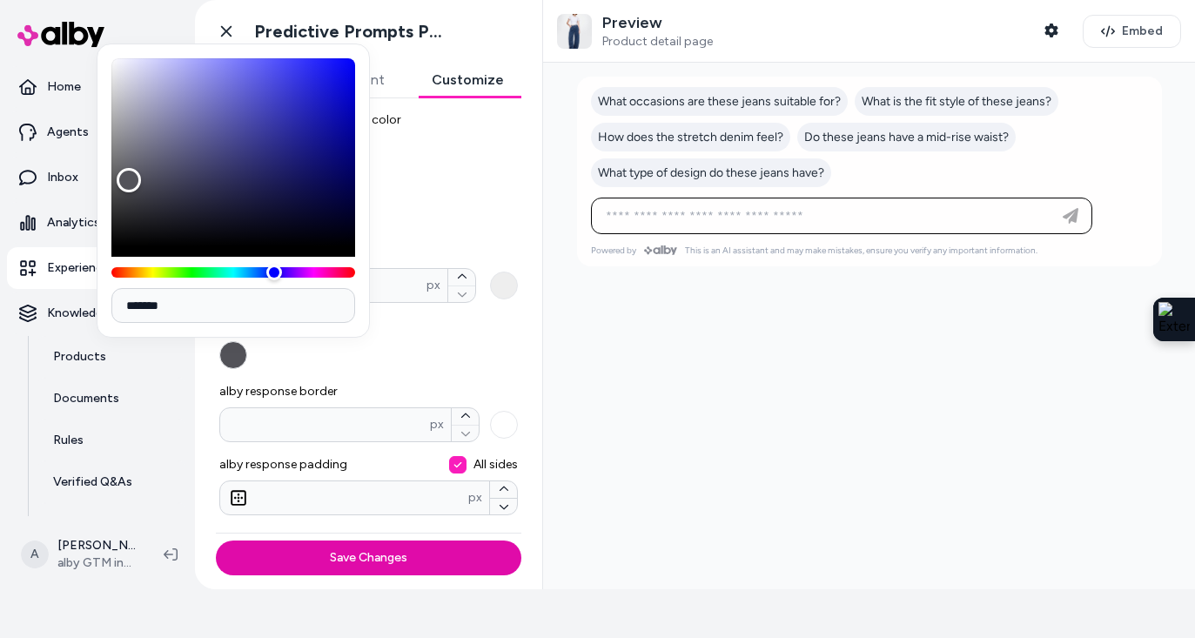
click at [408, 350] on label "alby response text color" at bounding box center [368, 343] width 299 height 52
click at [247, 350] on button "alby response text color" at bounding box center [233, 355] width 28 height 28
click at [767, 170] on span "What type of design do these jeans have?" at bounding box center [711, 172] width 226 height 15
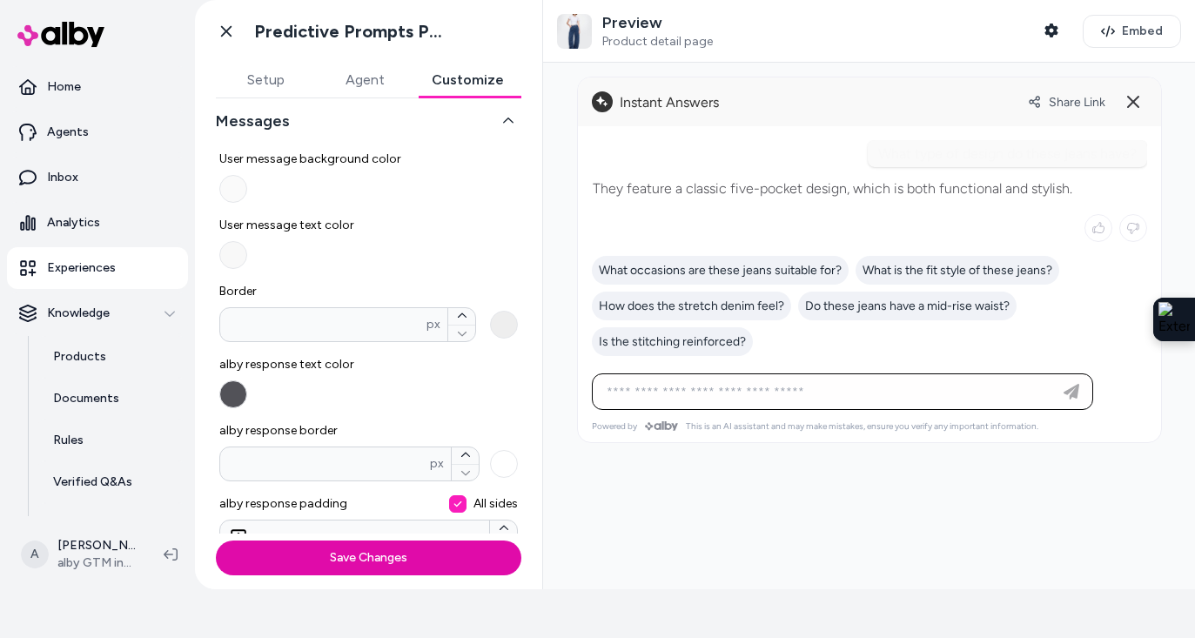
scroll to position [183, 0]
click at [242, 252] on button "User message text color" at bounding box center [233, 256] width 28 height 28
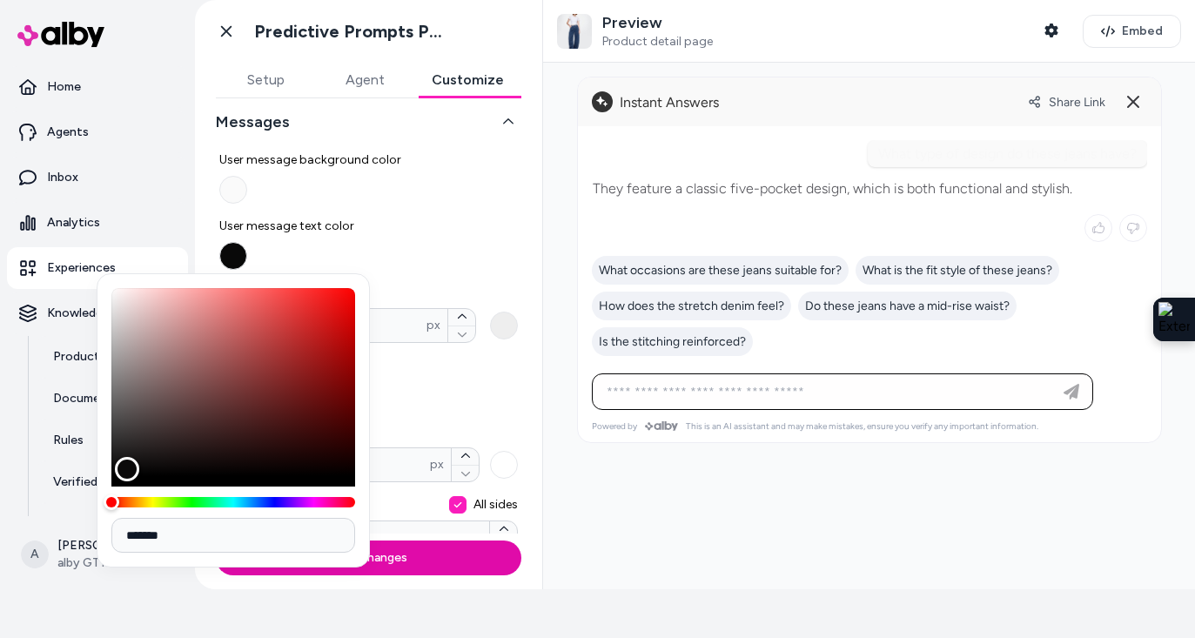
drag, startPoint x: 124, startPoint y: 290, endPoint x: 127, endPoint y: 469, distance: 179.3
click at [127, 469] on div "Color" at bounding box center [233, 382] width 244 height 188
click at [492, 184] on label "User message background color" at bounding box center [368, 177] width 299 height 52
click at [247, 184] on button "User message background color" at bounding box center [233, 190] width 28 height 28
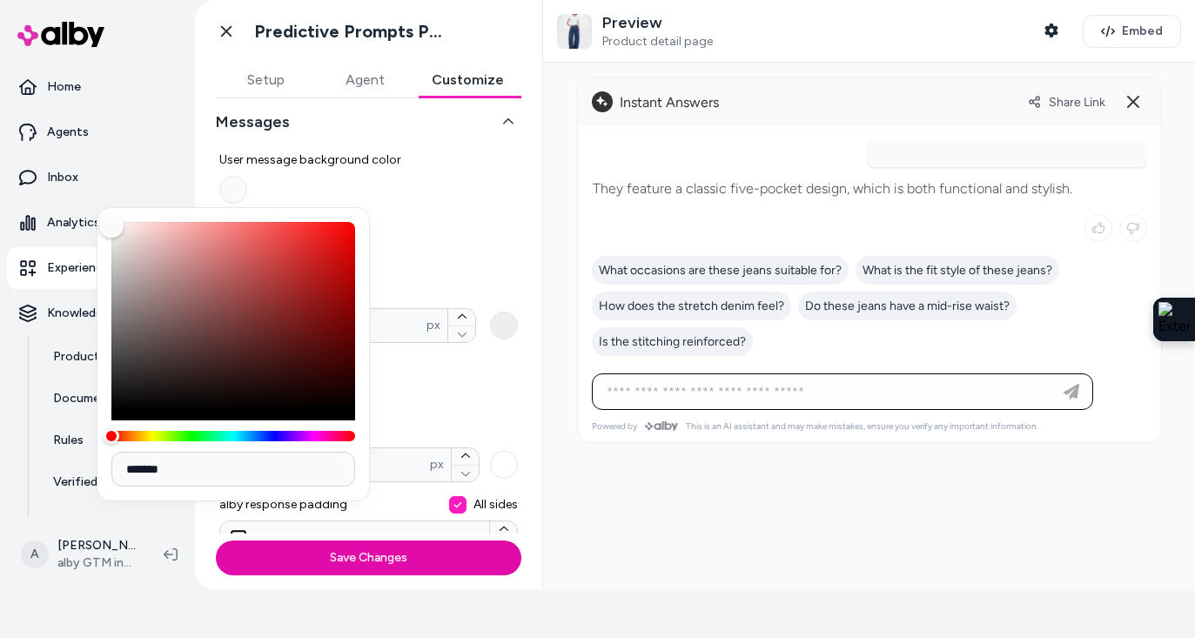
click at [465, 182] on label "User message background color" at bounding box center [368, 177] width 299 height 52
click at [247, 182] on button "User message background color" at bounding box center [233, 190] width 28 height 28
click at [234, 178] on button "User message background color" at bounding box center [233, 190] width 28 height 28
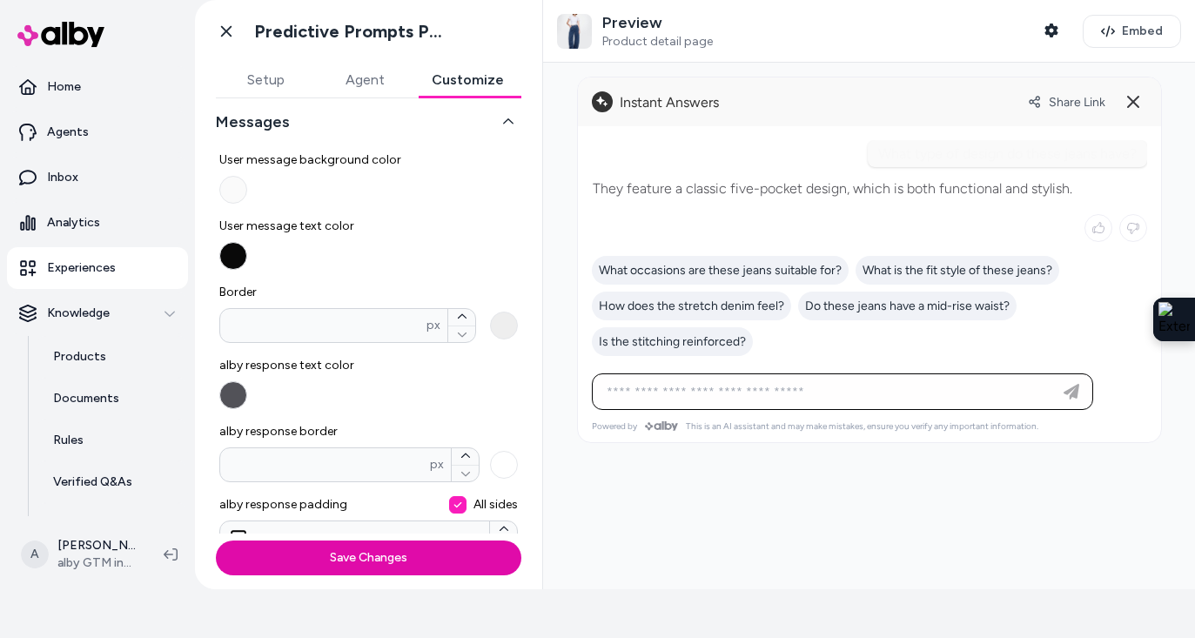
click at [233, 185] on button "User message background color" at bounding box center [233, 190] width 28 height 28
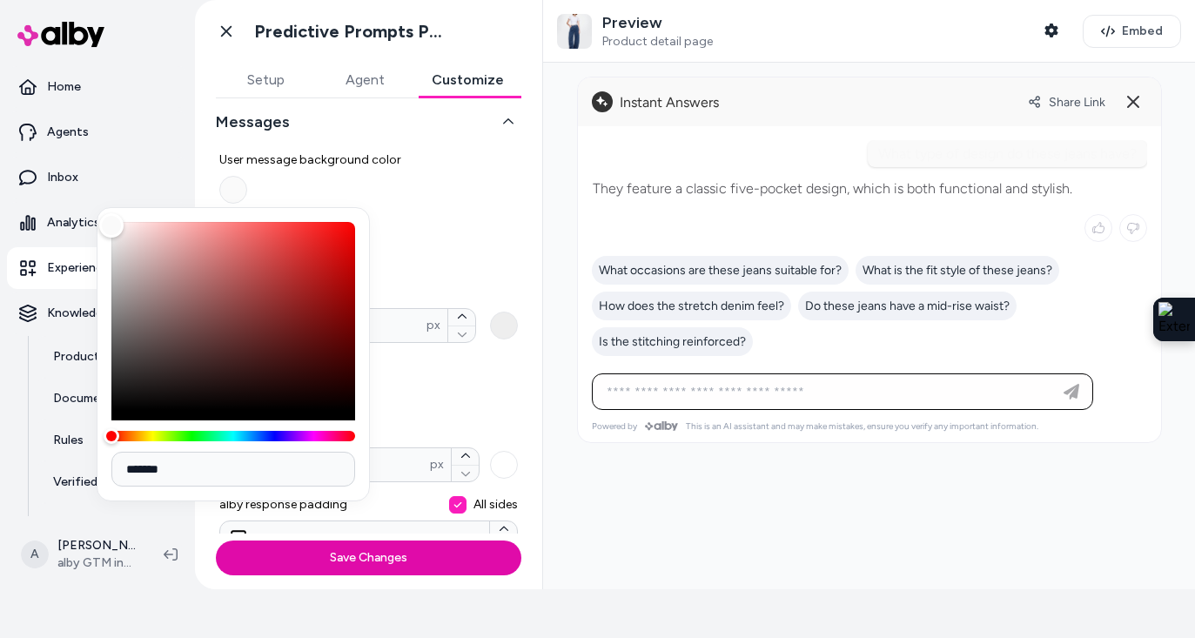
click at [425, 185] on label "User message background color" at bounding box center [368, 177] width 299 height 52
click at [247, 185] on button "User message background color" at bounding box center [233, 190] width 28 height 28
click at [447, 151] on span "User message background color" at bounding box center [368, 159] width 299 height 17
click at [247, 176] on button "User message background color" at bounding box center [233, 190] width 28 height 28
click at [1119, 101] on button at bounding box center [1133, 102] width 28 height 28
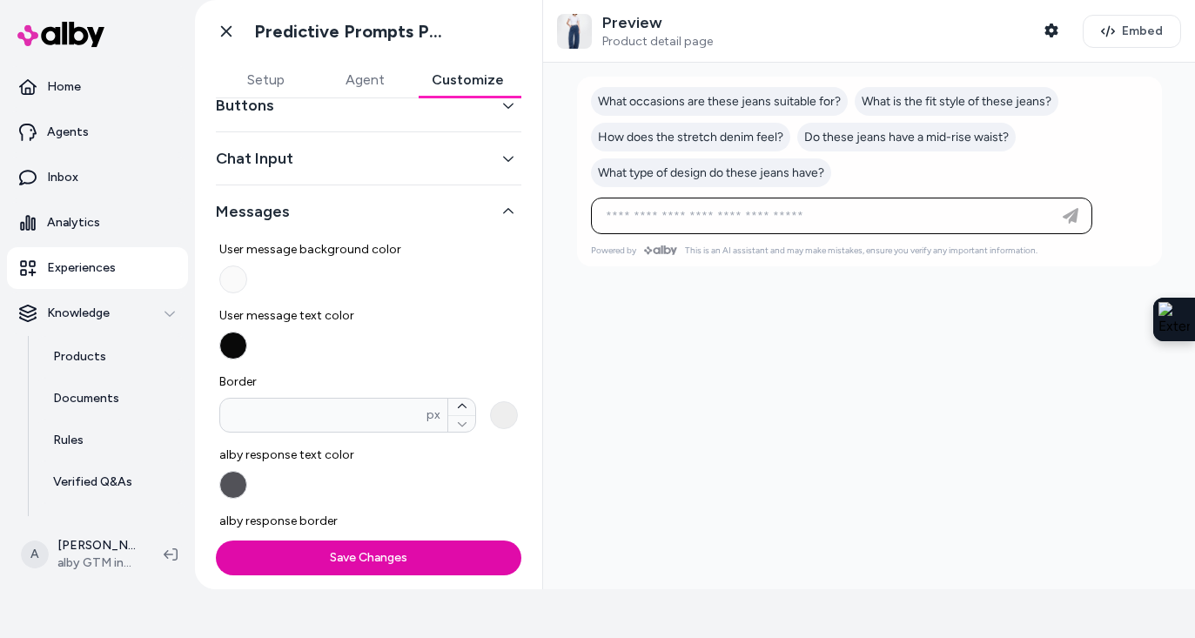
scroll to position [15, 0]
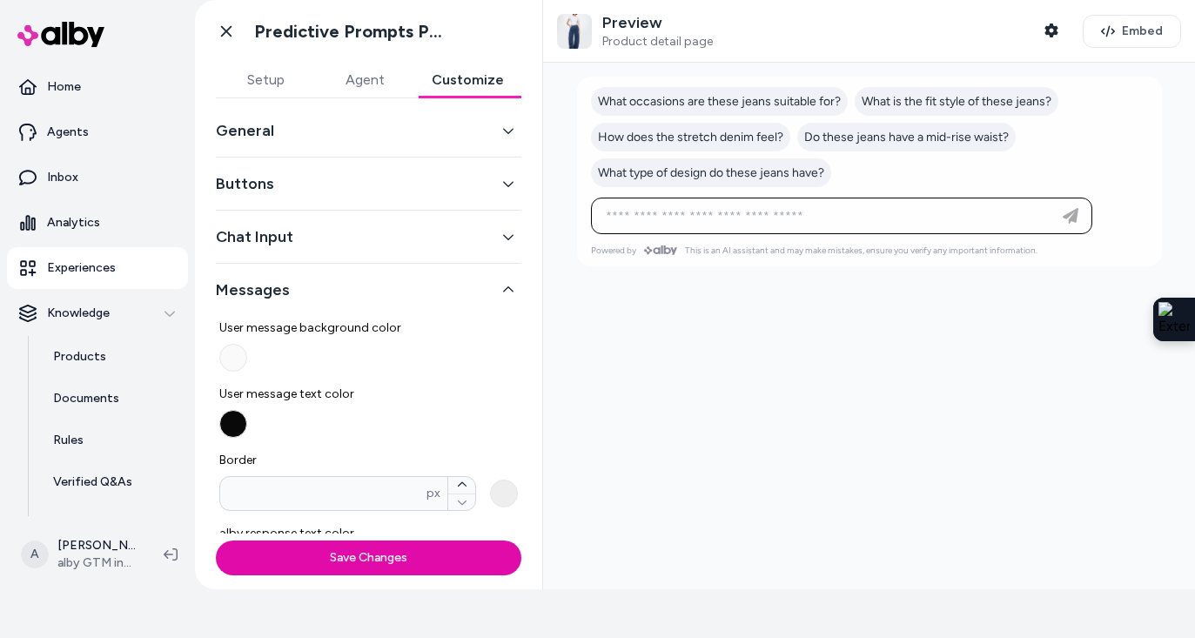
click at [419, 234] on button "Chat Input" at bounding box center [368, 237] width 305 height 24
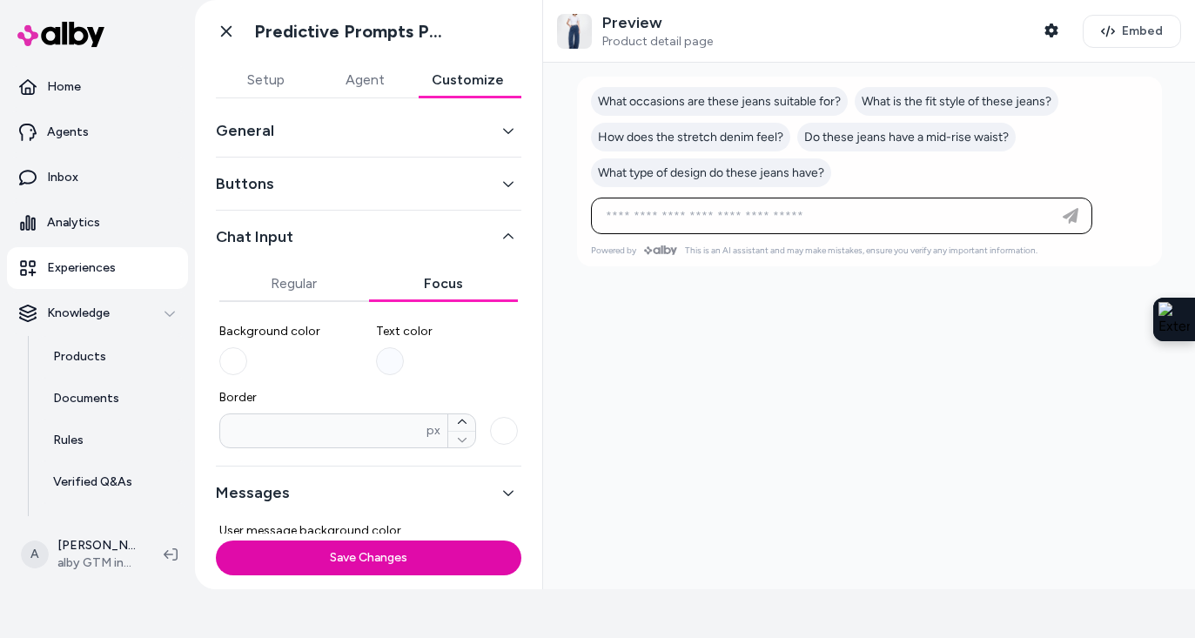
scroll to position [1, 0]
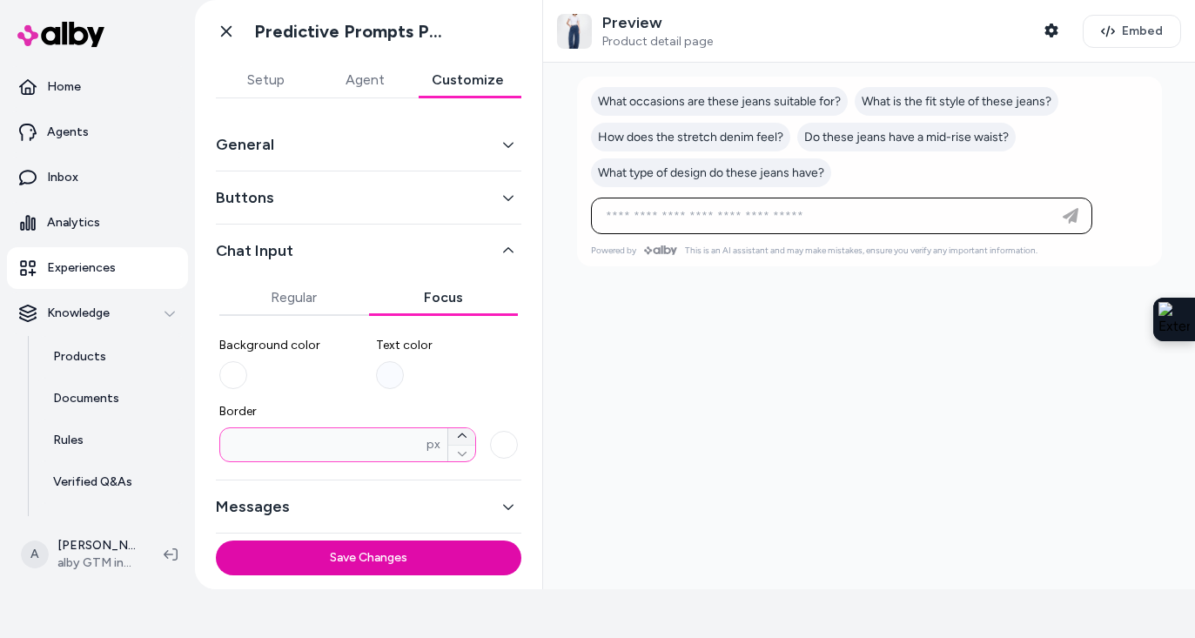
click at [455, 435] on button "Border * px" at bounding box center [461, 436] width 27 height 17
click at [457, 453] on icon "button" at bounding box center [462, 453] width 10 height 10
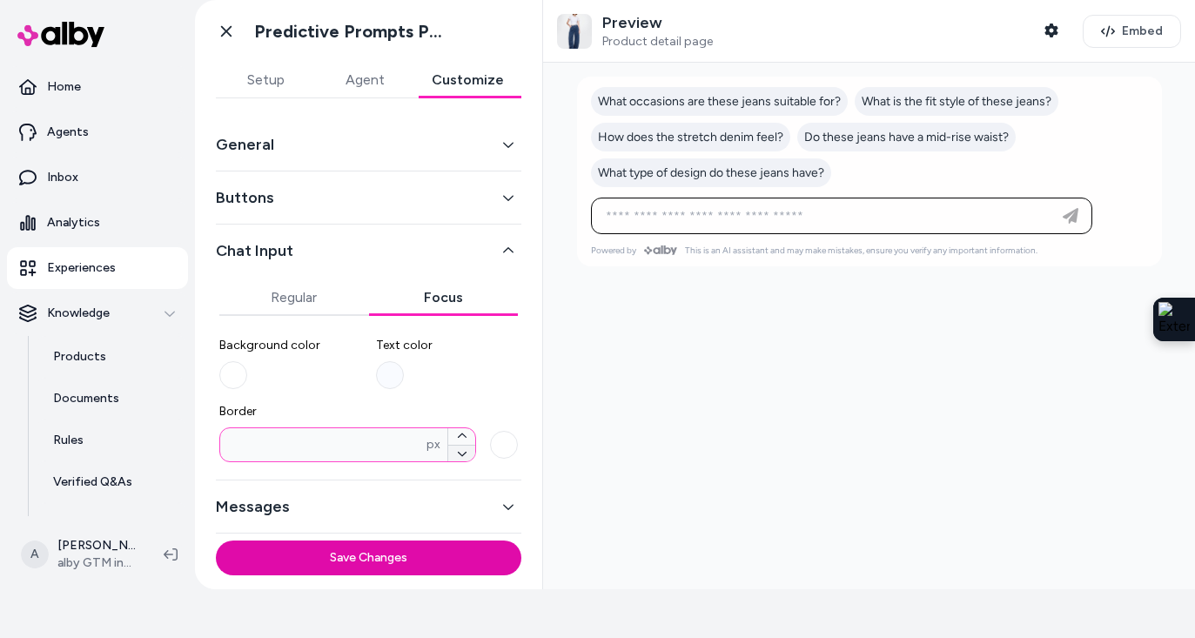
click at [457, 453] on icon "button" at bounding box center [462, 453] width 10 height 10
click at [359, 195] on button "Buttons" at bounding box center [368, 197] width 305 height 24
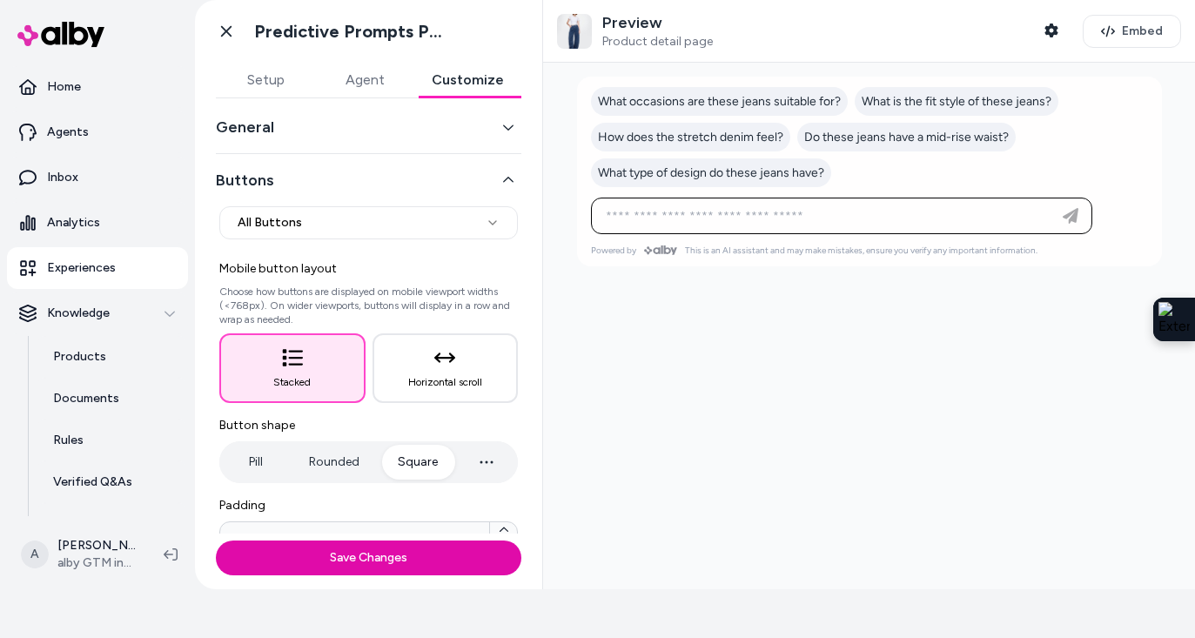
scroll to position [26, 0]
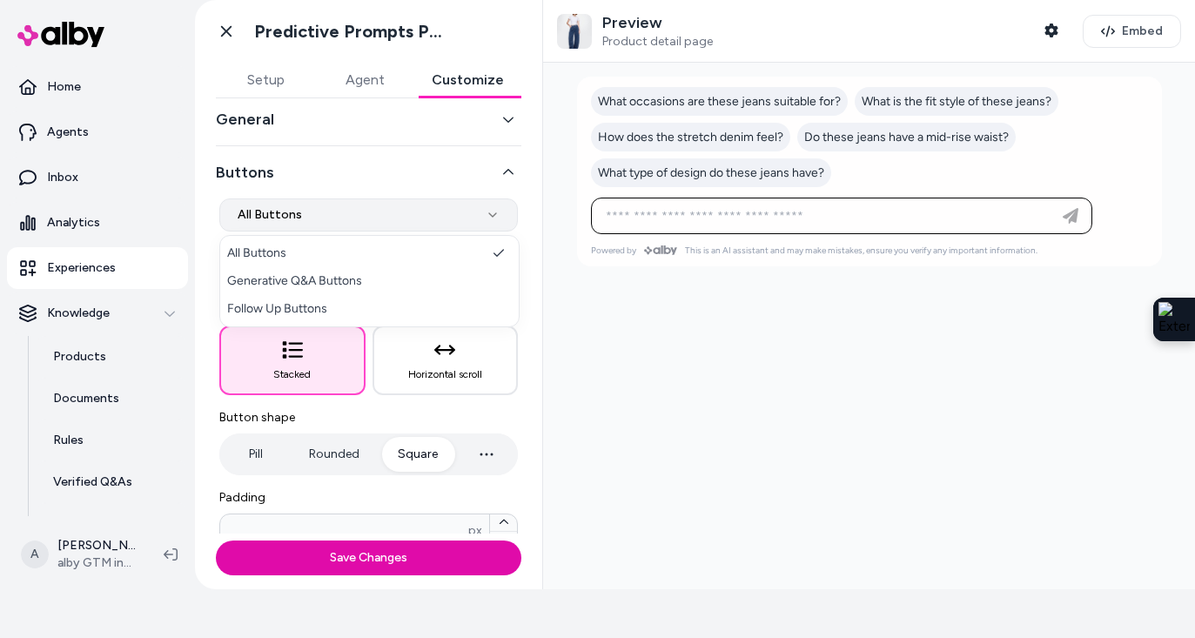
click at [373, 215] on html "**********" at bounding box center [597, 270] width 1195 height 638
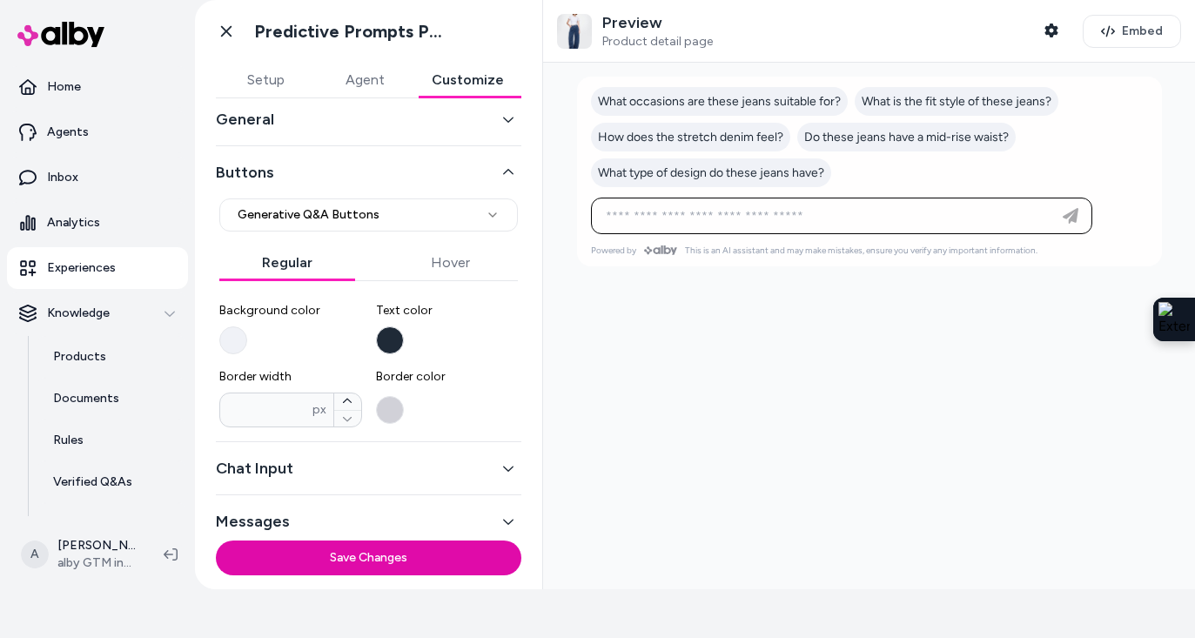
scroll to position [41, 0]
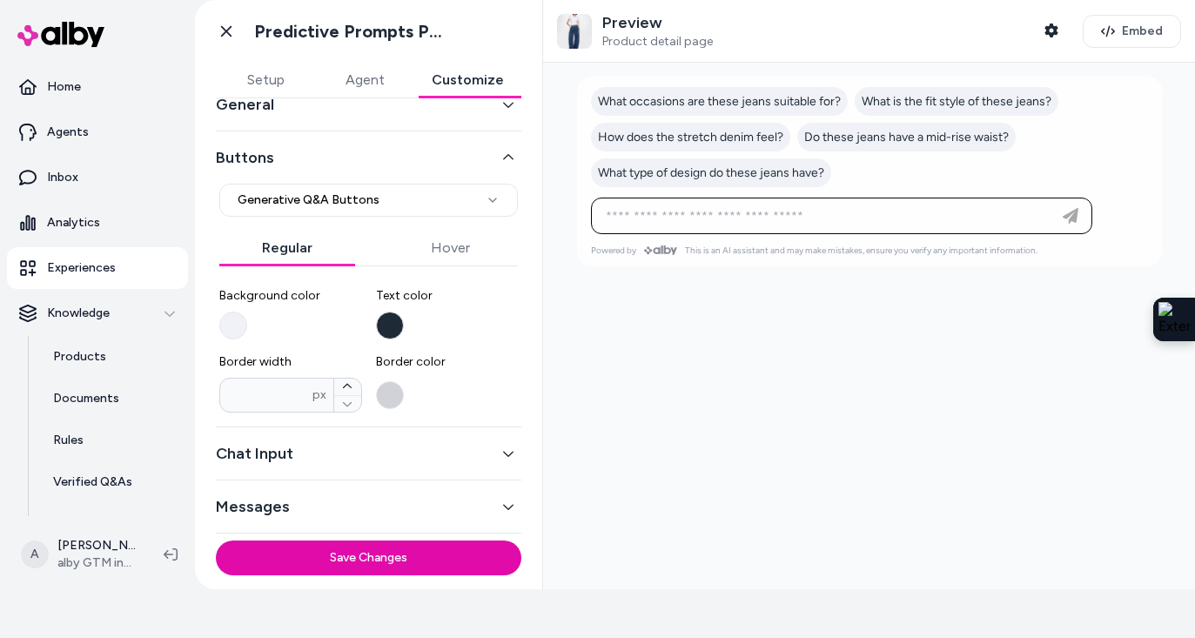
click at [233, 327] on button "Background color" at bounding box center [233, 326] width 28 height 28
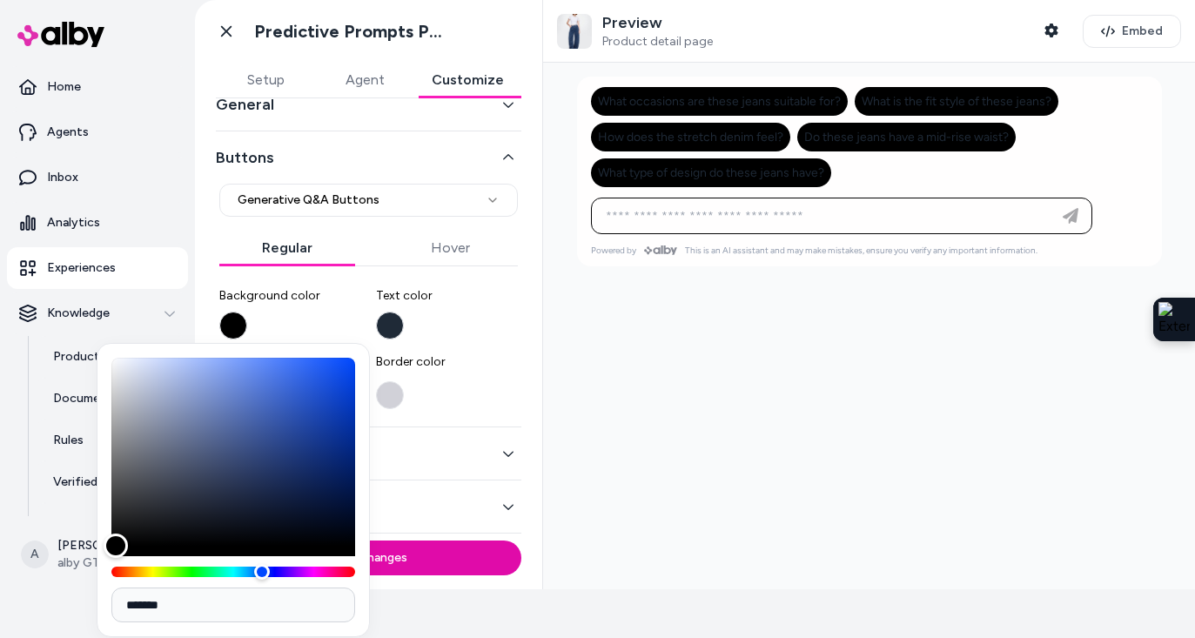
drag, startPoint x: 121, startPoint y: 368, endPoint x: 116, endPoint y: 560, distance: 191.5
click at [116, 560] on div at bounding box center [233, 467] width 244 height 219
click at [392, 320] on button "Text color" at bounding box center [390, 326] width 28 height 28
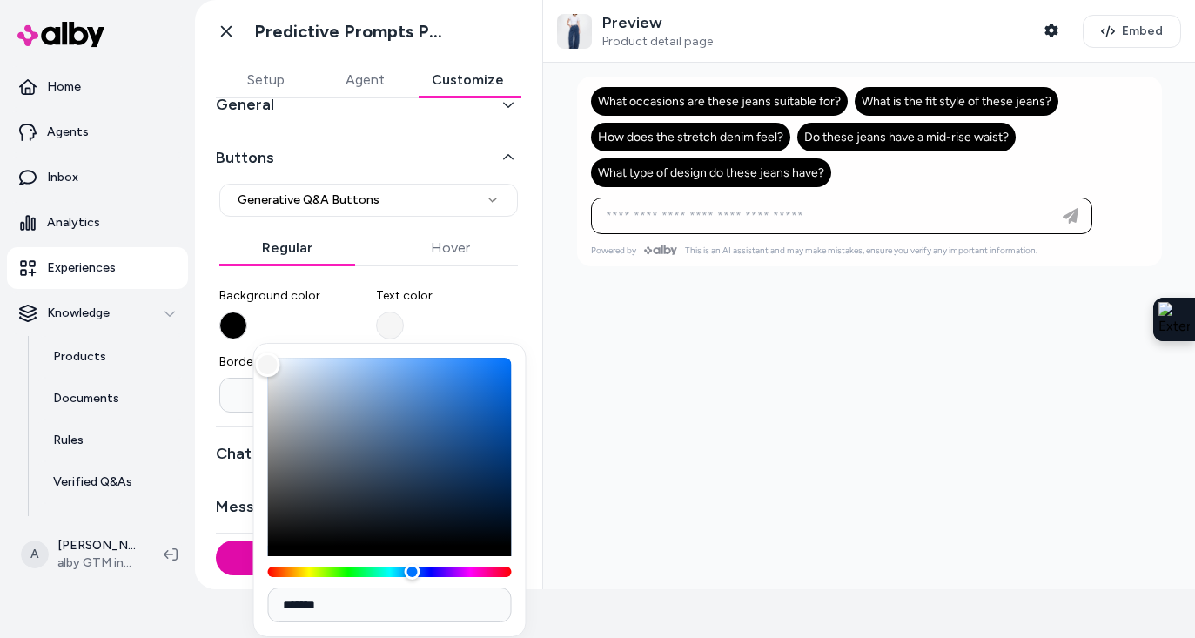
drag, startPoint x: 369, startPoint y: 503, endPoint x: 264, endPoint y: 366, distance: 173.2
click at [264, 366] on div "Color" at bounding box center [268, 364] width 24 height 24
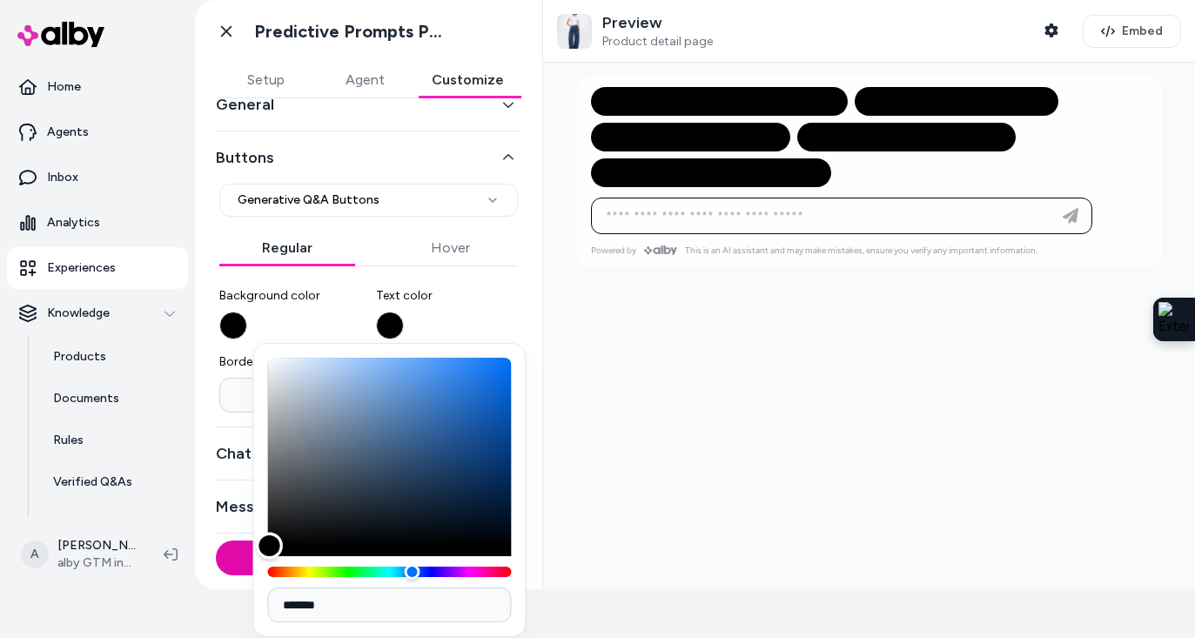
drag, startPoint x: 265, startPoint y: 365, endPoint x: 270, endPoint y: 560, distance: 195.9
click at [270, 560] on div at bounding box center [390, 467] width 244 height 219
click at [235, 321] on button "Background color" at bounding box center [233, 326] width 28 height 28
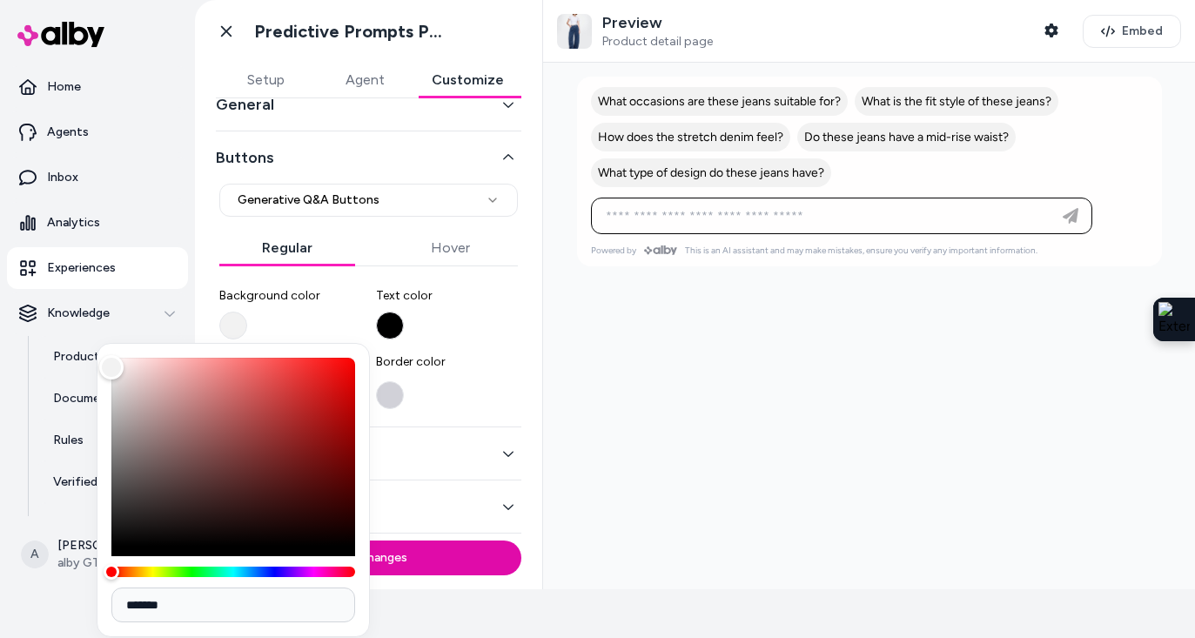
drag, startPoint x: 109, startPoint y: 533, endPoint x: 111, endPoint y: 367, distance: 166.2
click at [111, 367] on div "Color" at bounding box center [111, 367] width 24 height 24
click at [311, 319] on label "Background color" at bounding box center [290, 313] width 143 height 52
click at [247, 319] on button "Background color" at bounding box center [233, 326] width 28 height 28
click at [312, 319] on label "Background color" at bounding box center [290, 313] width 143 height 52
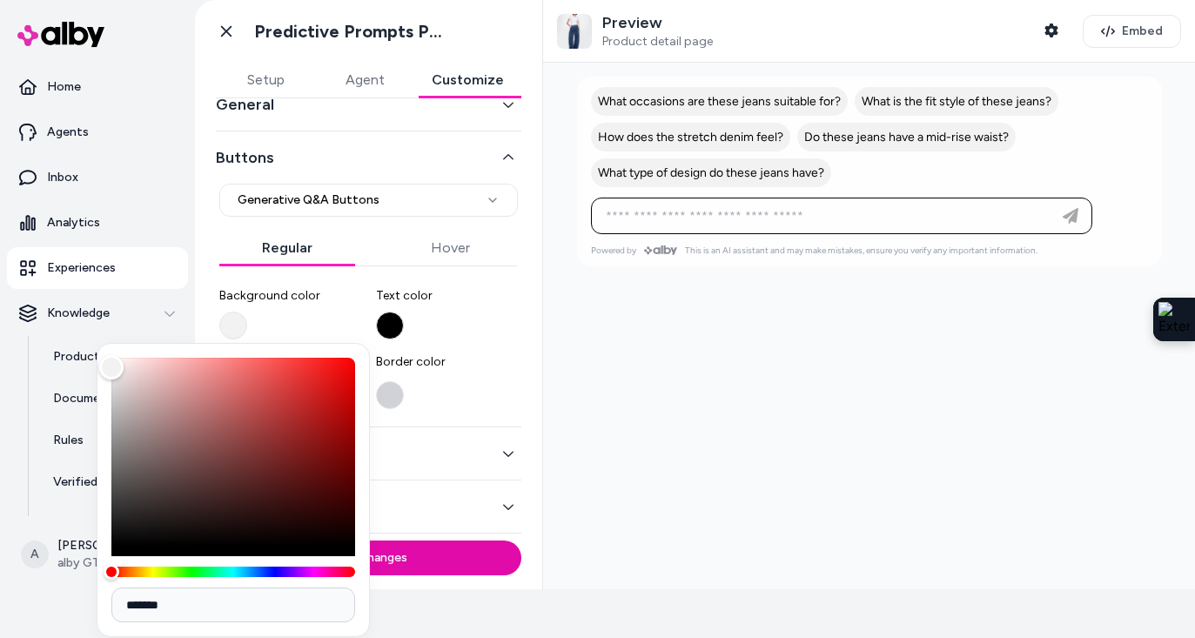
click at [247, 319] on button "Background color" at bounding box center [233, 326] width 28 height 28
click at [409, 372] on label "Border color" at bounding box center [447, 382] width 143 height 59
click at [404, 381] on button "Border color" at bounding box center [390, 395] width 28 height 28
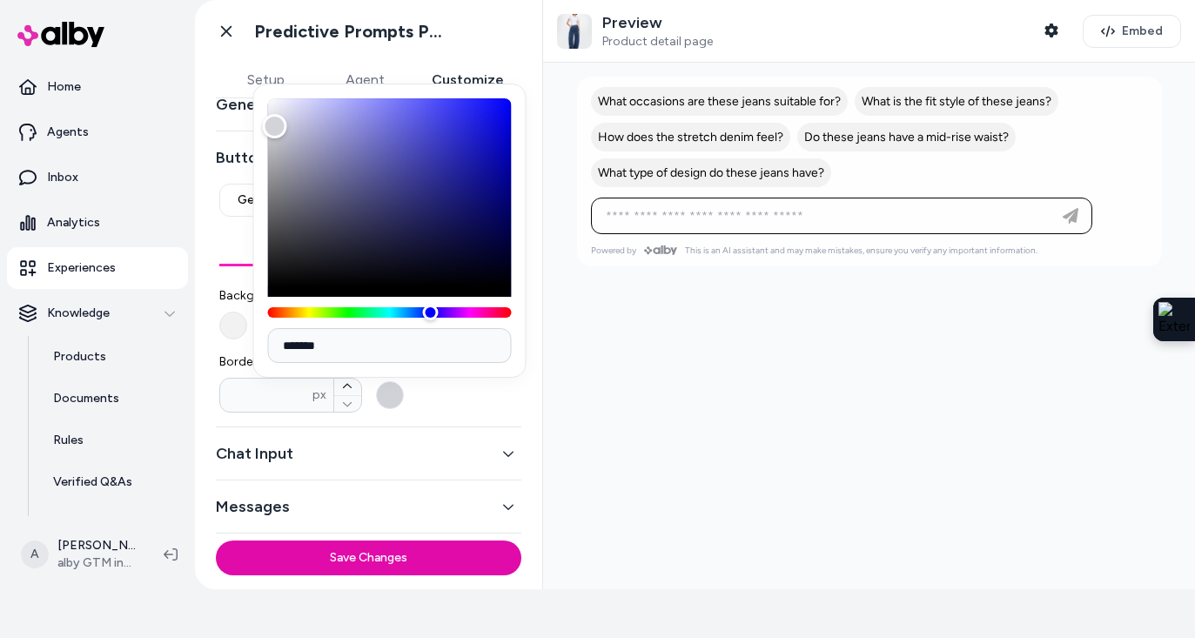
click at [391, 398] on button "Border color" at bounding box center [390, 395] width 28 height 28
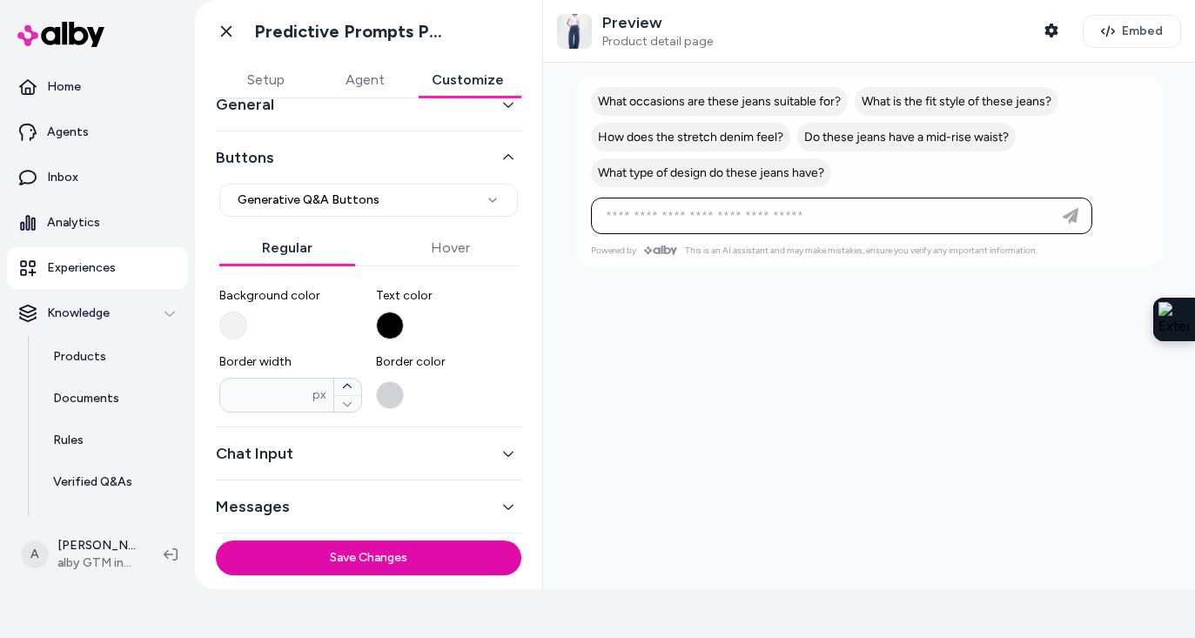
click at [391, 398] on button "Border color" at bounding box center [390, 395] width 28 height 28
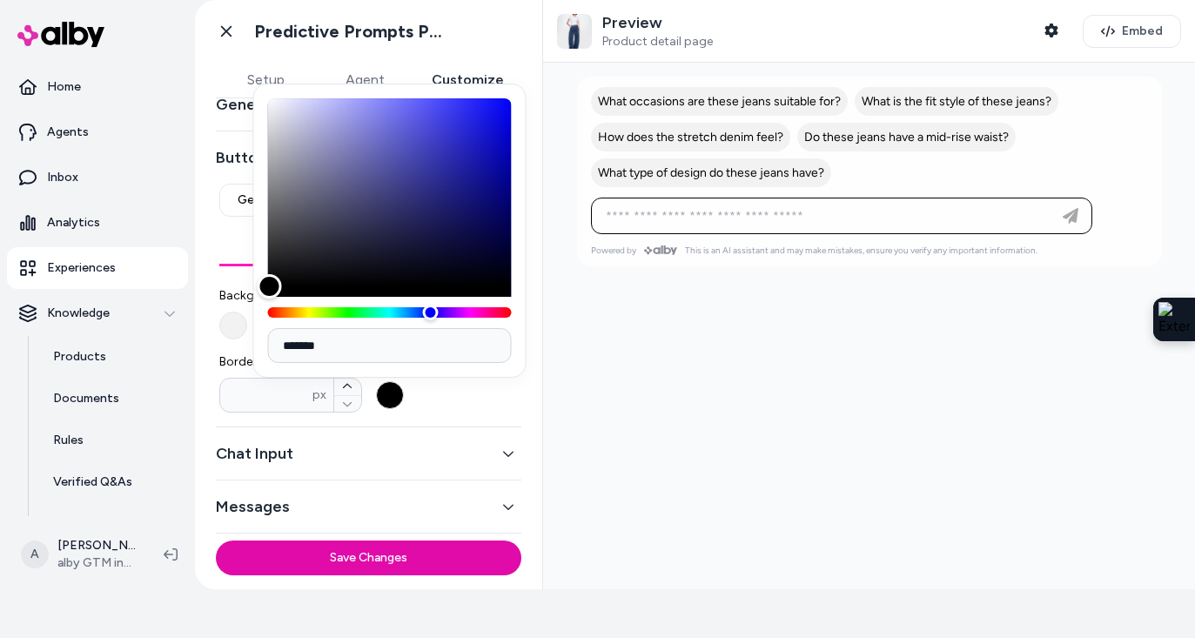
drag, startPoint x: 273, startPoint y: 132, endPoint x: 269, endPoint y: 296, distance: 163.7
click at [270, 297] on div "Color" at bounding box center [270, 286] width 24 height 24
click at [339, 385] on button "Border width * px" at bounding box center [347, 387] width 27 height 17
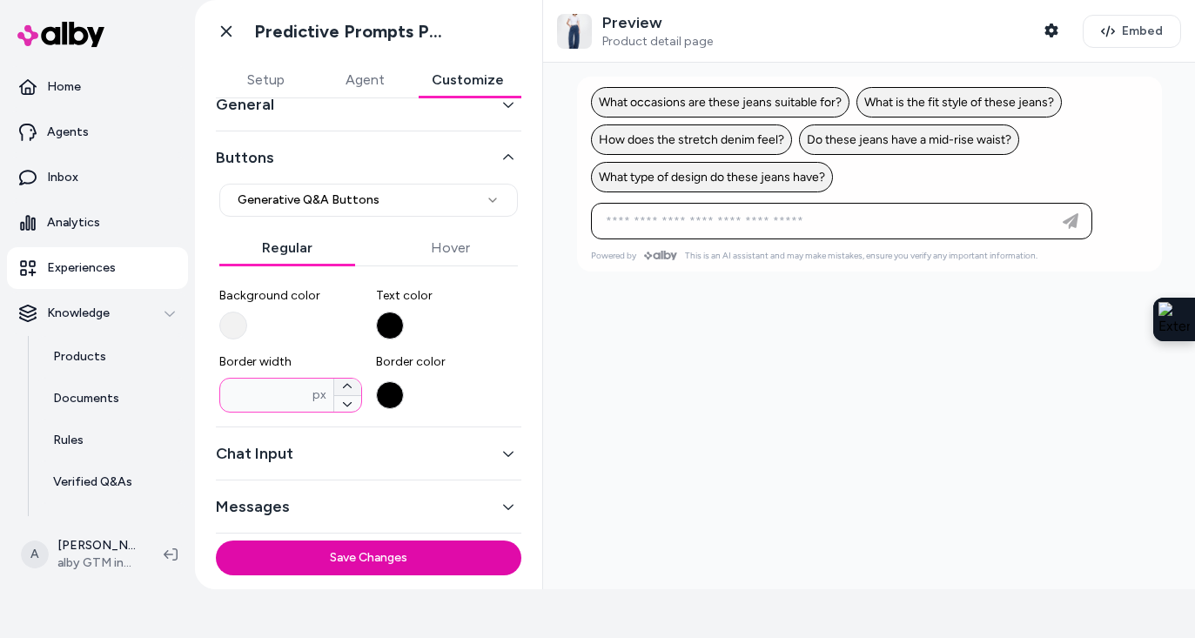
click at [339, 385] on button "Border width * px" at bounding box center [347, 387] width 27 height 17
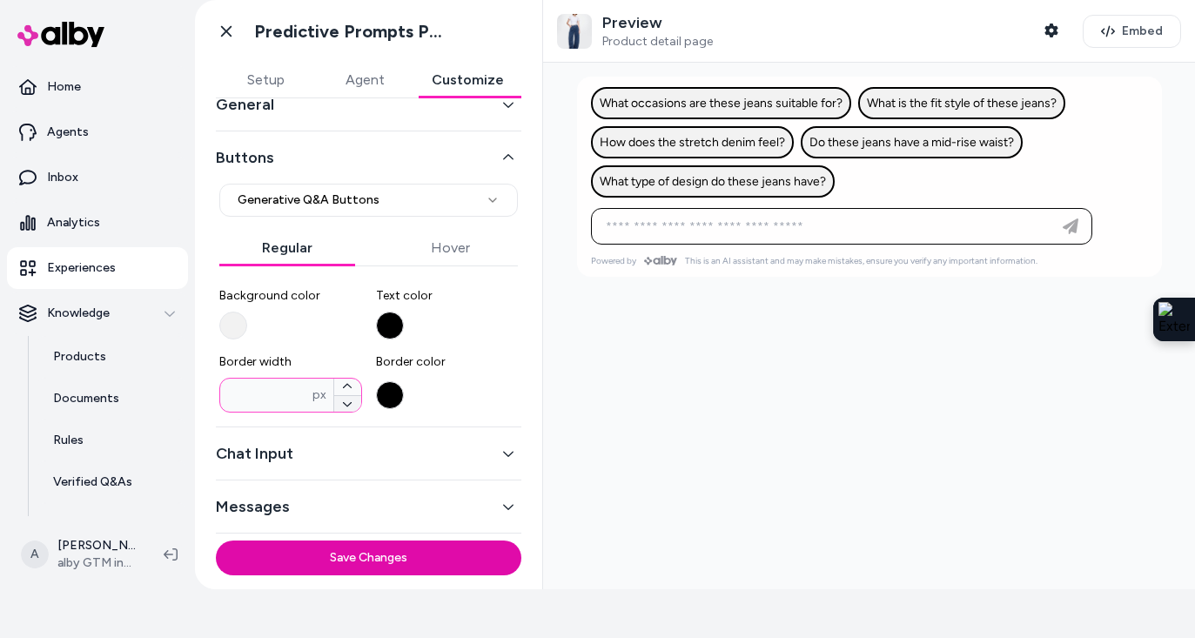
click at [343, 409] on button "Border width * px" at bounding box center [347, 403] width 27 height 17
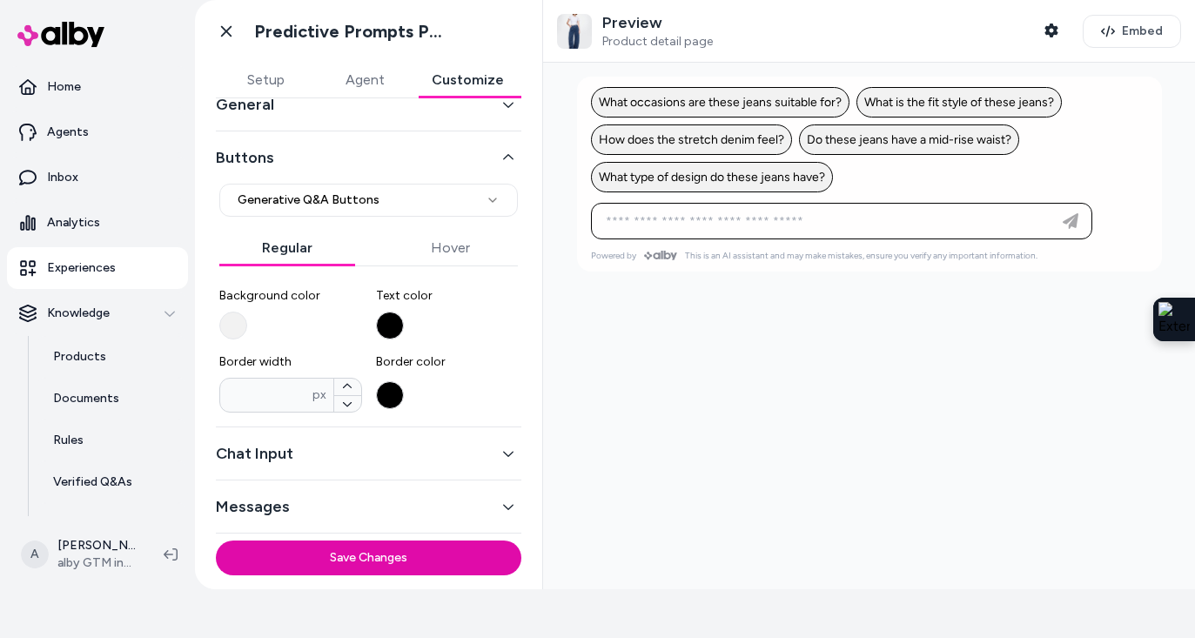
click at [238, 320] on button "Background color" at bounding box center [233, 326] width 28 height 28
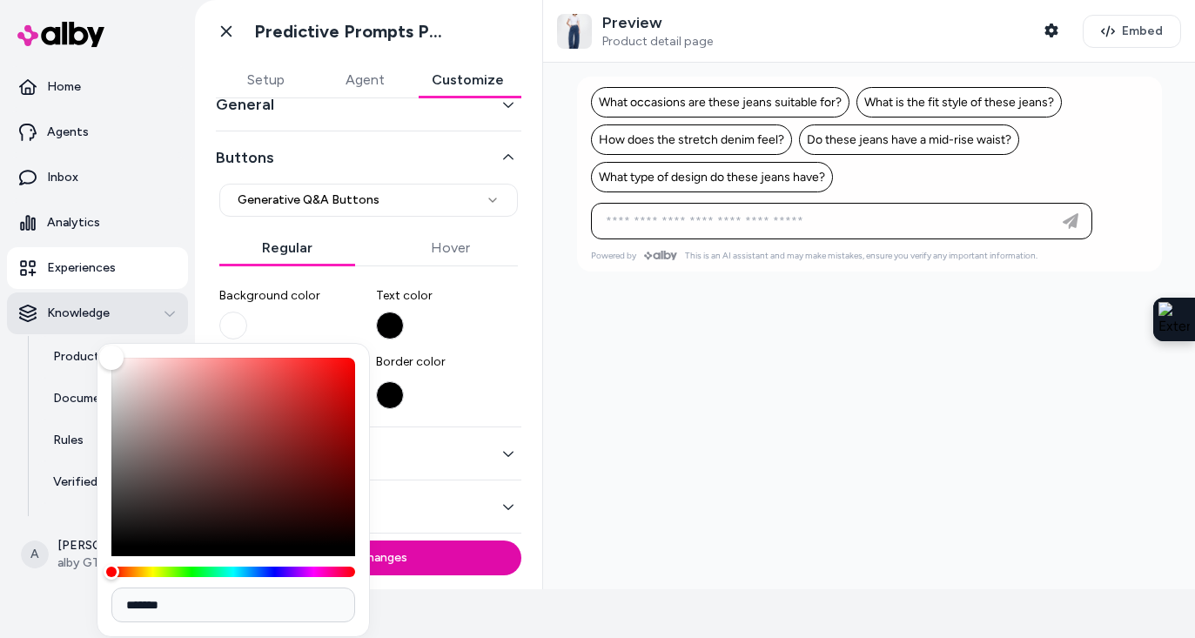
drag, startPoint x: 116, startPoint y: 366, endPoint x: 111, endPoint y: 329, distance: 36.8
click at [111, 329] on body "**********" at bounding box center [597, 270] width 1195 height 638
click at [472, 312] on label "Text color" at bounding box center [447, 313] width 143 height 52
click at [404, 312] on button "Text color" at bounding box center [390, 326] width 28 height 28
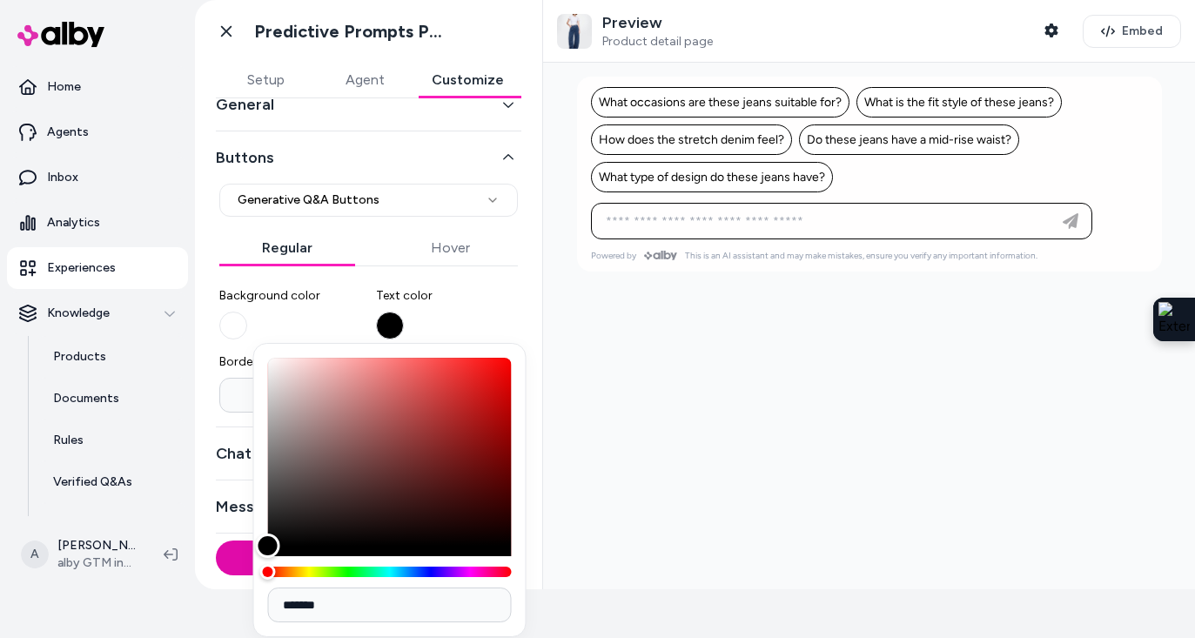
click at [618, 365] on div at bounding box center [869, 326] width 652 height 527
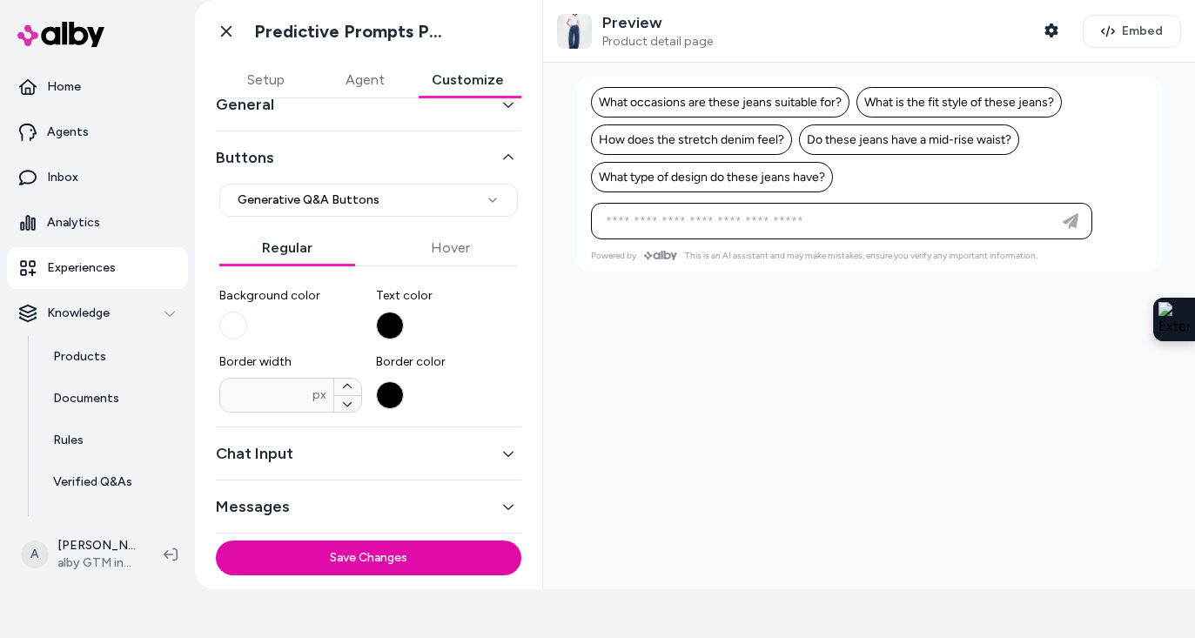
click at [371, 84] on button "Agent" at bounding box center [364, 80] width 99 height 35
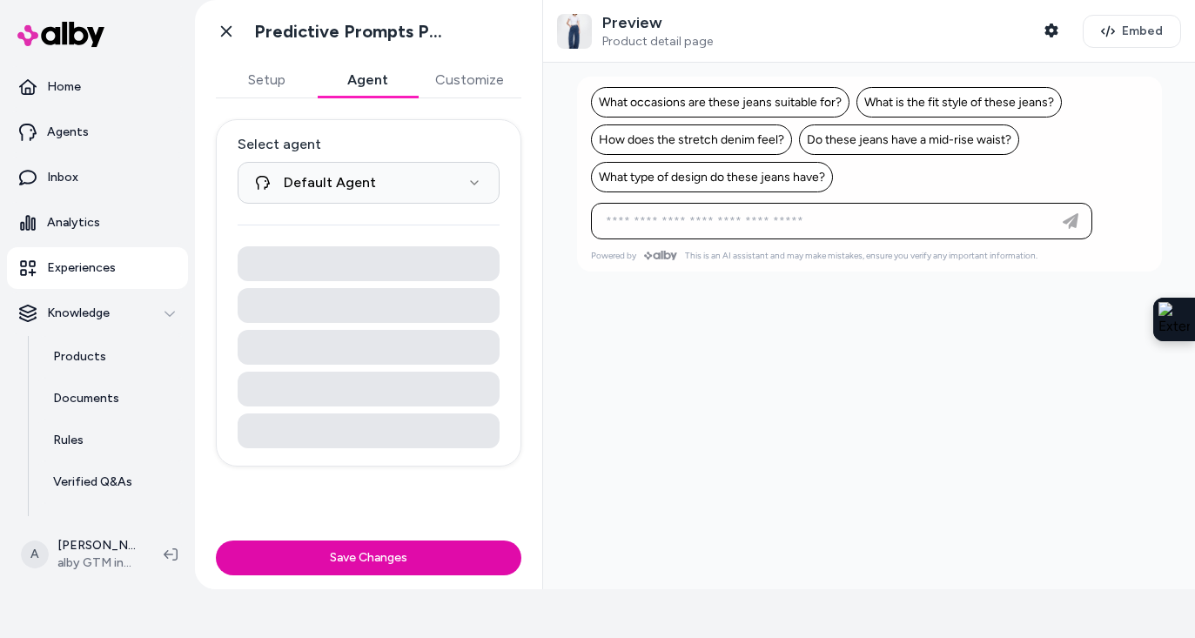
click at [287, 88] on button "Setup" at bounding box center [266, 80] width 101 height 35
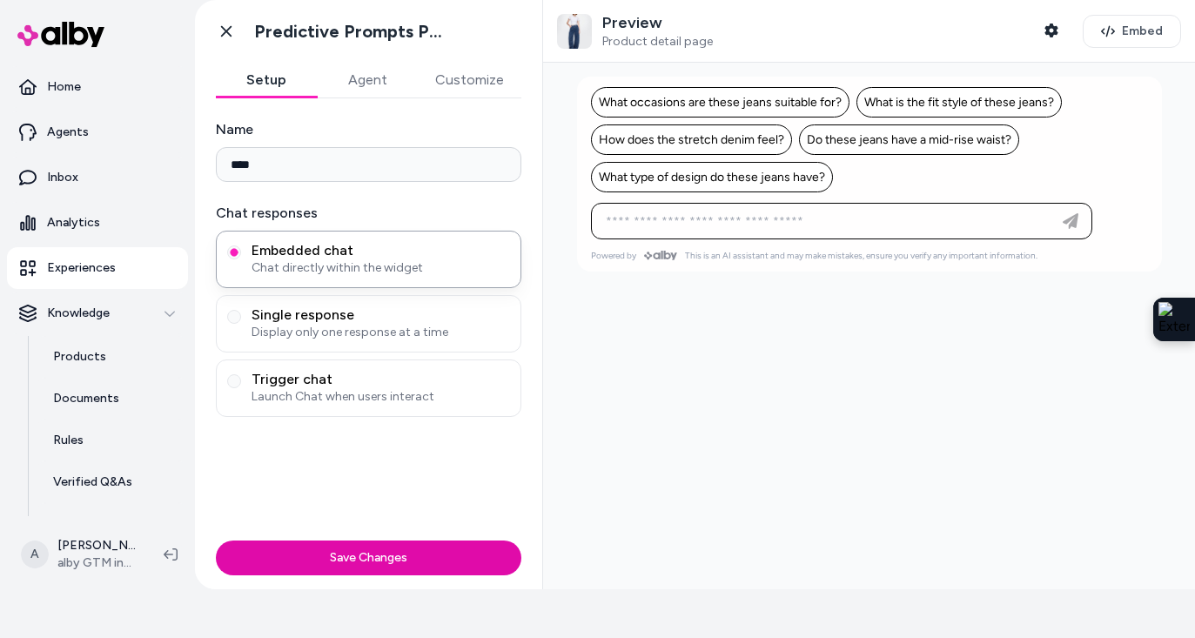
click at [457, 88] on button "Customize" at bounding box center [470, 80] width 104 height 35
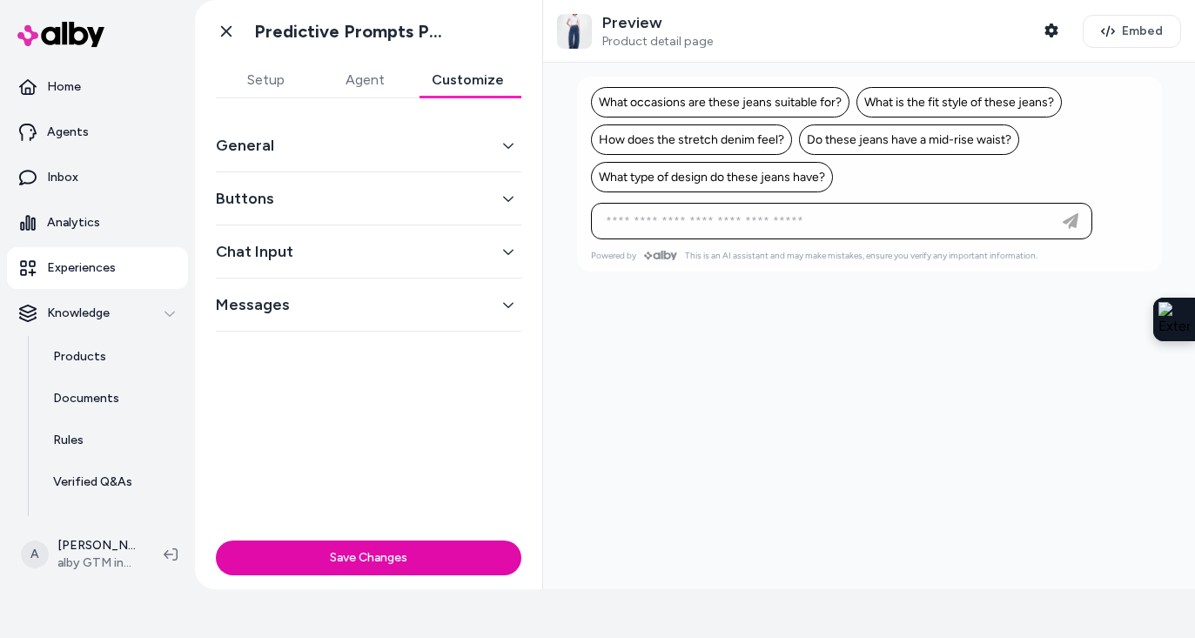
click at [344, 164] on div "General" at bounding box center [368, 145] width 305 height 53
click at [344, 152] on button "General" at bounding box center [368, 145] width 305 height 24
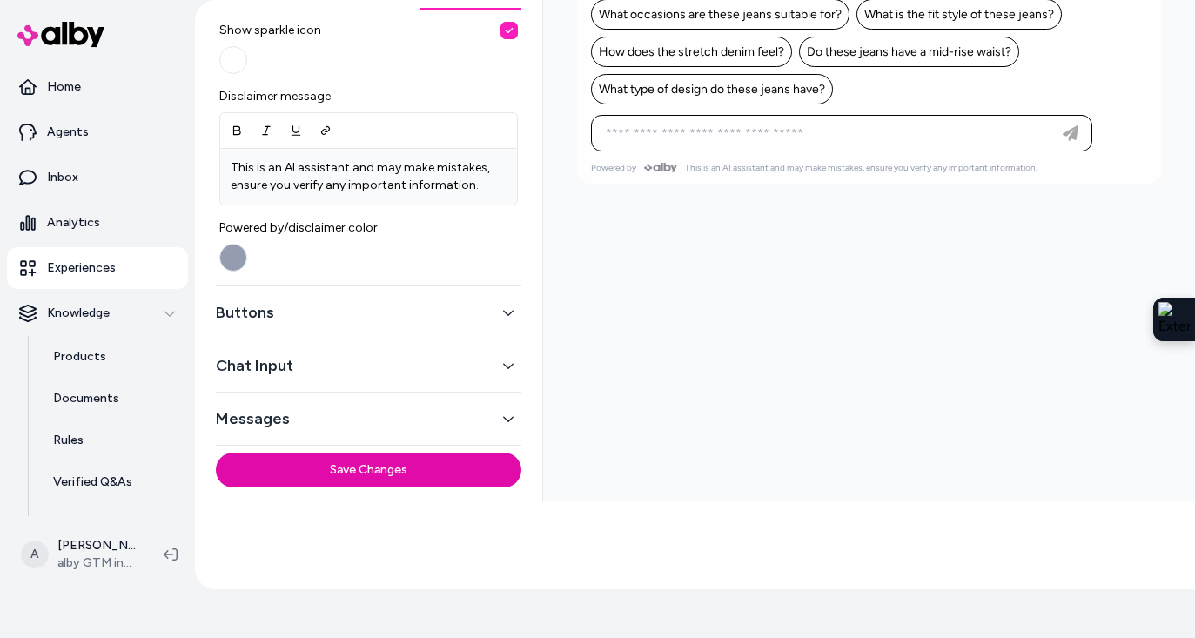
scroll to position [108, 0]
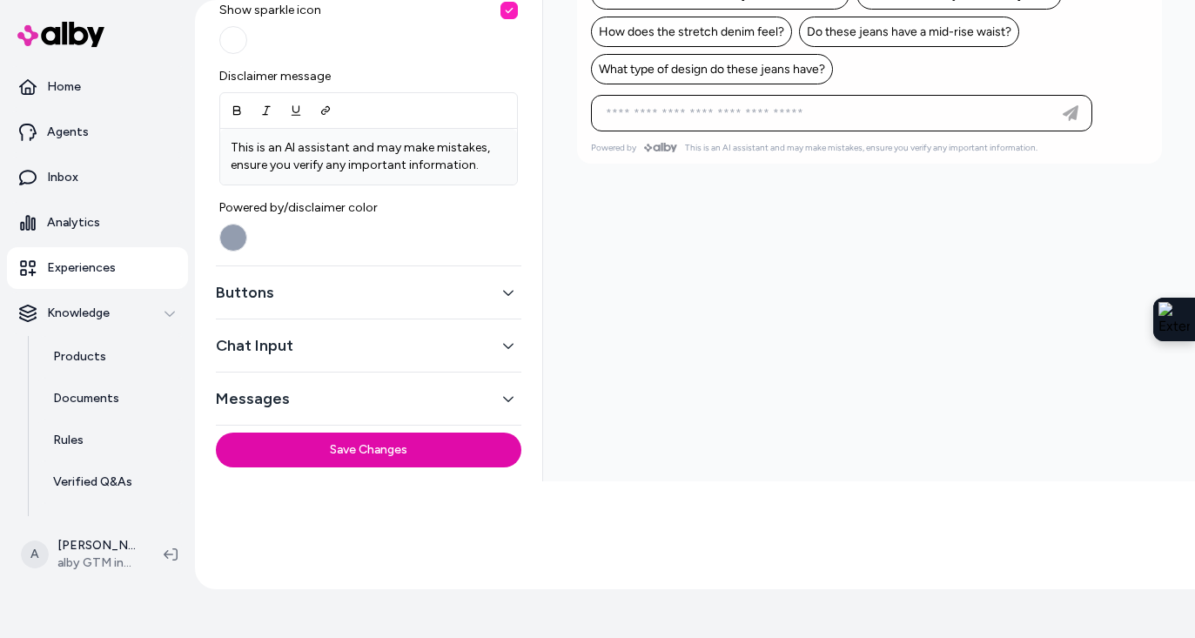
click at [313, 289] on button "Buttons" at bounding box center [368, 292] width 305 height 24
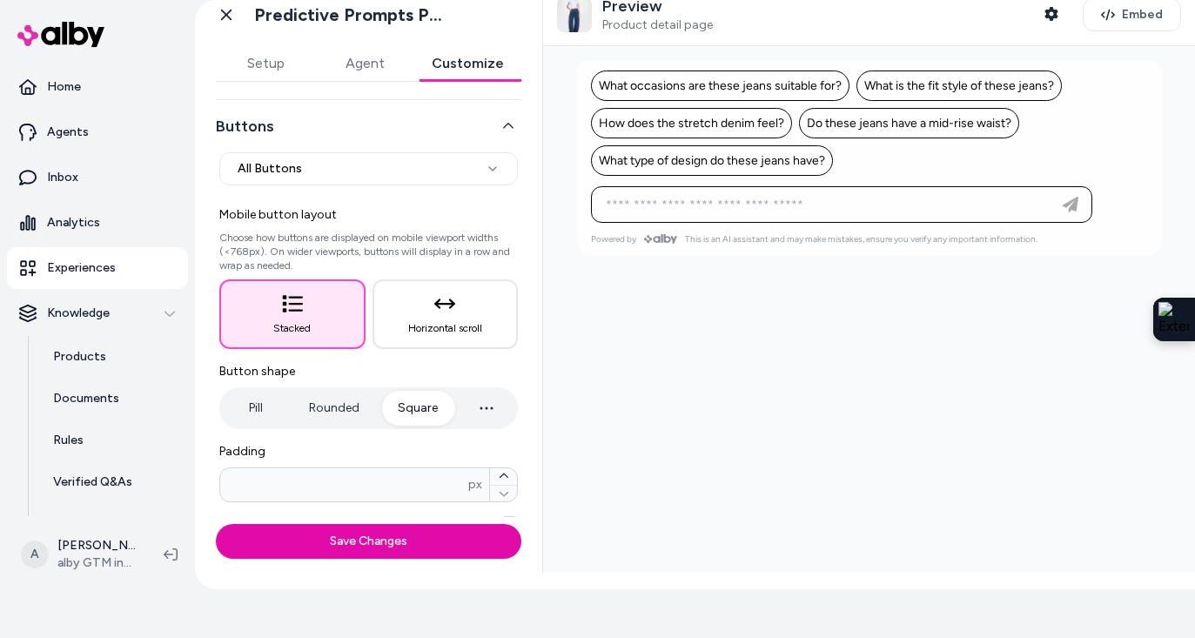
scroll to position [57, 0]
click at [403, 405] on button "Square" at bounding box center [417, 406] width 75 height 35
click at [339, 406] on button "Rounded" at bounding box center [334, 406] width 85 height 35
click at [406, 408] on button "Square" at bounding box center [417, 406] width 75 height 35
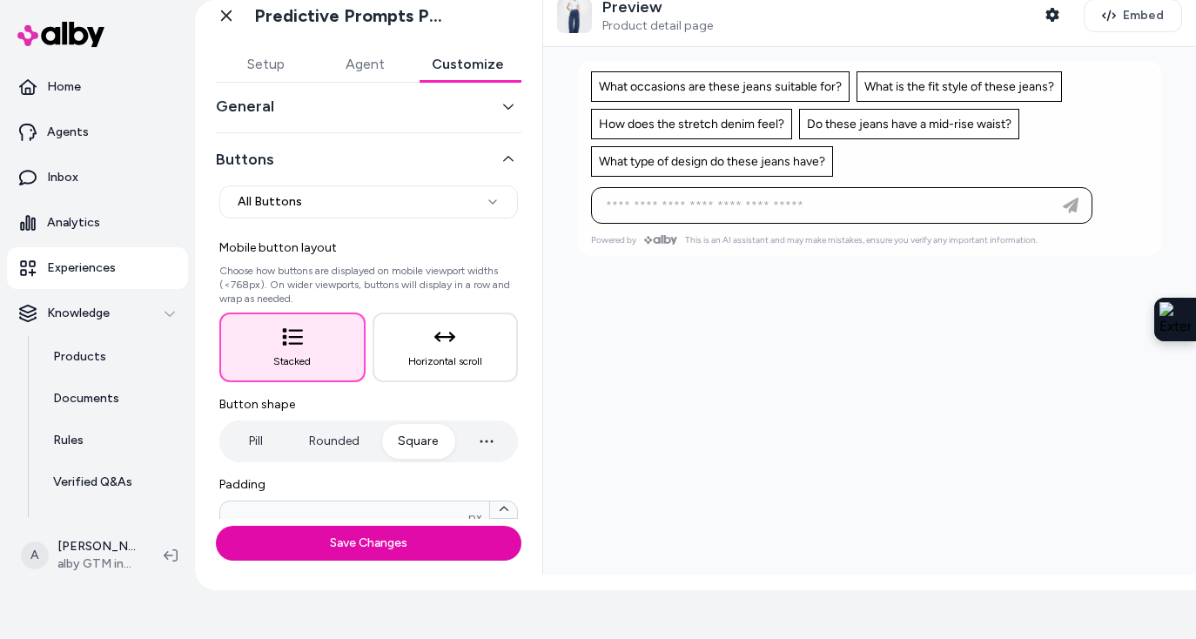
scroll to position [16, 0]
click at [221, 11] on icon at bounding box center [226, 15] width 17 height 17
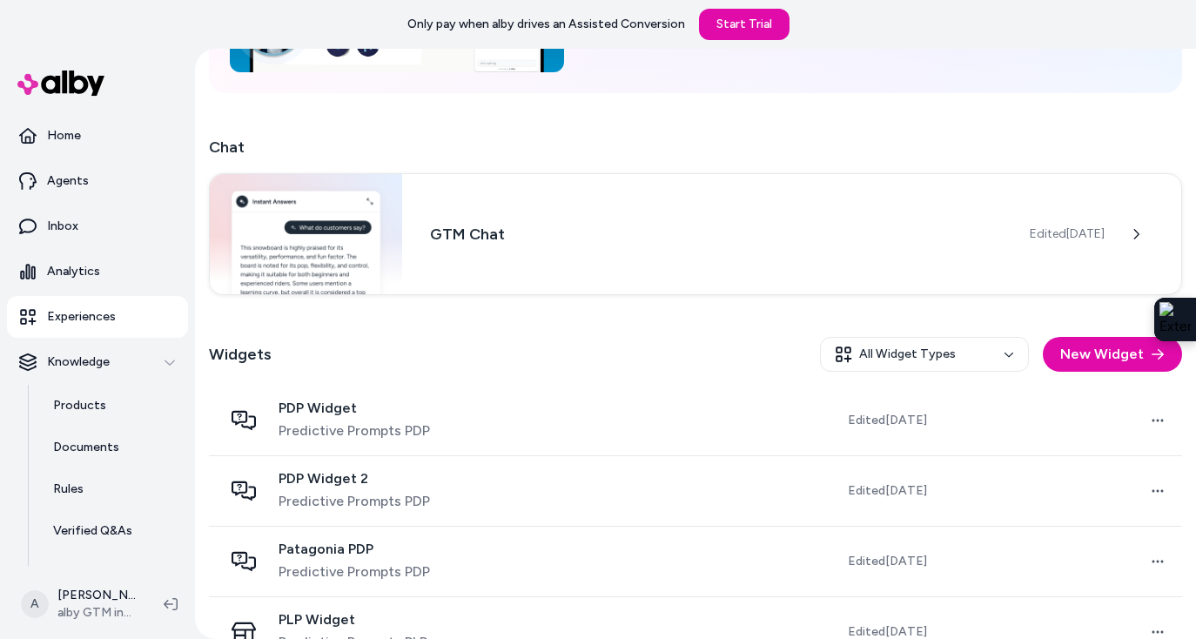
scroll to position [431, 0]
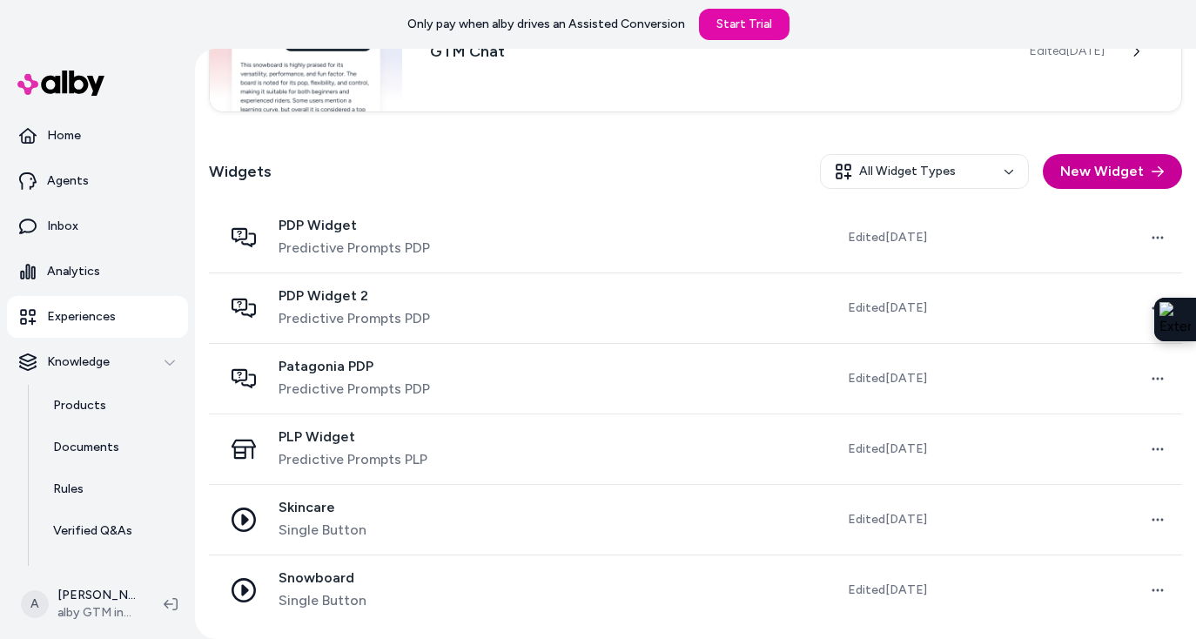
click at [1077, 181] on button "New Widget" at bounding box center [1112, 171] width 139 height 35
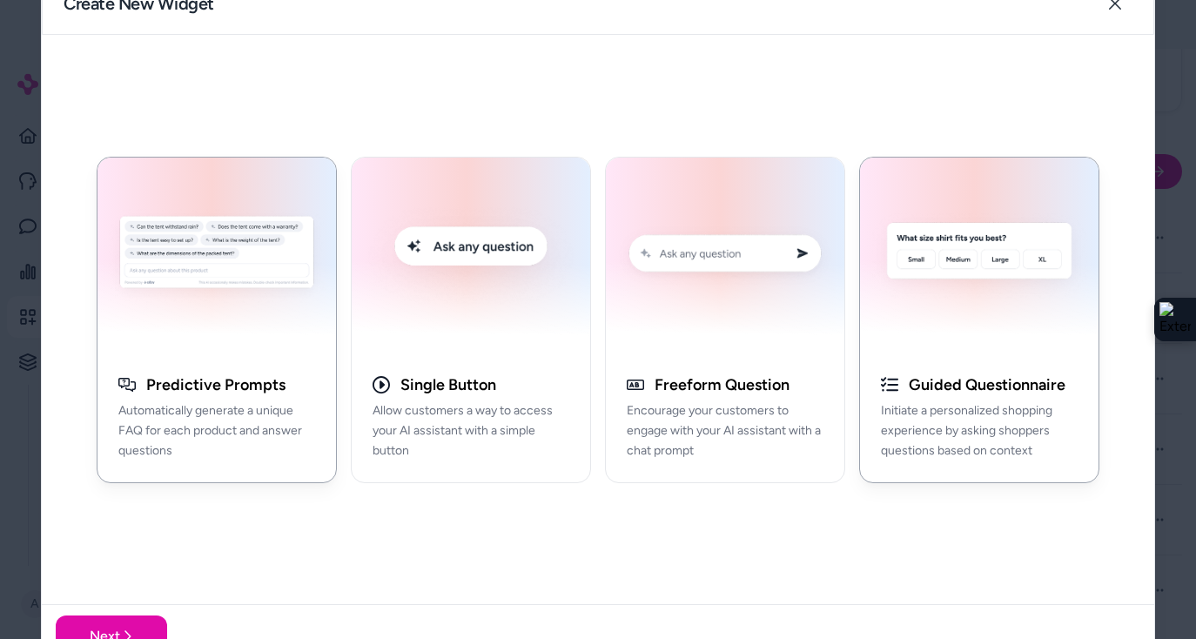
click at [889, 322] on img "button" at bounding box center [979, 256] width 218 height 176
click at [98, 614] on button "Next" at bounding box center [111, 636] width 111 height 42
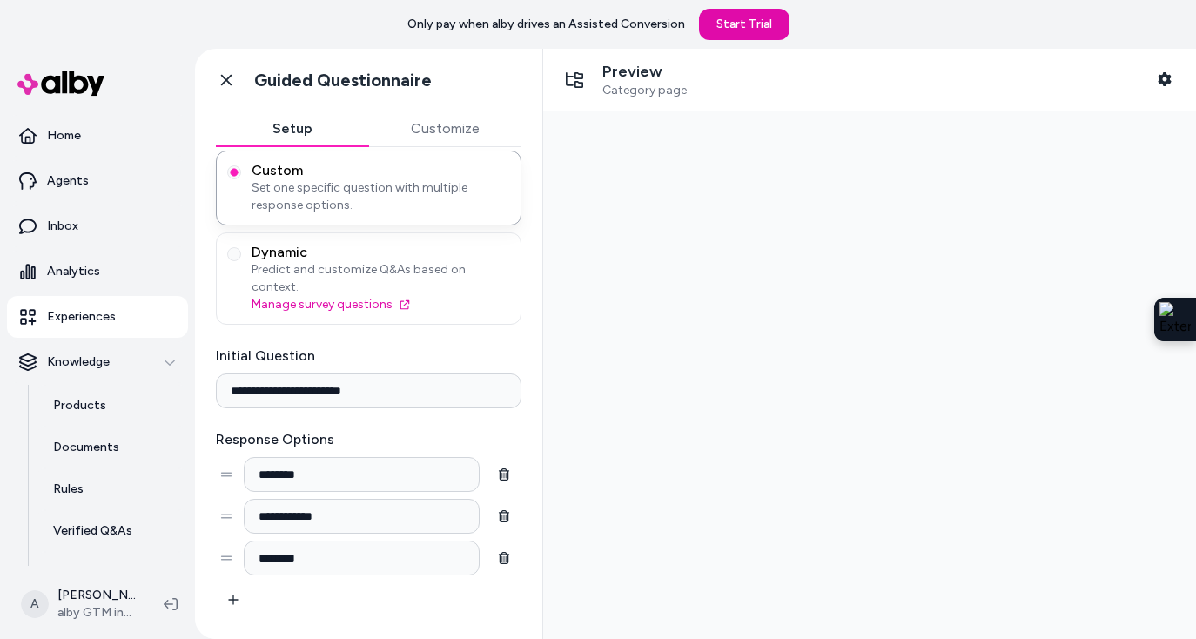
scroll to position [131, 0]
drag, startPoint x: 374, startPoint y: 373, endPoint x: 222, endPoint y: 372, distance: 152.3
click at [222, 372] on input "**********" at bounding box center [368, 388] width 305 height 35
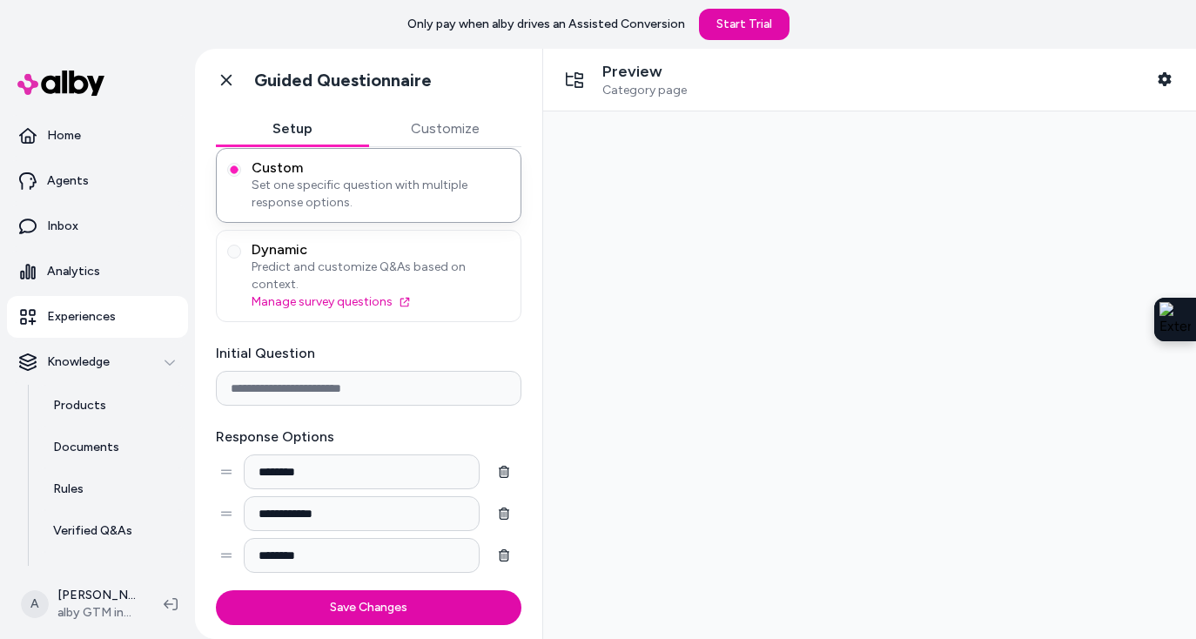
click at [372, 371] on input "Initial Question" at bounding box center [368, 388] width 305 height 35
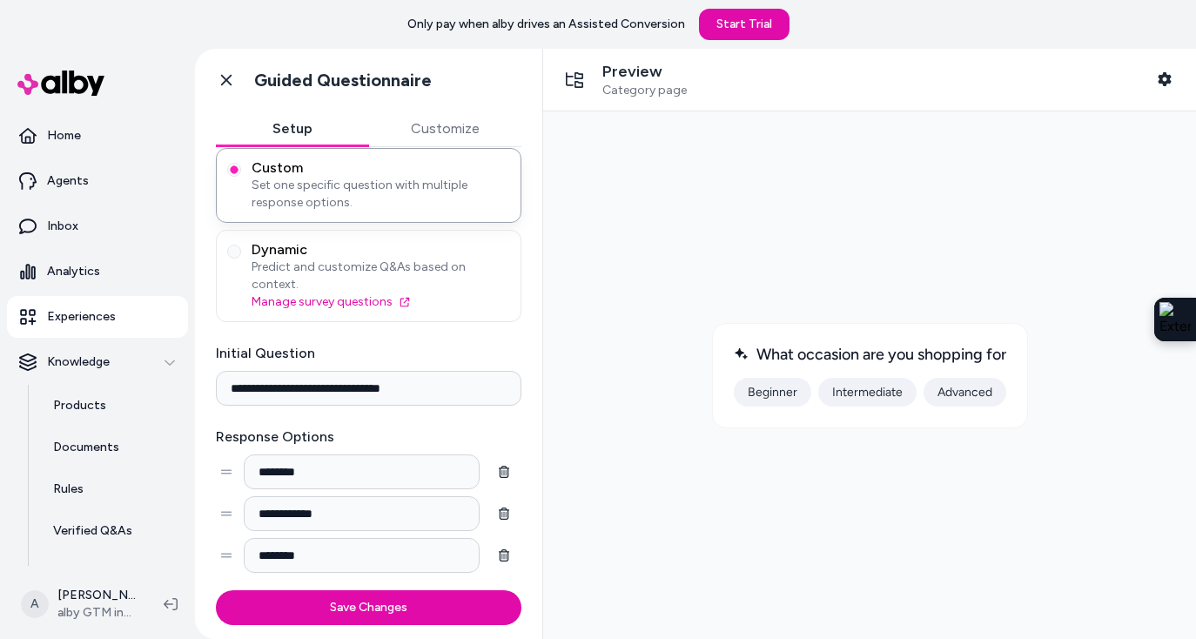
drag, startPoint x: 358, startPoint y: 457, endPoint x: 249, endPoint y: 457, distance: 108.8
click at [249, 457] on input "********" at bounding box center [362, 471] width 236 height 35
drag, startPoint x: 324, startPoint y: 458, endPoint x: 255, endPoint y: 457, distance: 68.8
click at [255, 457] on input "********" at bounding box center [362, 471] width 236 height 35
drag, startPoint x: 351, startPoint y: 503, endPoint x: 235, endPoint y: 502, distance: 115.7
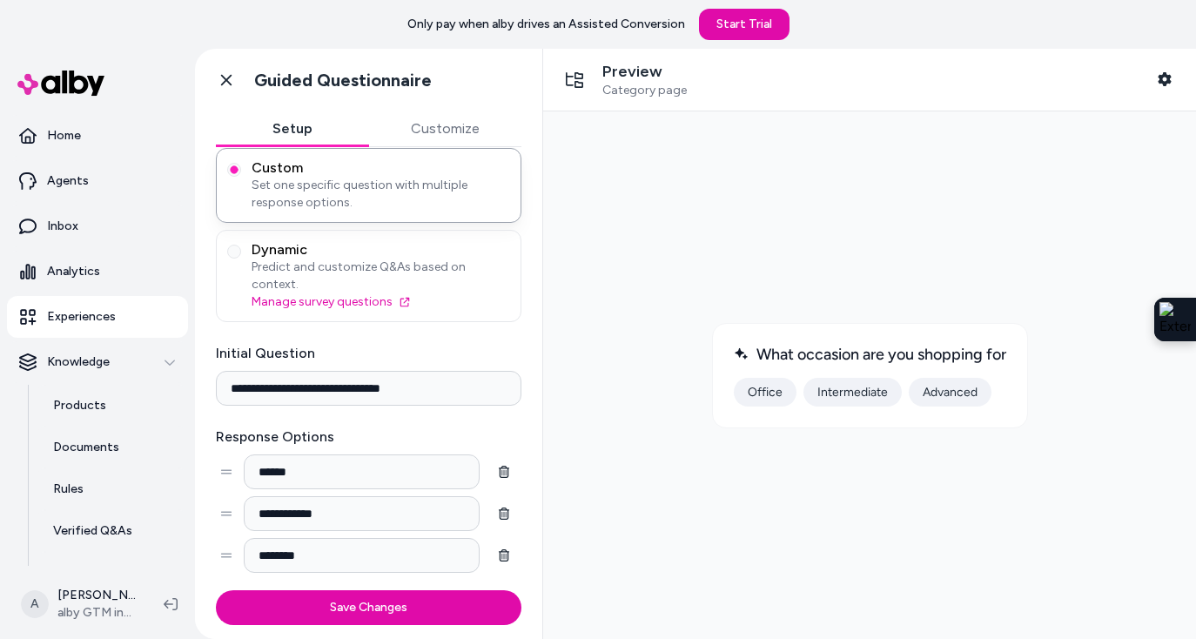
click at [235, 503] on div "**********" at bounding box center [368, 513] width 305 height 35
drag, startPoint x: 278, startPoint y: 539, endPoint x: 234, endPoint y: 538, distance: 44.4
click at [234, 538] on div "********" at bounding box center [368, 555] width 305 height 35
click at [227, 591] on icon "button" at bounding box center [233, 597] width 12 height 12
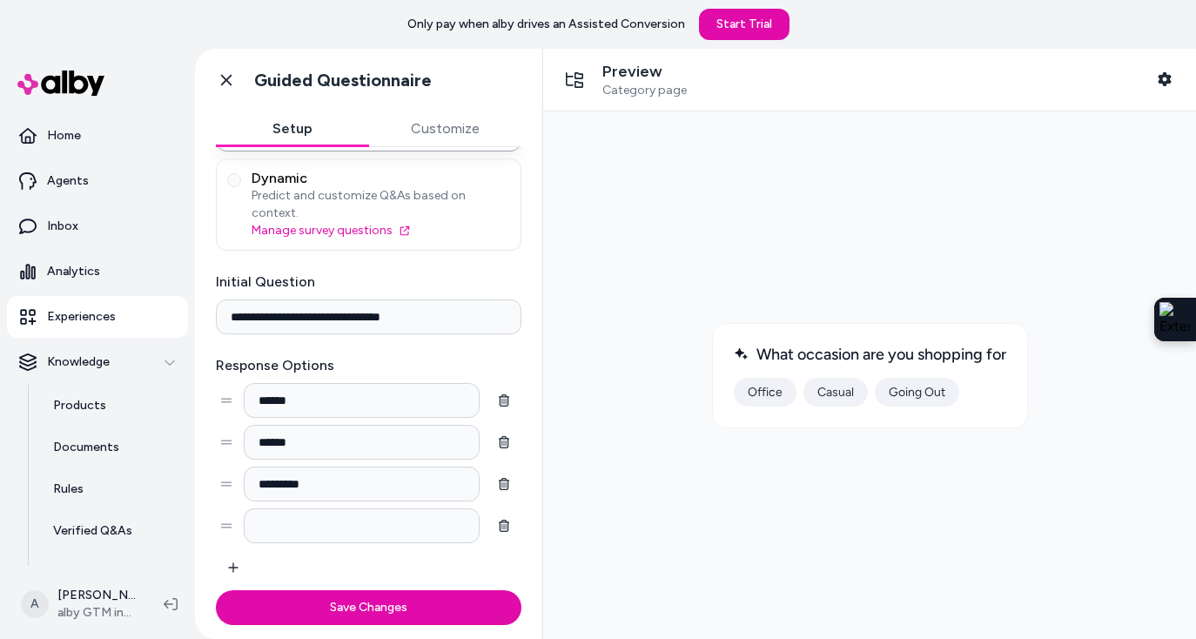
scroll to position [212, 0]
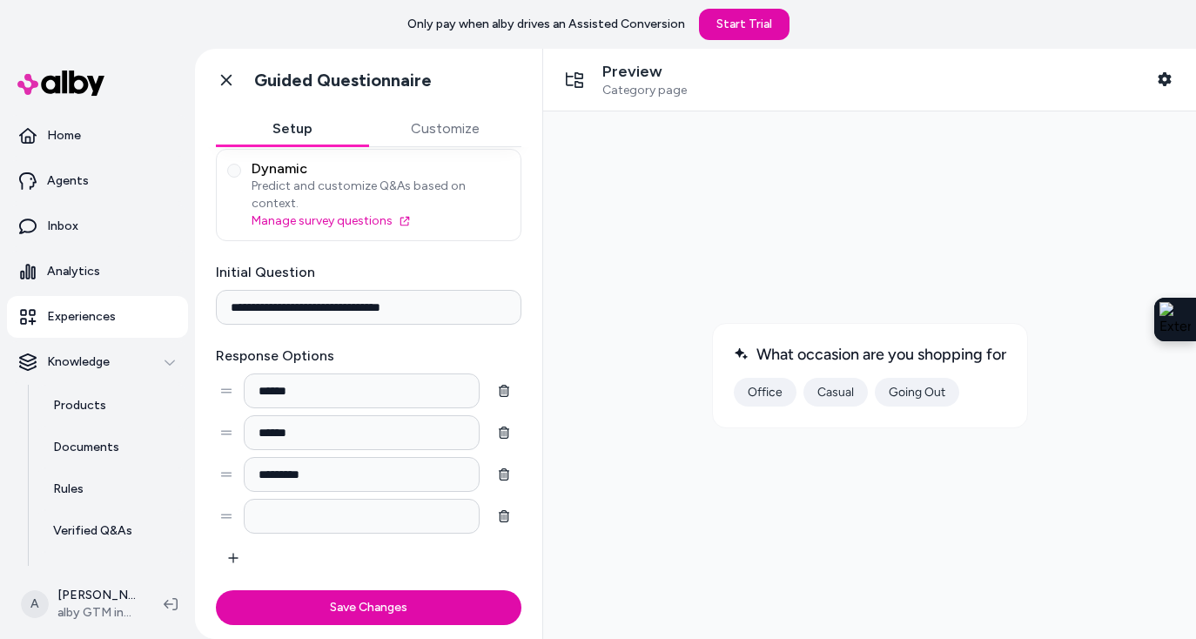
click at [340, 499] on input at bounding box center [362, 516] width 236 height 35
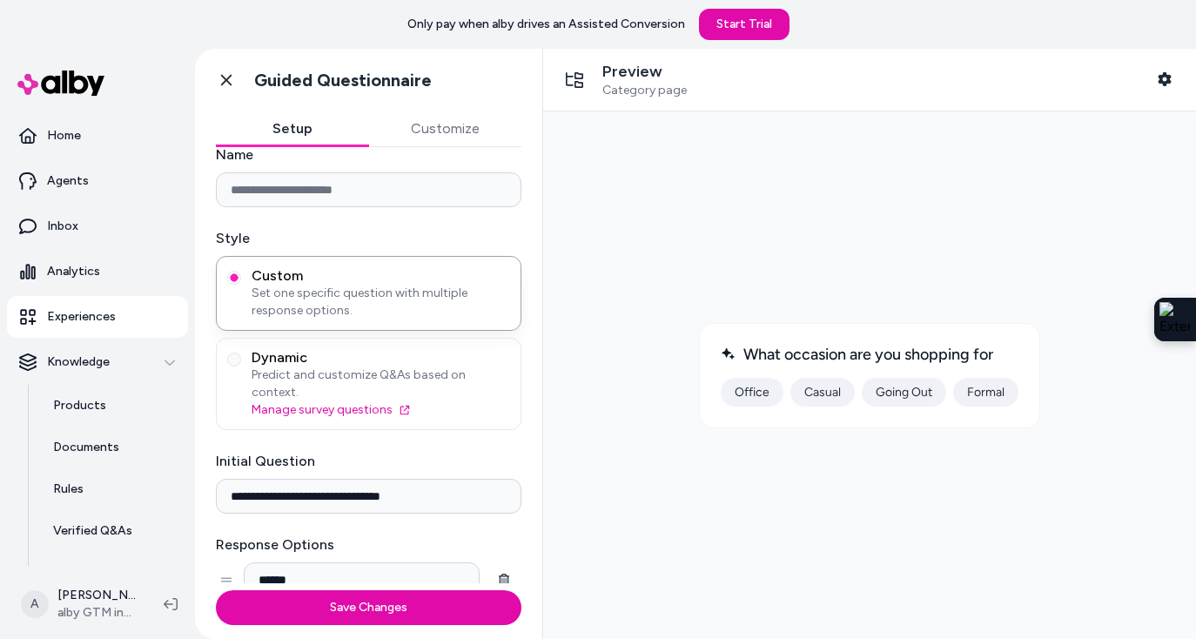
scroll to position [0, 0]
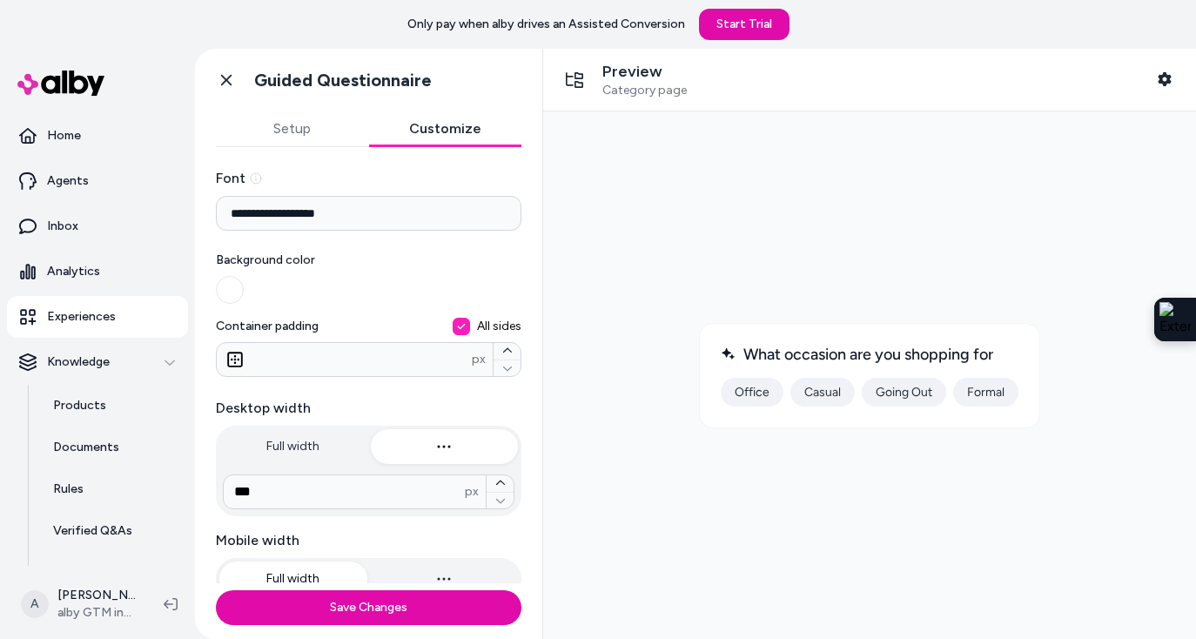
click at [469, 124] on button "Customize" at bounding box center [445, 128] width 153 height 35
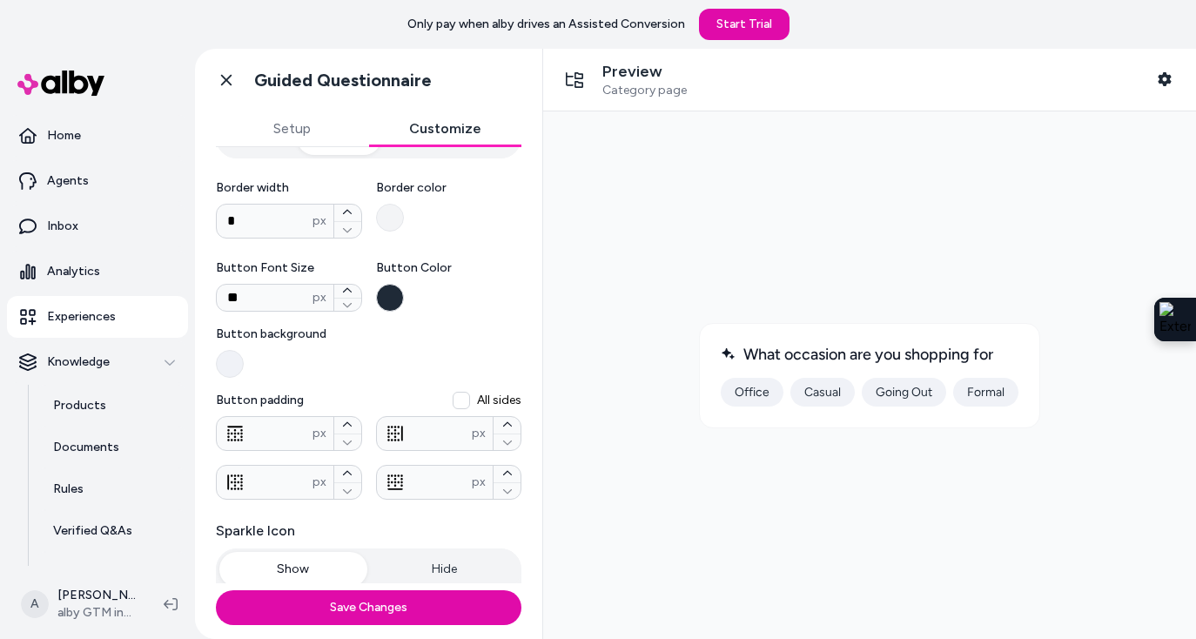
scroll to position [702, 0]
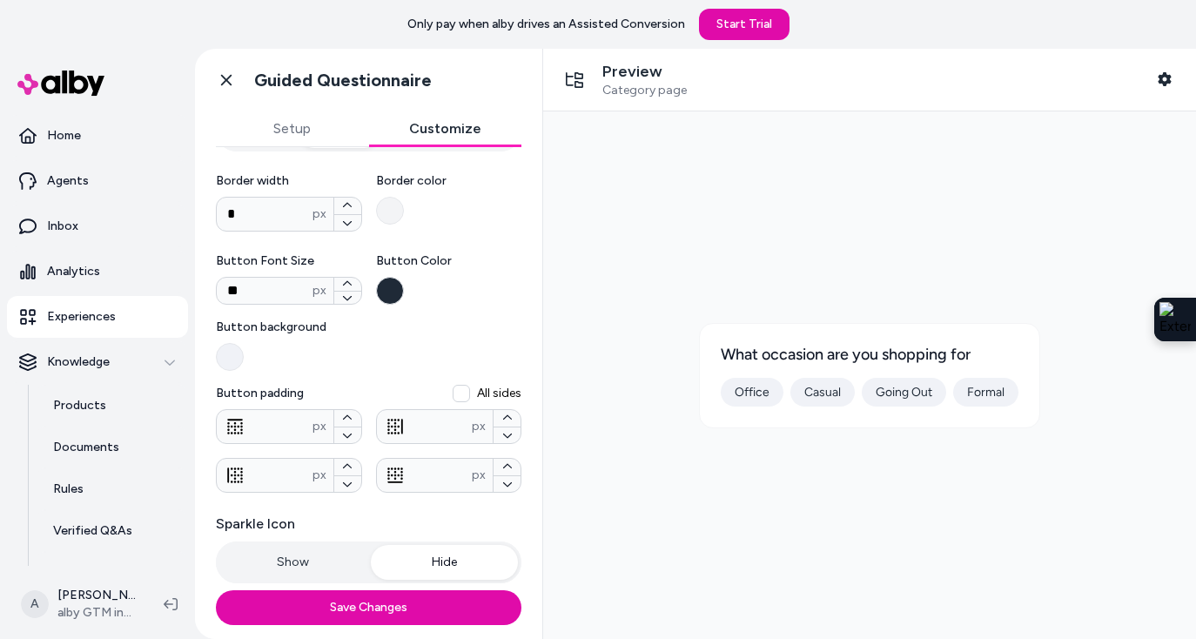
click at [445, 545] on button "Hide" at bounding box center [445, 562] width 148 height 35
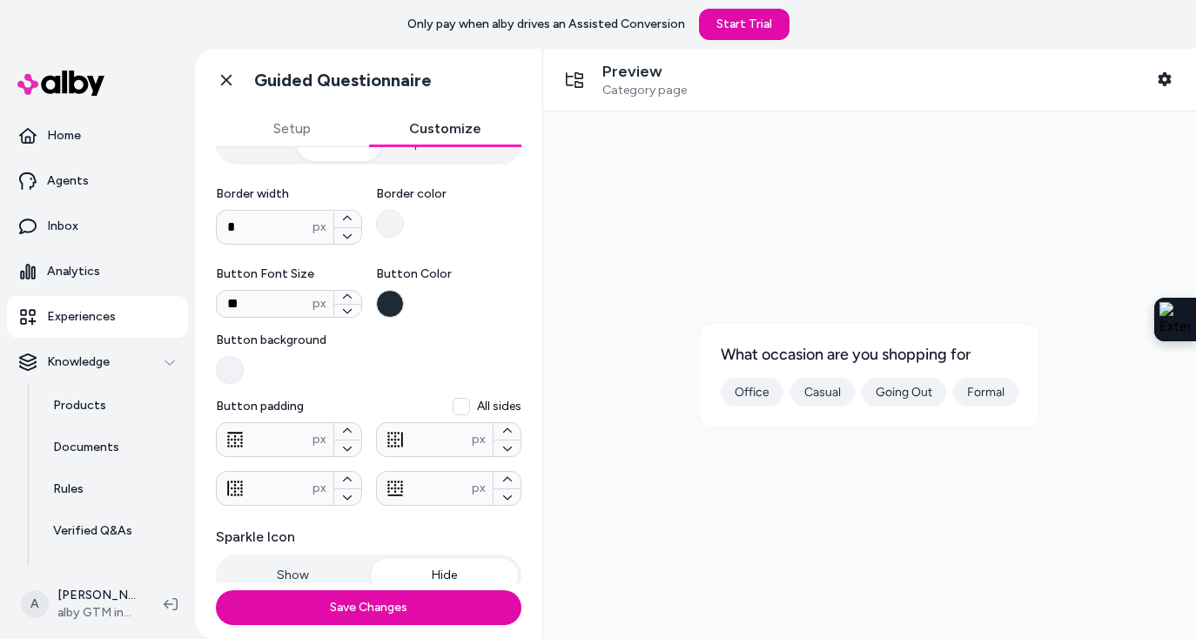
scroll to position [639, 0]
click at [463, 409] on button "All sides" at bounding box center [461, 407] width 17 height 17
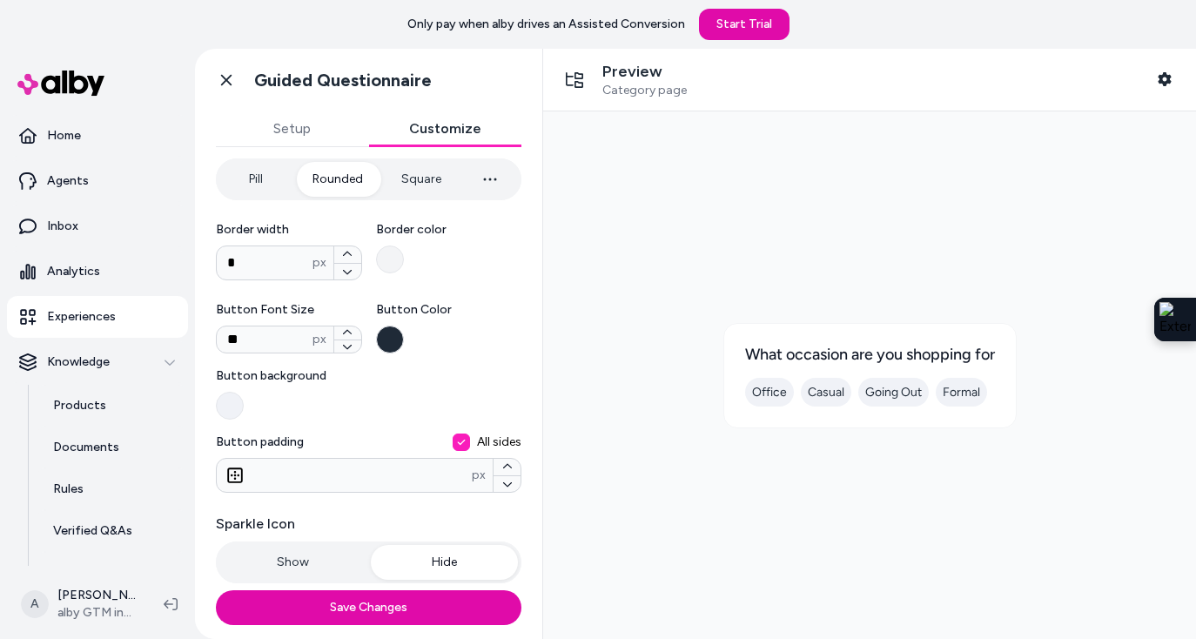
click at [463, 409] on div at bounding box center [368, 406] width 305 height 28
click at [244, 409] on button "Button background" at bounding box center [230, 406] width 28 height 28
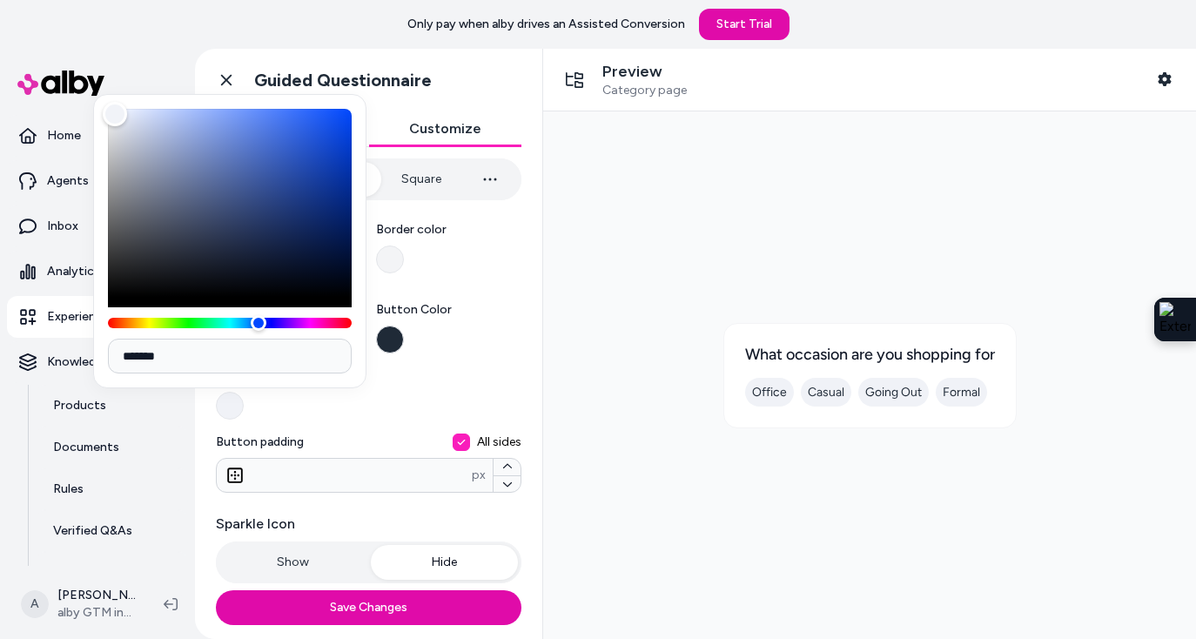
click at [453, 375] on span "Button background" at bounding box center [368, 375] width 305 height 17
click at [244, 392] on button "Button background" at bounding box center [230, 406] width 28 height 28
click at [466, 307] on span "Button Color" at bounding box center [449, 309] width 146 height 17
click at [404, 325] on button "Button Color" at bounding box center [390, 339] width 28 height 28
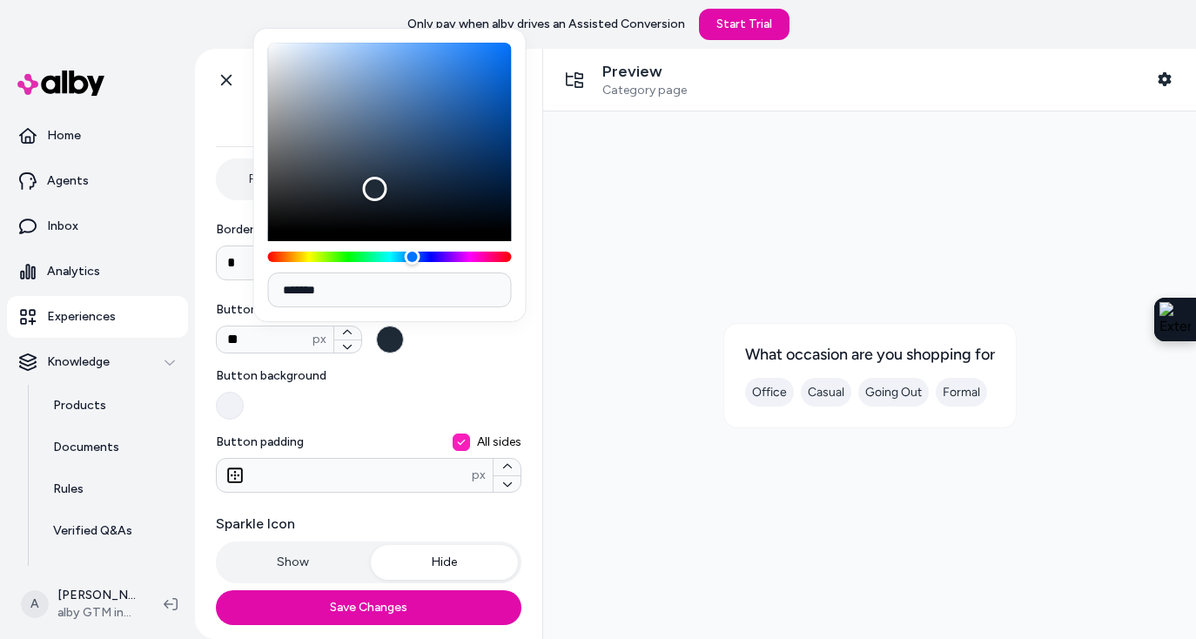
click at [656, 302] on div at bounding box center [869, 375] width 625 height 500
click at [229, 128] on button "Setup" at bounding box center [292, 128] width 153 height 35
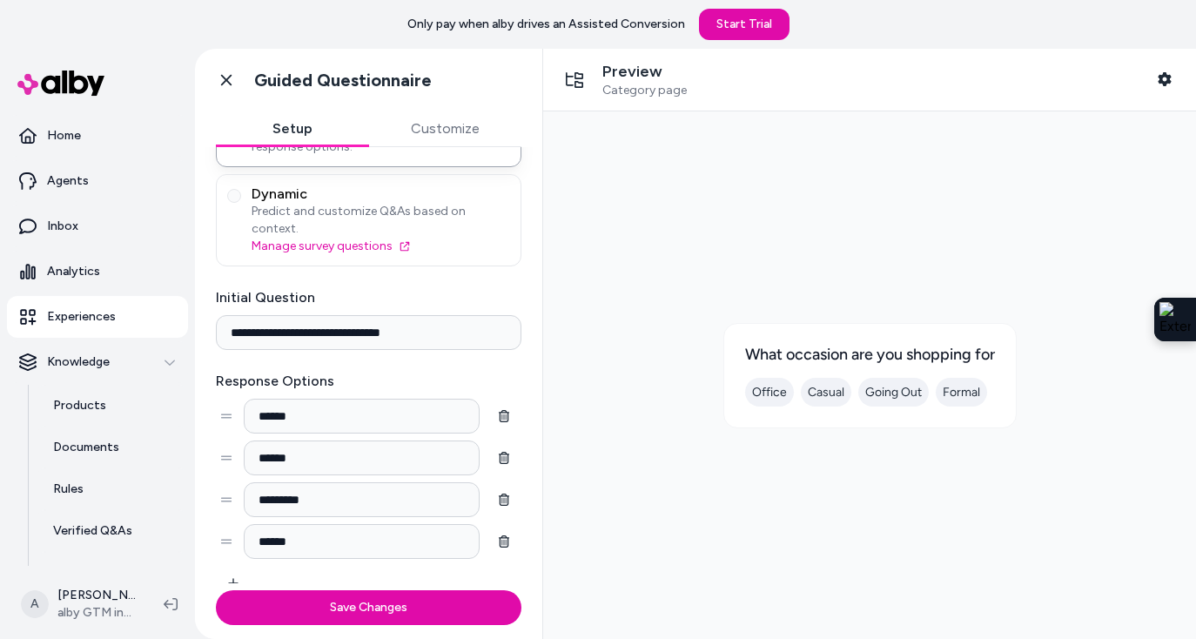
click at [425, 142] on button "Customize" at bounding box center [445, 128] width 153 height 35
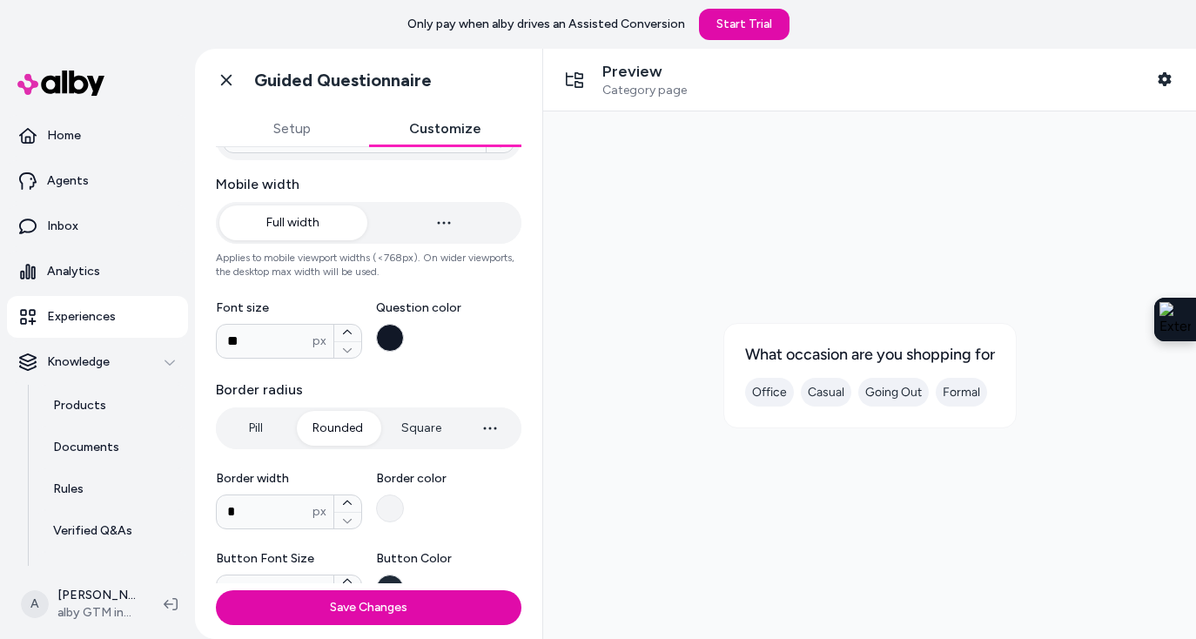
scroll to position [391, 0]
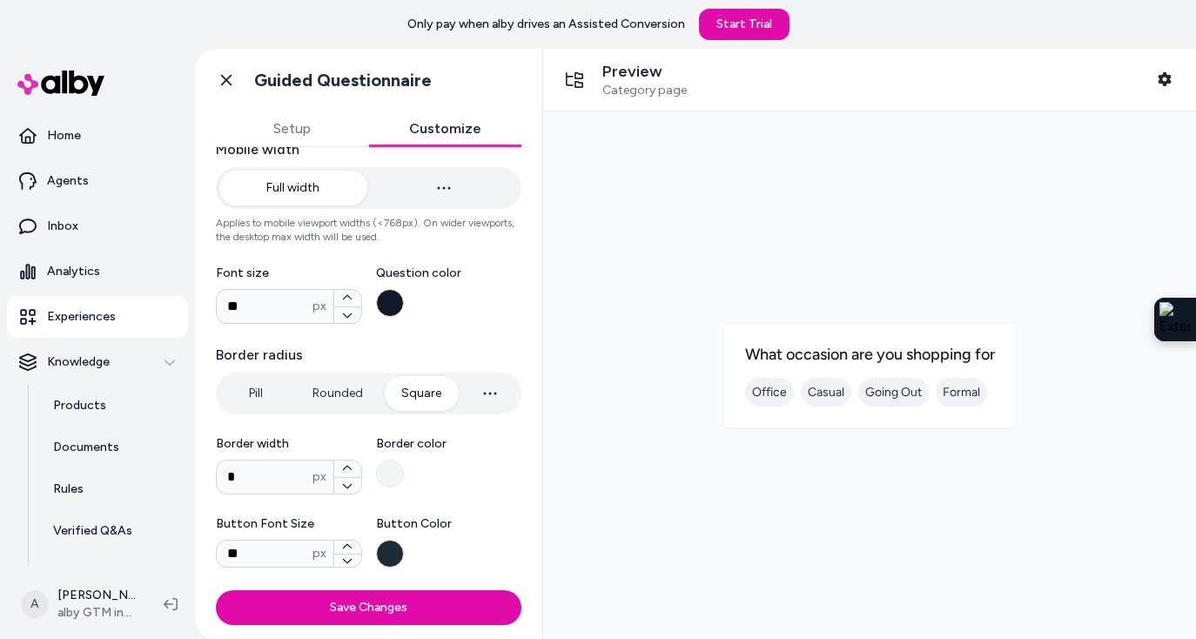
click at [424, 394] on button "Square" at bounding box center [421, 393] width 75 height 35
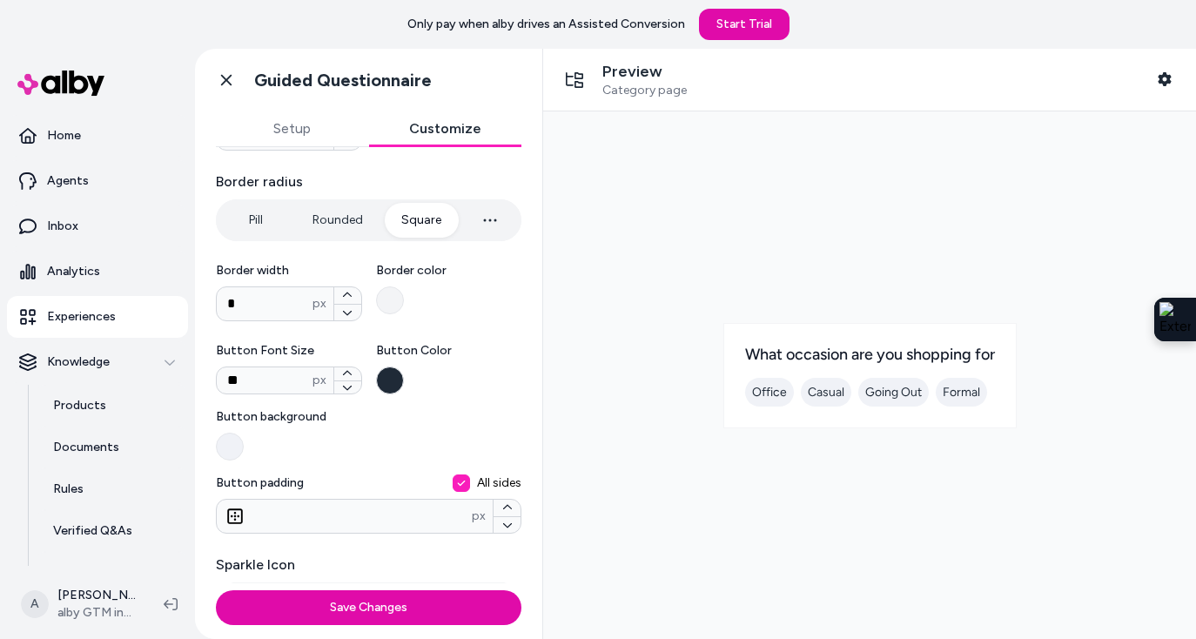
scroll to position [587, 0]
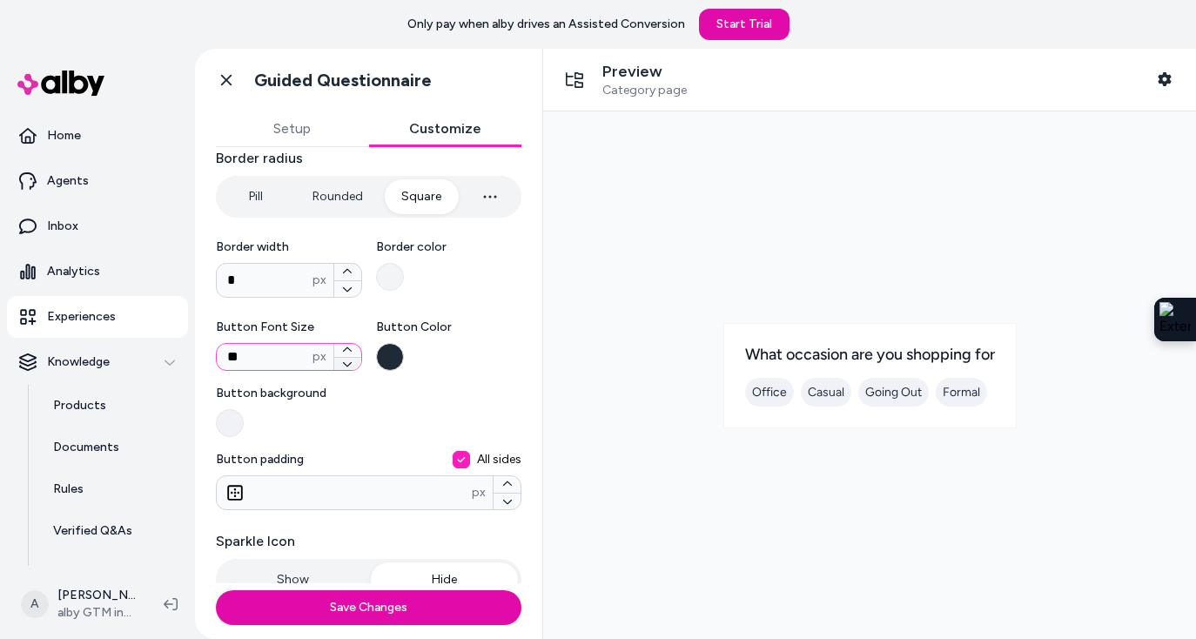
click at [345, 366] on icon "button" at bounding box center [347, 364] width 10 height 10
click at [347, 346] on icon "button" at bounding box center [347, 350] width 10 height 10
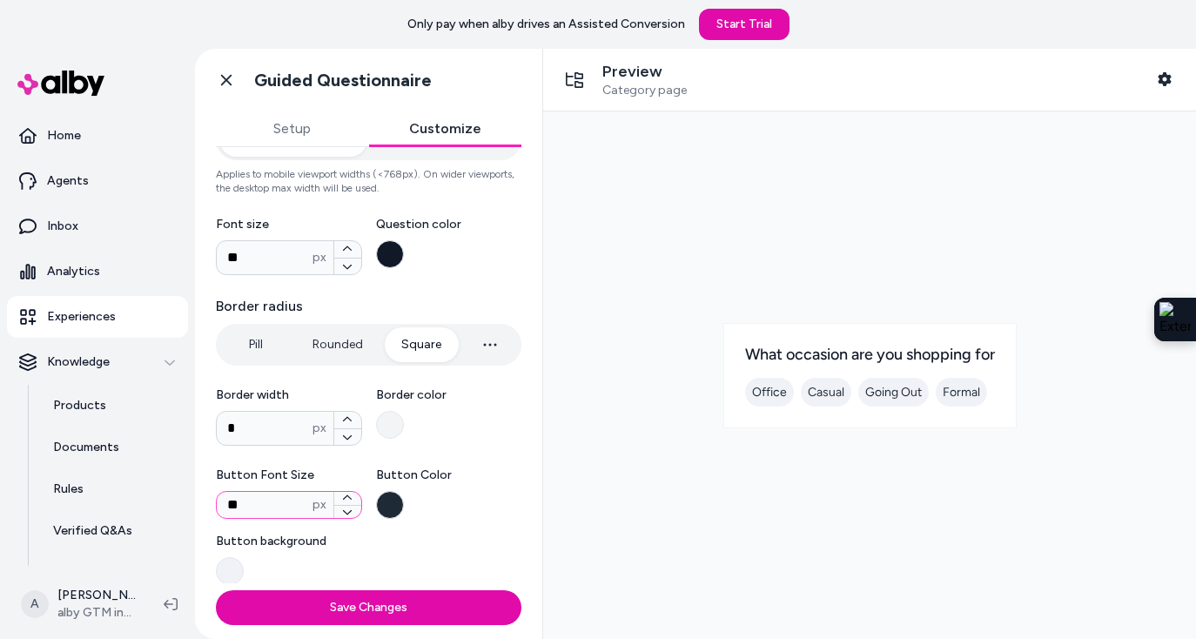
scroll to position [429, 0]
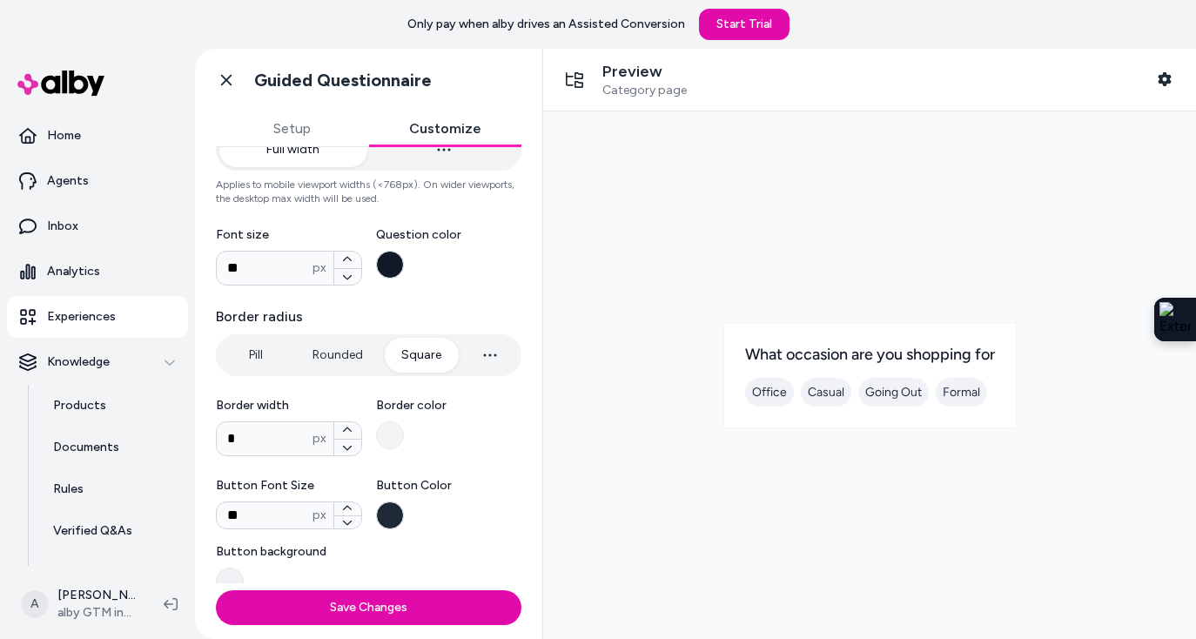
click at [507, 359] on button "button" at bounding box center [490, 355] width 56 height 35
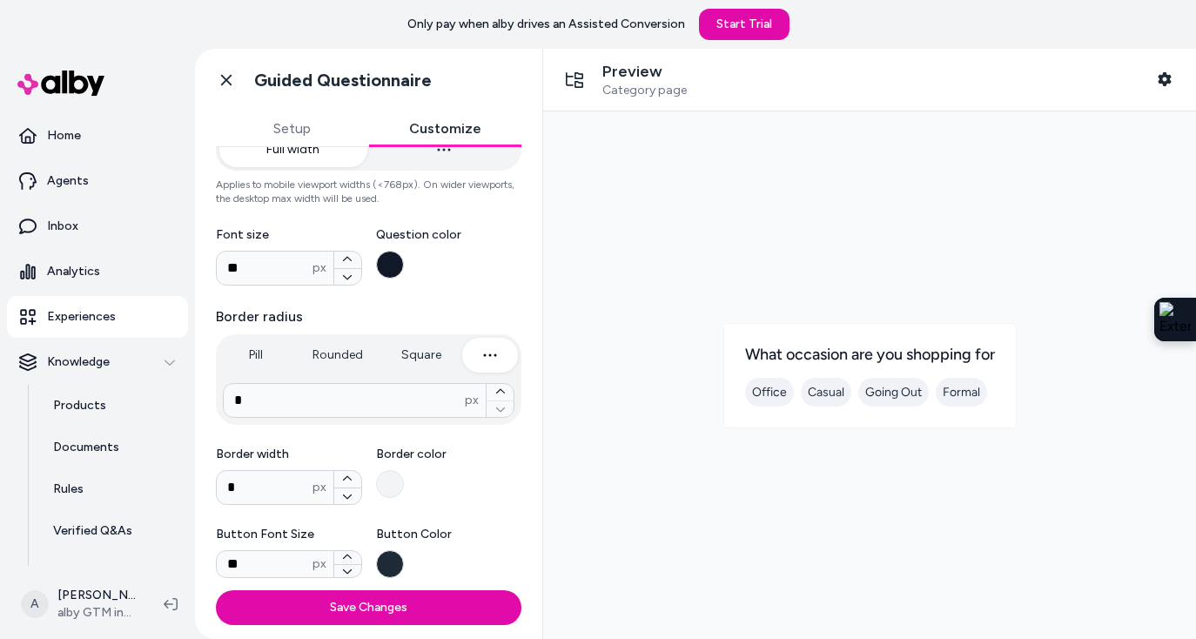
click at [424, 356] on button "Square" at bounding box center [421, 355] width 75 height 35
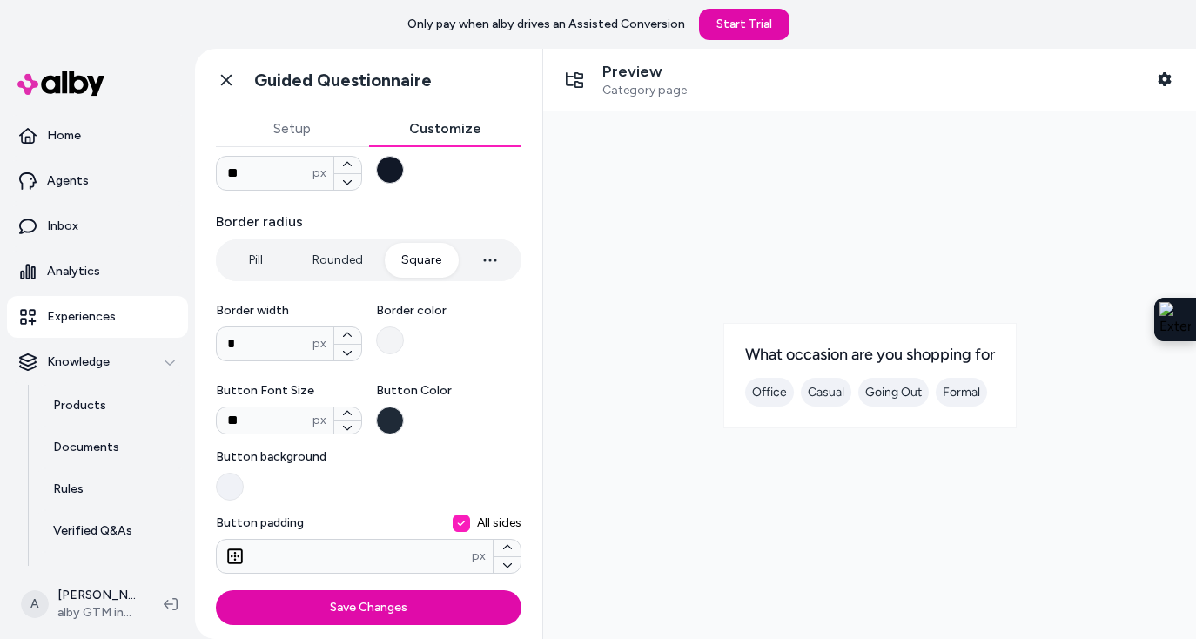
scroll to position [527, 0]
click at [389, 337] on button "Border color" at bounding box center [390, 338] width 28 height 28
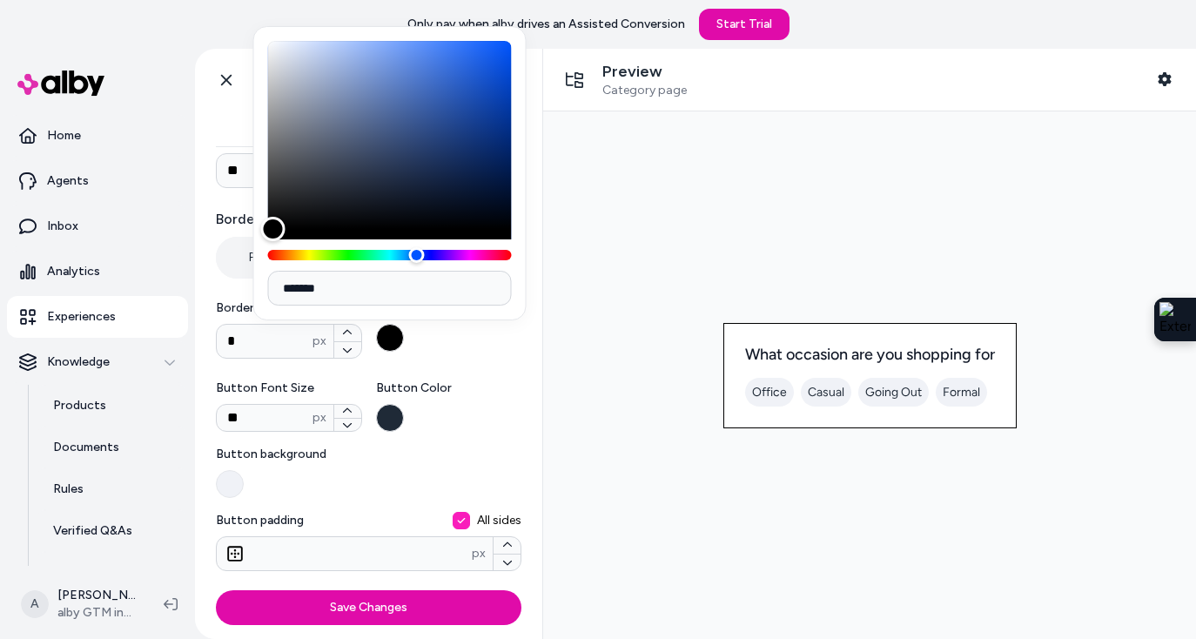
drag, startPoint x: 265, startPoint y: 44, endPoint x: 272, endPoint y: 240, distance: 195.9
click at [272, 241] on div "Color" at bounding box center [272, 229] width 24 height 24
click at [461, 368] on div "**********" at bounding box center [368, 151] width 305 height 1020
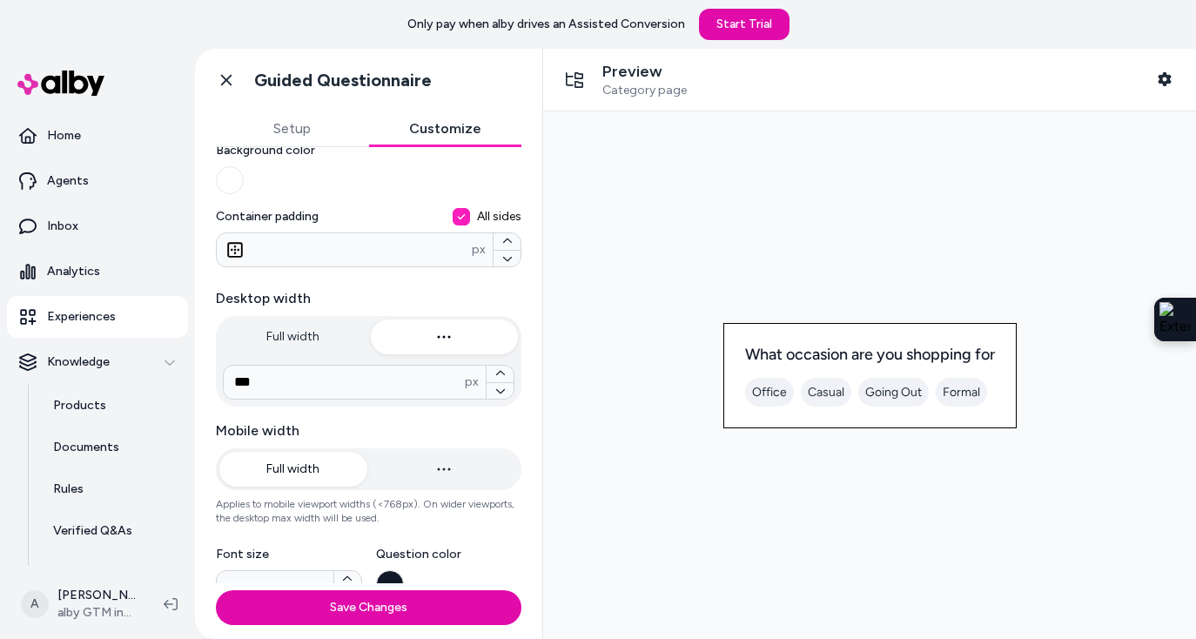
scroll to position [26, 0]
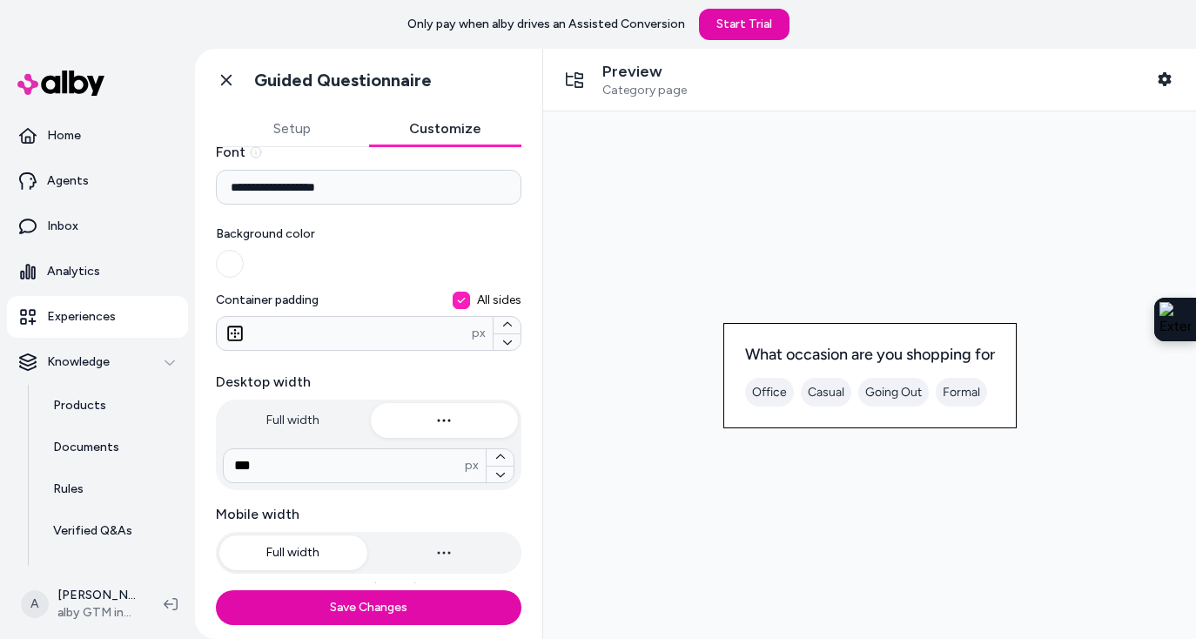
click at [292, 140] on button "Setup" at bounding box center [292, 128] width 153 height 35
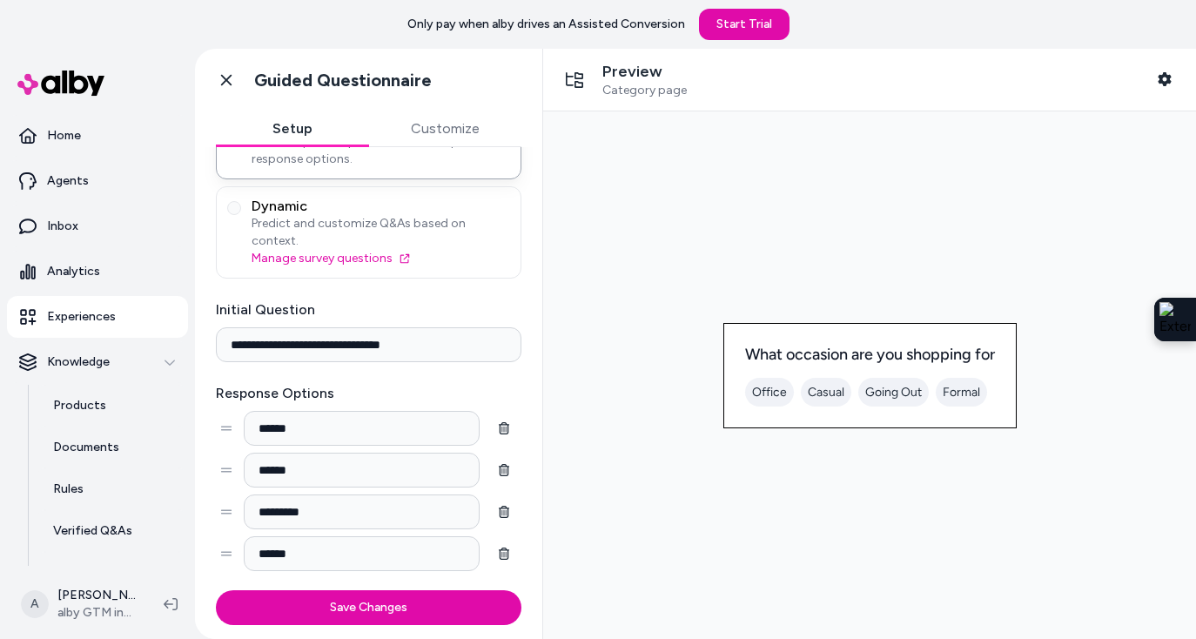
scroll to position [270, 0]
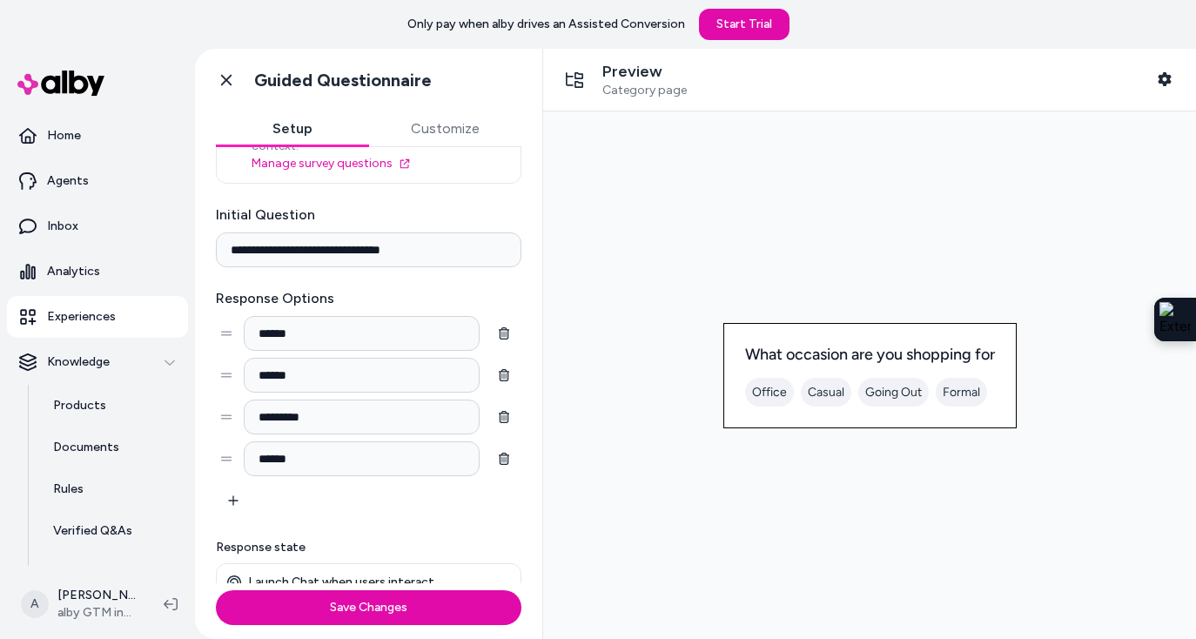
click at [446, 232] on input "**********" at bounding box center [368, 249] width 305 height 35
click at [492, 288] on label "Response Options" at bounding box center [368, 298] width 305 height 21
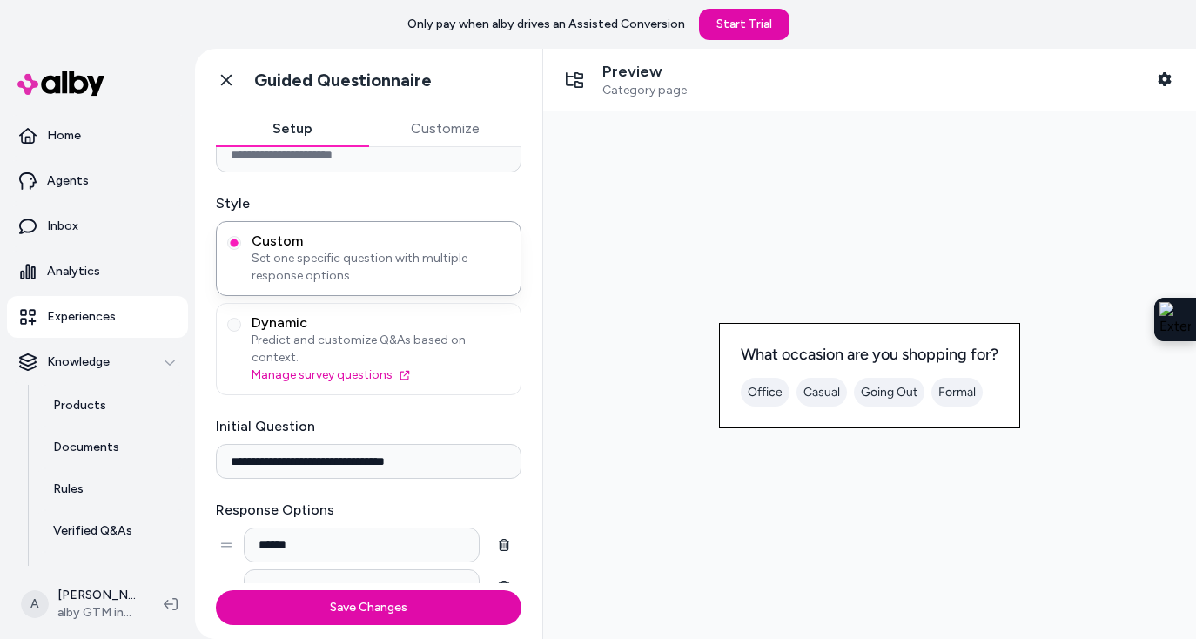
scroll to position [0, 0]
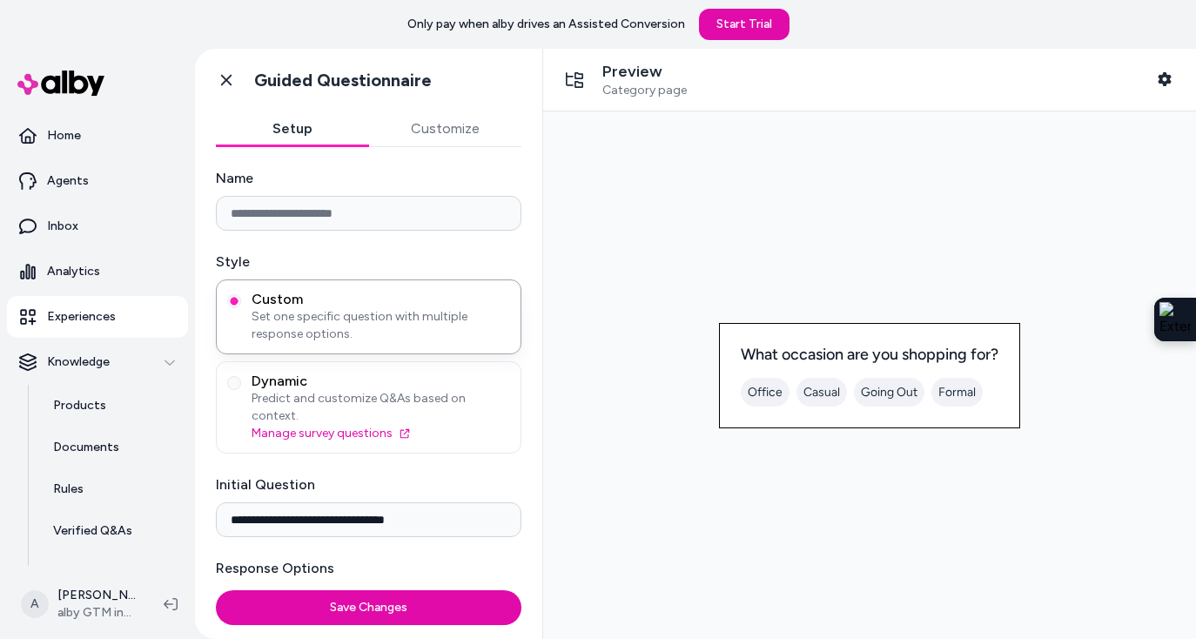
click at [456, 130] on button "Customize" at bounding box center [445, 128] width 153 height 35
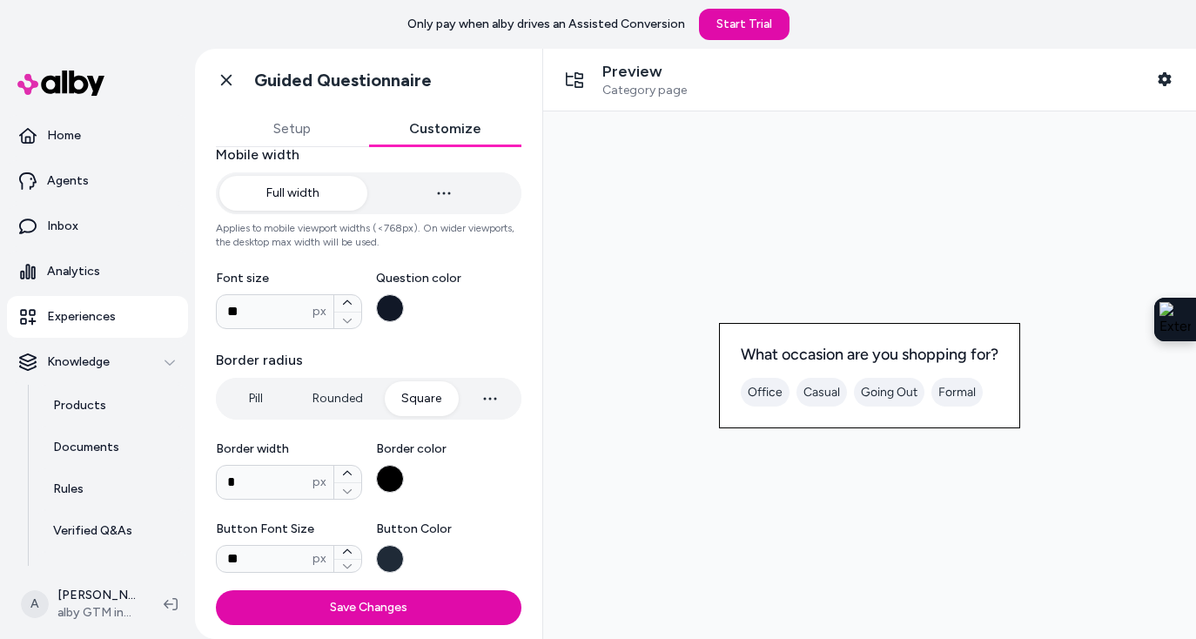
scroll to position [488, 0]
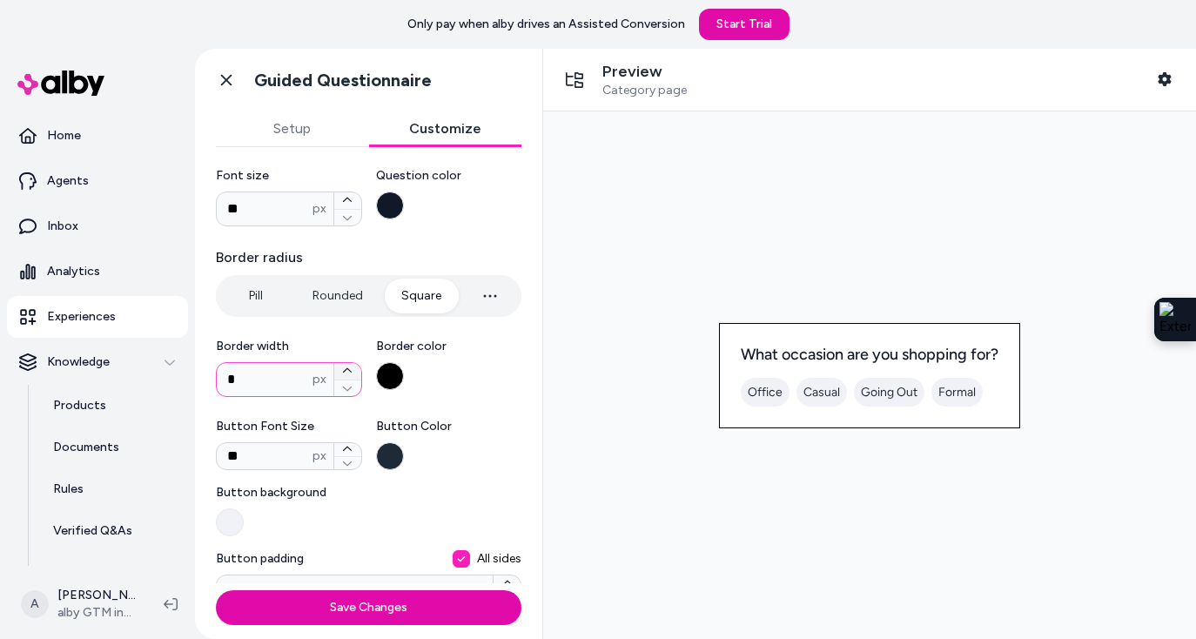
click at [352, 369] on icon "button" at bounding box center [347, 371] width 10 height 10
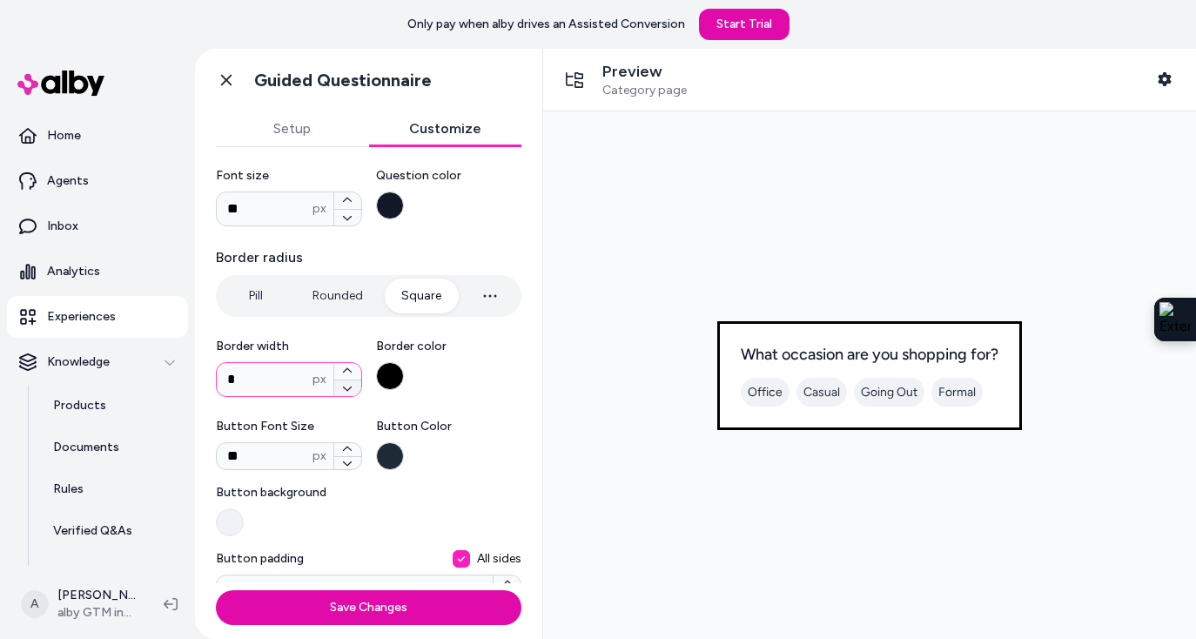
click at [352, 386] on icon "button" at bounding box center [347, 388] width 10 height 10
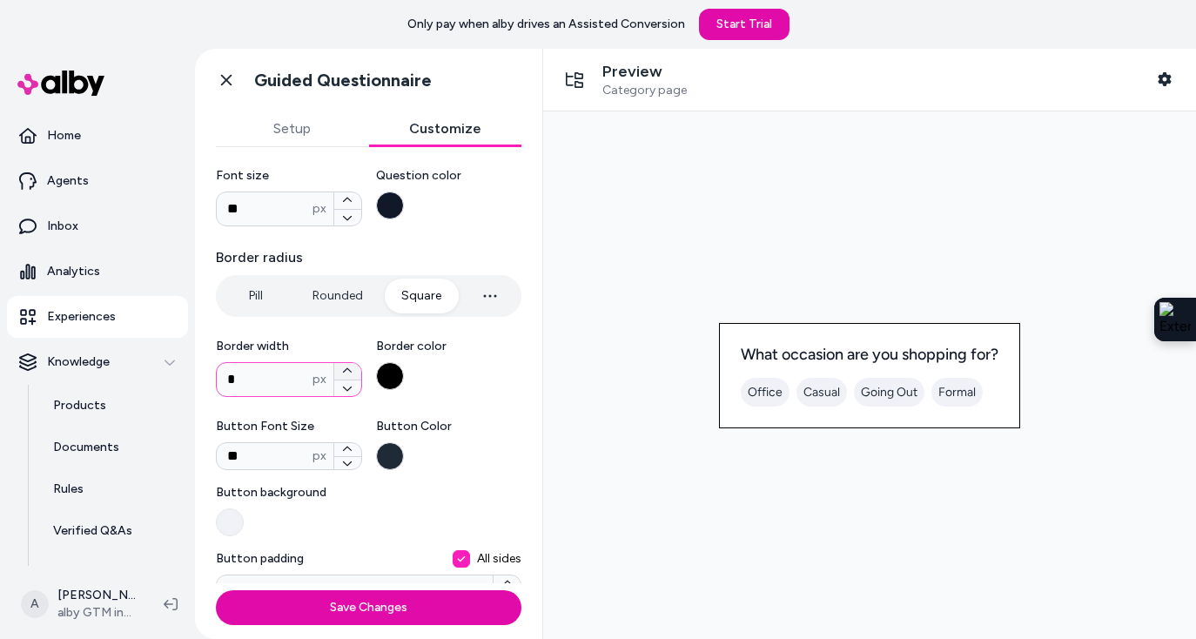
click at [351, 366] on icon "button" at bounding box center [347, 371] width 10 height 10
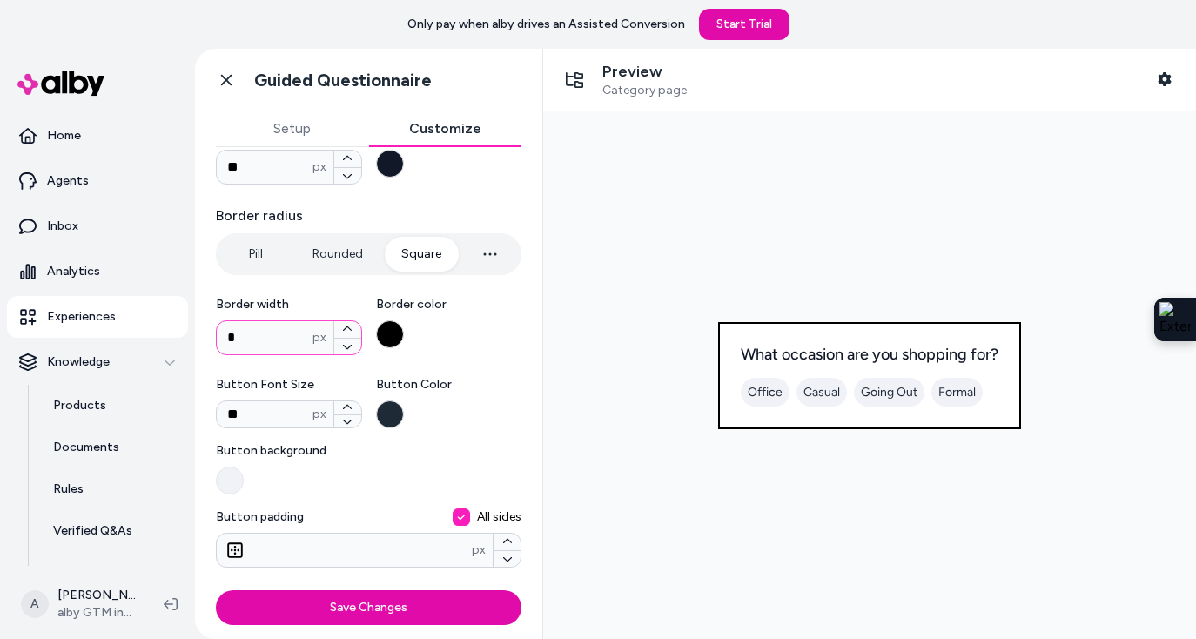
scroll to position [605, 0]
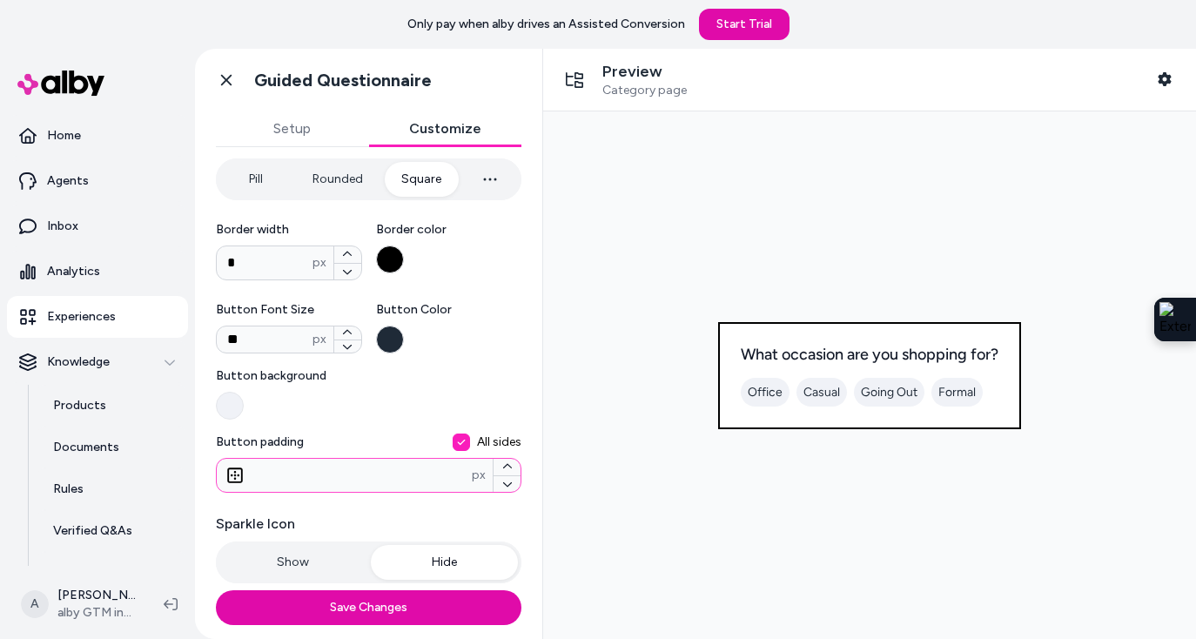
click at [316, 472] on input "*" at bounding box center [344, 475] width 255 height 21
click at [509, 481] on icon "button" at bounding box center [507, 484] width 10 height 10
click at [512, 461] on button "button" at bounding box center [506, 467] width 27 height 17
click at [379, 522] on label "Sparkle Icon" at bounding box center [368, 523] width 305 height 21
click at [231, 72] on icon at bounding box center [226, 79] width 17 height 17
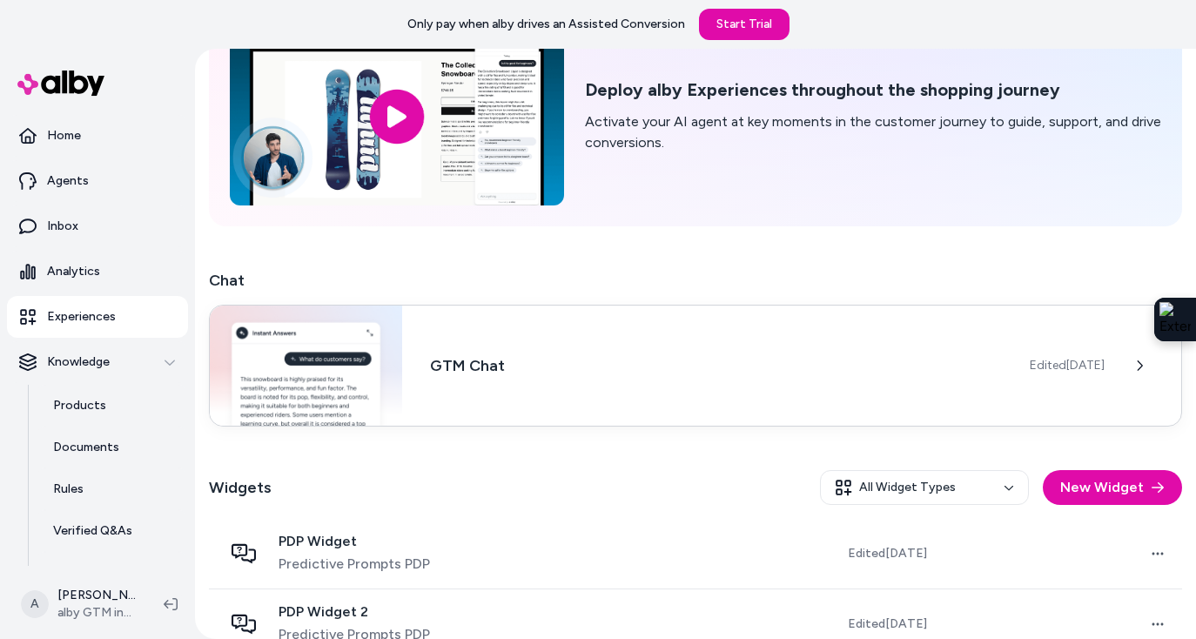
scroll to position [148, 0]
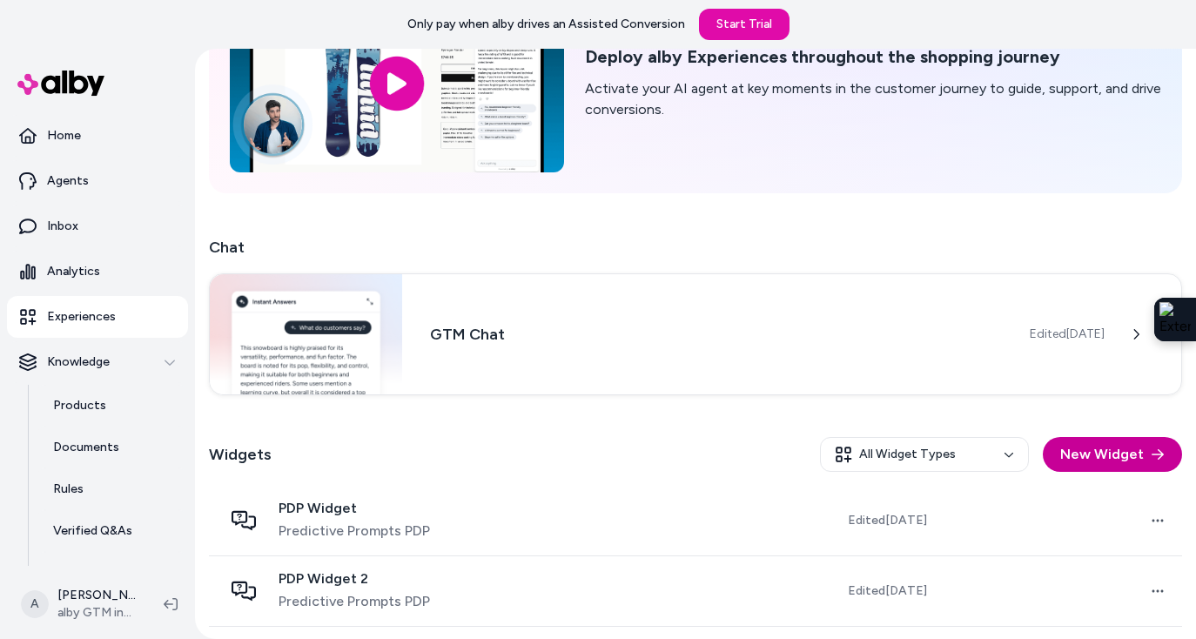
click at [1086, 456] on button "New Widget" at bounding box center [1112, 454] width 139 height 35
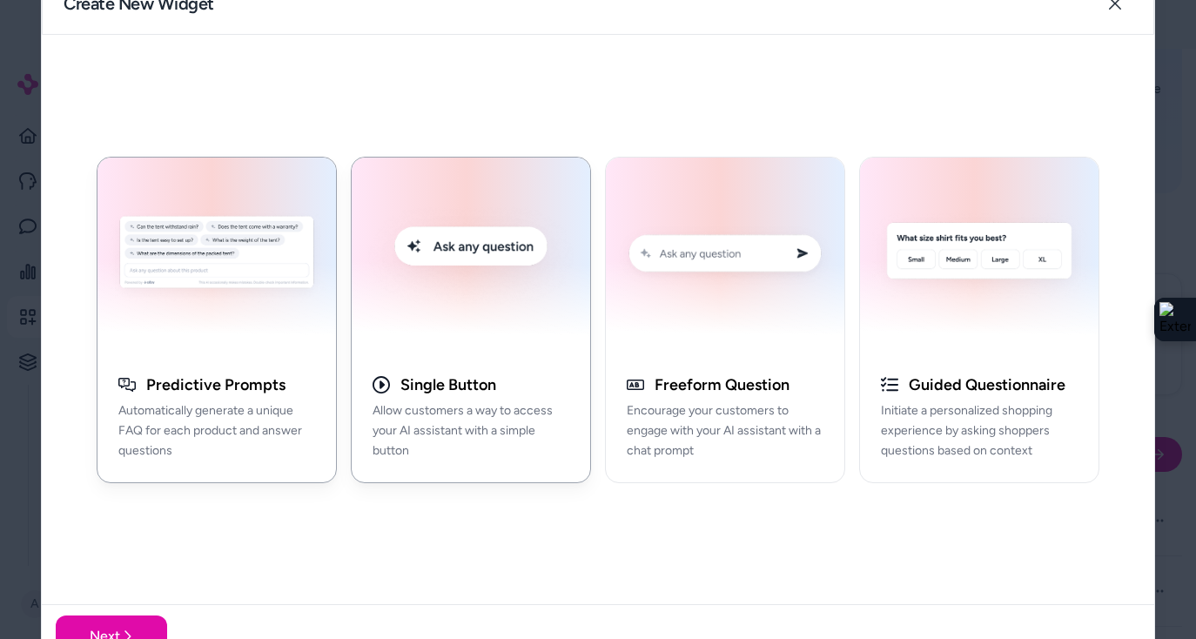
click at [449, 286] on img "button" at bounding box center [471, 256] width 218 height 176
click at [139, 614] on button "Next" at bounding box center [111, 636] width 111 height 42
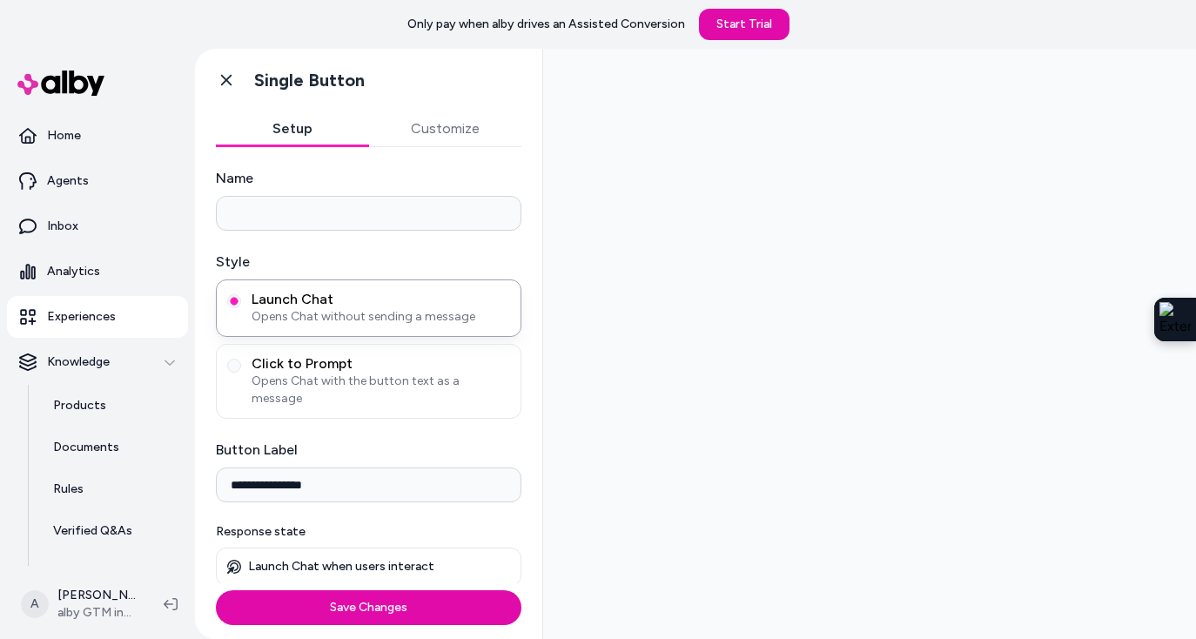
click at [452, 136] on button "Customize" at bounding box center [445, 128] width 153 height 35
click at [312, 131] on button "Setup" at bounding box center [292, 128] width 153 height 35
drag, startPoint x: 339, startPoint y: 471, endPoint x: 248, endPoint y: 467, distance: 90.6
click at [248, 467] on input "**********" at bounding box center [368, 484] width 305 height 35
click at [432, 143] on button "Customize" at bounding box center [445, 128] width 153 height 35
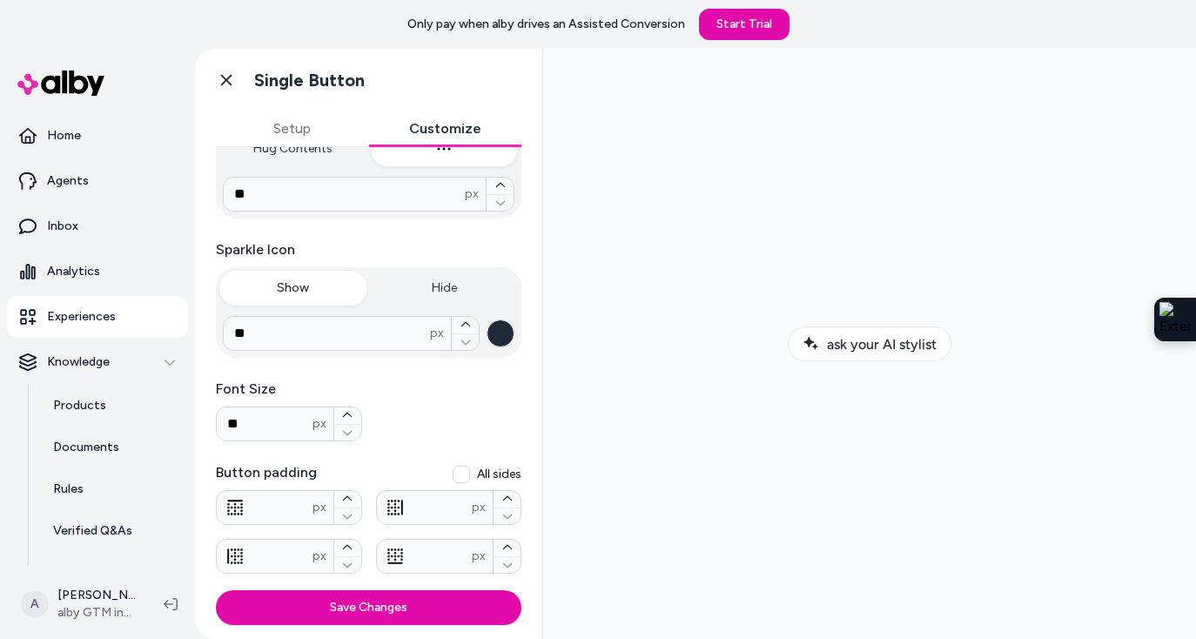
scroll to position [465, 0]
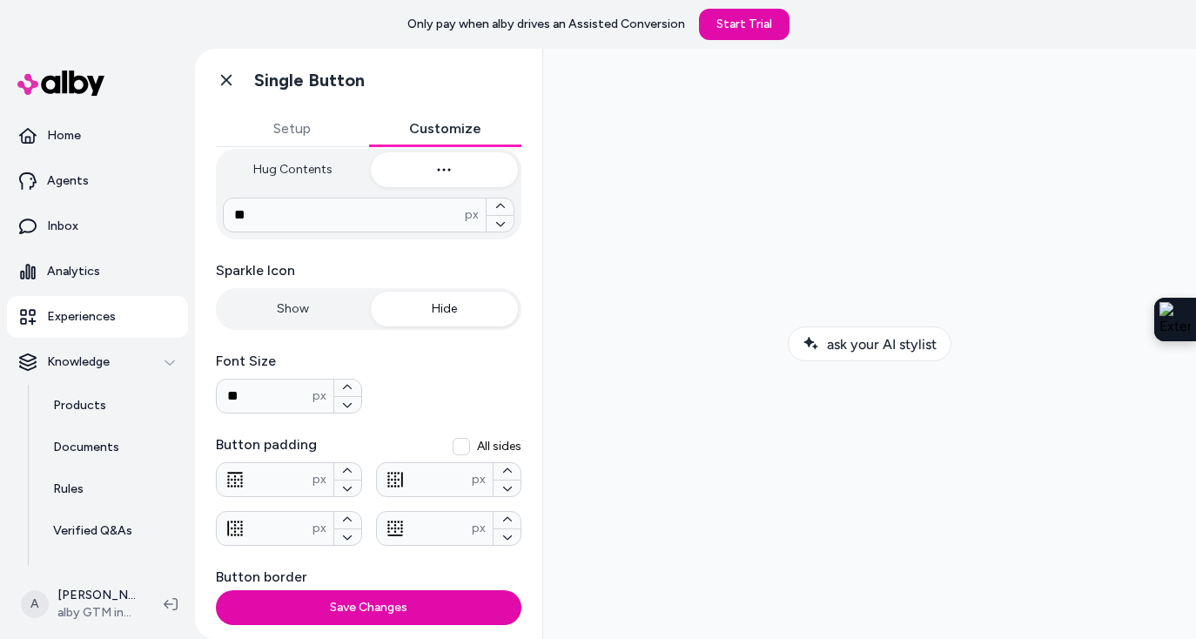
click at [443, 306] on button "Hide" at bounding box center [445, 309] width 148 height 35
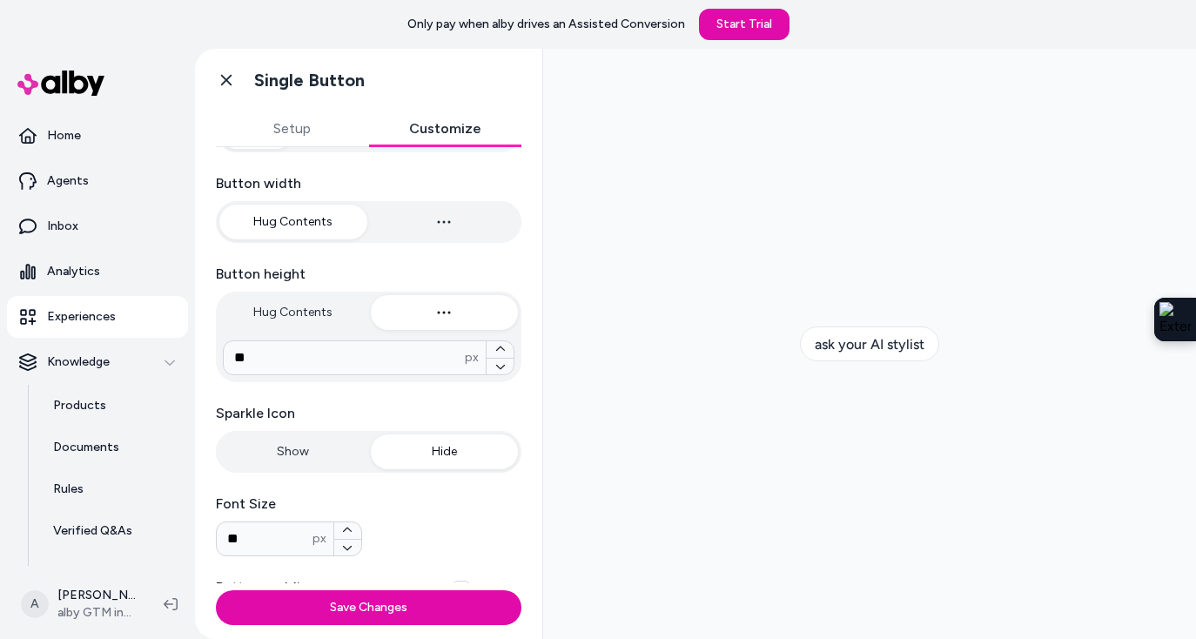
scroll to position [179, 0]
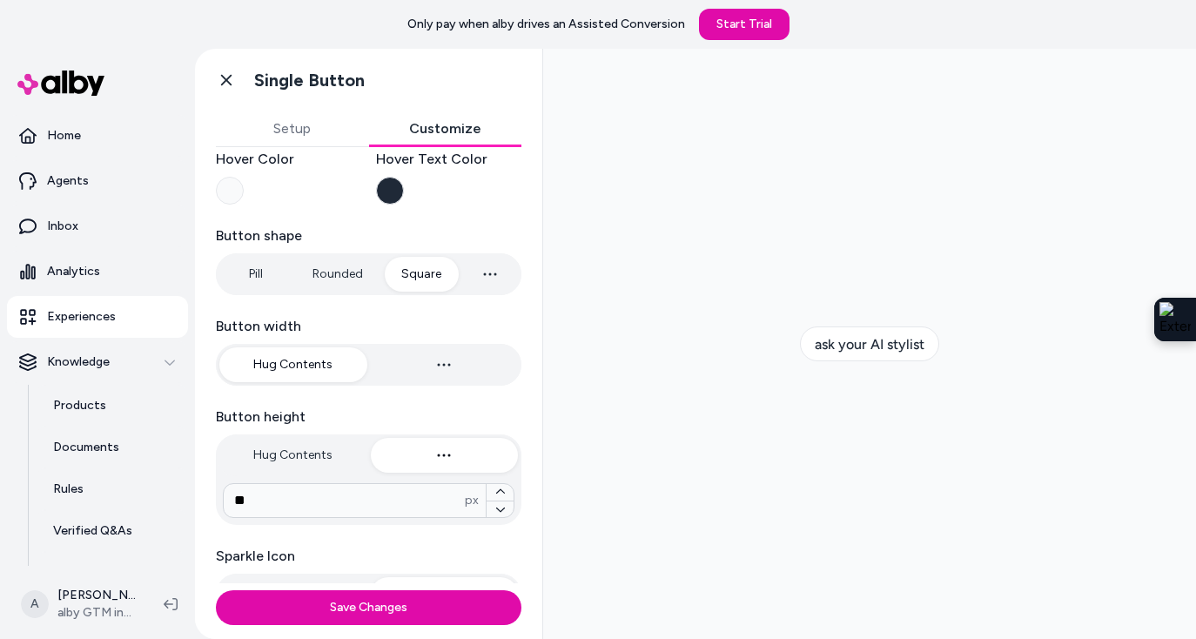
click at [429, 276] on button "Square" at bounding box center [421, 274] width 75 height 35
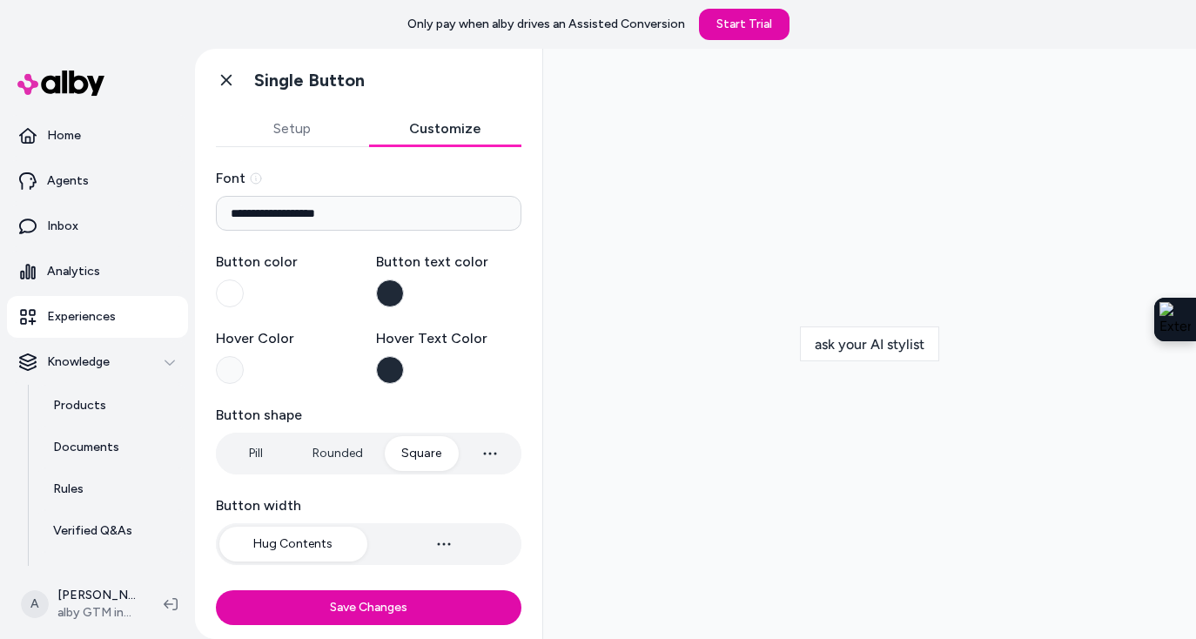
scroll to position [511, 0]
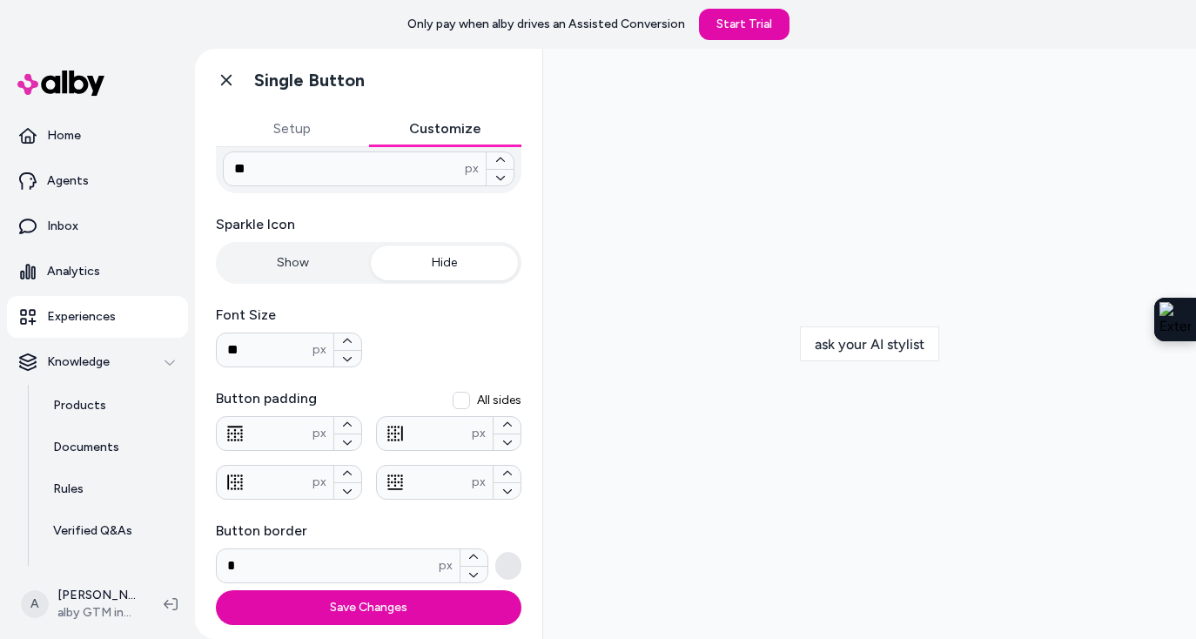
click at [462, 398] on button "All sides" at bounding box center [461, 400] width 17 height 17
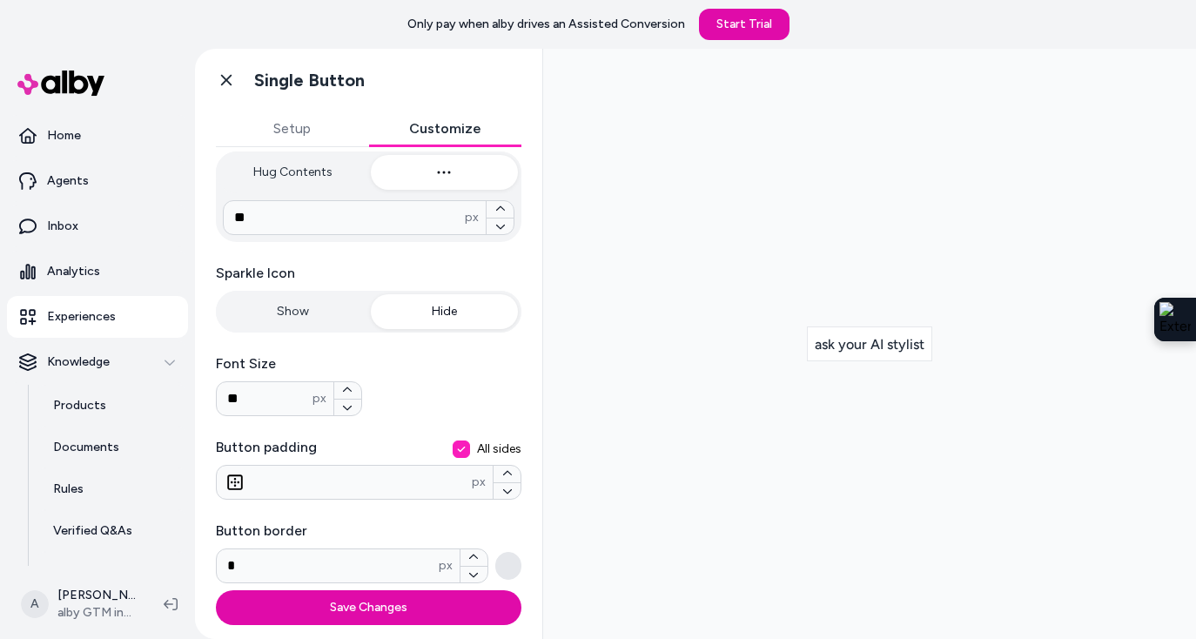
click at [462, 398] on div "Font Size ** px" at bounding box center [368, 384] width 305 height 63
click at [464, 453] on button "All sides" at bounding box center [461, 448] width 17 height 17
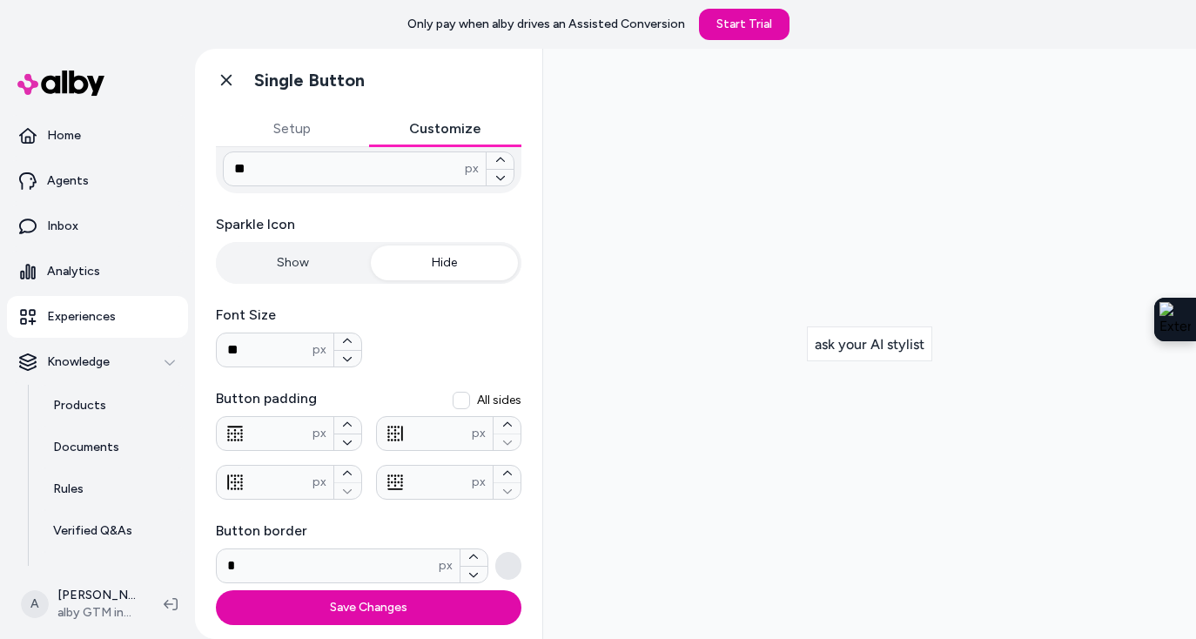
scroll to position [509, 0]
click at [504, 562] on button "button" at bounding box center [508, 567] width 26 height 28
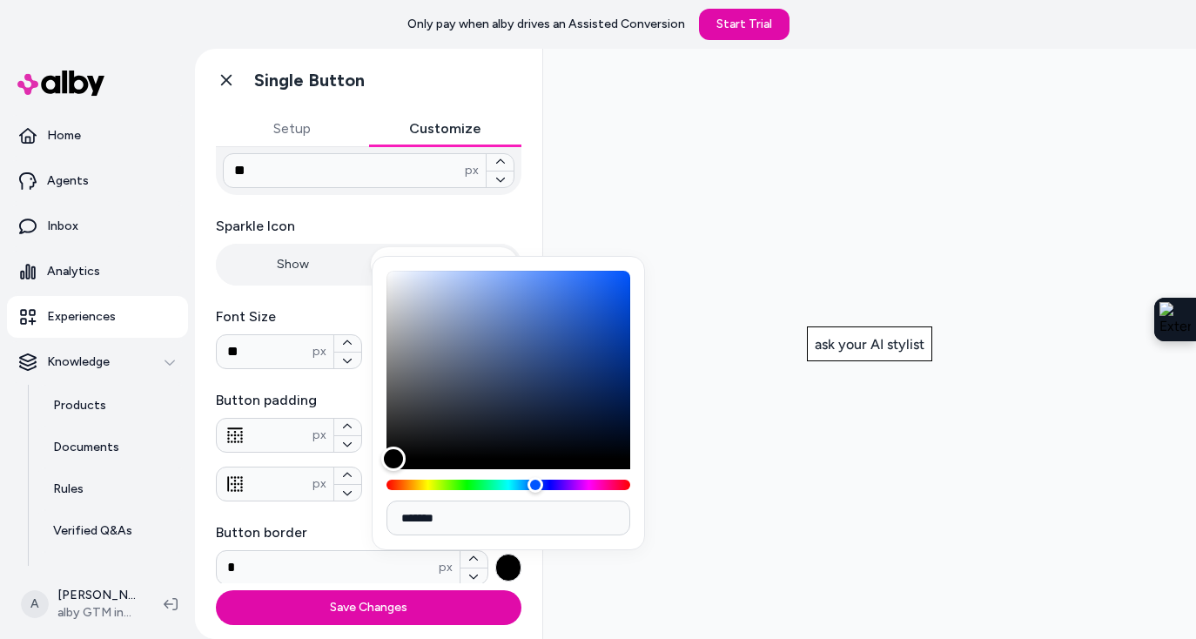
drag, startPoint x: 395, startPoint y: 284, endPoint x: 393, endPoint y: 470, distance: 186.2
click at [393, 470] on div "Color" at bounding box center [393, 458] width 24 height 24
click at [347, 402] on label "Button padding" at bounding box center [368, 400] width 305 height 21
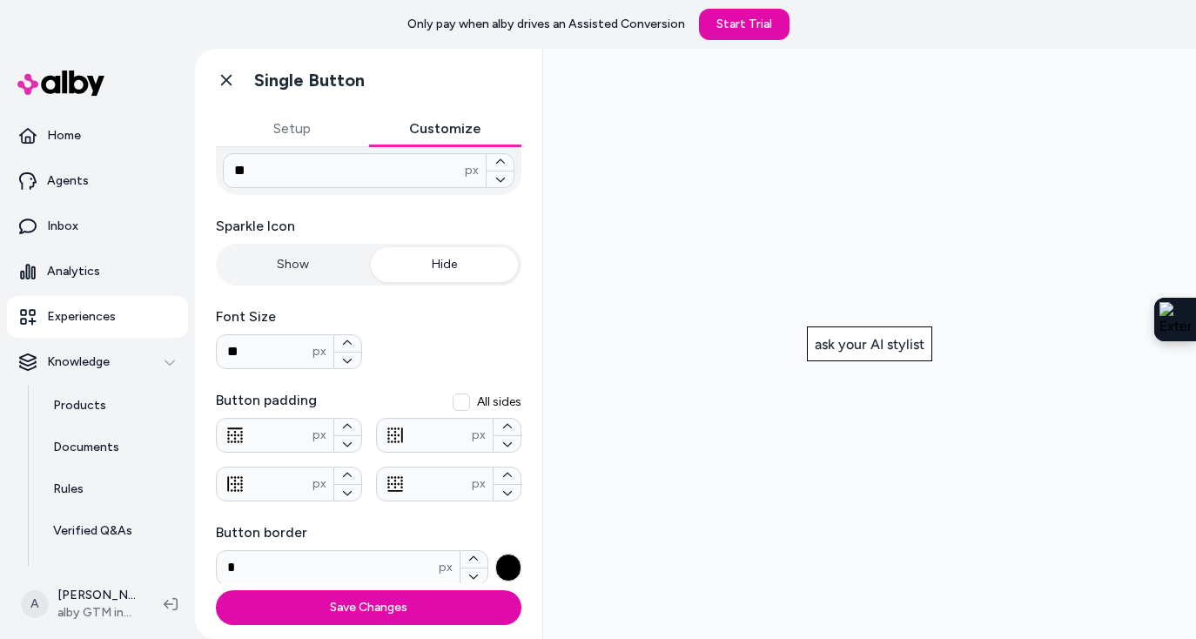
click at [464, 397] on button "All sides" at bounding box center [461, 401] width 17 height 17
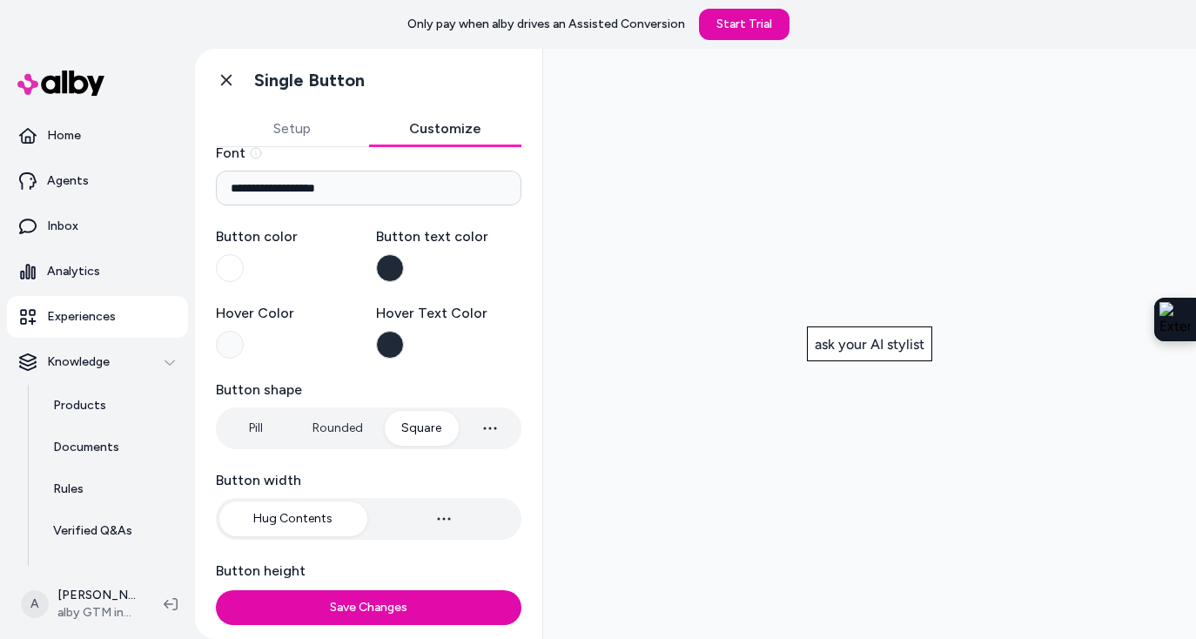
scroll to position [0, 0]
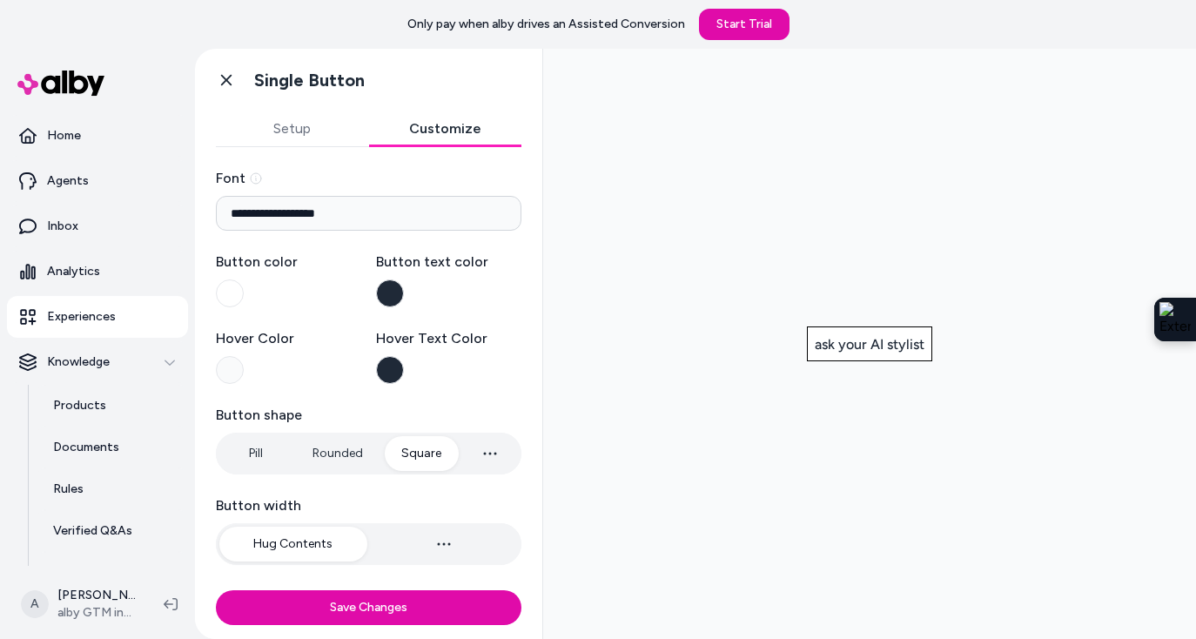
click at [367, 211] on input "**********" at bounding box center [368, 213] width 305 height 35
click at [337, 289] on label "Button color" at bounding box center [289, 280] width 146 height 56
click at [244, 289] on button "Button color" at bounding box center [230, 293] width 28 height 28
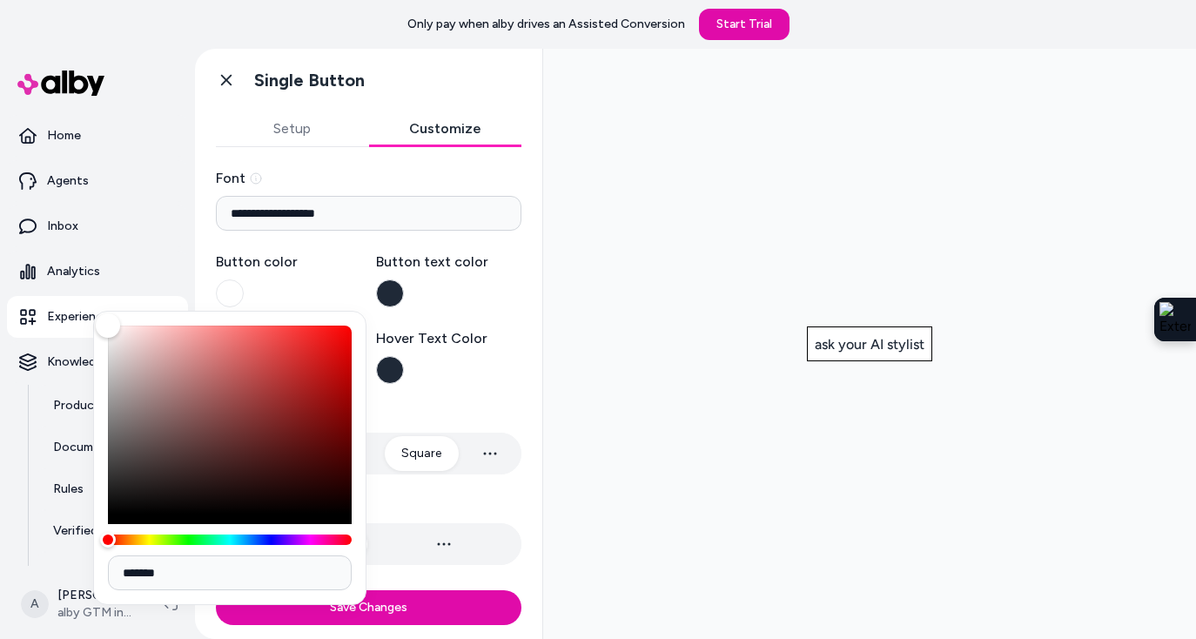
click at [622, 339] on div at bounding box center [869, 344] width 625 height 562
click at [418, 396] on div "**********" at bounding box center [368, 606] width 305 height 877
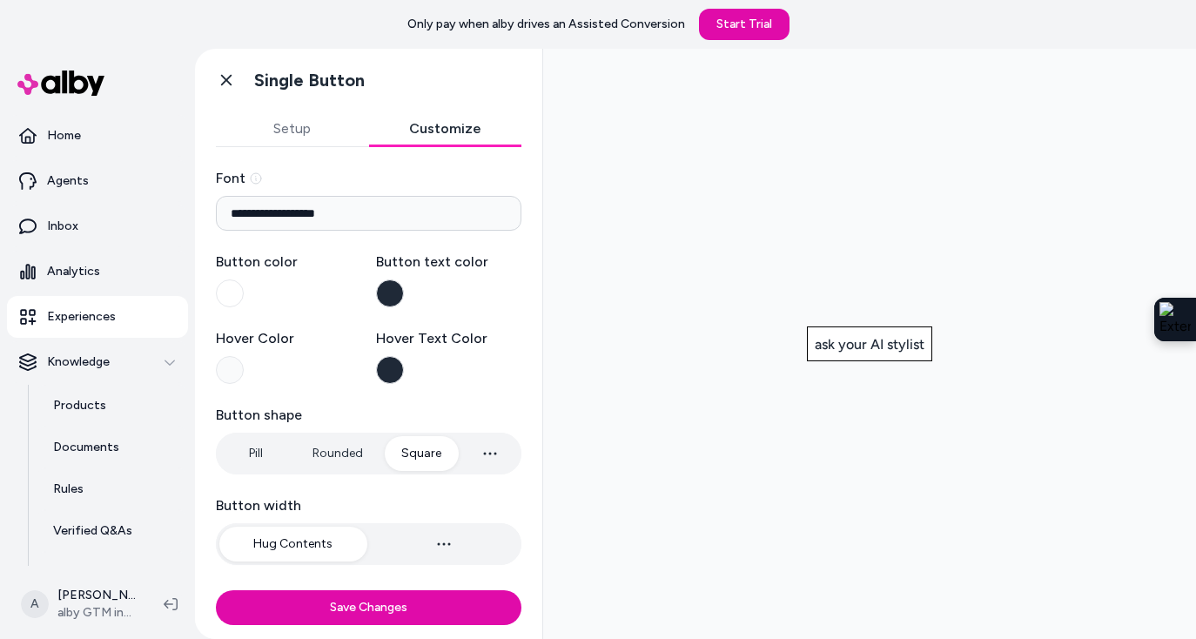
click at [330, 214] on input "**********" at bounding box center [368, 213] width 305 height 35
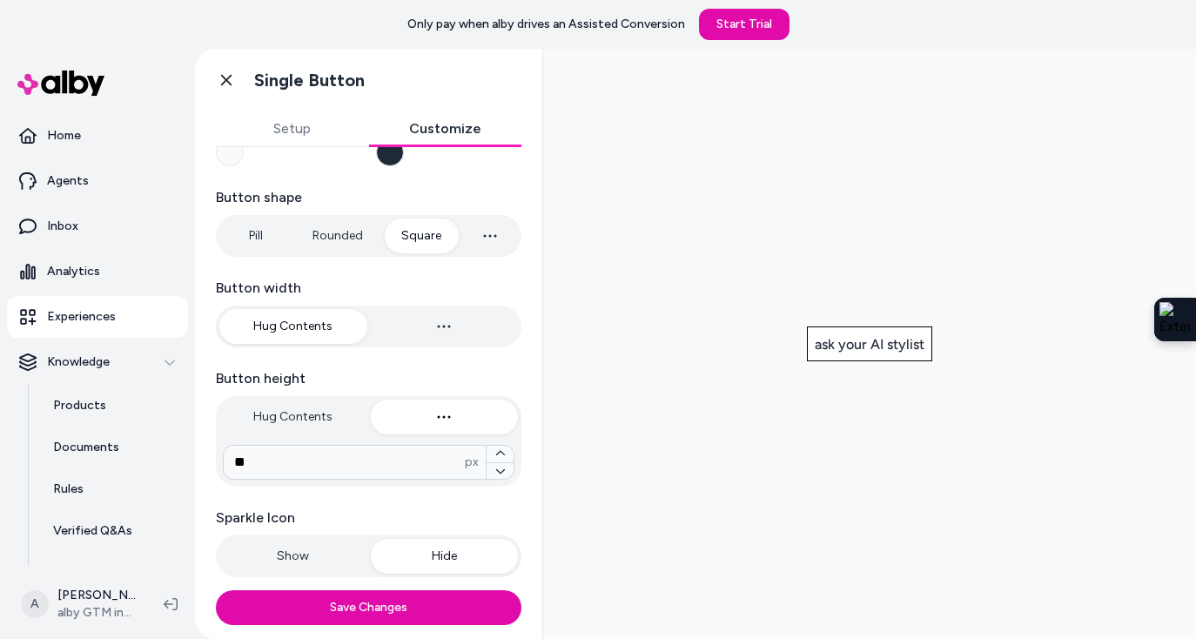
scroll to position [332, 0]
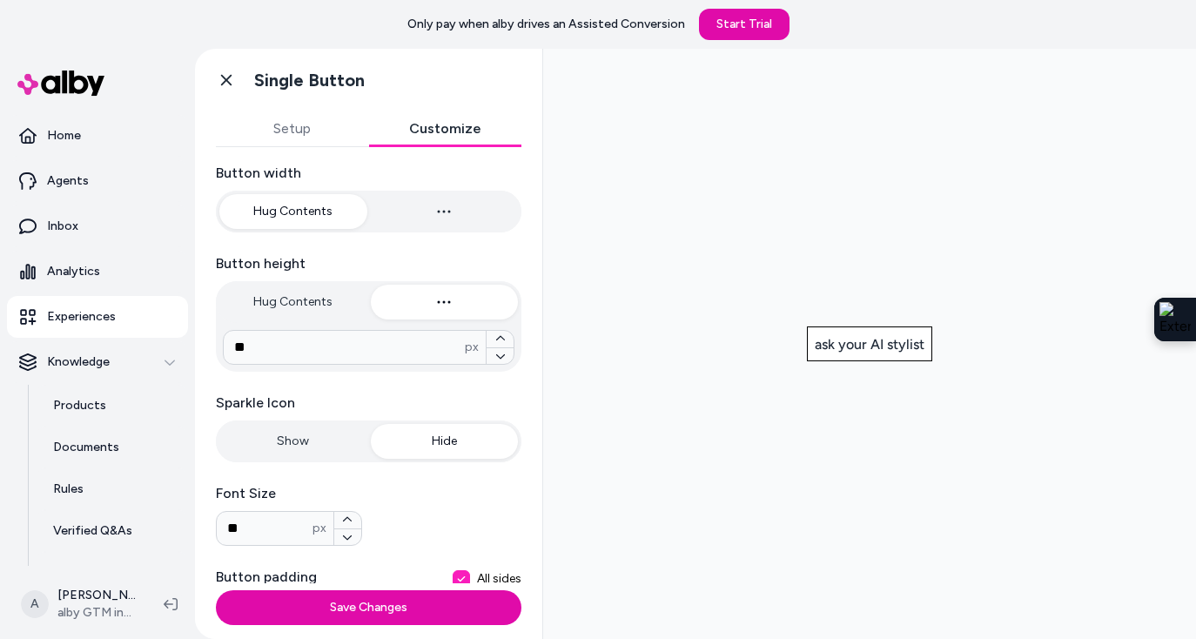
click at [441, 306] on icon "button" at bounding box center [443, 302] width 21 height 21
click at [504, 340] on icon "button" at bounding box center [500, 338] width 10 height 10
click at [501, 356] on icon "button" at bounding box center [499, 356] width 9 height 4
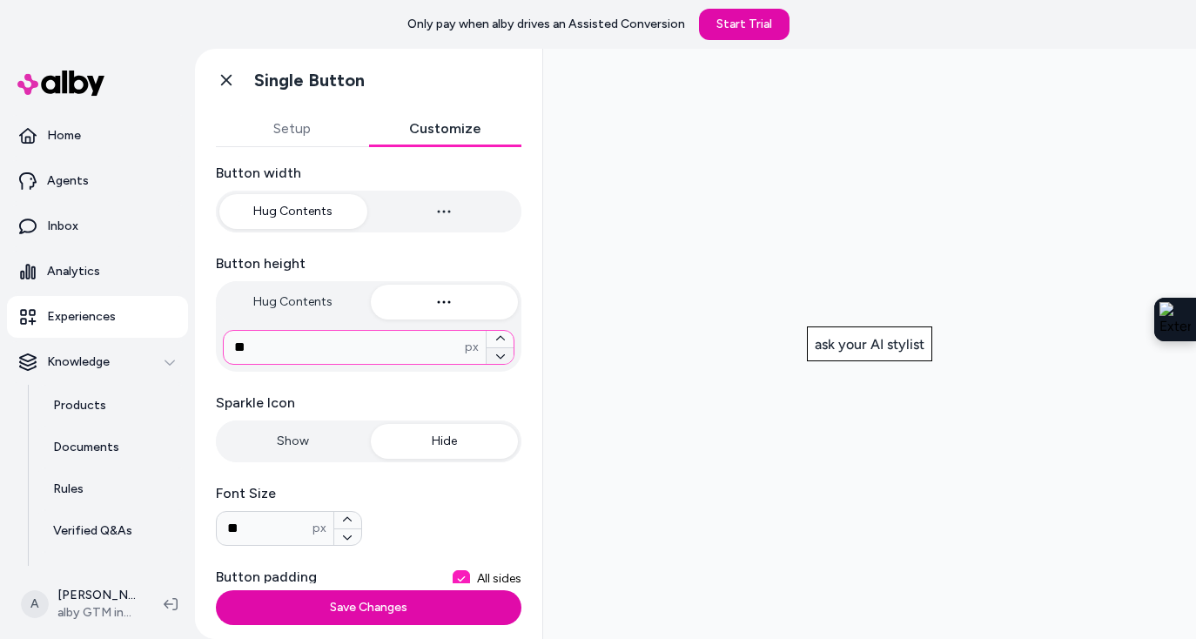
click at [501, 356] on icon "button" at bounding box center [499, 356] width 9 height 4
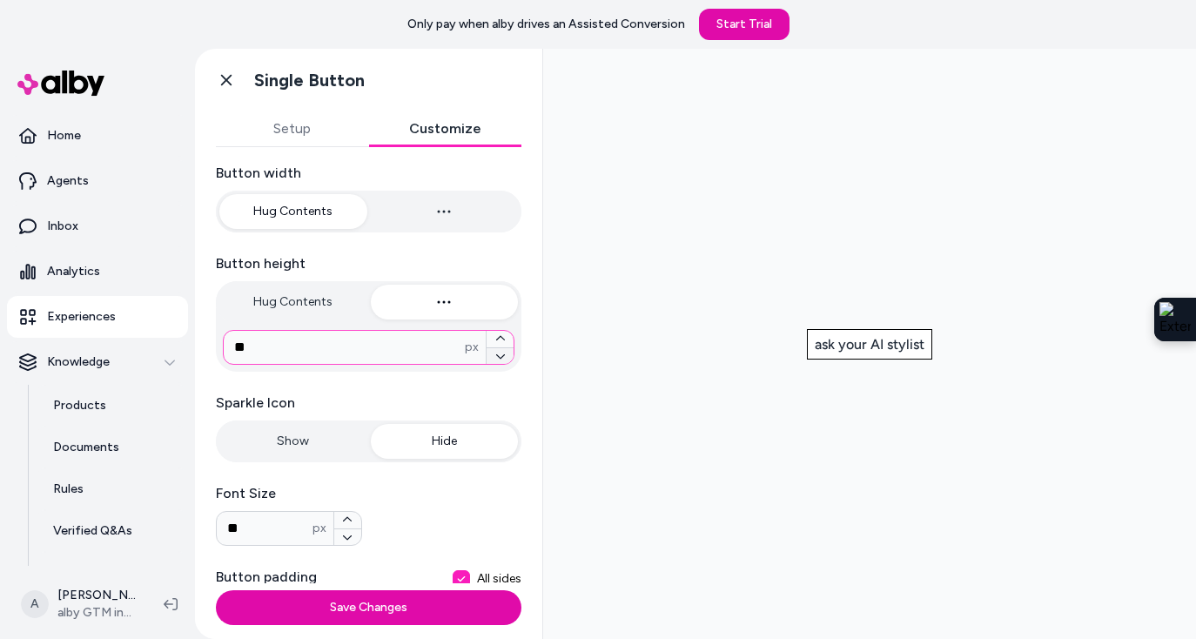
click at [501, 356] on icon "button" at bounding box center [499, 356] width 9 height 4
